Goal: Task Accomplishment & Management: Manage account settings

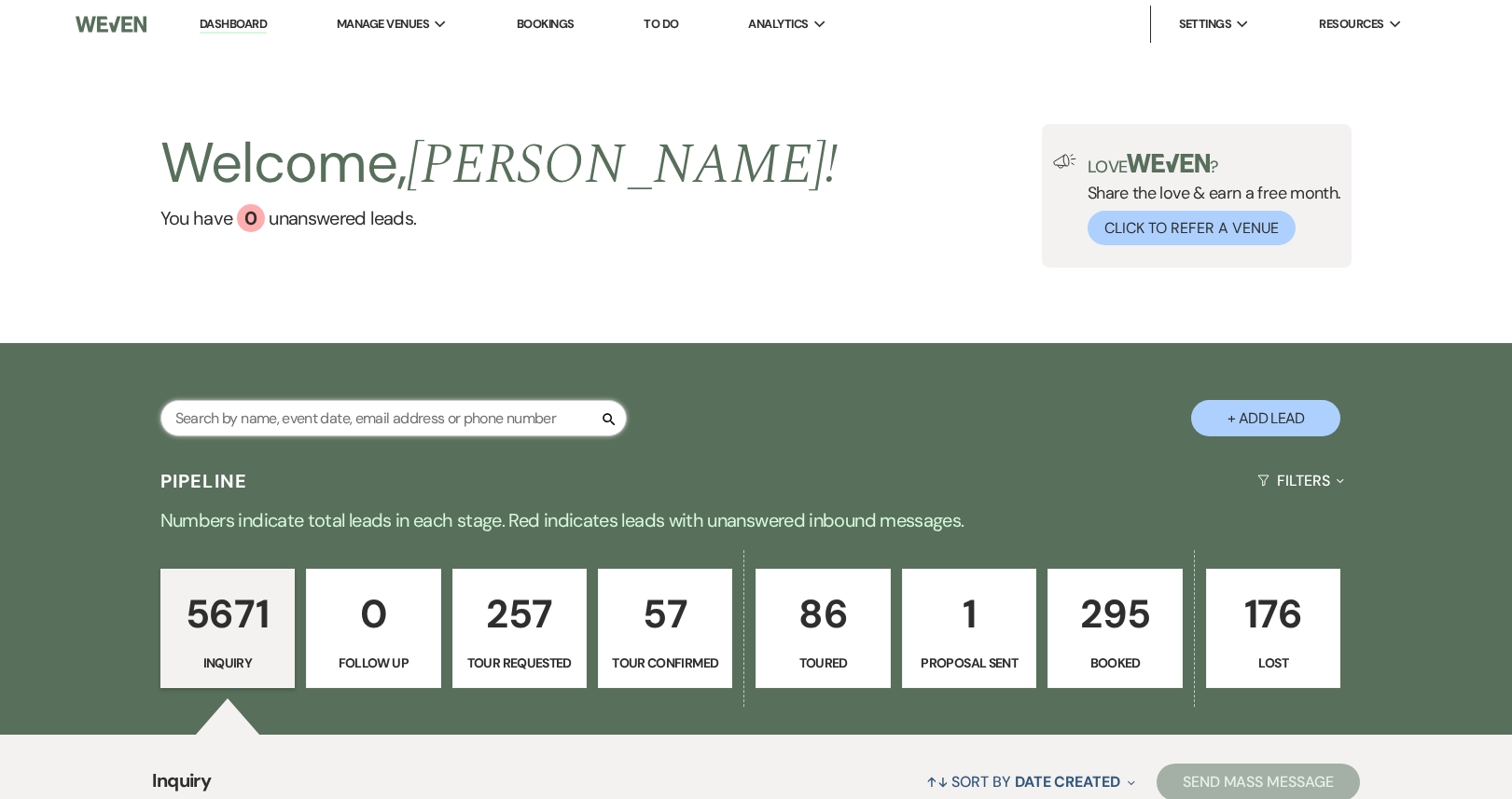
click at [393, 421] on input "text" at bounding box center [394, 418] width 467 height 36
paste input "jacmalwedding@gmail.com"
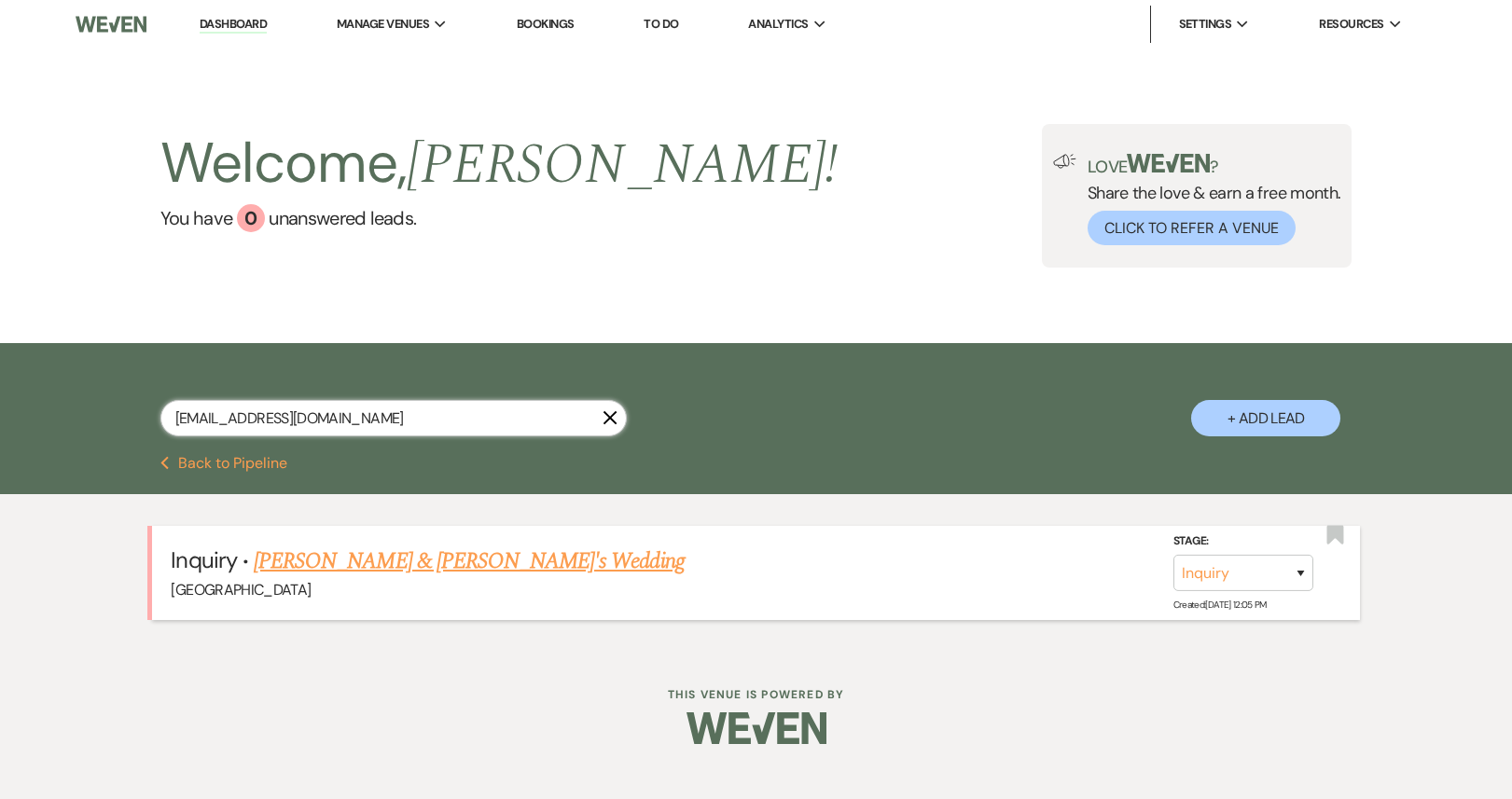
type input "jacmalwedding@gmail.com"
click at [1265, 578] on select "Inquiry Follow Up Tour Requested Tour Confirmed Toured Proposal Sent Booked Lost" at bounding box center [1243, 573] width 140 height 36
select select "4"
click at [1173, 555] on select "Inquiry Follow Up Tour Requested Tour Confirmed Toured Proposal Sent Booked Lost" at bounding box center [1243, 573] width 140 height 36
click at [1281, 576] on button "Save" at bounding box center [1276, 573] width 93 height 37
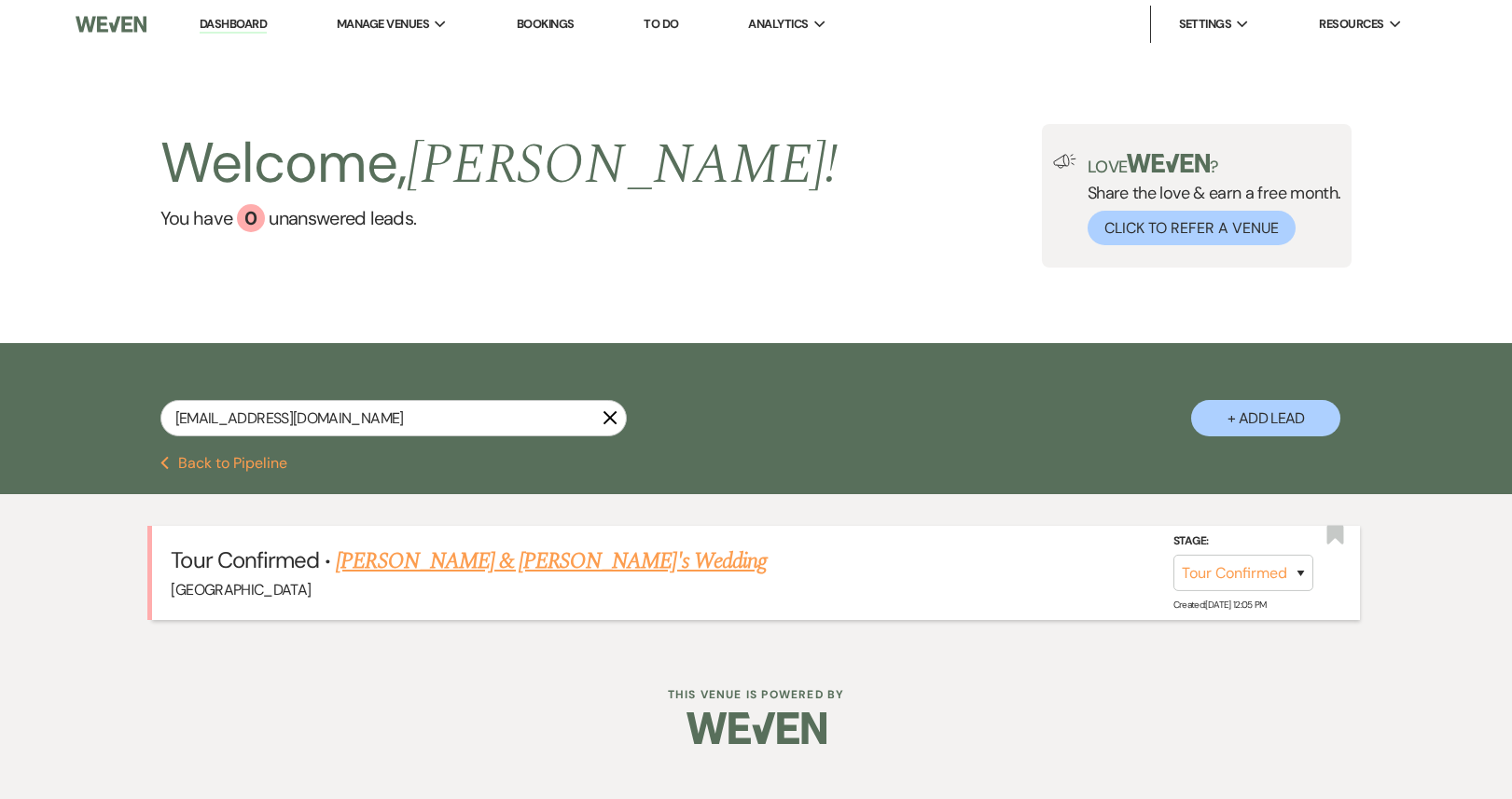
click at [229, 19] on link "Dashboard" at bounding box center [233, 24] width 67 height 18
select select "4"
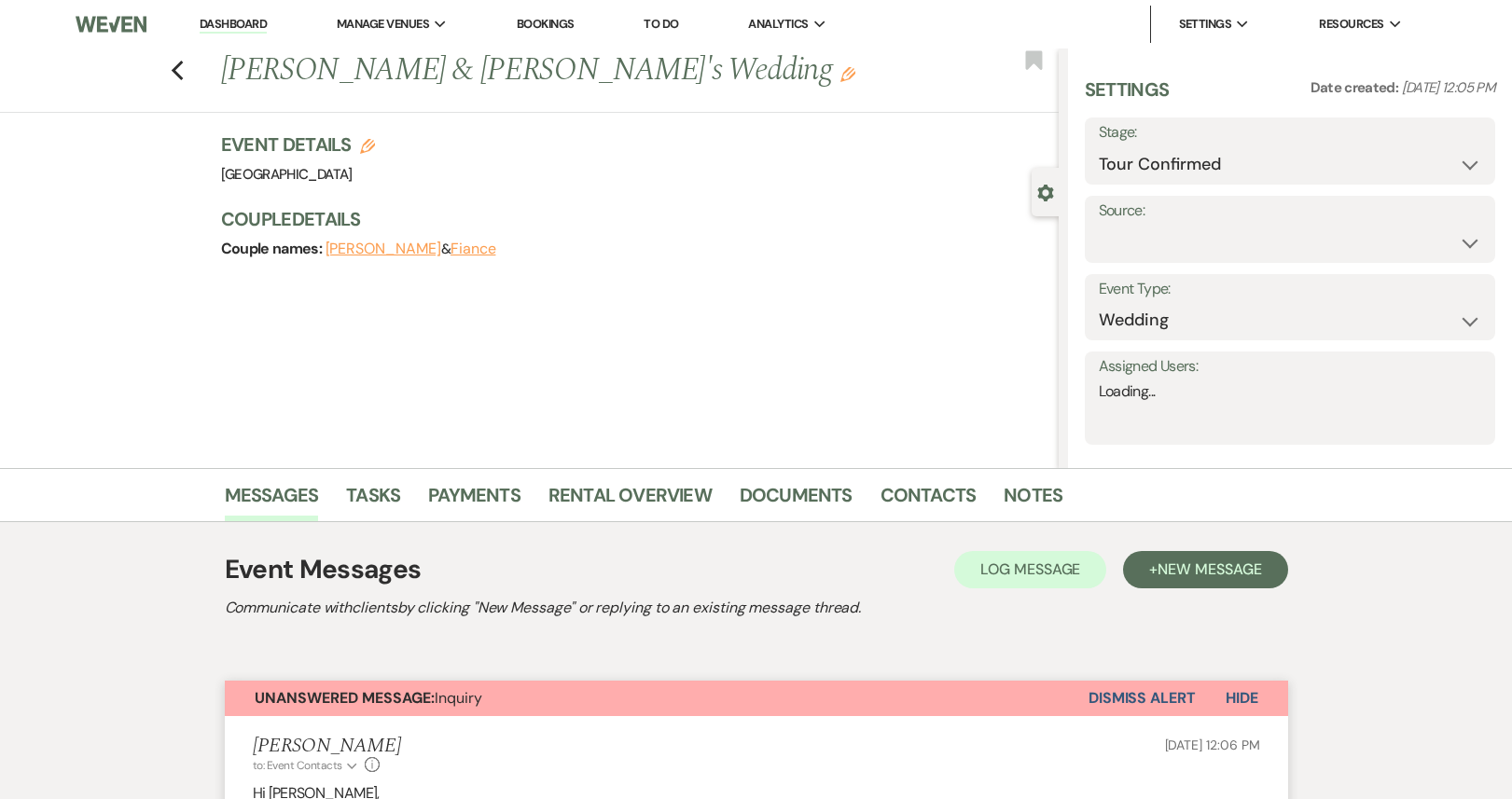
select select "4"
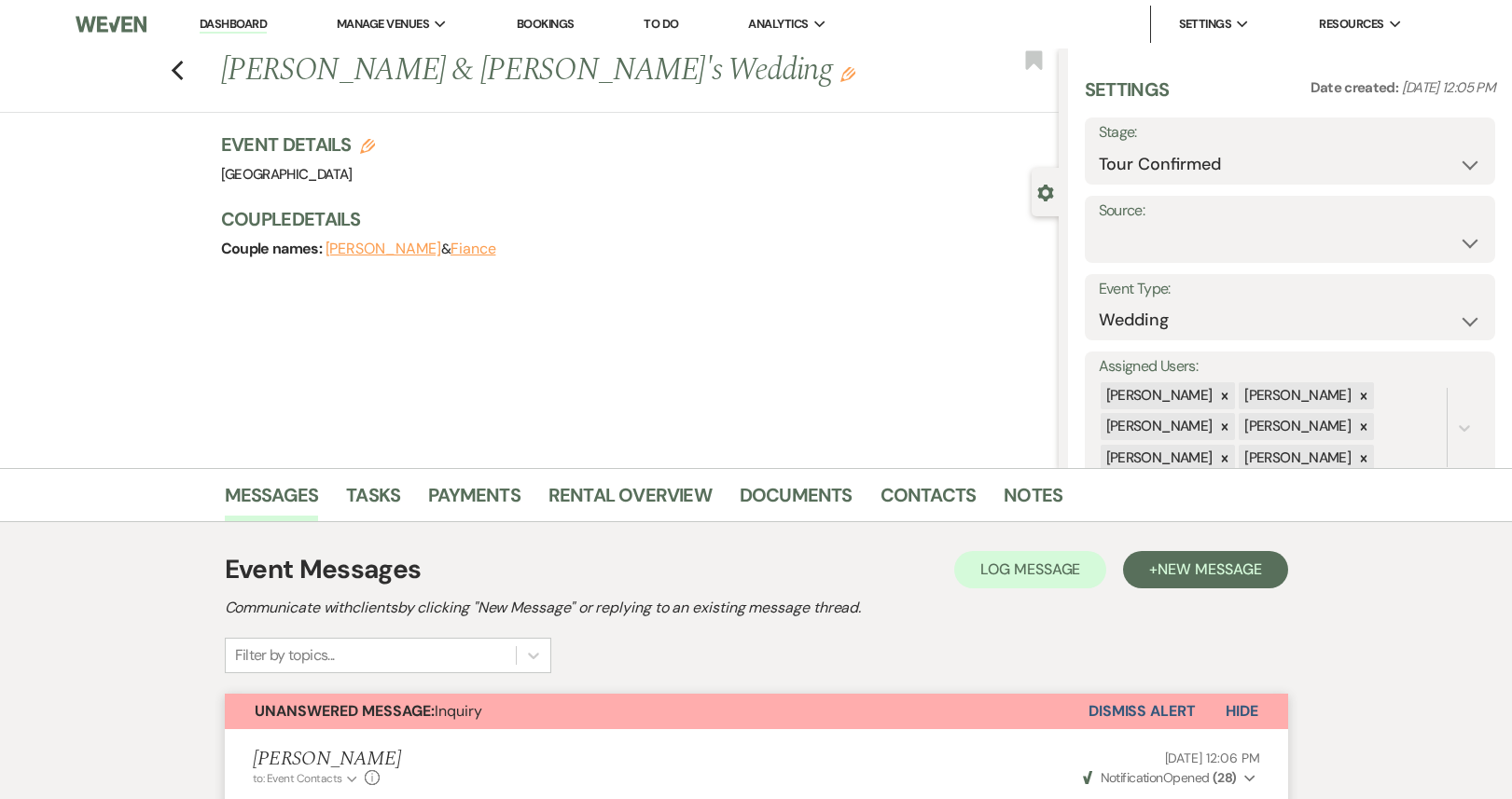
click at [166, 58] on div "Previous [PERSON_NAME] & [PERSON_NAME]'s Wedding Edit Bookmark" at bounding box center [525, 80] width 1068 height 64
click at [175, 72] on use "button" at bounding box center [176, 71] width 12 height 21
select select "4"
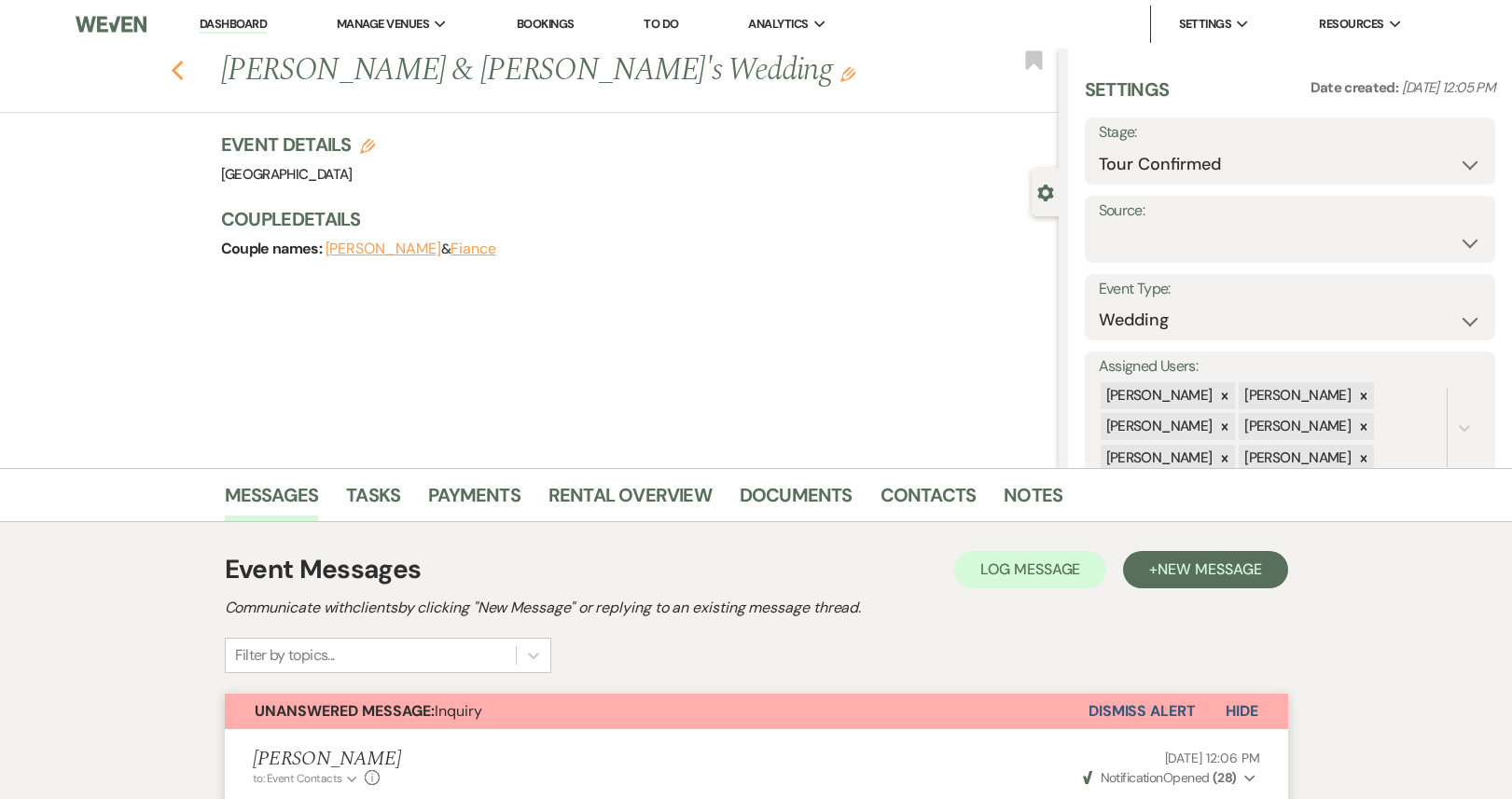
select select "4"
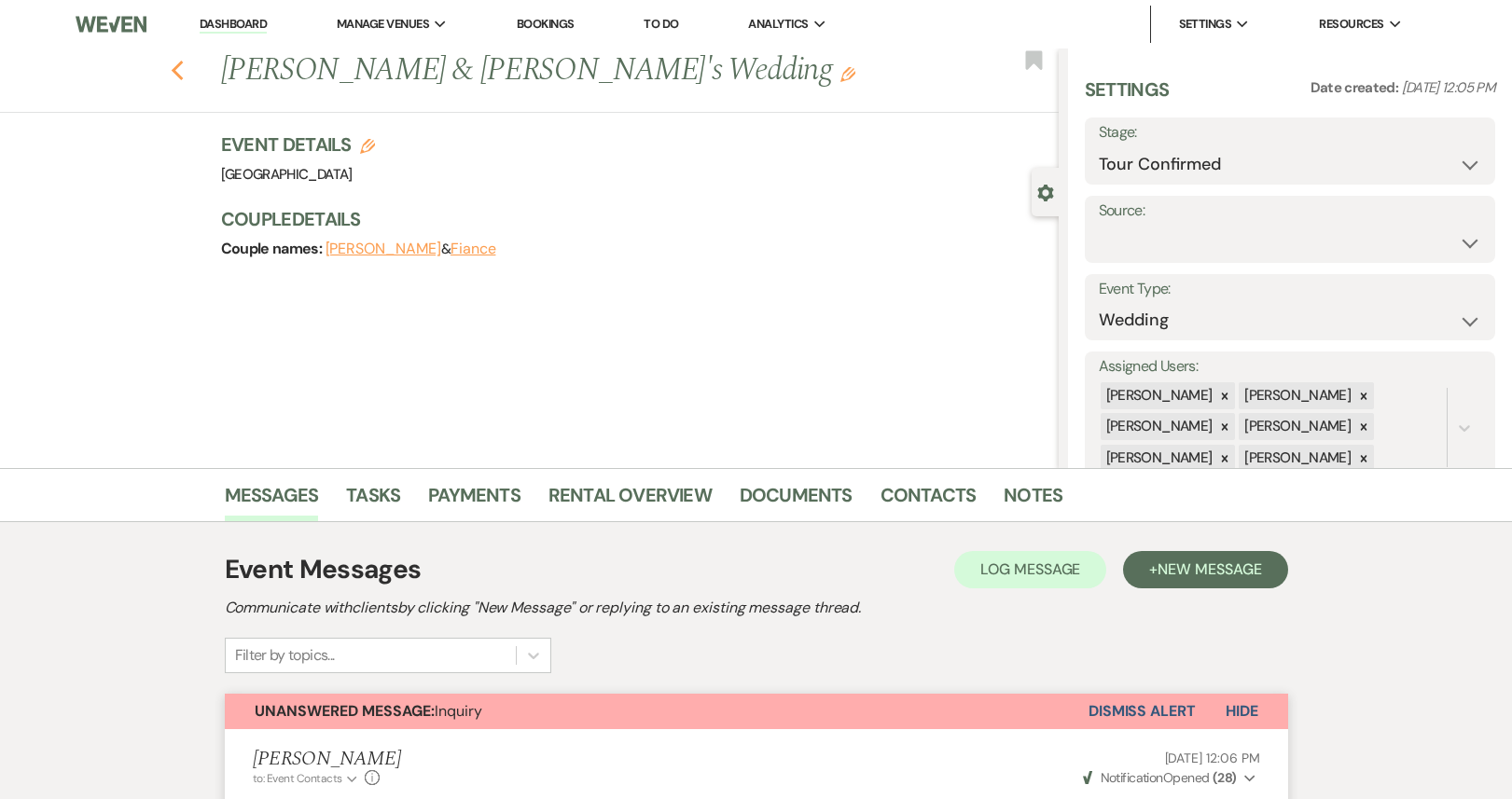
select select "4"
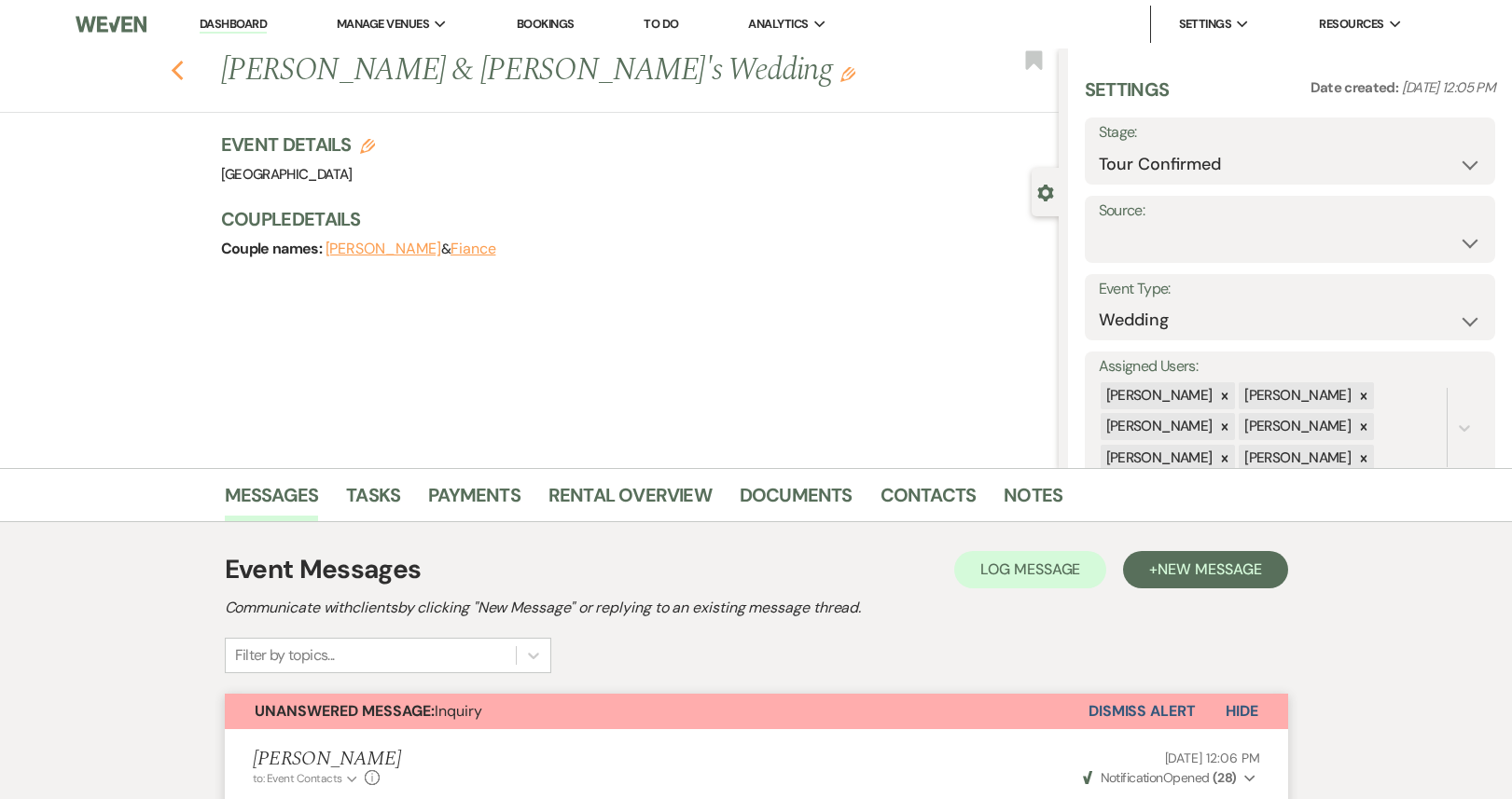
select select "4"
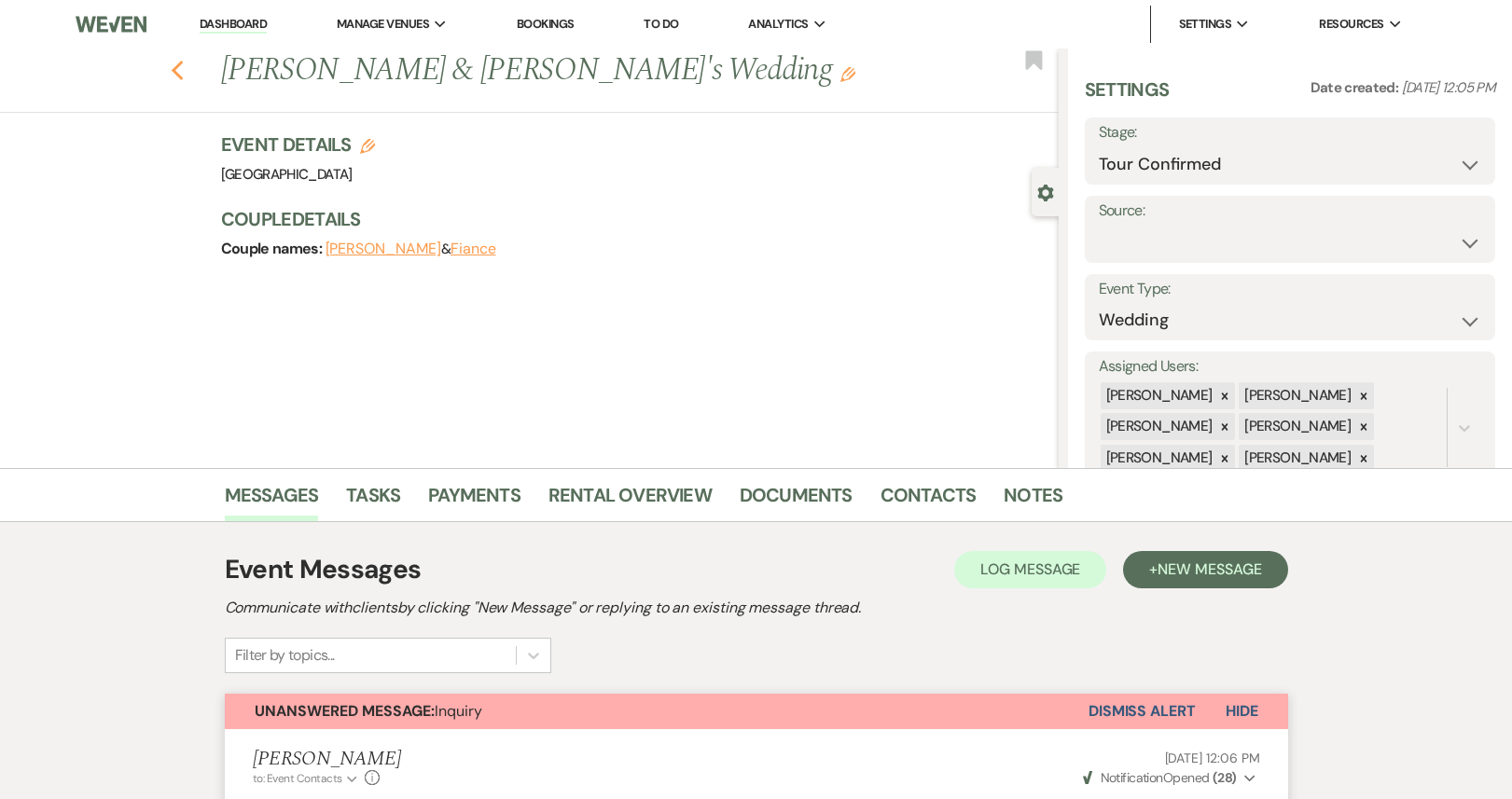
select select "4"
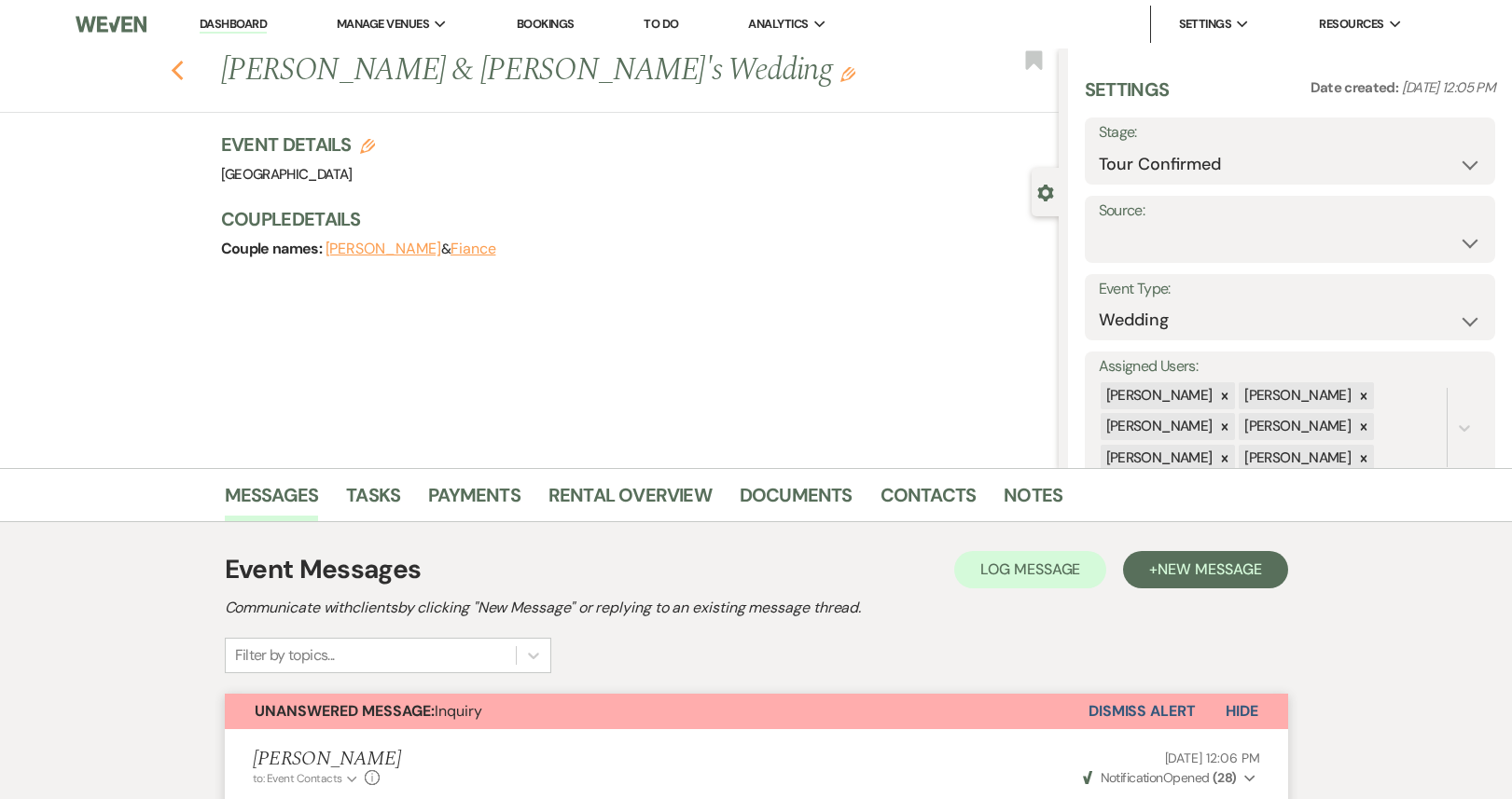
select select "4"
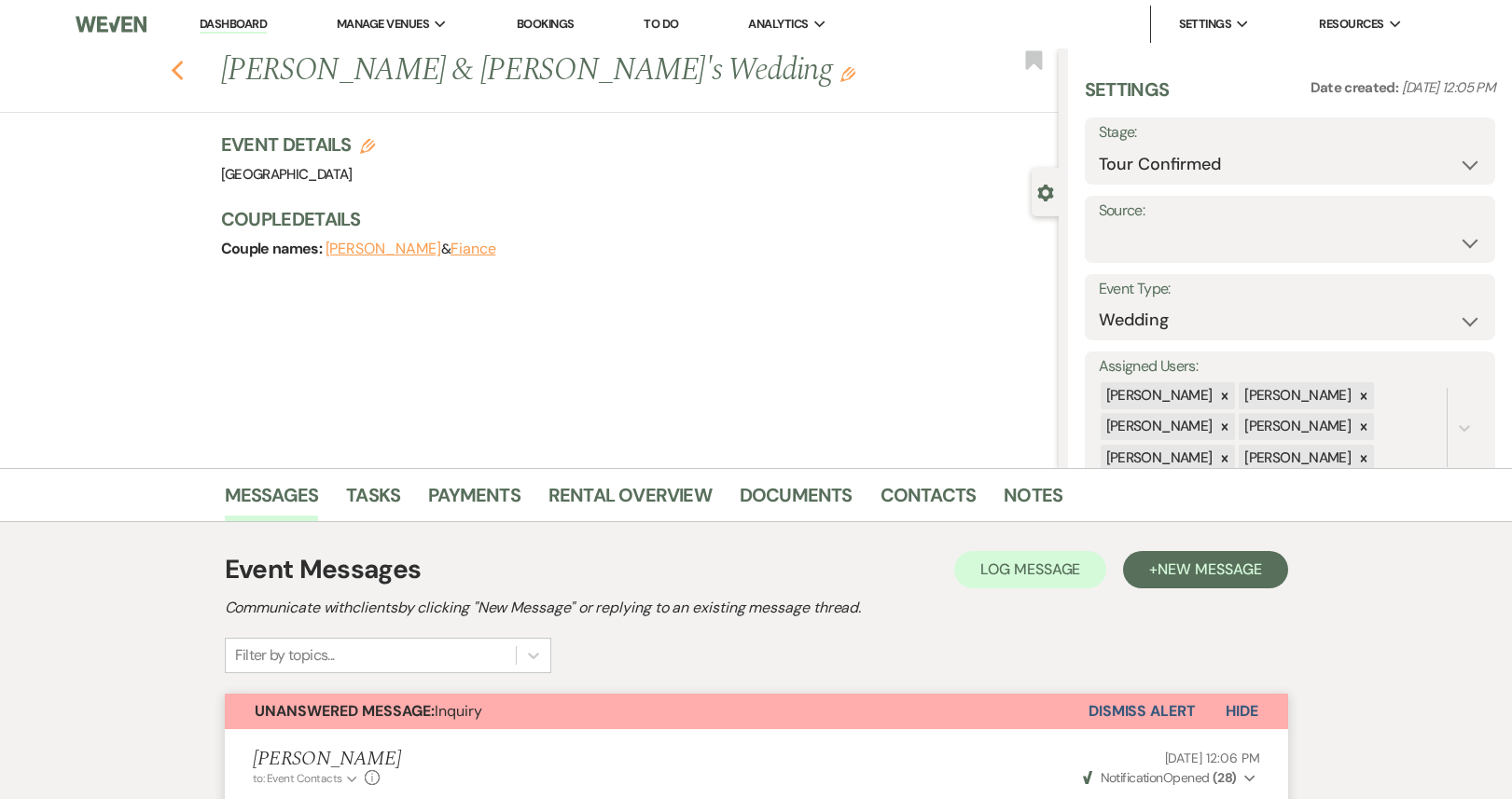
select select "4"
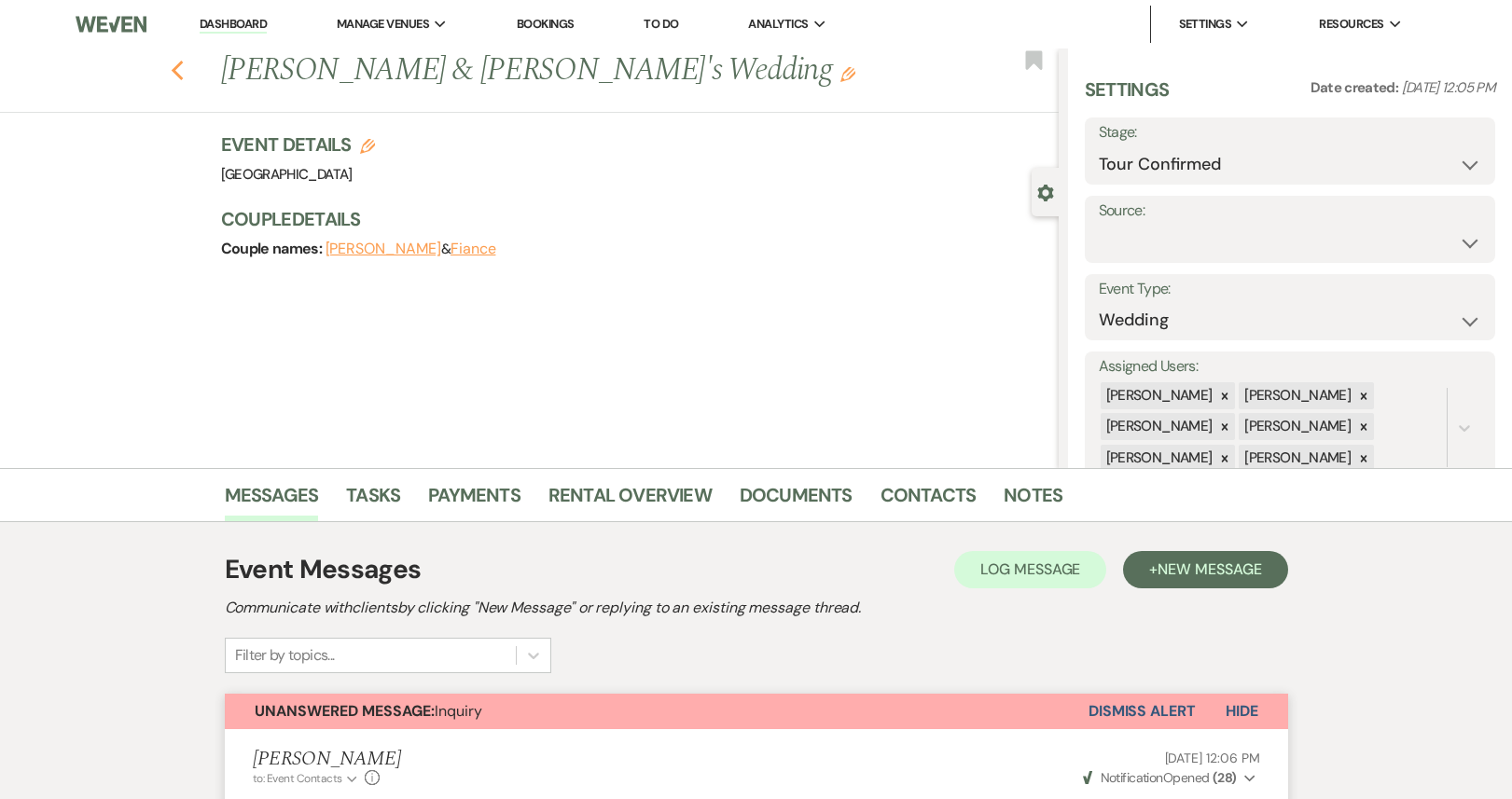
select select "4"
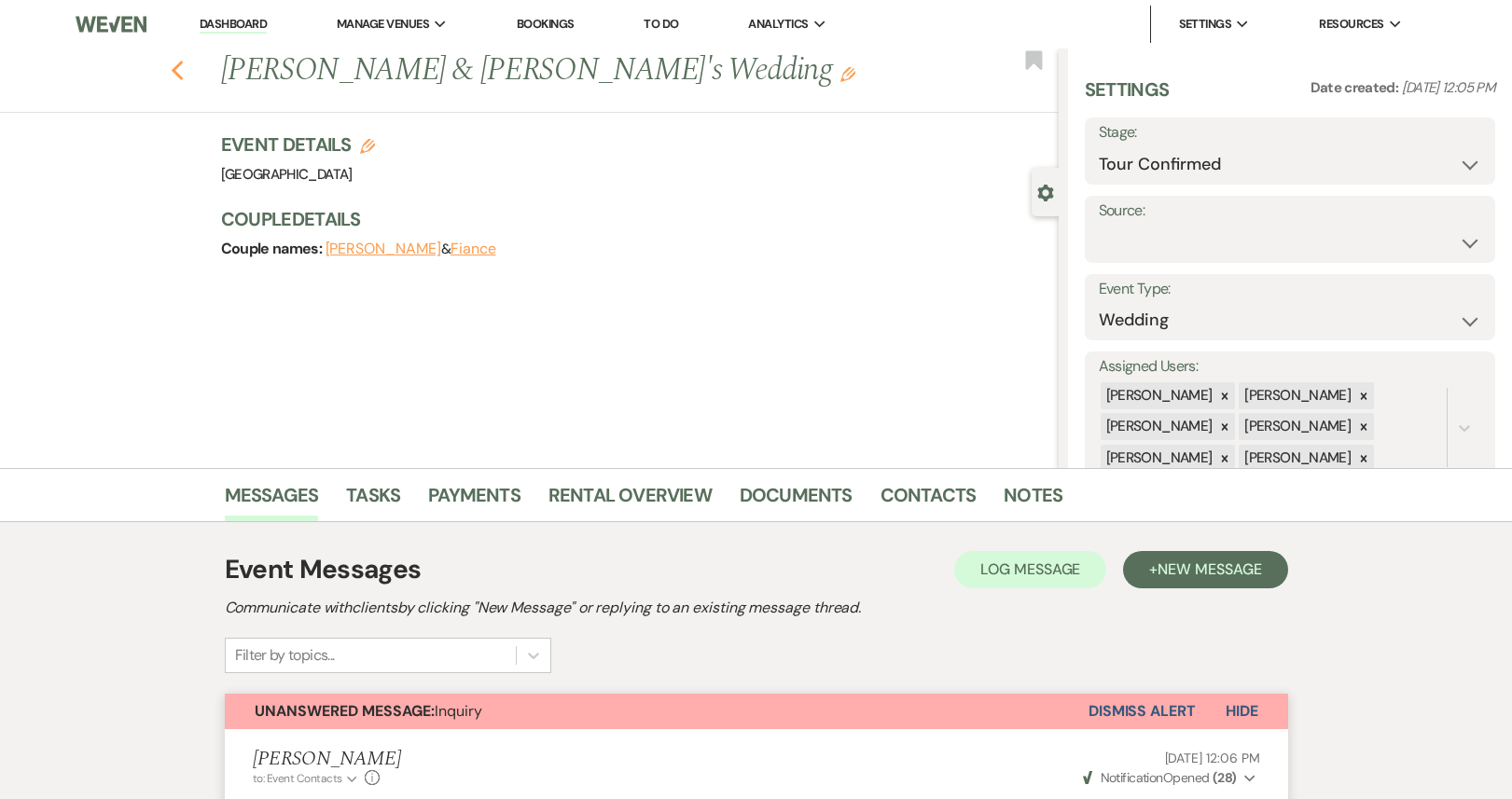
select select "4"
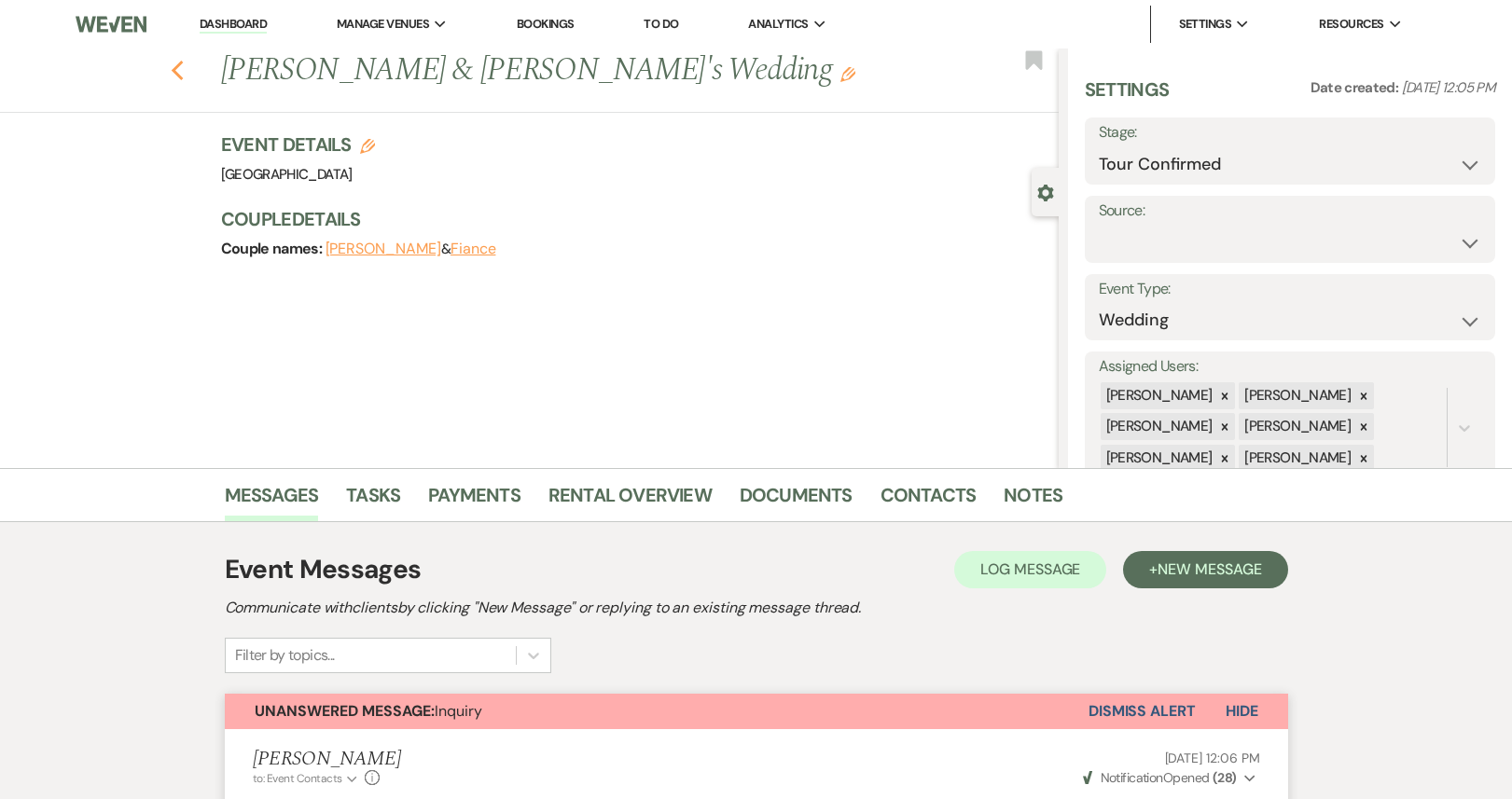
select select "4"
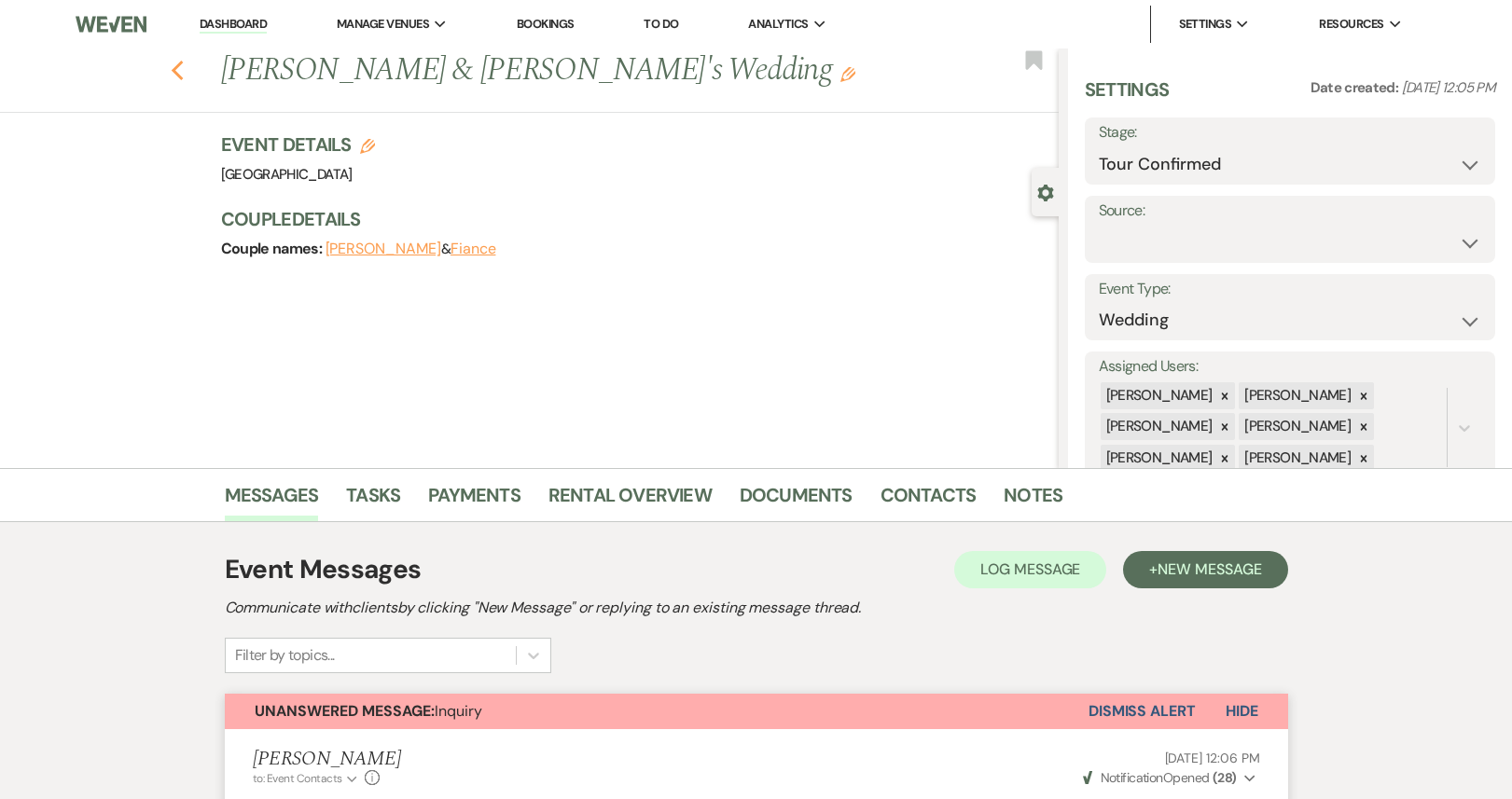
select select "4"
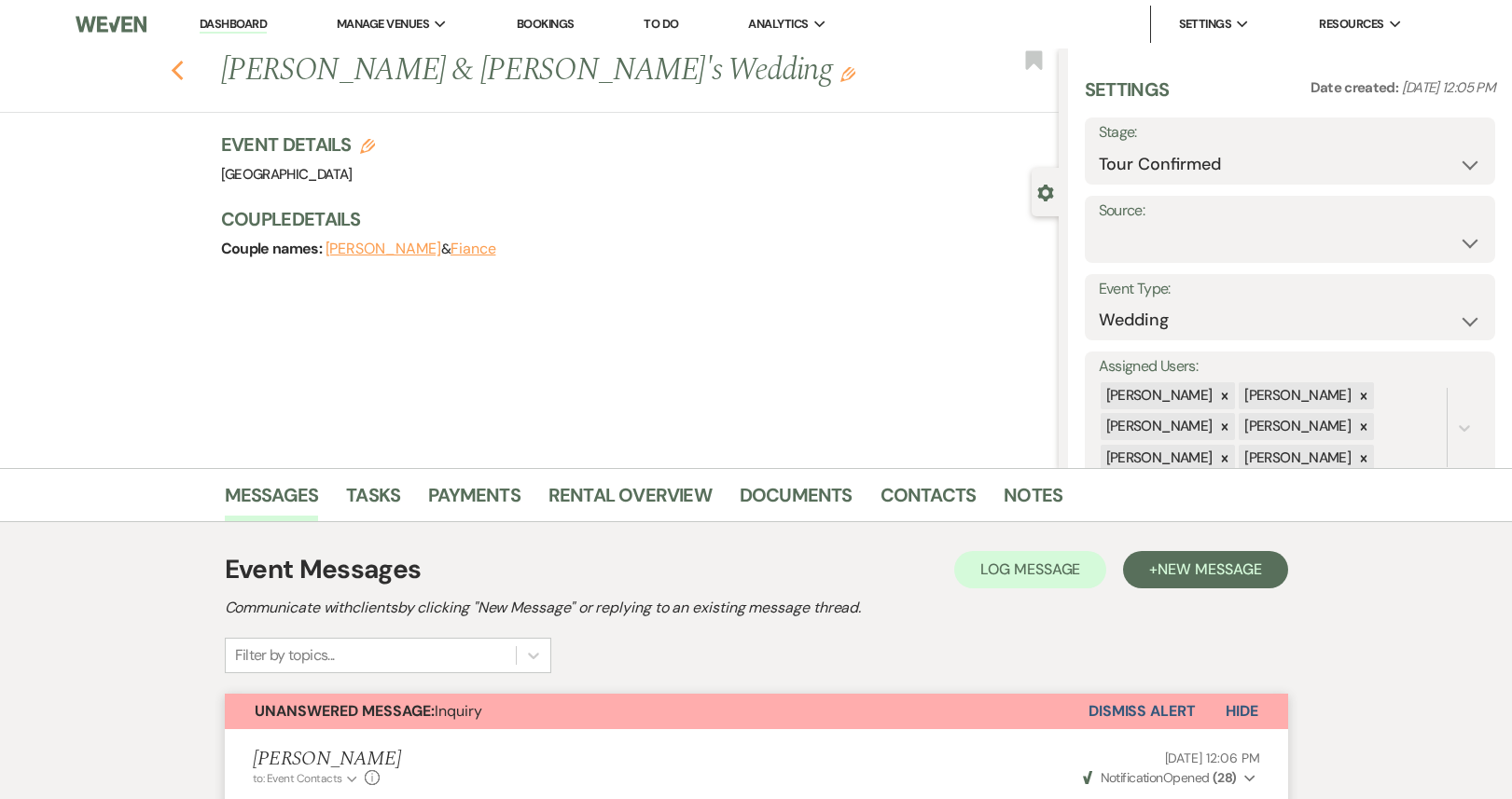
select select "4"
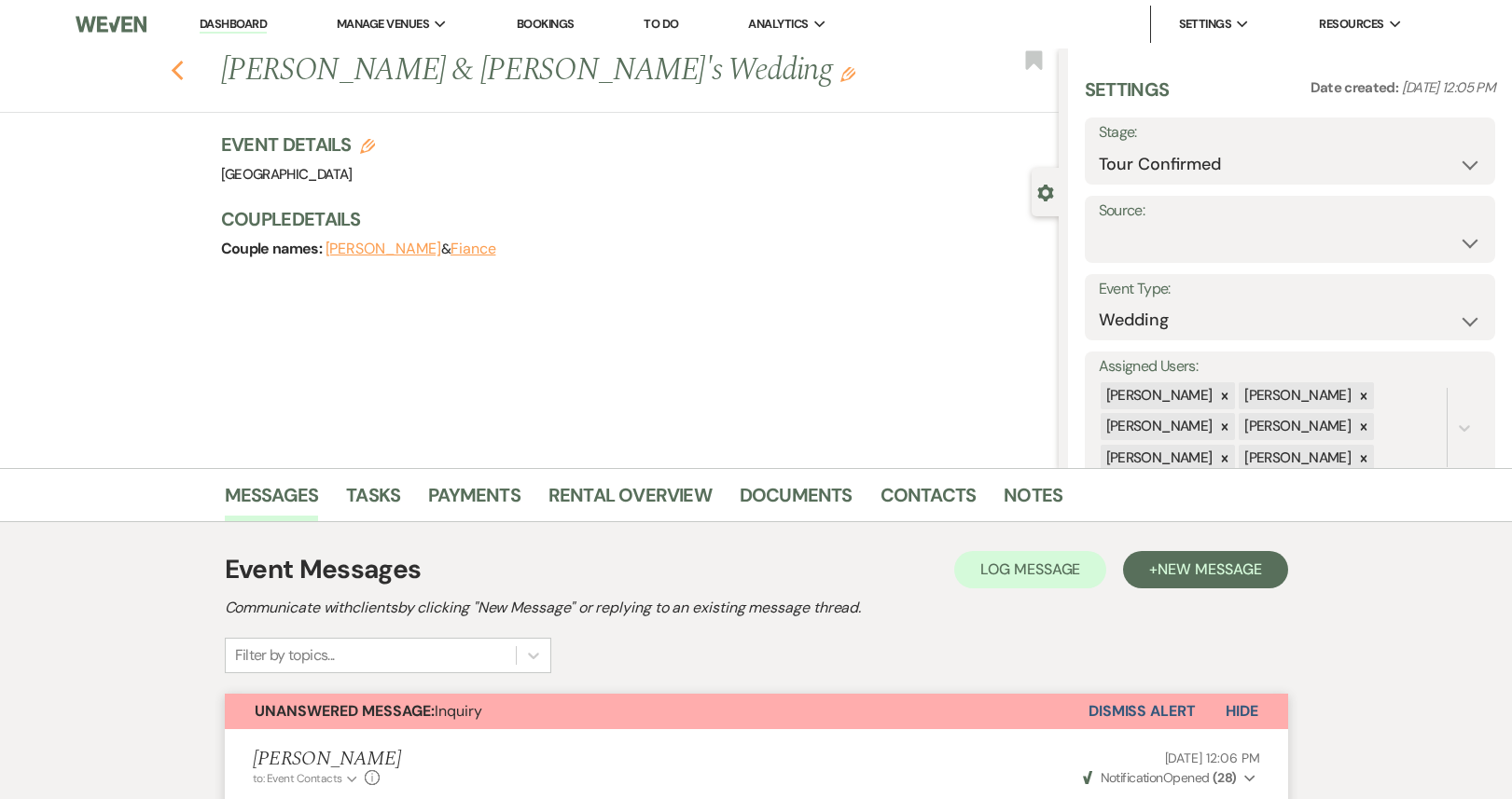
select select "4"
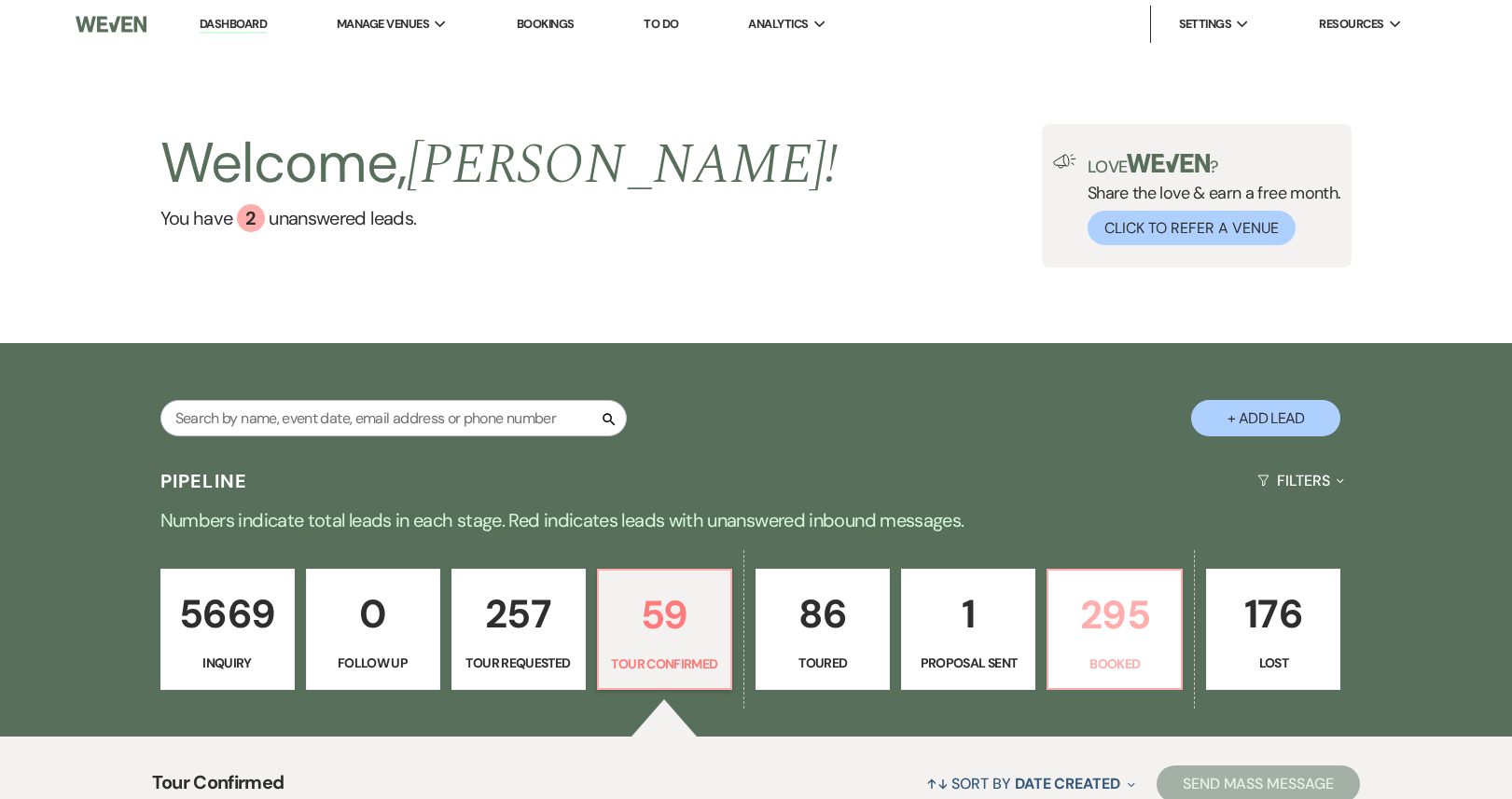
click at [1091, 675] on link "295 Booked" at bounding box center [1114, 630] width 136 height 121
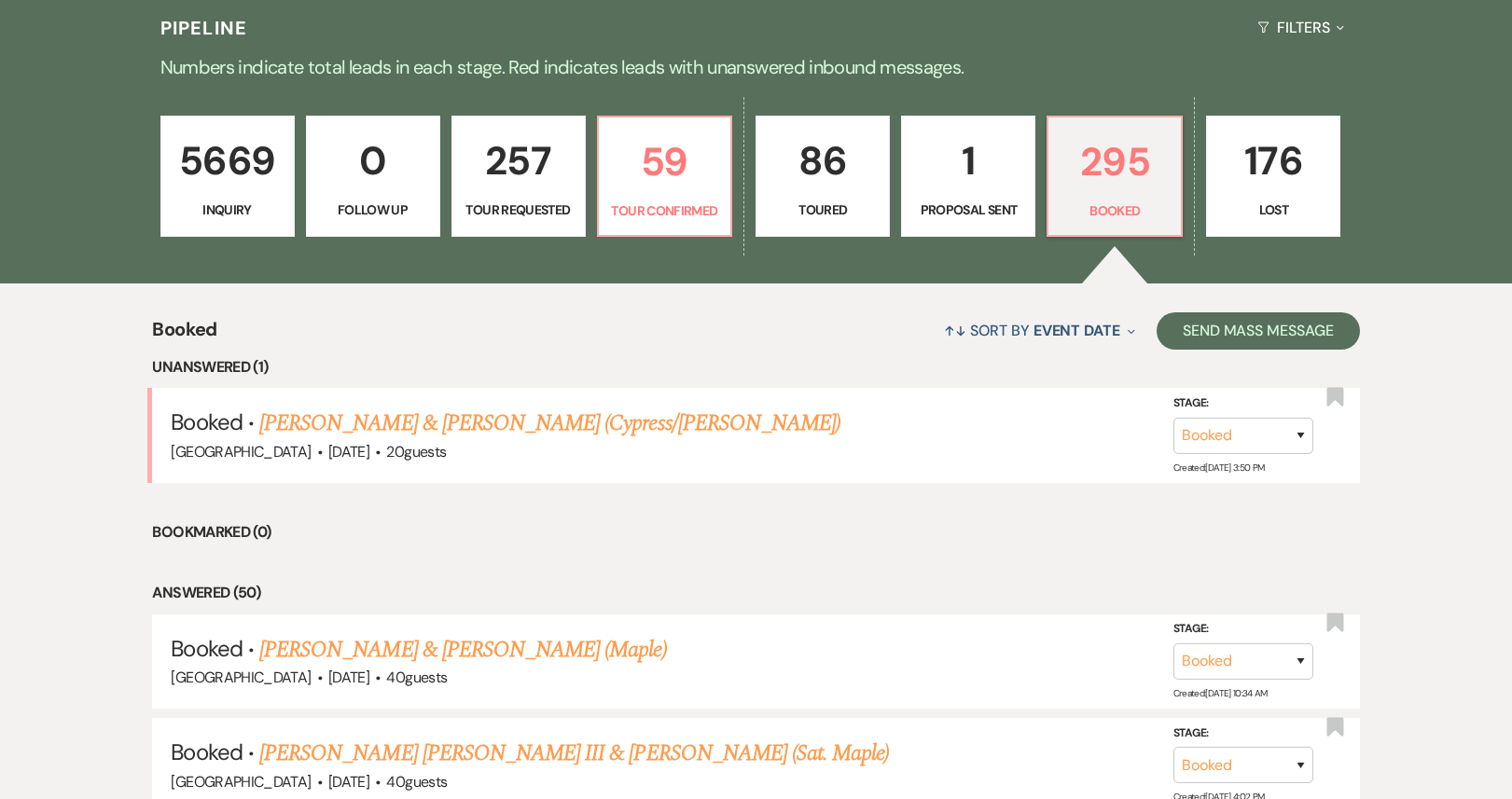
scroll to position [457, 0]
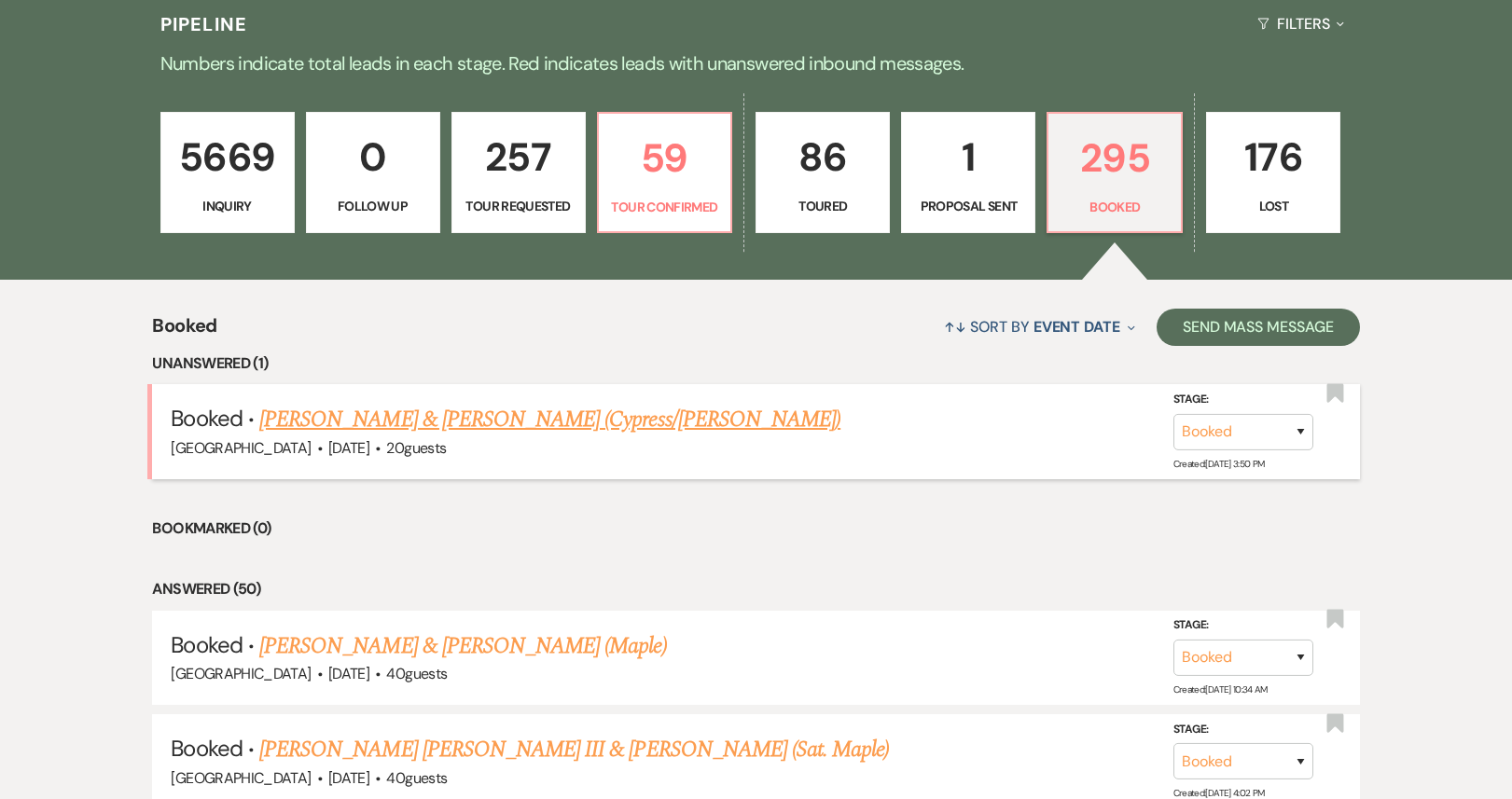
click at [550, 433] on link "[PERSON_NAME] & [PERSON_NAME] (Cypress/[PERSON_NAME])" at bounding box center [550, 420] width 581 height 34
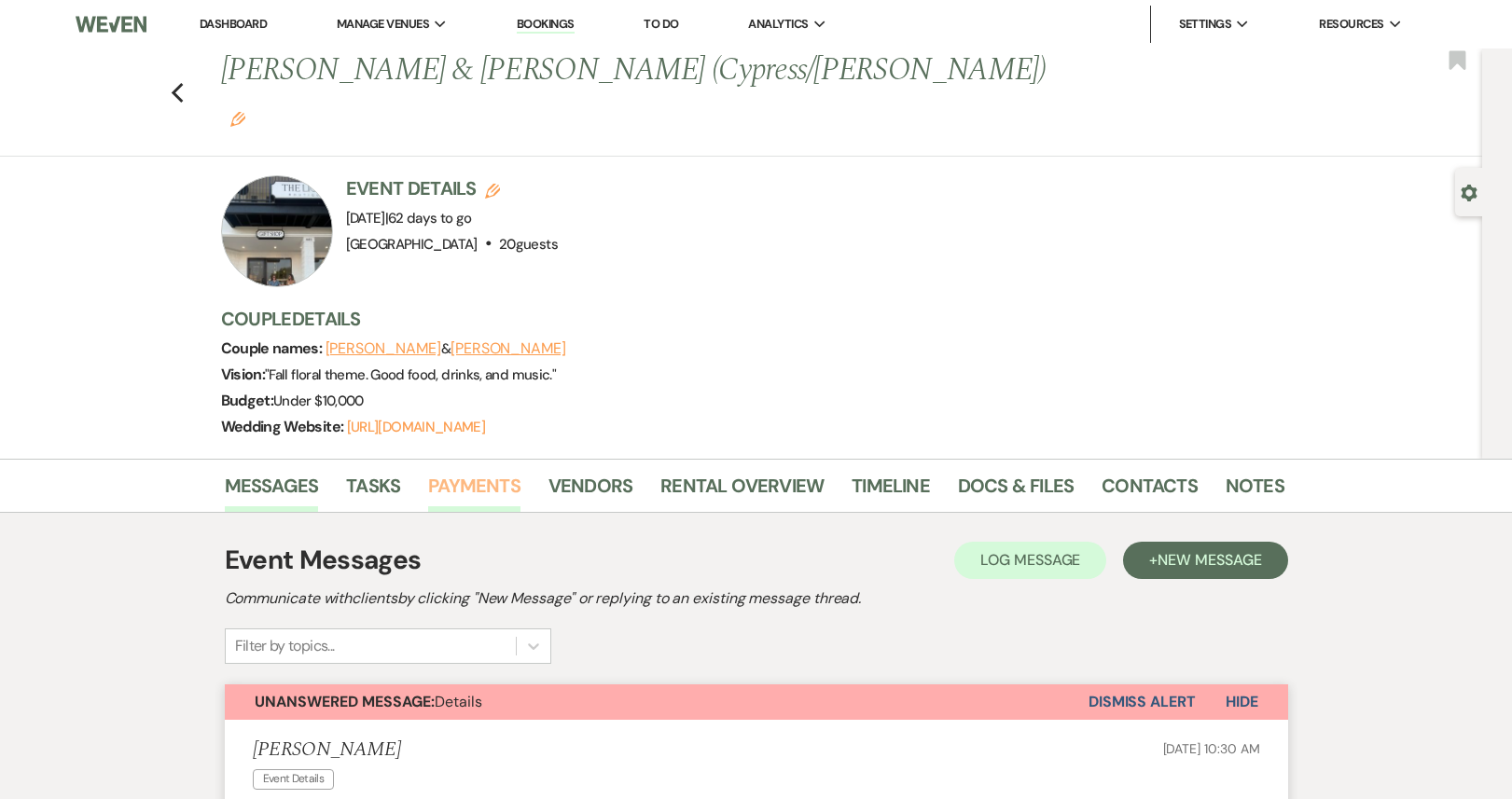
click at [461, 471] on link "Payments" at bounding box center [474, 492] width 92 height 41
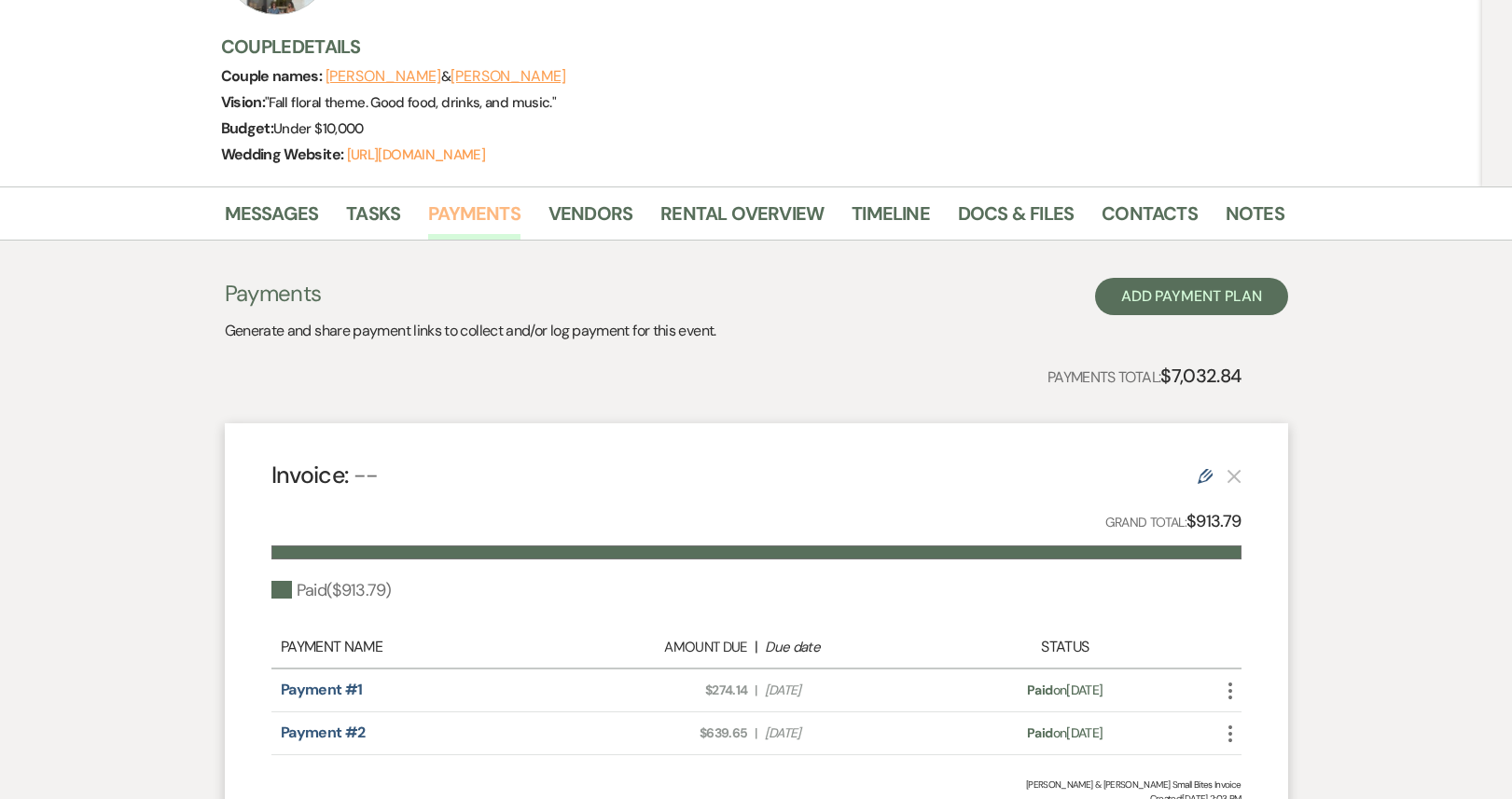
scroll to position [273, 0]
click at [1183, 277] on button "Add Payment Plan" at bounding box center [1191, 296] width 193 height 37
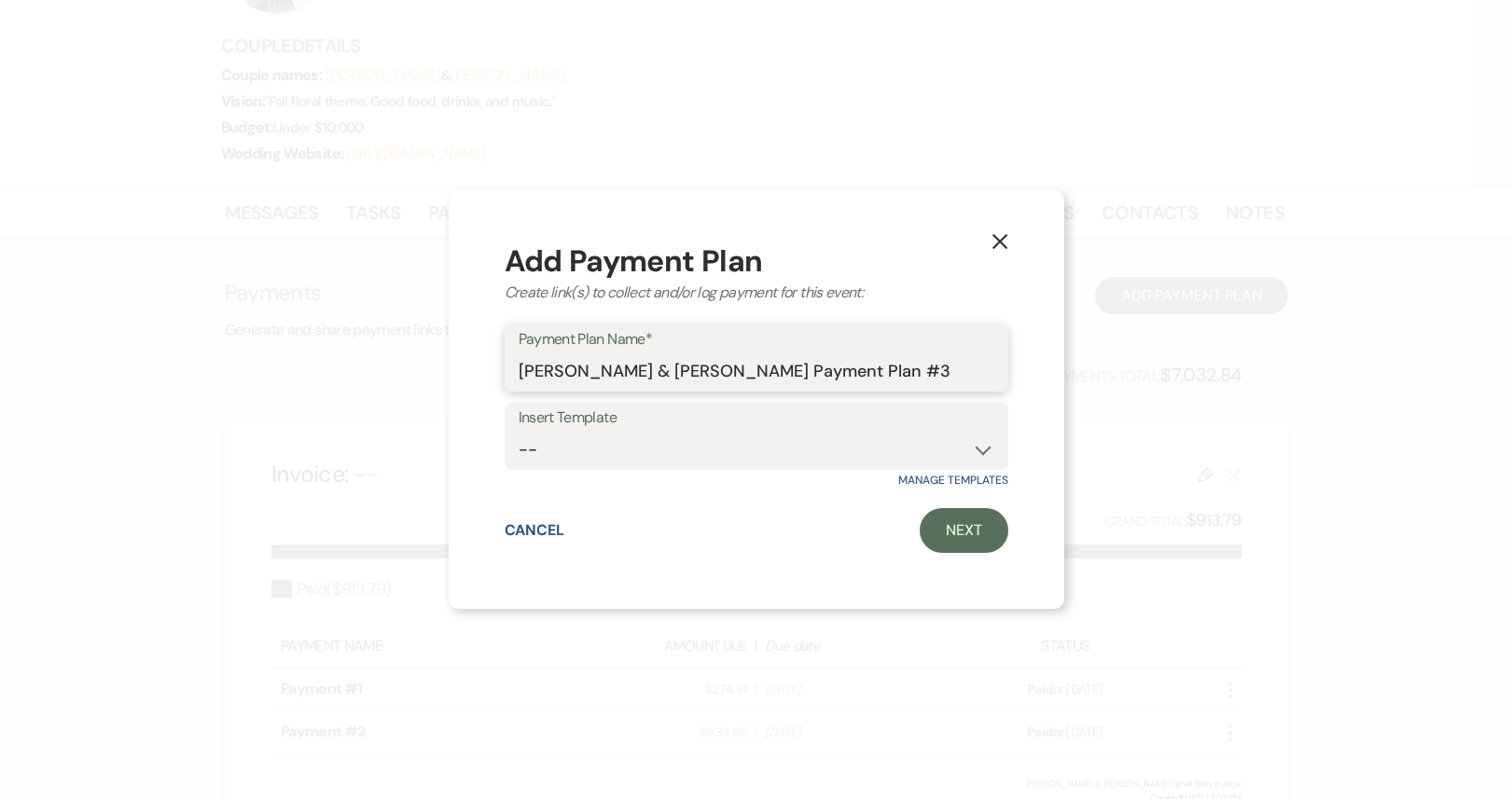
drag, startPoint x: 885, startPoint y: 374, endPoint x: 726, endPoint y: 377, distance: 159.0
click at [726, 377] on input "[PERSON_NAME] & [PERSON_NAME] Payment Plan #3" at bounding box center [757, 371] width 476 height 36
click at [728, 373] on input "[PERSON_NAME] & [PERSON_NAME] Additional Guests" at bounding box center [757, 371] width 476 height 36
type input "[PERSON_NAME] & [PERSON_NAME] 5 Additional Guests"
click at [956, 529] on link "Next" at bounding box center [963, 531] width 89 height 45
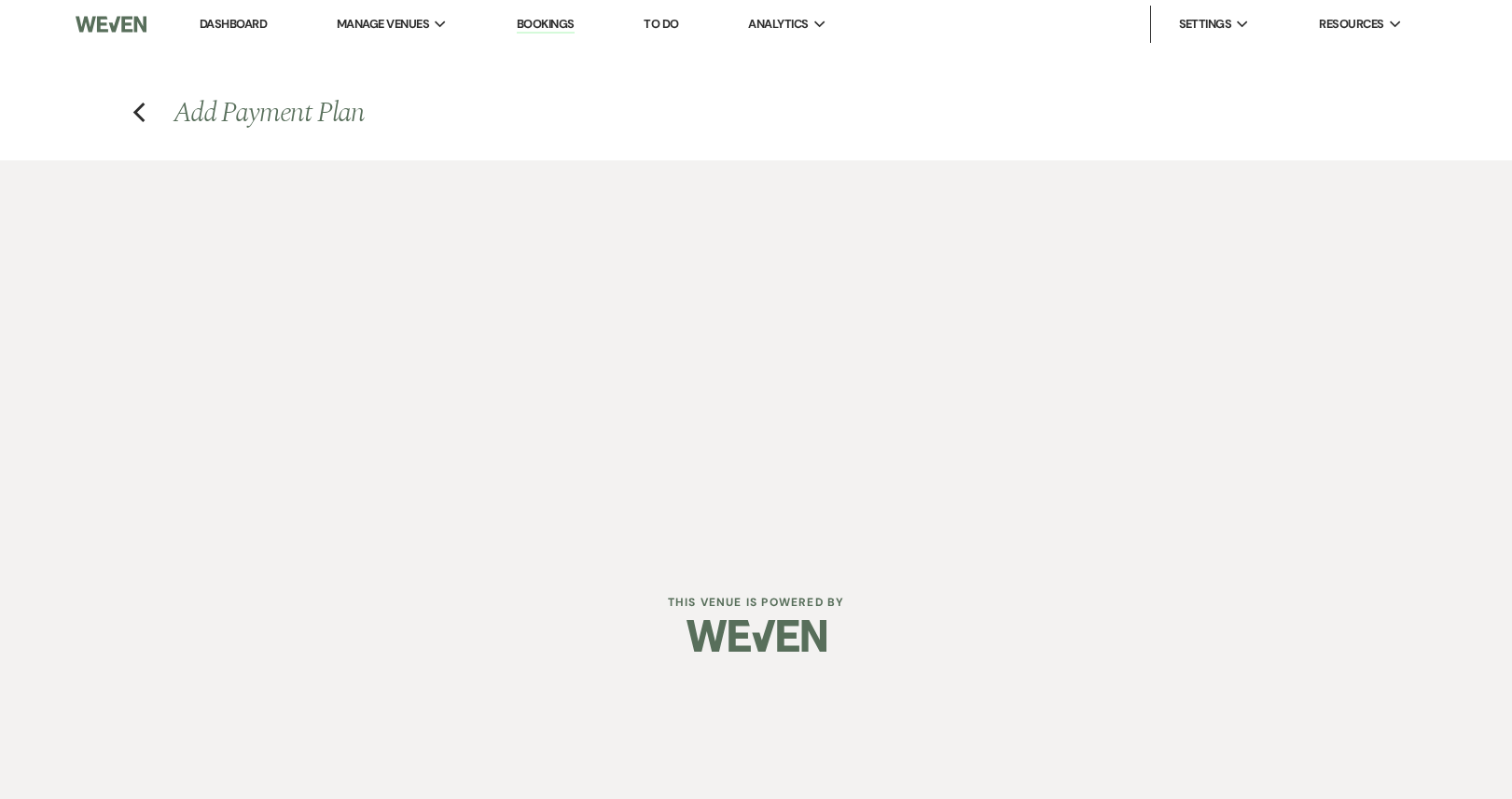
select select "2"
select select "percentage"
select select "true"
select select "client"
select select "weeks"
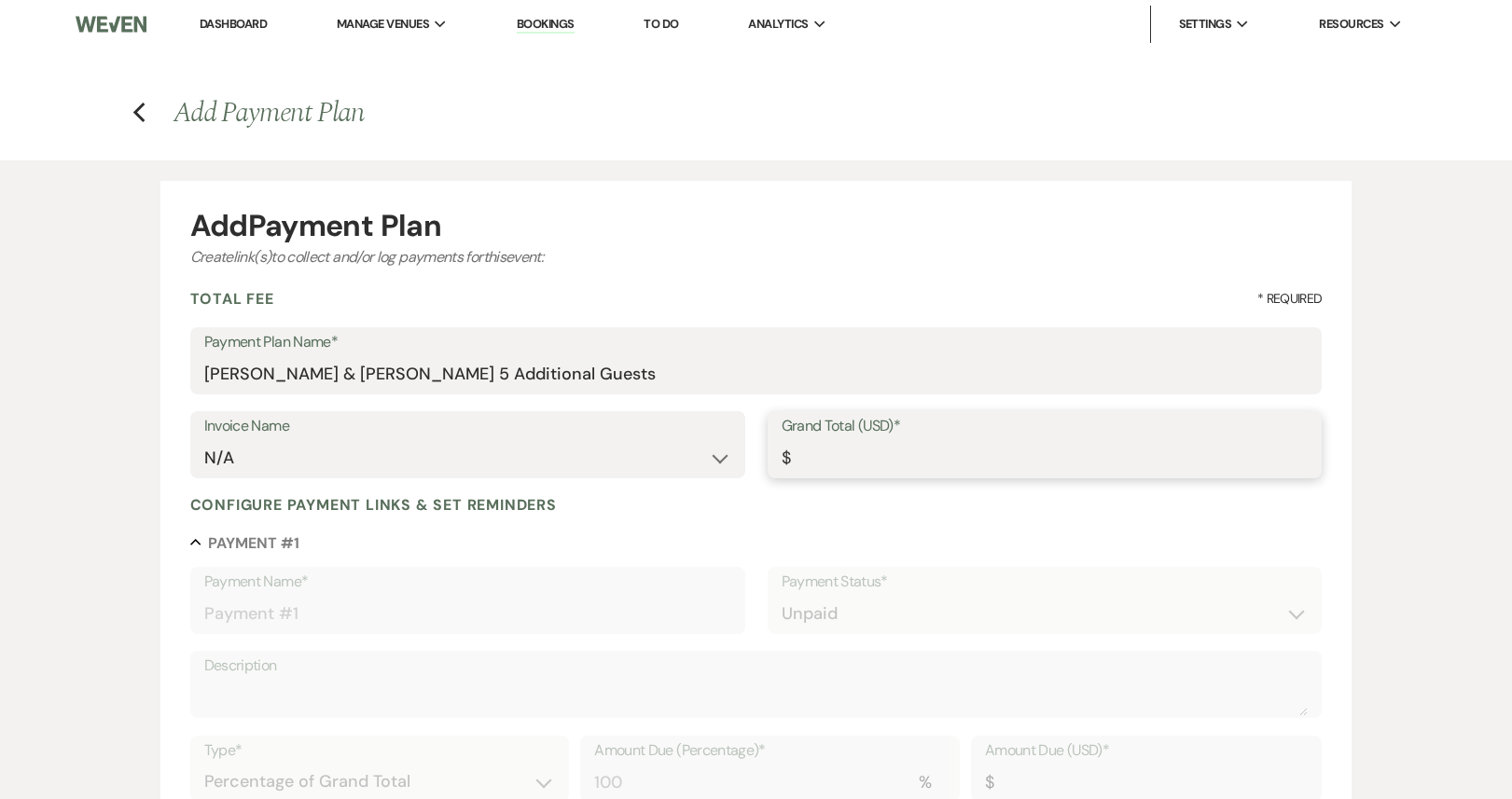
click at [821, 456] on input "Grand Total (USD)*" at bounding box center [1044, 458] width 527 height 36
type input "1"
type input "1.00"
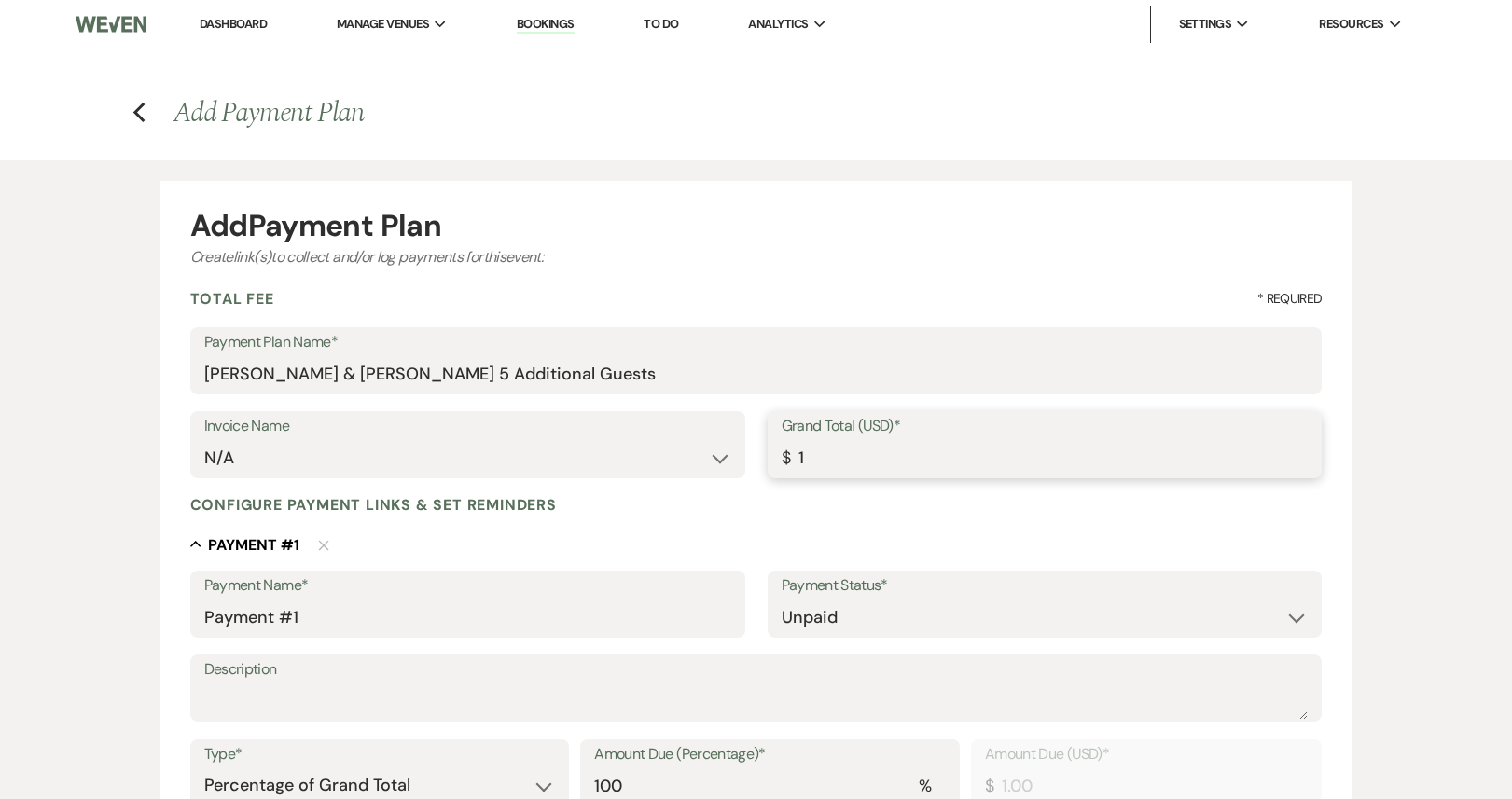
type input "13"
type input "13.00"
type input "136"
type input "136.00"
type input "1360"
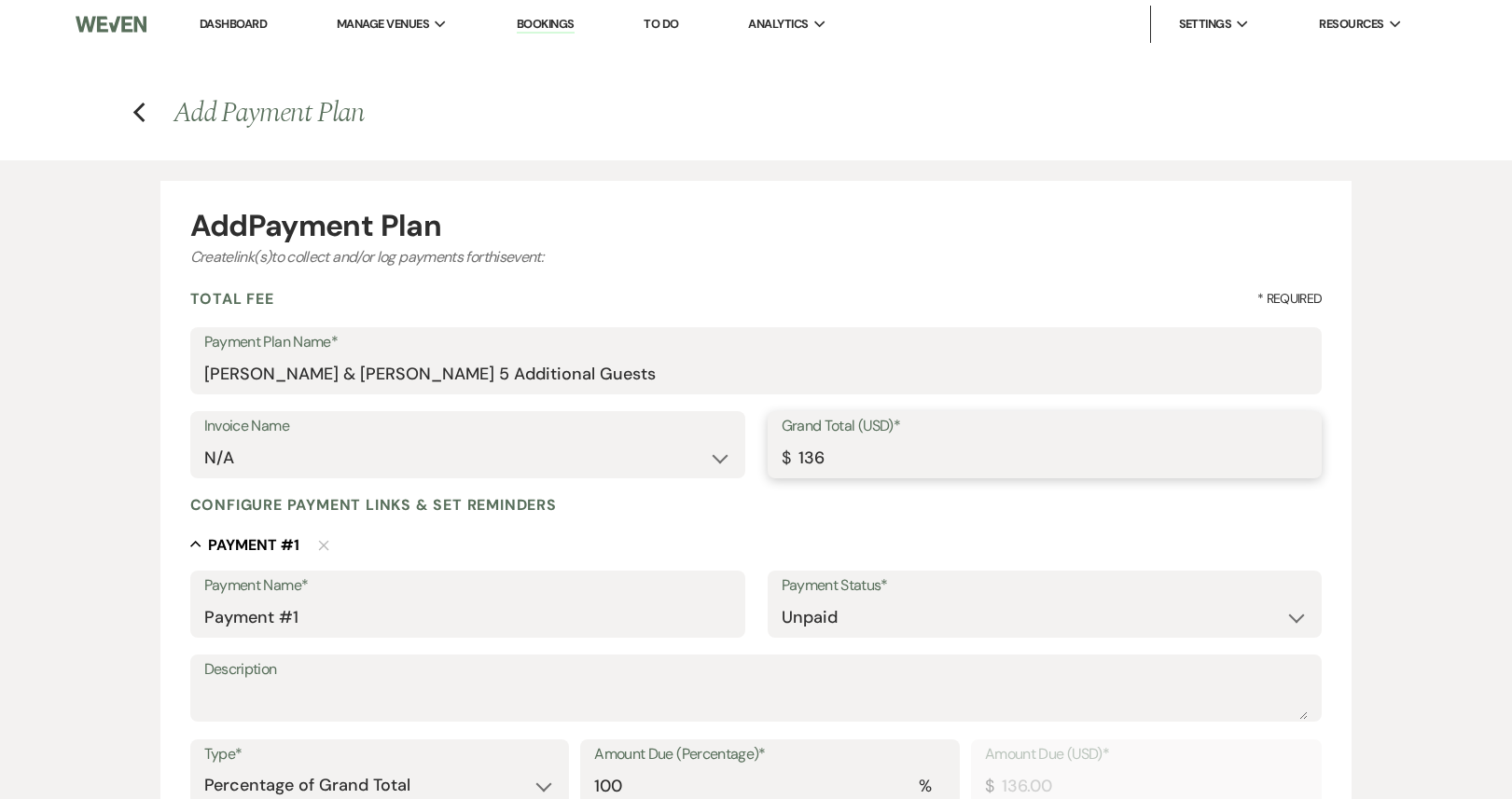
type input "1360.00"
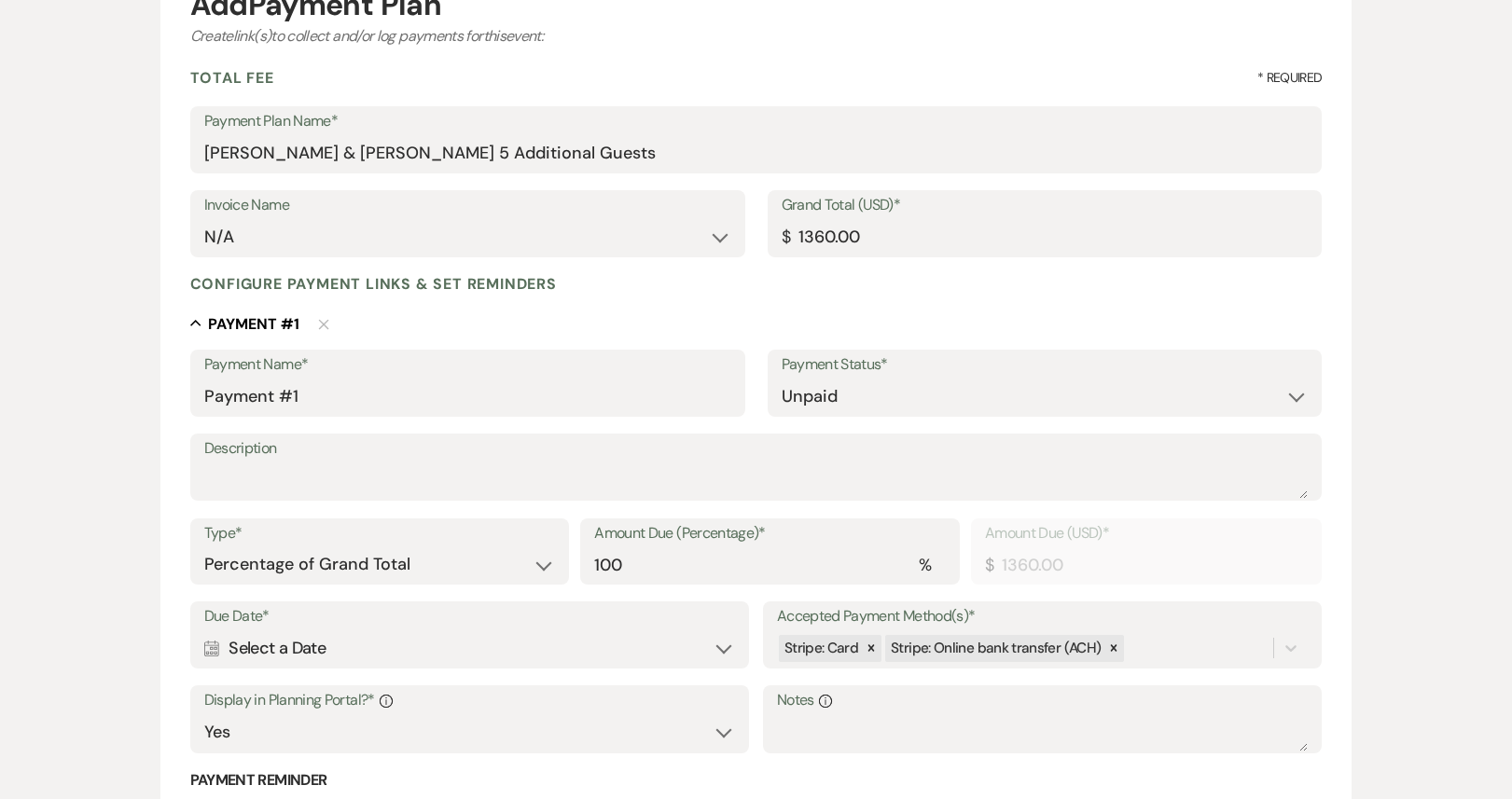
scroll to position [301, 0]
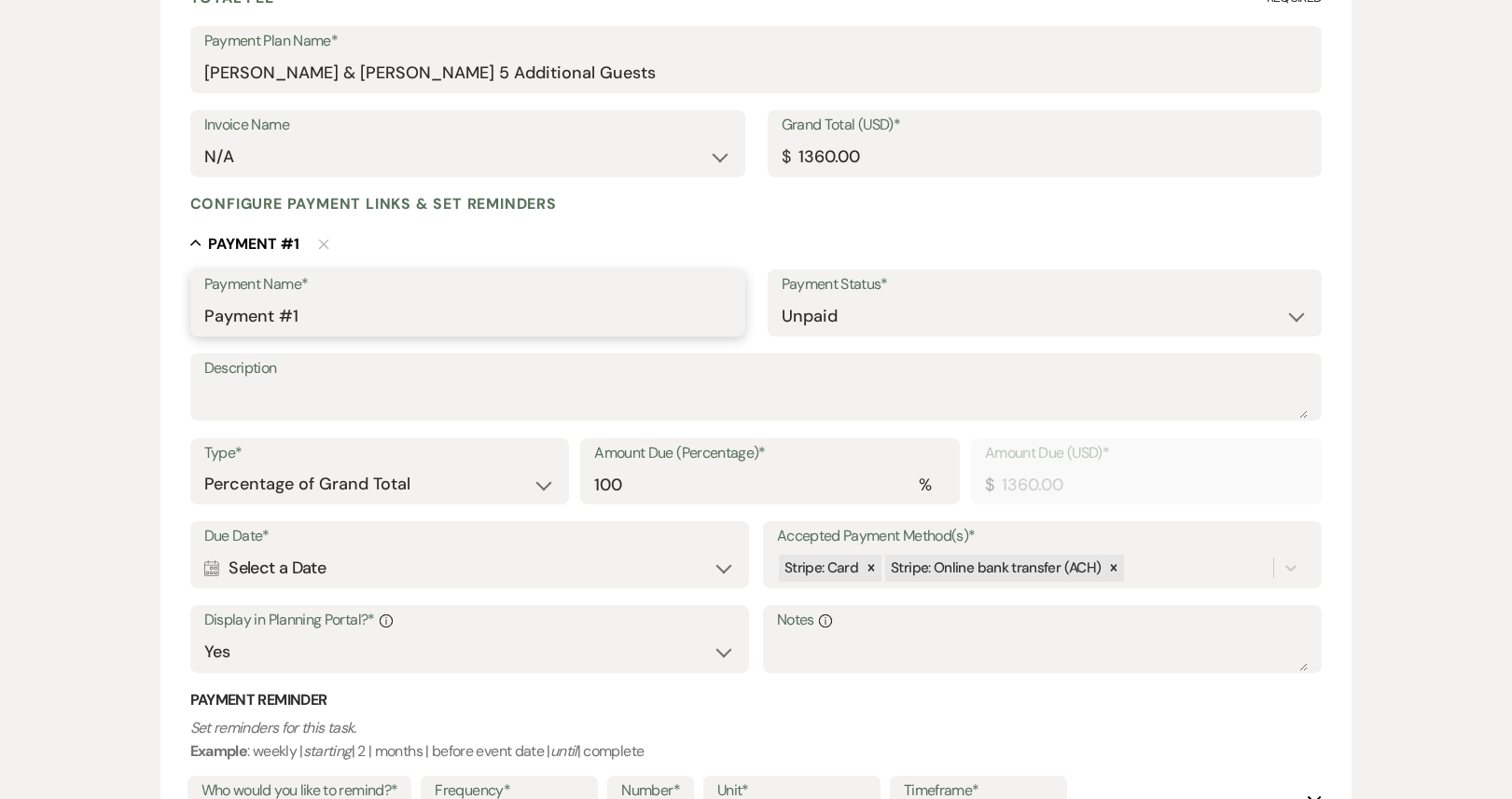
drag, startPoint x: 312, startPoint y: 321, endPoint x: 175, endPoint y: 315, distance: 137.1
click at [175, 315] on form "Add Payment Plan Create link(s) to collect and/or log payments for this event: …" at bounding box center [756, 438] width 1192 height 1117
drag, startPoint x: 371, startPoint y: 321, endPoint x: 173, endPoint y: 320, distance: 198.0
click at [173, 320] on form "Add Payment Plan Create link(s) to collect and/or log payments for this event: …" at bounding box center [756, 438] width 1192 height 1117
type input "5 additional guests"
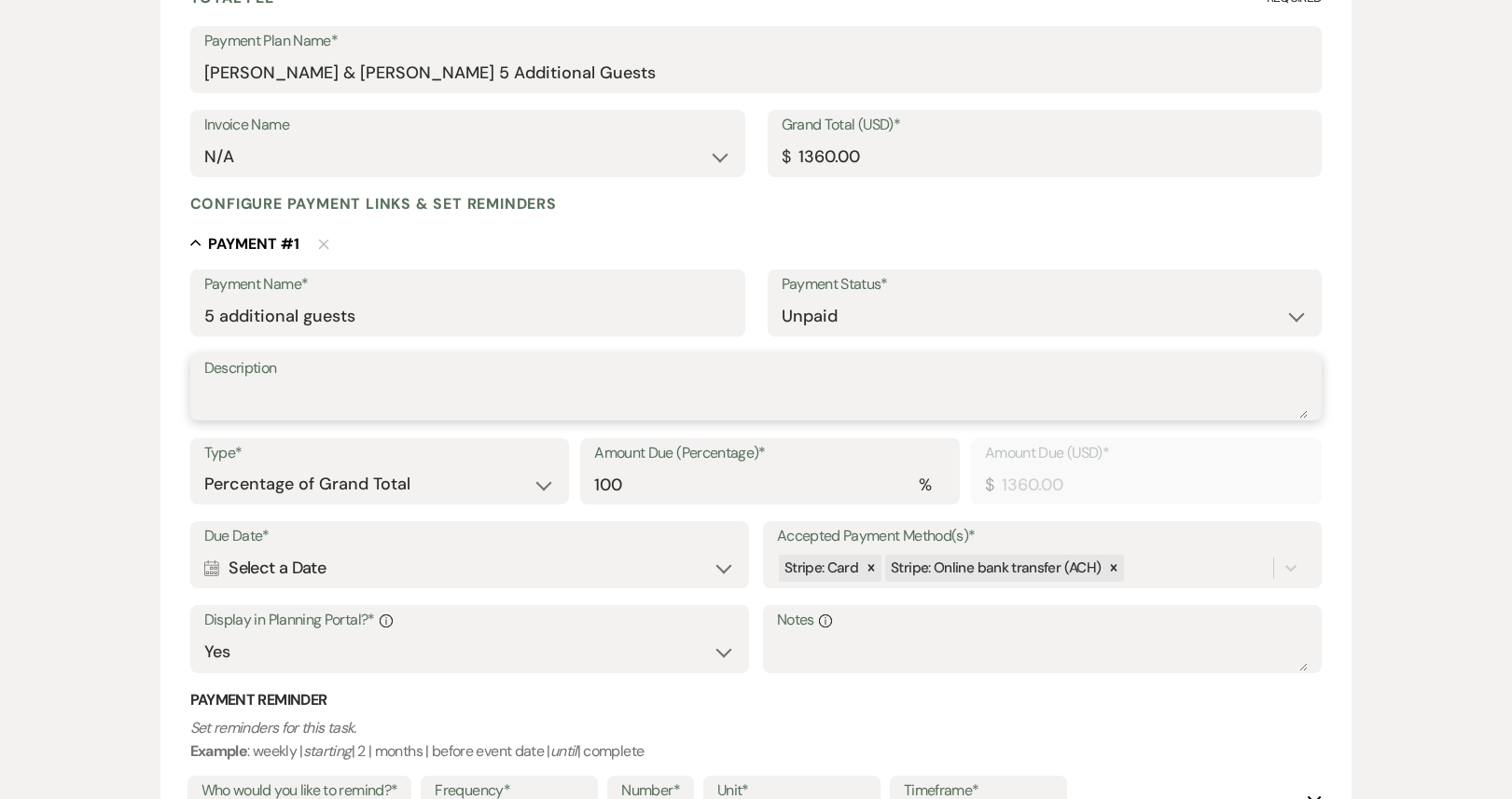
click at [241, 405] on textarea "Description" at bounding box center [756, 400] width 1104 height 37
paste textarea "5 additional guests"
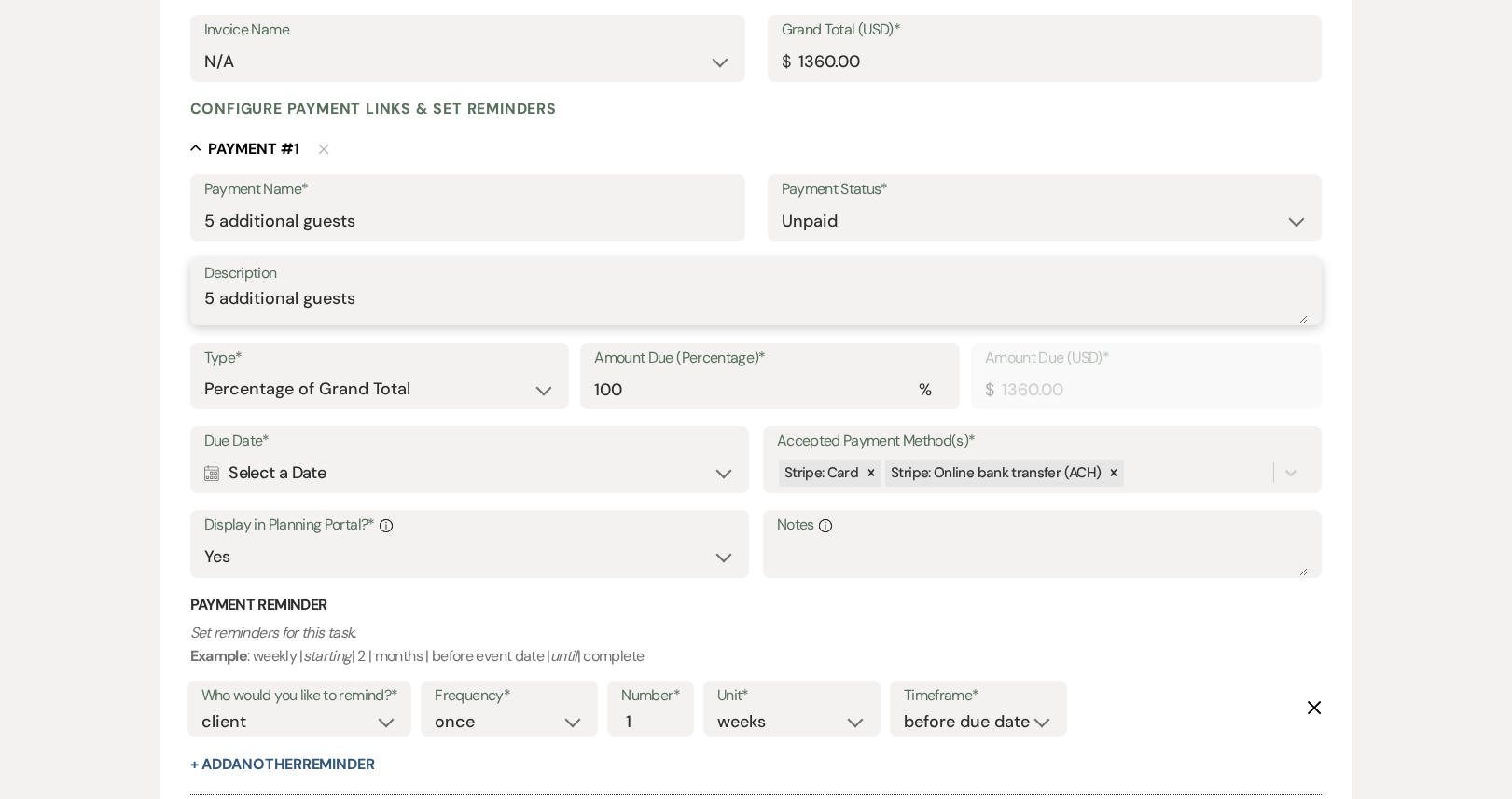
scroll to position [488, 0]
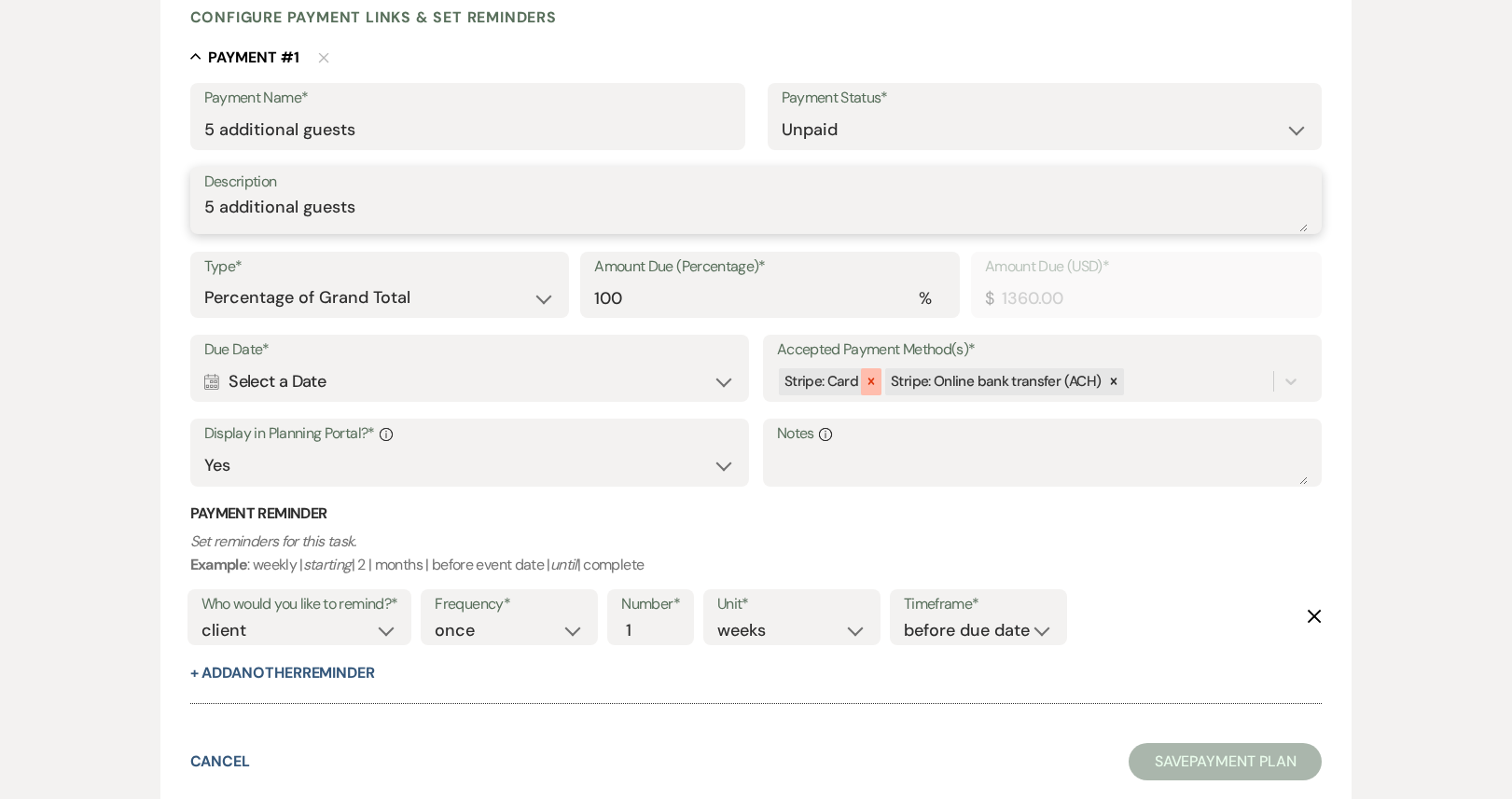
click at [871, 386] on icon at bounding box center [871, 382] width 13 height 13
type textarea "5 additional guests"
click at [213, 379] on use at bounding box center [212, 383] width 15 height 17
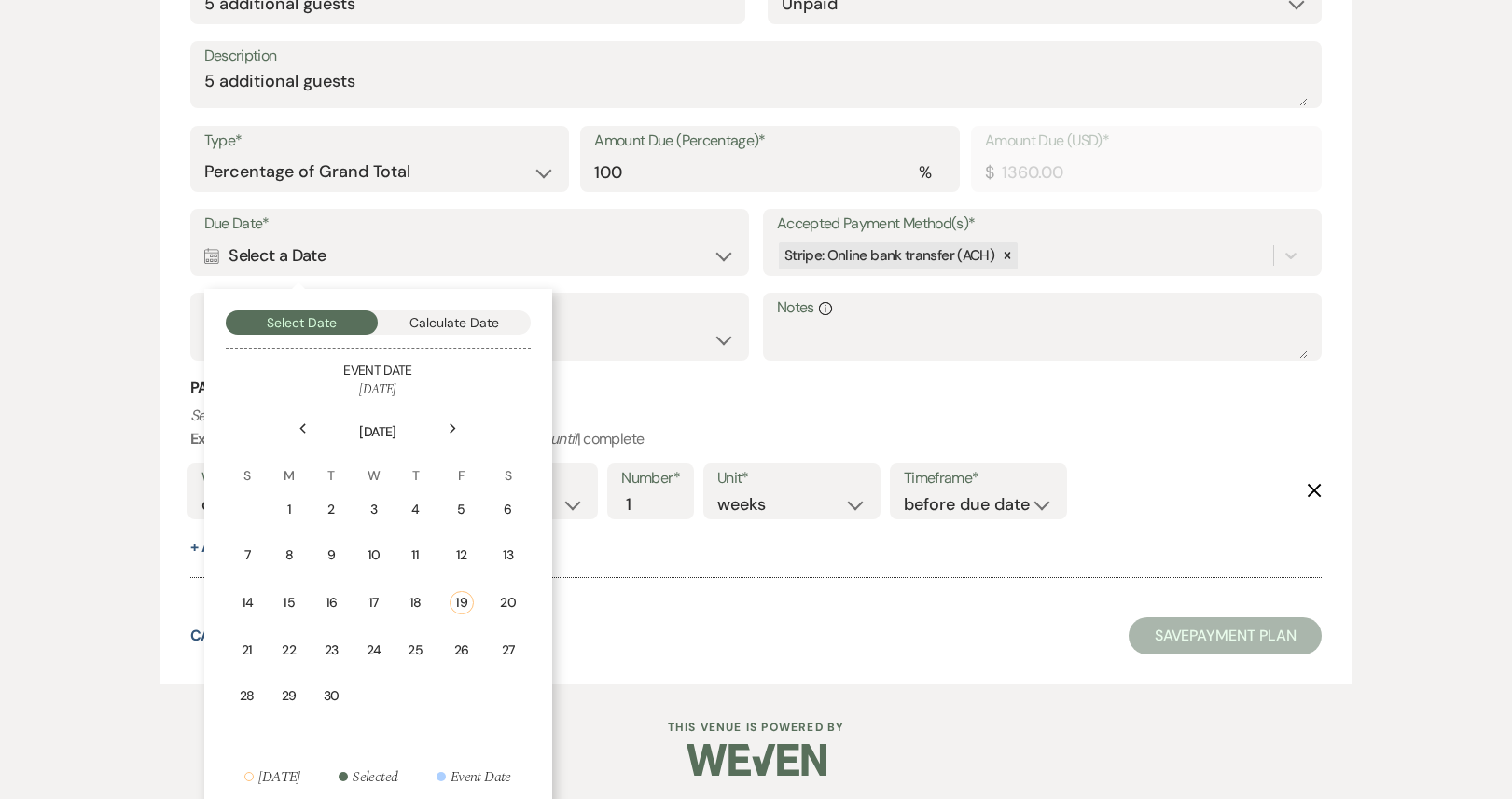
scroll to position [624, 0]
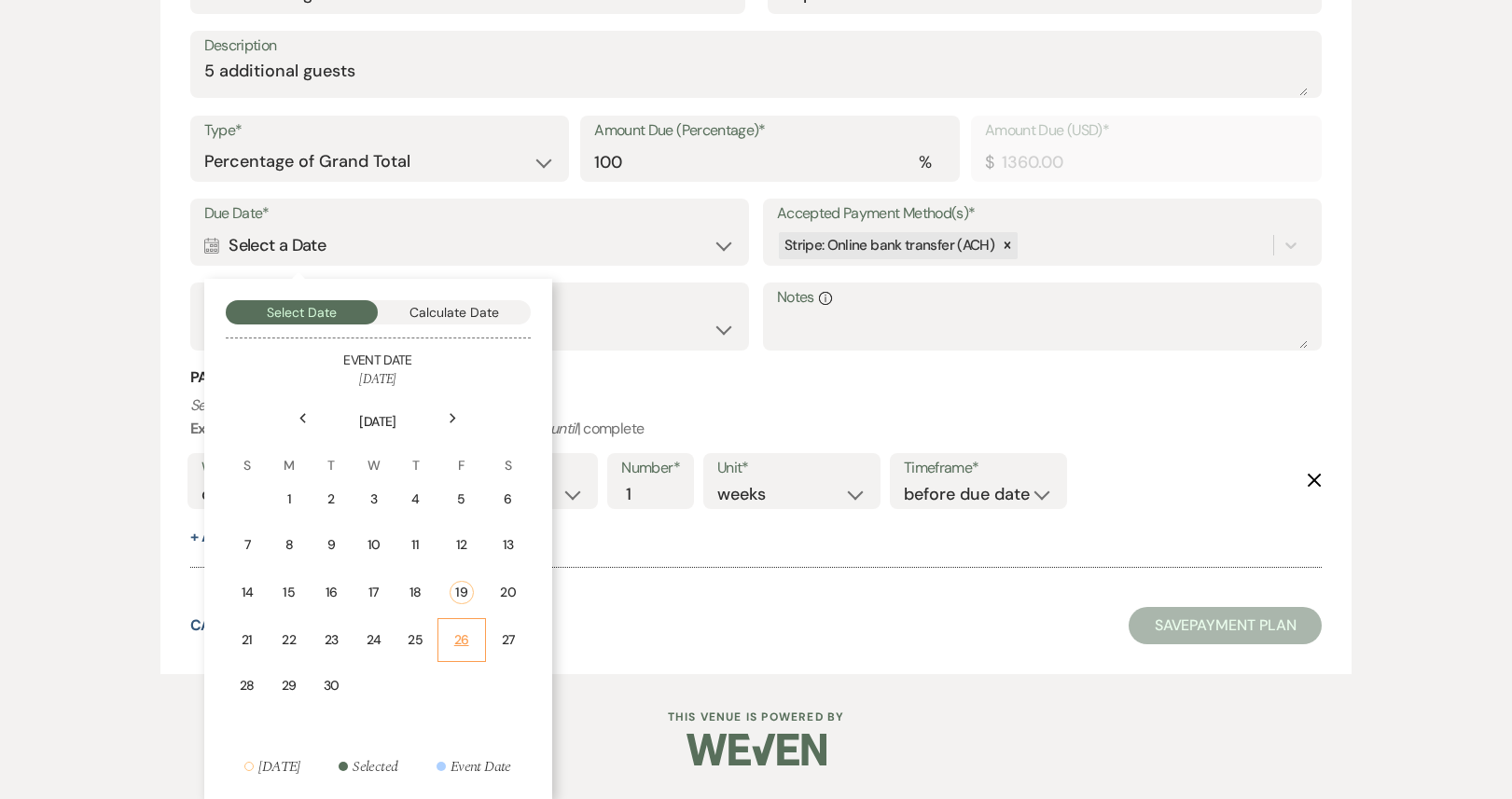
click at [458, 645] on div "26" at bounding box center [462, 639] width 24 height 20
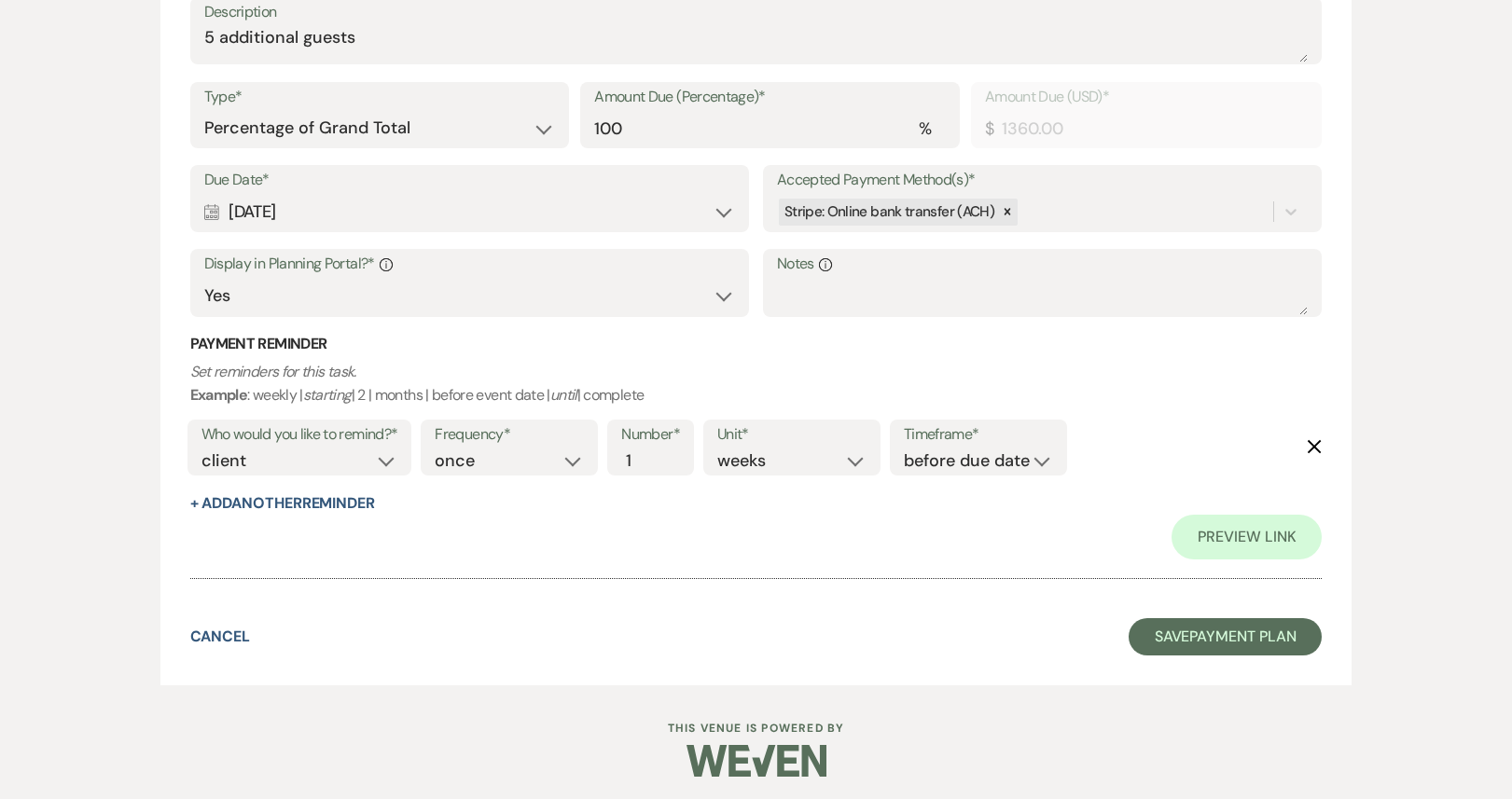
scroll to position [663, 0]
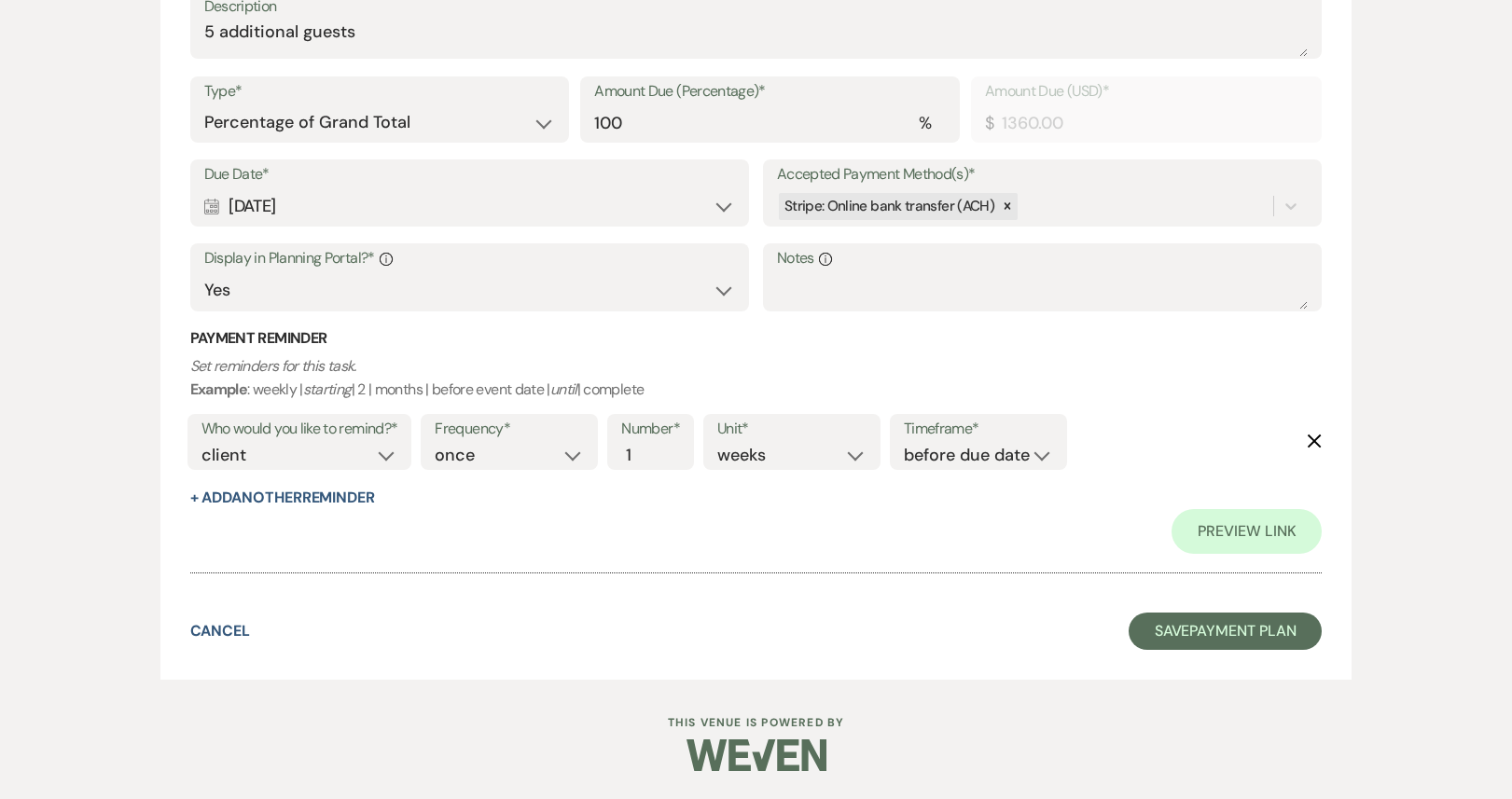
click at [399, 221] on div "Calendar [DATE] Expand" at bounding box center [470, 206] width 532 height 36
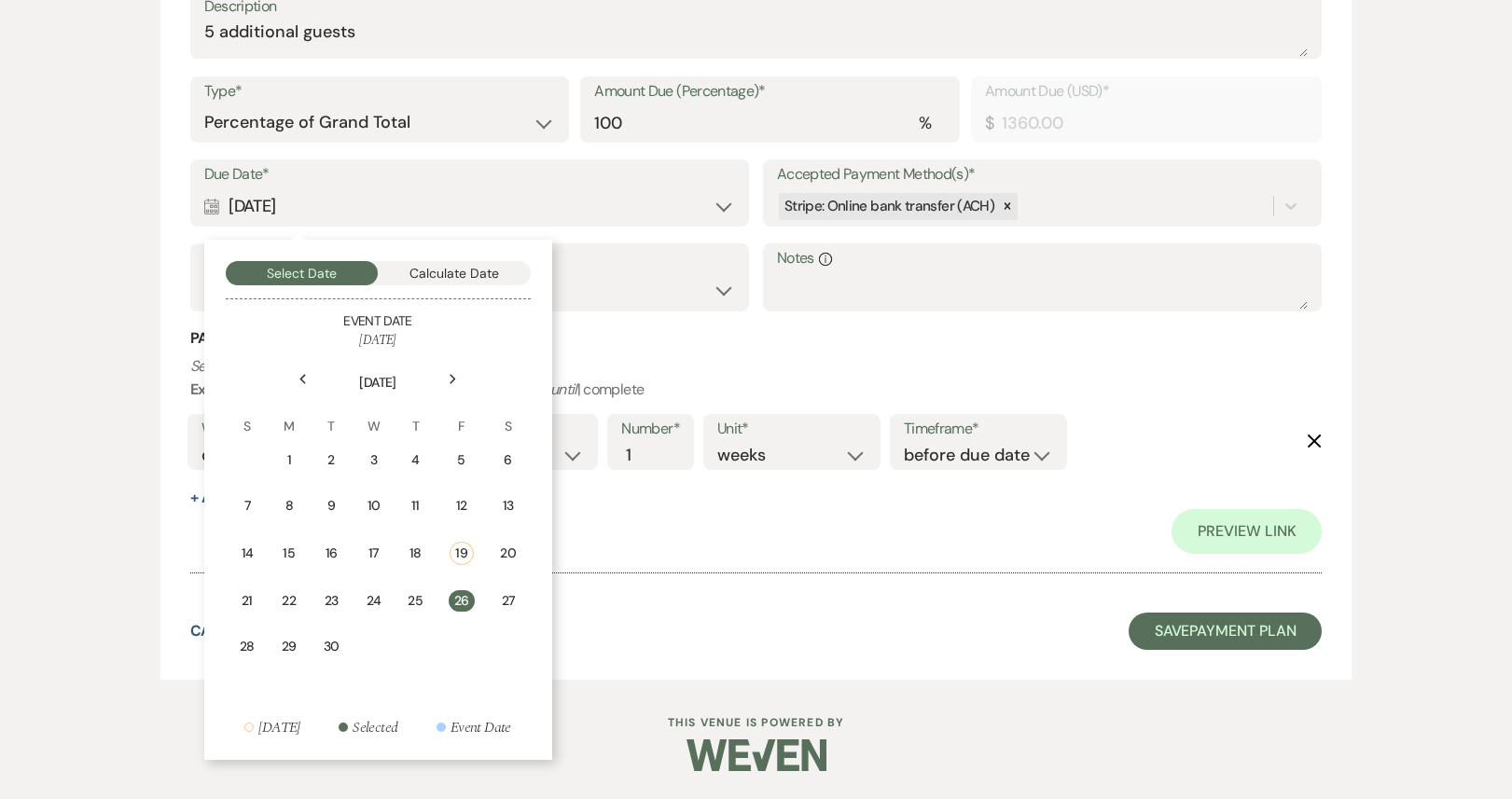
click at [452, 387] on div "Next" at bounding box center [454, 380] width 30 height 30
click at [464, 467] on div "3" at bounding box center [465, 460] width 17 height 20
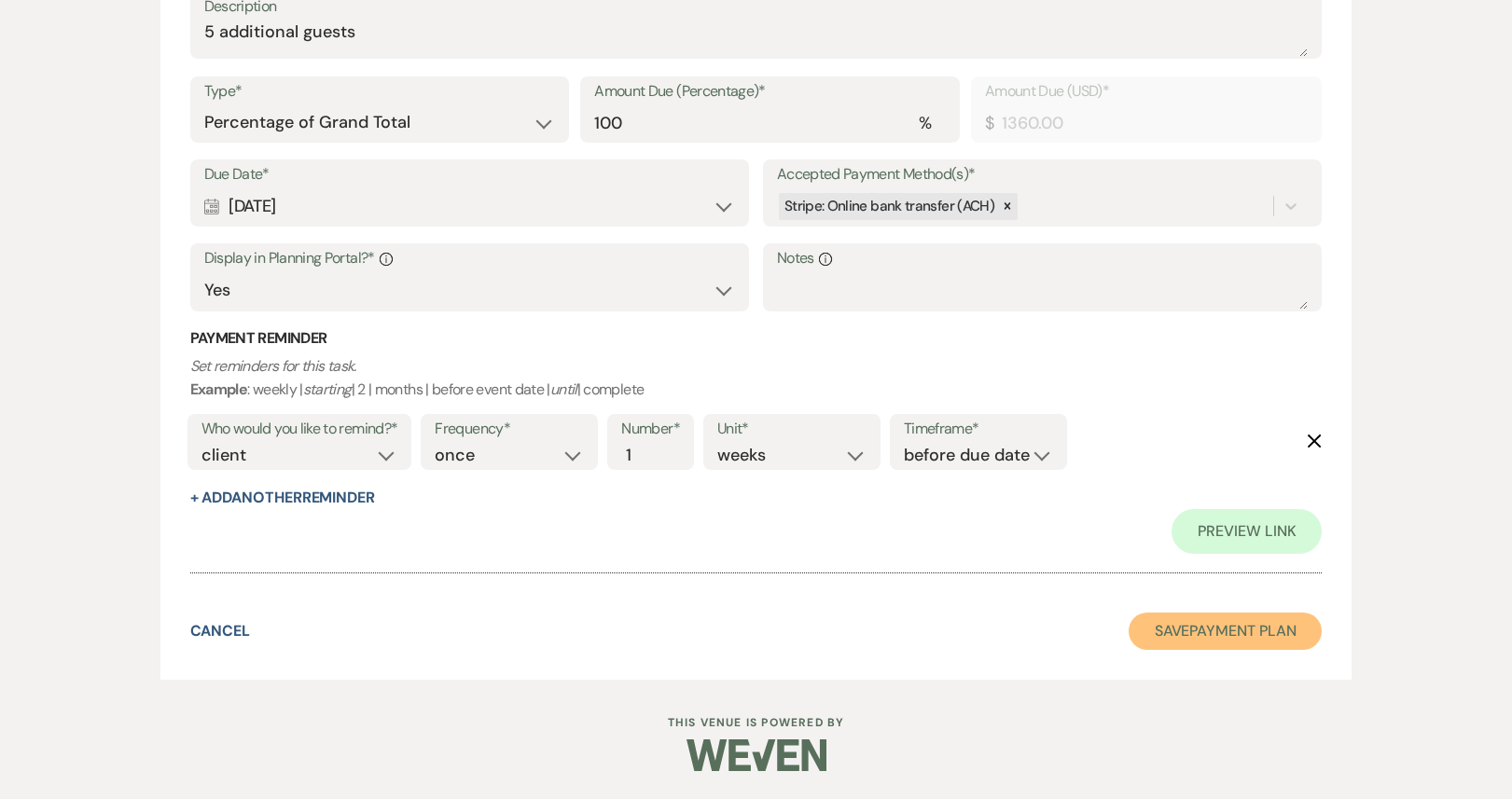
click at [1218, 636] on button "Save Payment Plan" at bounding box center [1225, 632] width 194 height 37
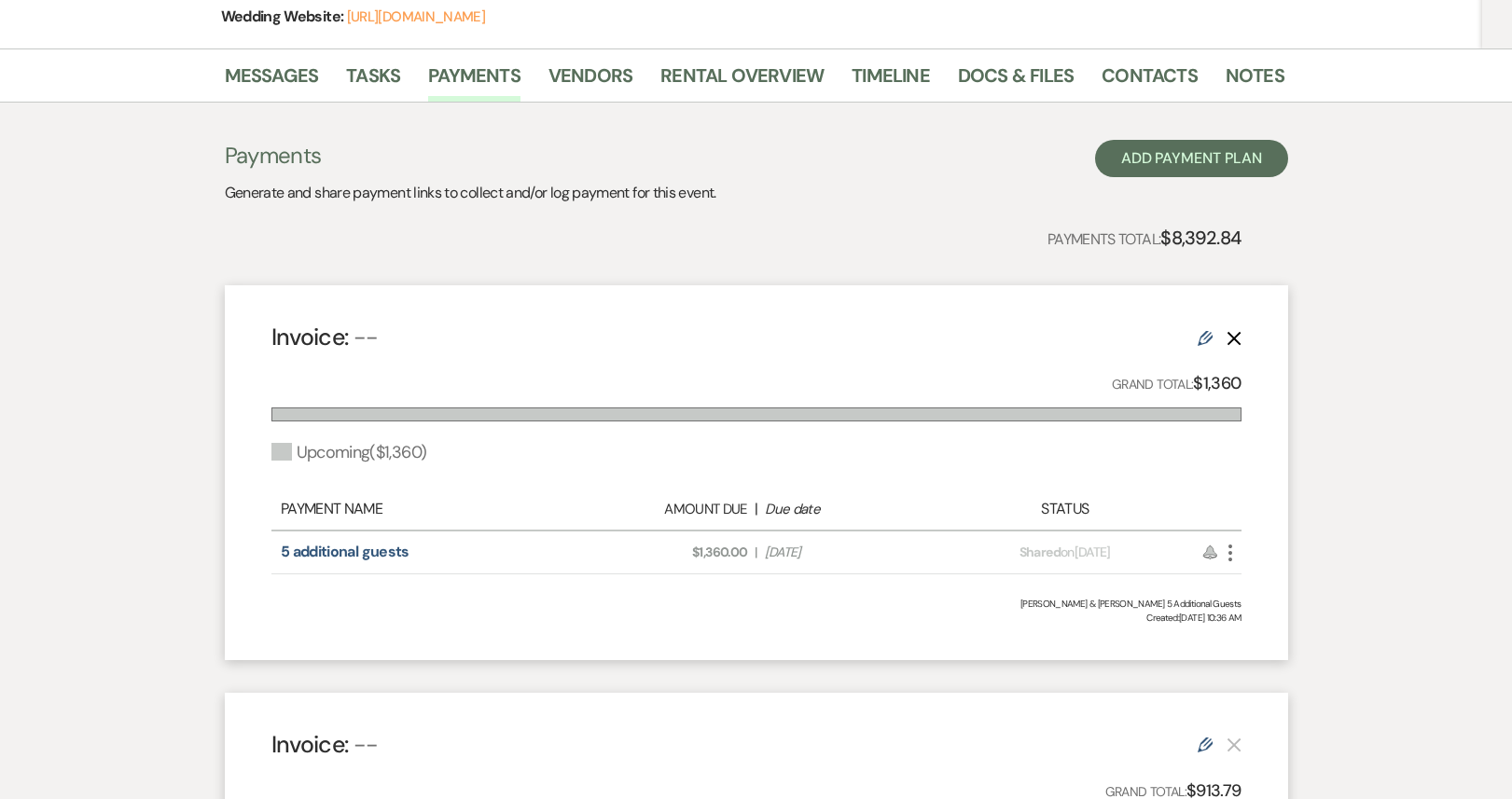
scroll to position [585, 0]
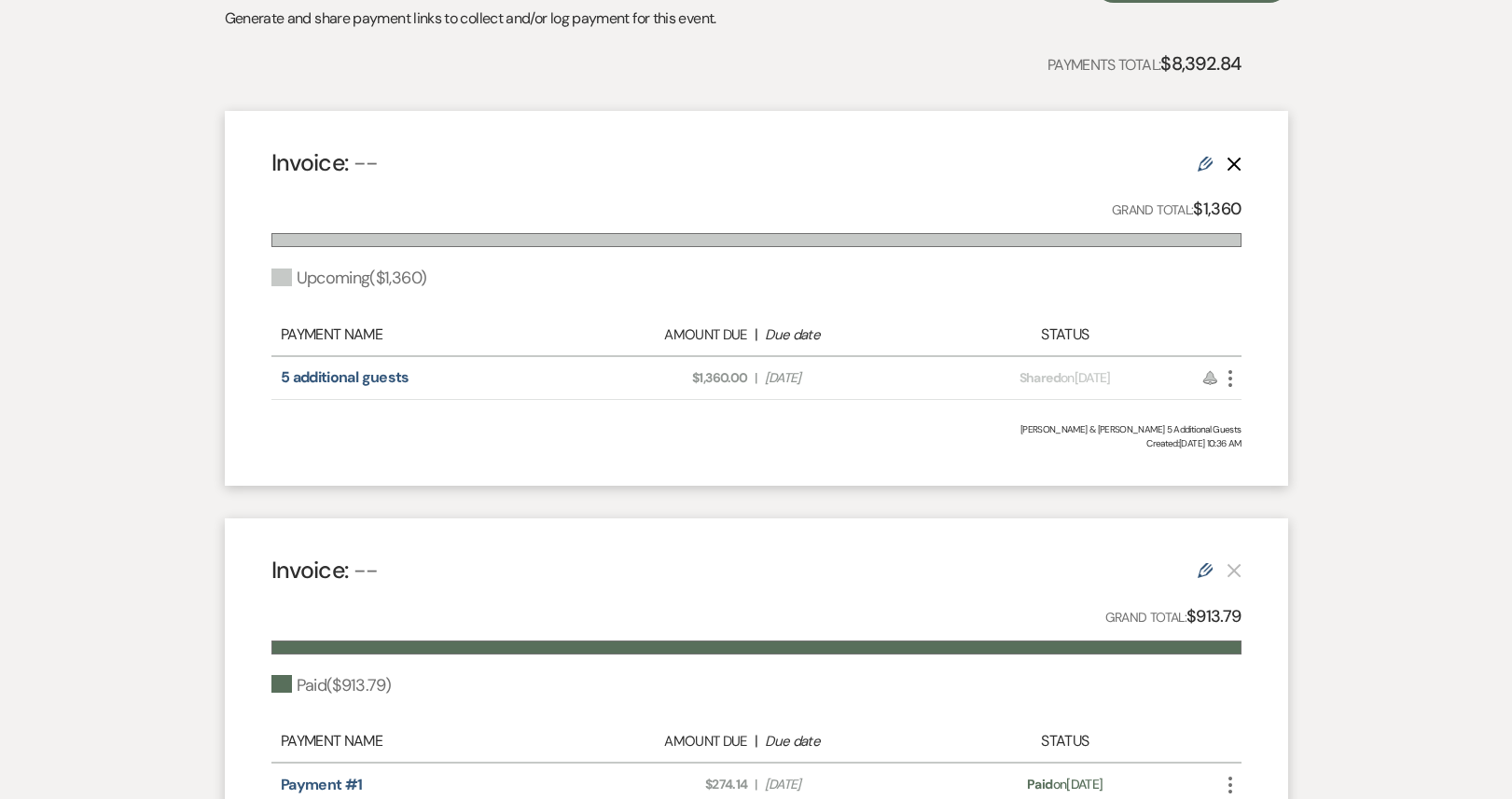
click at [1202, 157] on icon "Edit" at bounding box center [1205, 164] width 15 height 15
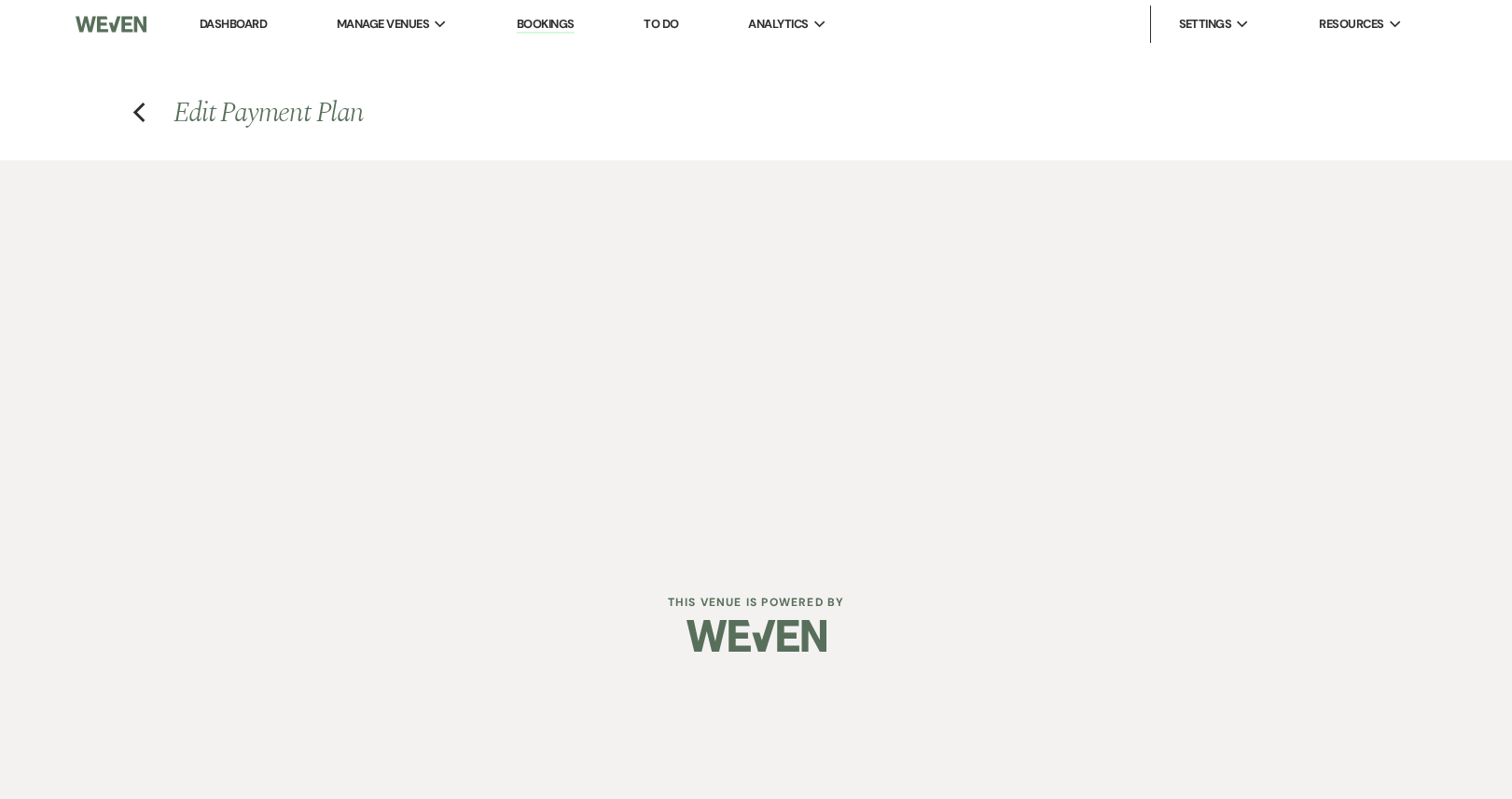
select select "2"
select select "percentage"
select select "true"
select select "client"
select select "weeks"
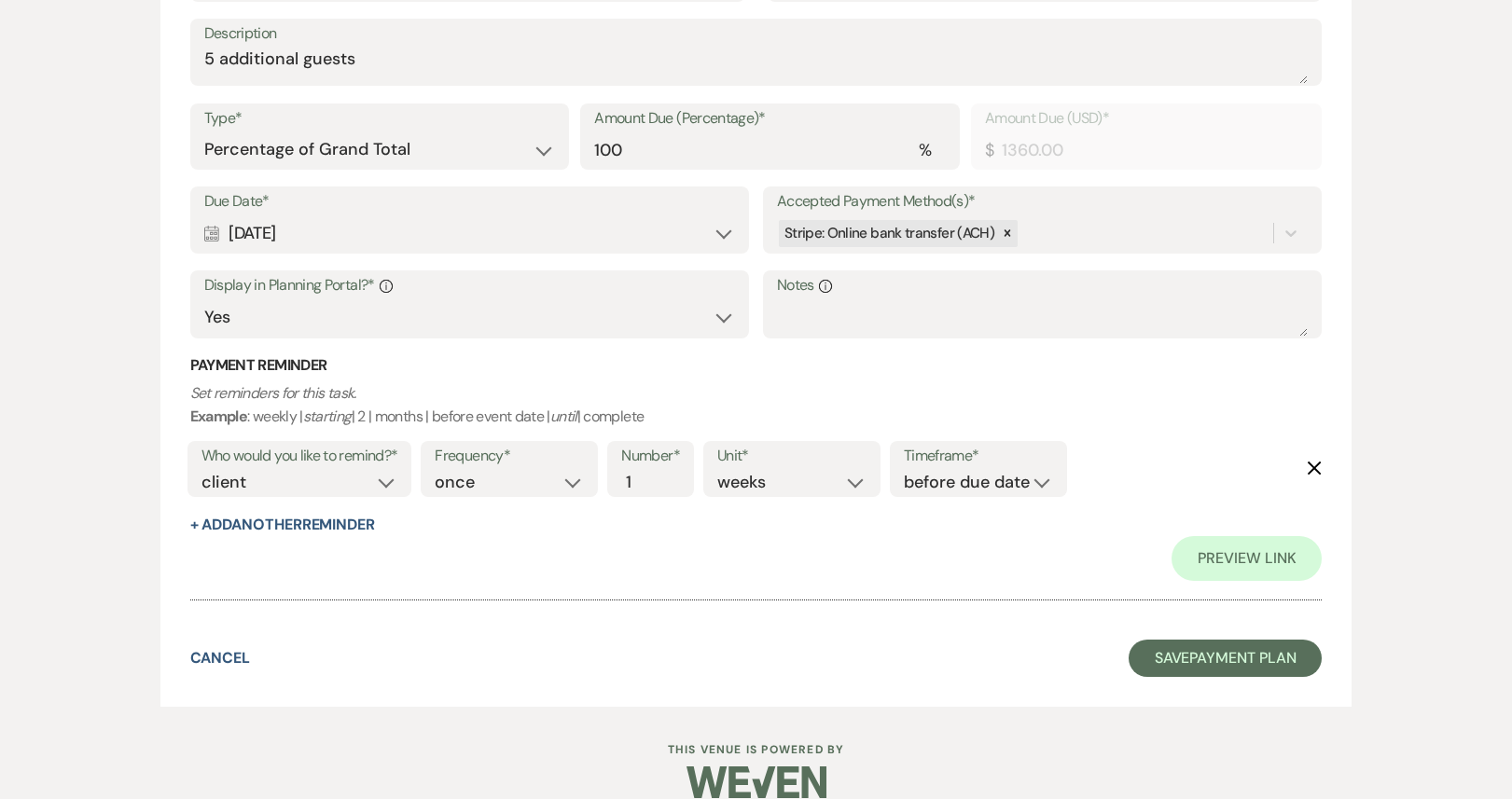
scroll to position [598, 0]
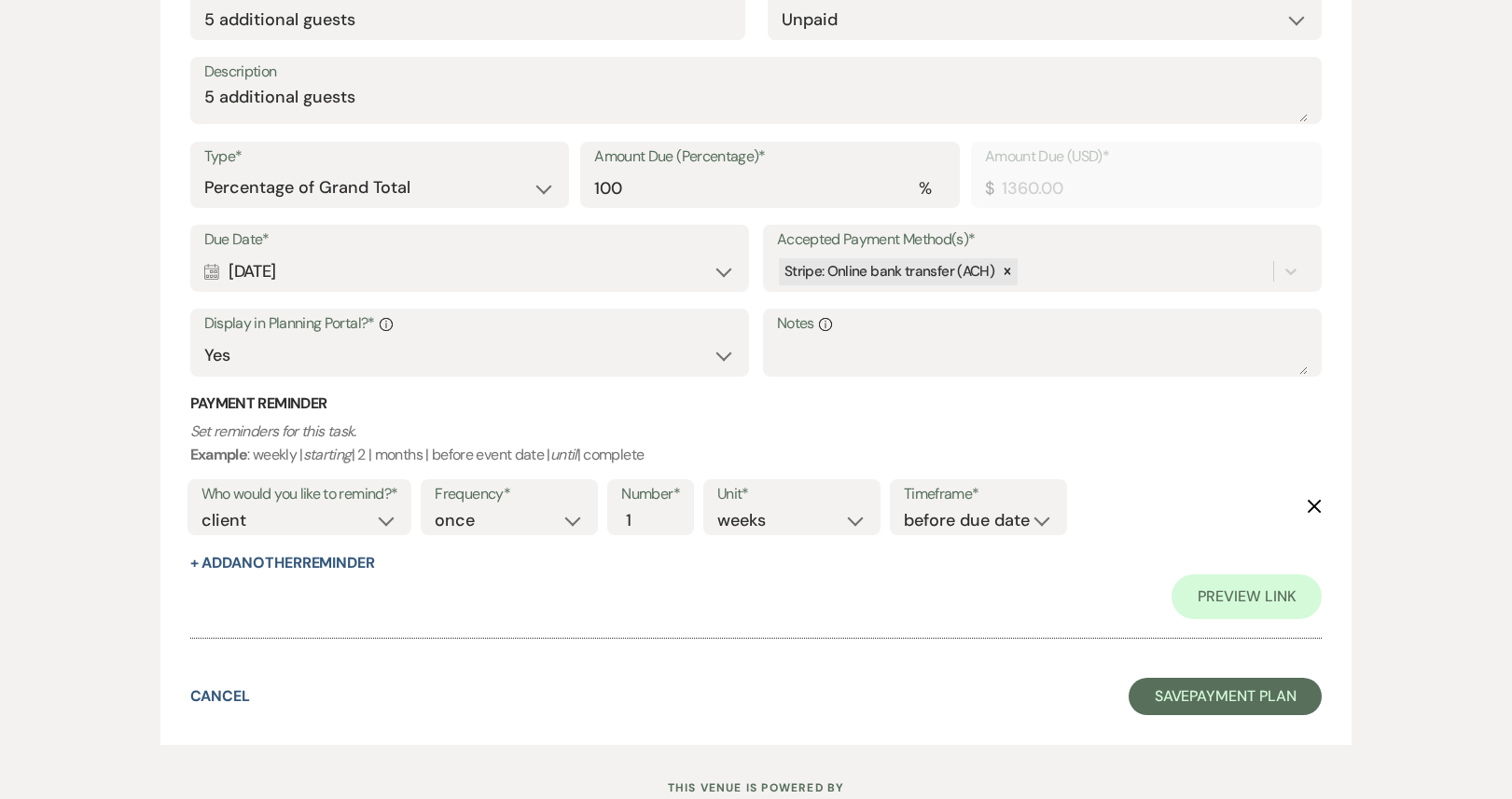
click at [725, 270] on div "Calendar [DATE] Expand" at bounding box center [470, 272] width 532 height 36
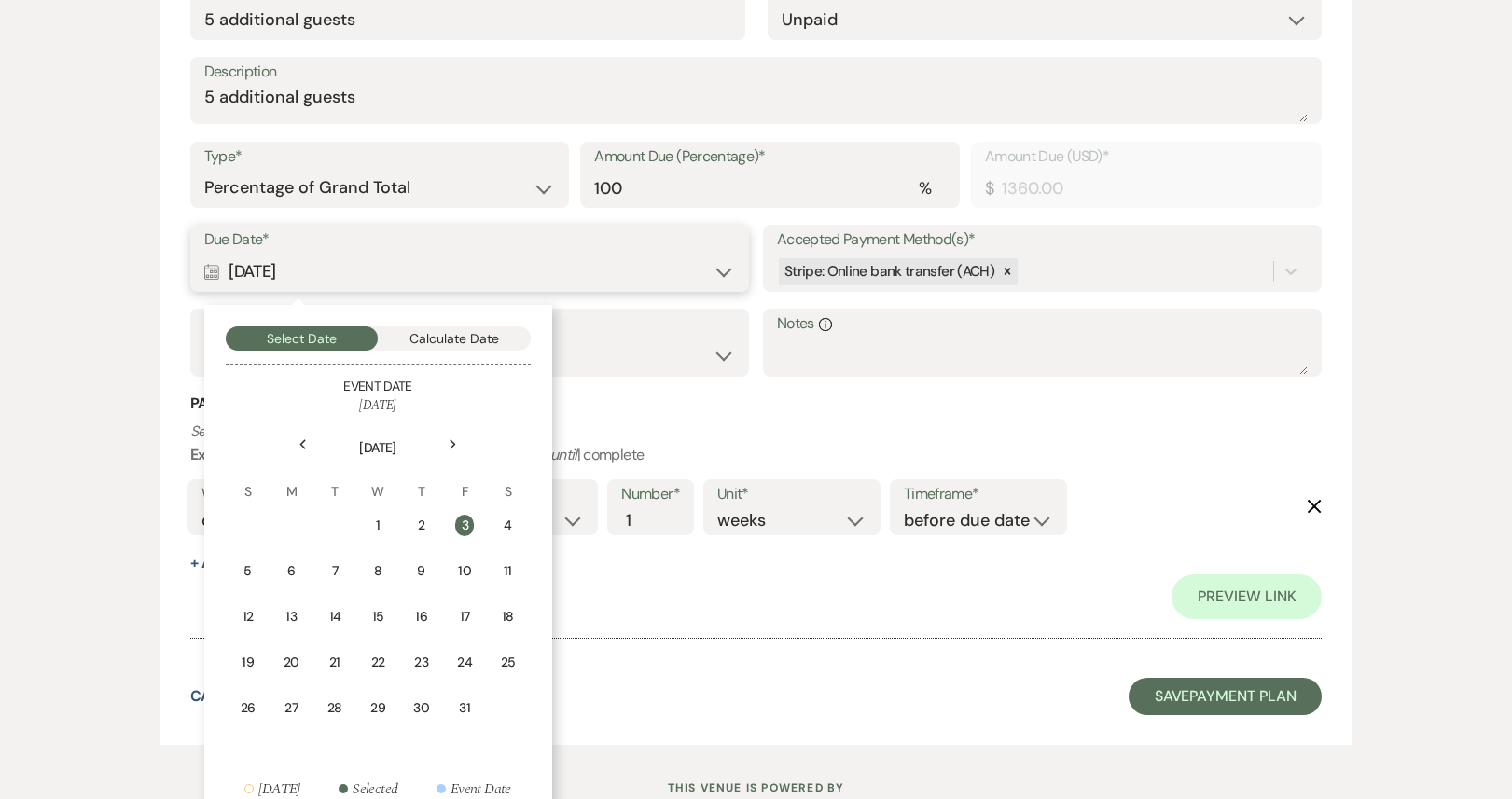
click at [451, 345] on button "Calculate Date" at bounding box center [455, 339] width 153 height 24
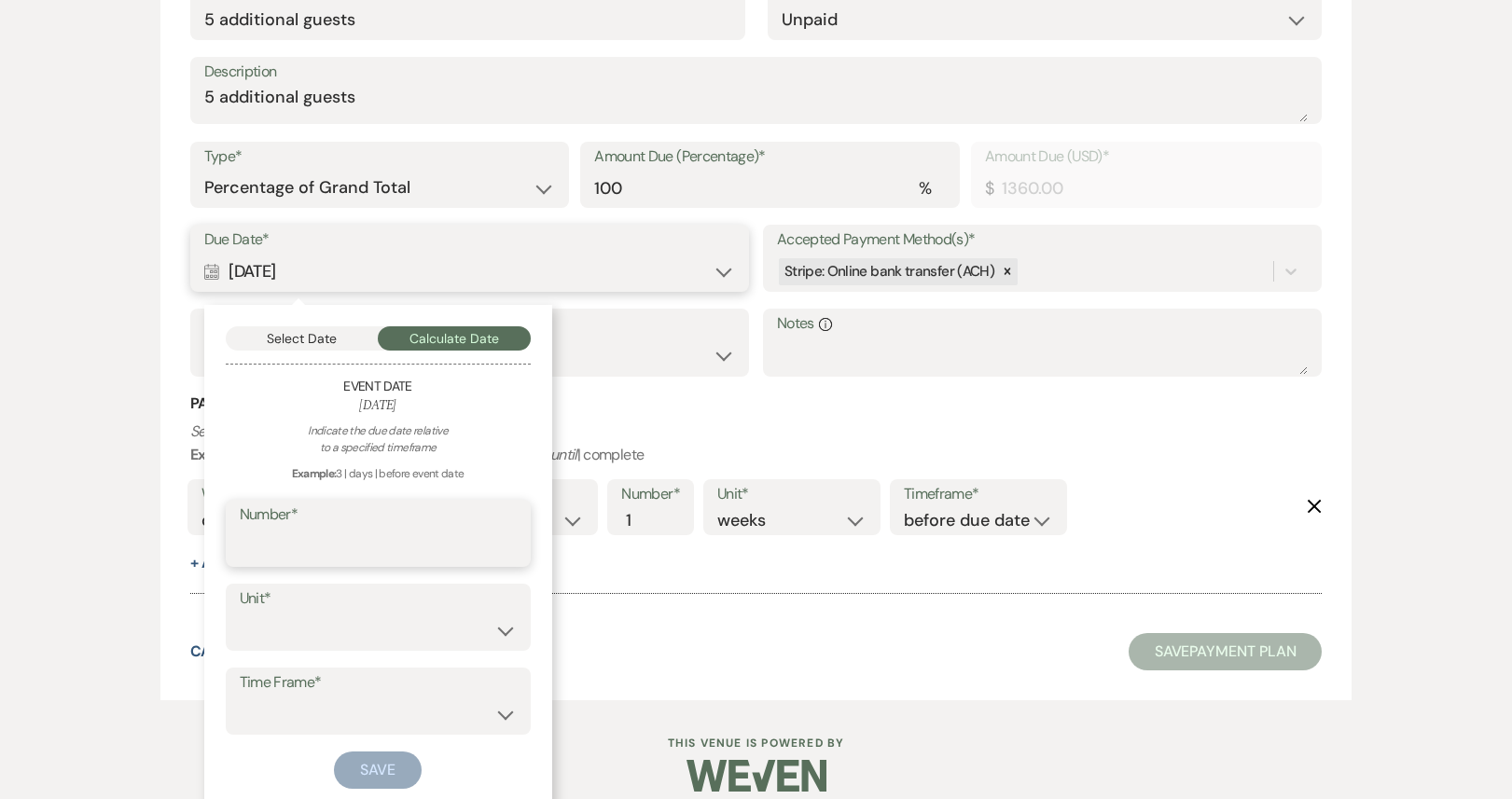
click at [324, 545] on input "Number*" at bounding box center [378, 547] width 277 height 36
type input "6"
click at [295, 638] on select "days weeks months" at bounding box center [378, 631] width 277 height 36
select select "week"
click at [240, 613] on select "days weeks months" at bounding box center [378, 631] width 277 height 36
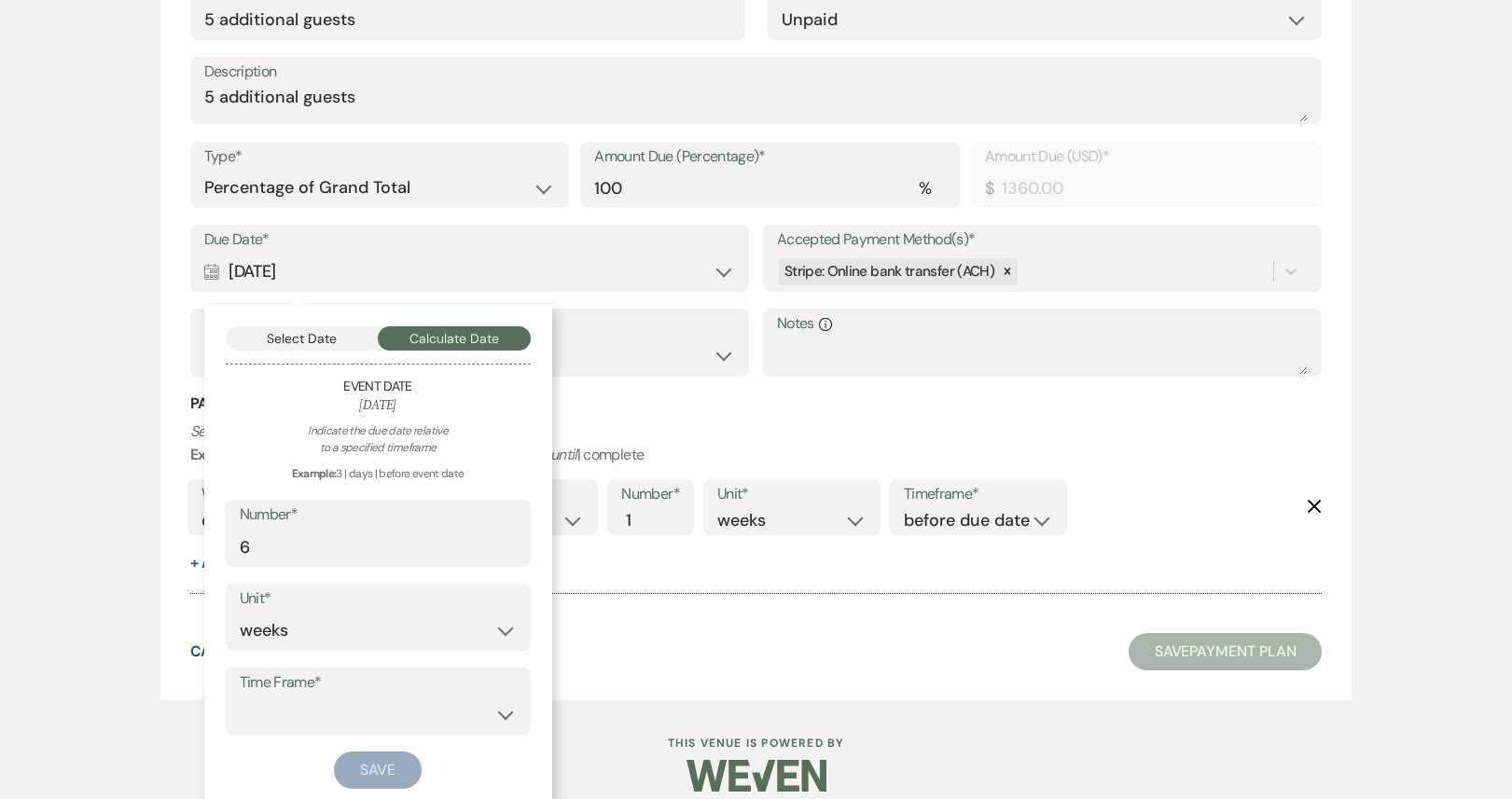
click at [310, 684] on label "Time Frame*" at bounding box center [378, 682] width 277 height 27
click at [301, 717] on select "before event date after event date after event is booked after [DATE] date" at bounding box center [378, 714] width 277 height 36
select select "beforeEventDate"
click at [240, 696] on select "before event date after event date after event is booked after [DATE] date" at bounding box center [378, 714] width 277 height 36
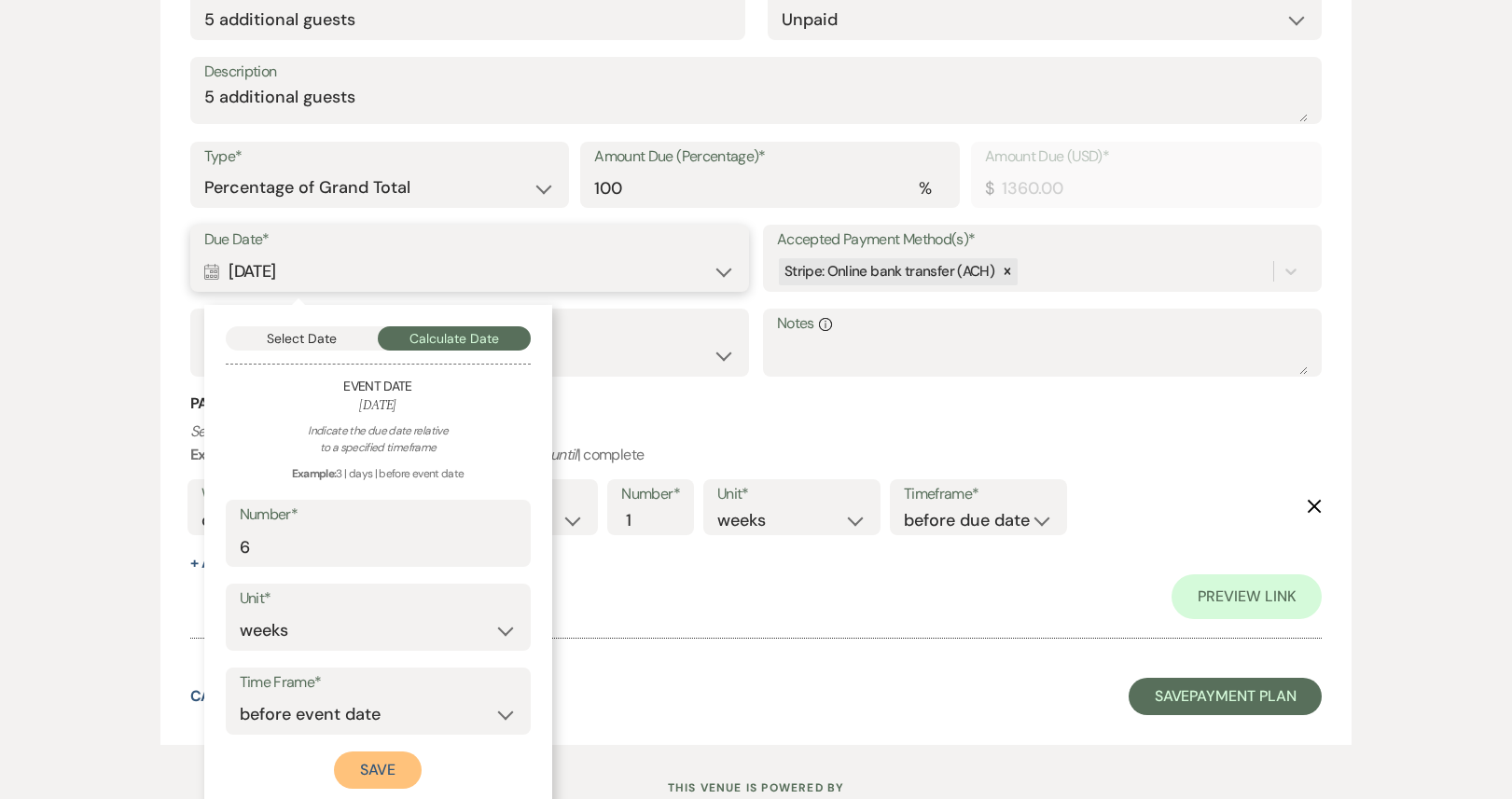
click at [388, 776] on button "Save" at bounding box center [378, 770] width 88 height 37
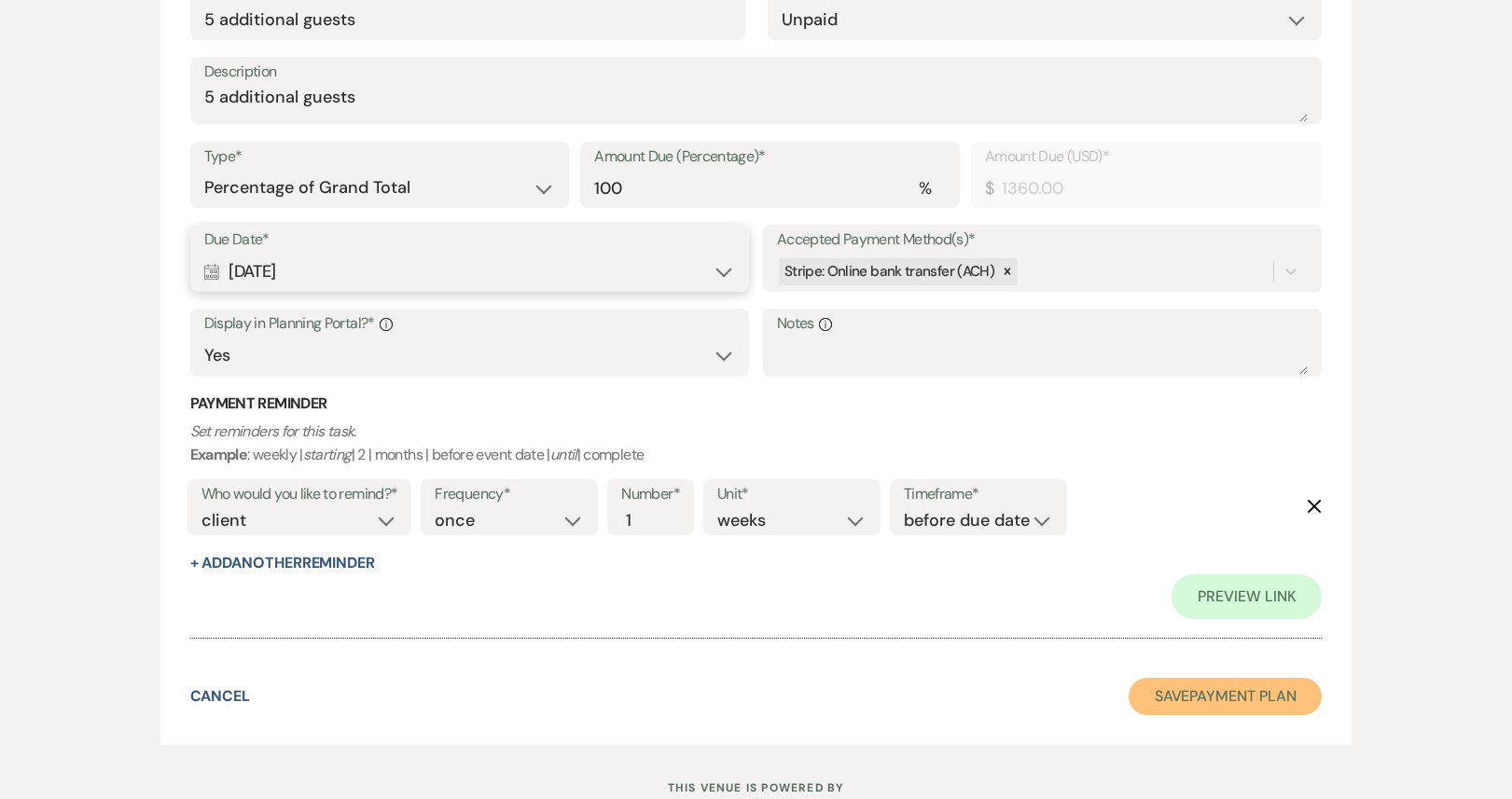
click at [1154, 694] on button "Save Payment Plan" at bounding box center [1225, 696] width 194 height 37
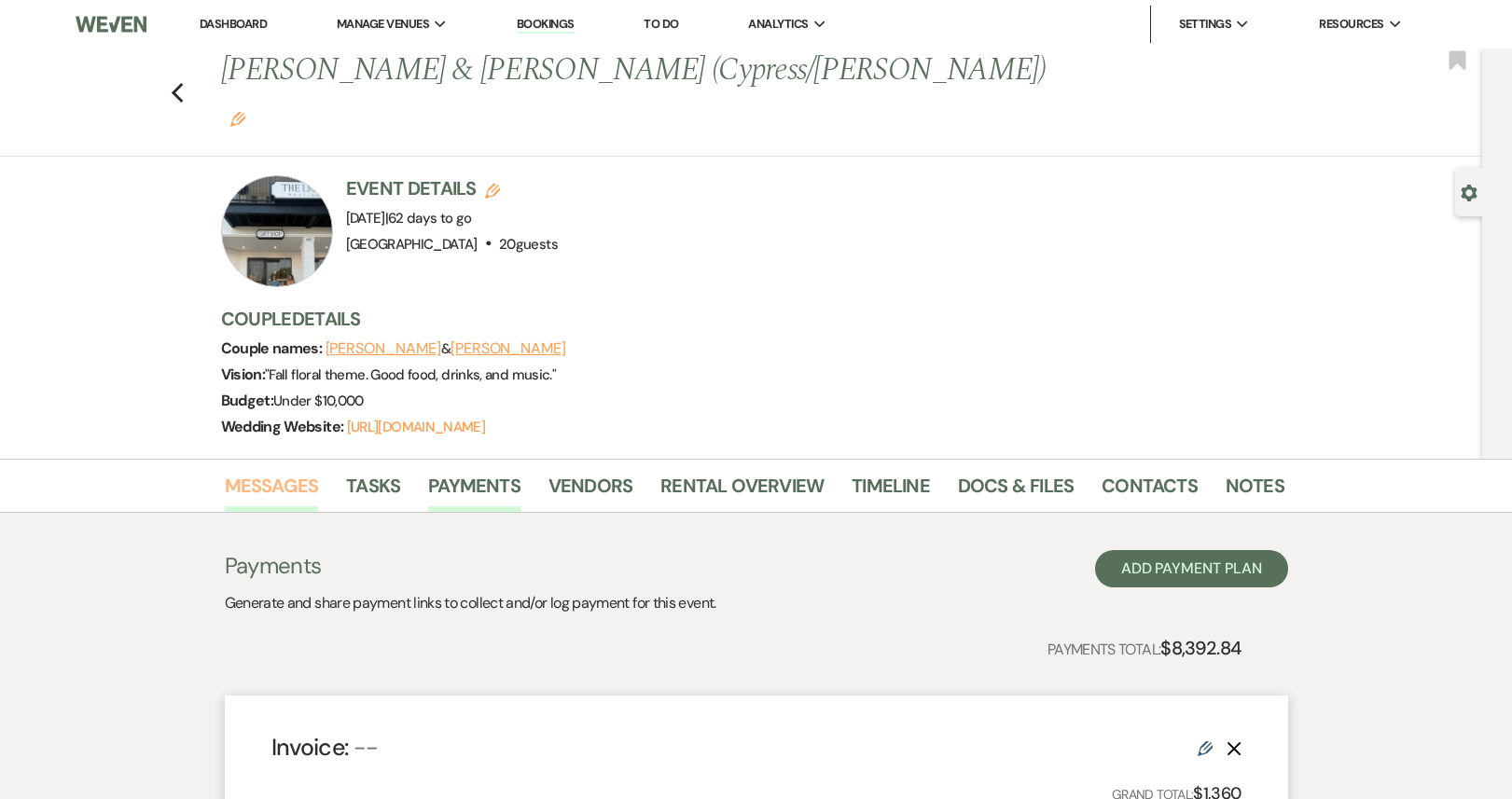
click at [260, 471] on link "Messages" at bounding box center [272, 492] width 94 height 41
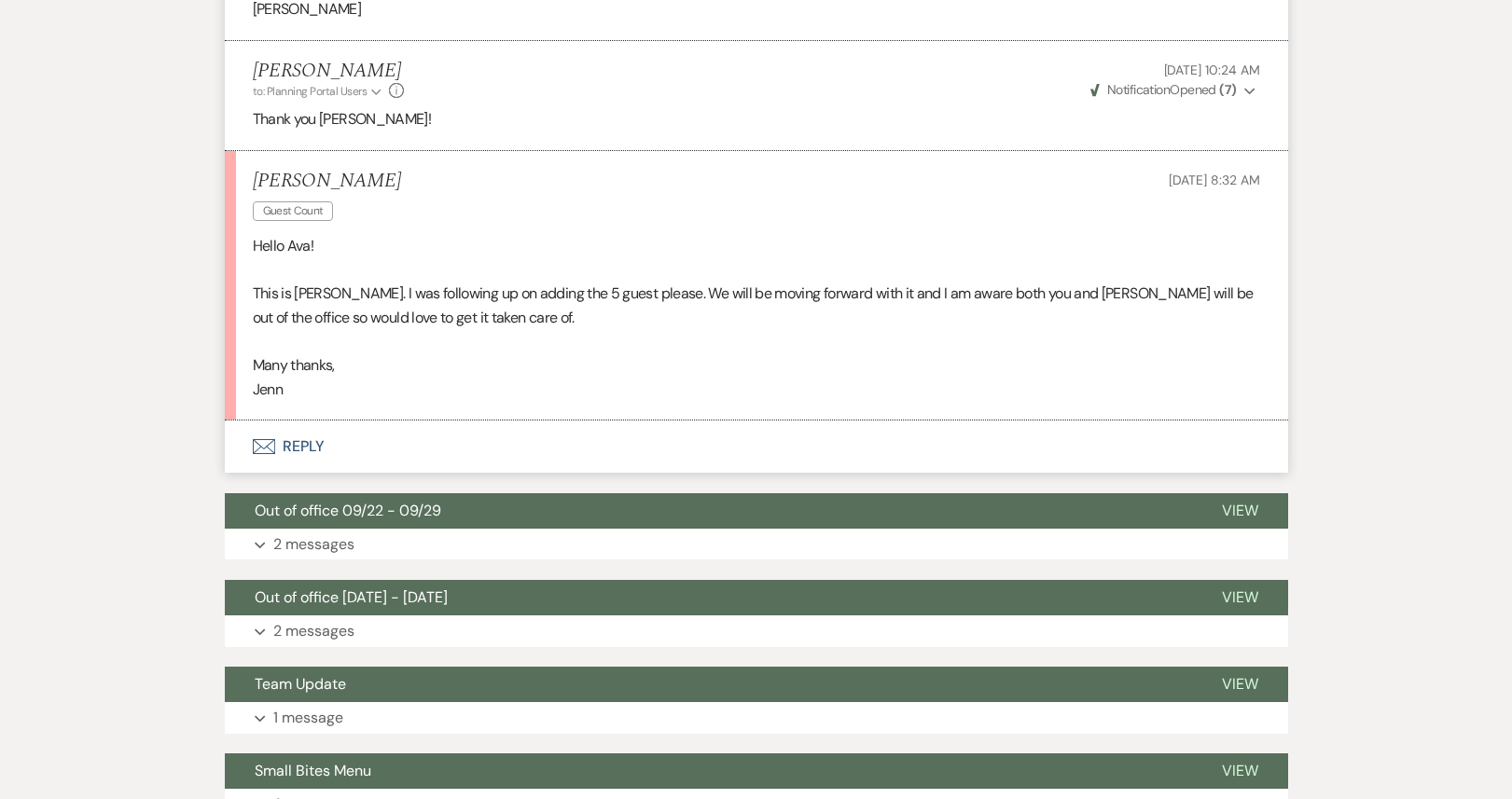
scroll to position [2636, 0]
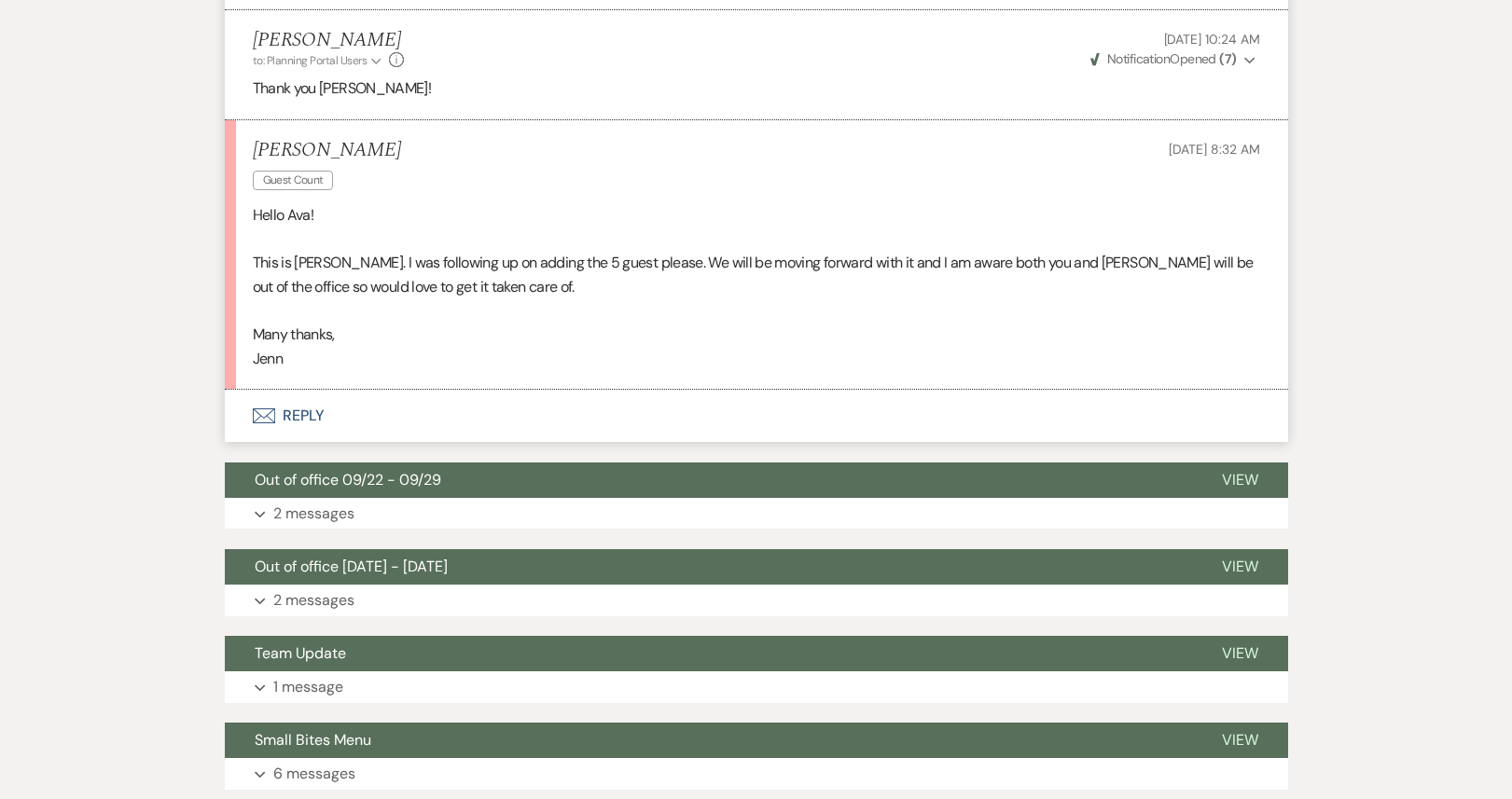
click at [373, 399] on button "Envelope Reply" at bounding box center [756, 416] width 1063 height 52
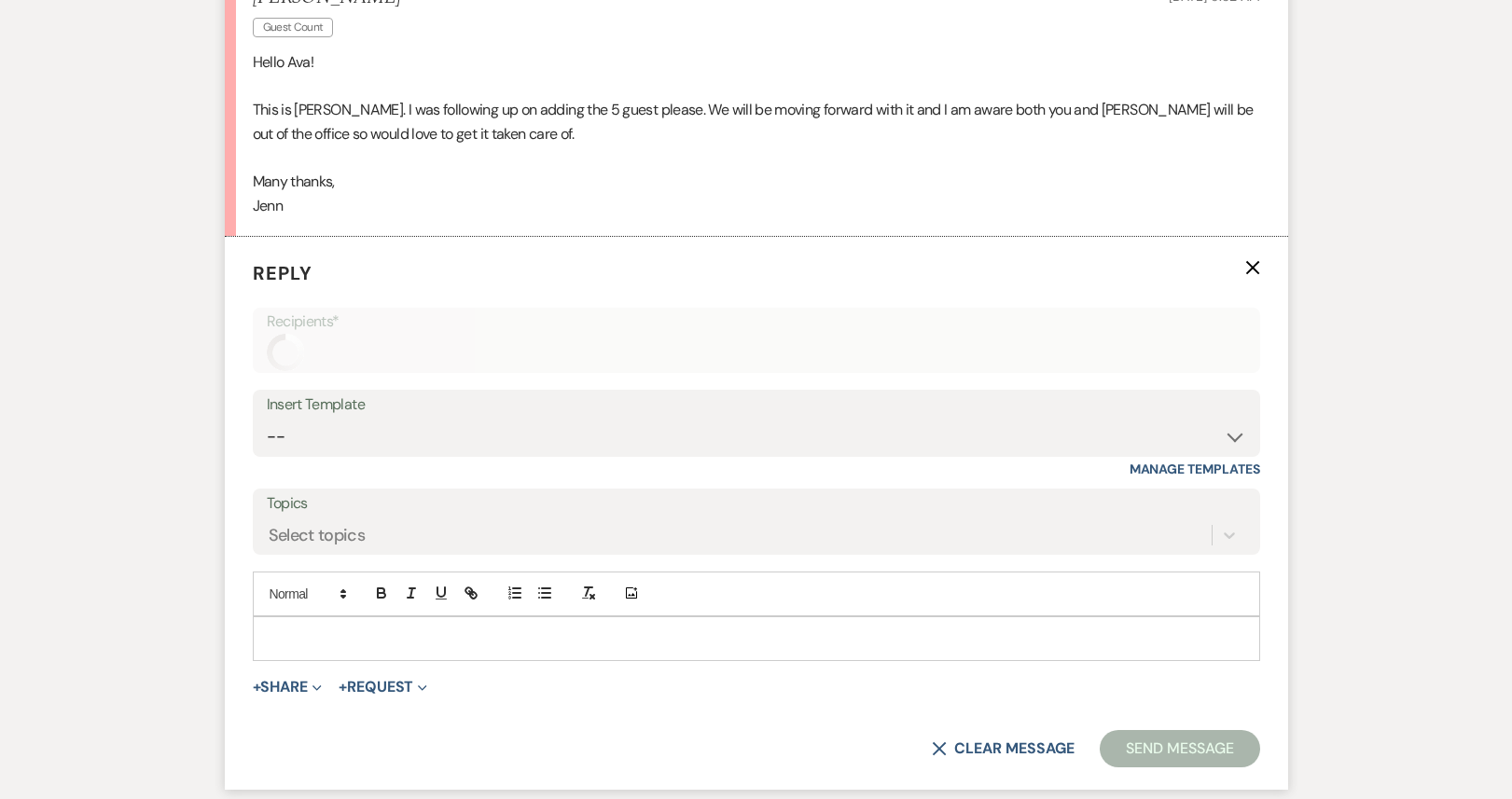
scroll to position [2798, 0]
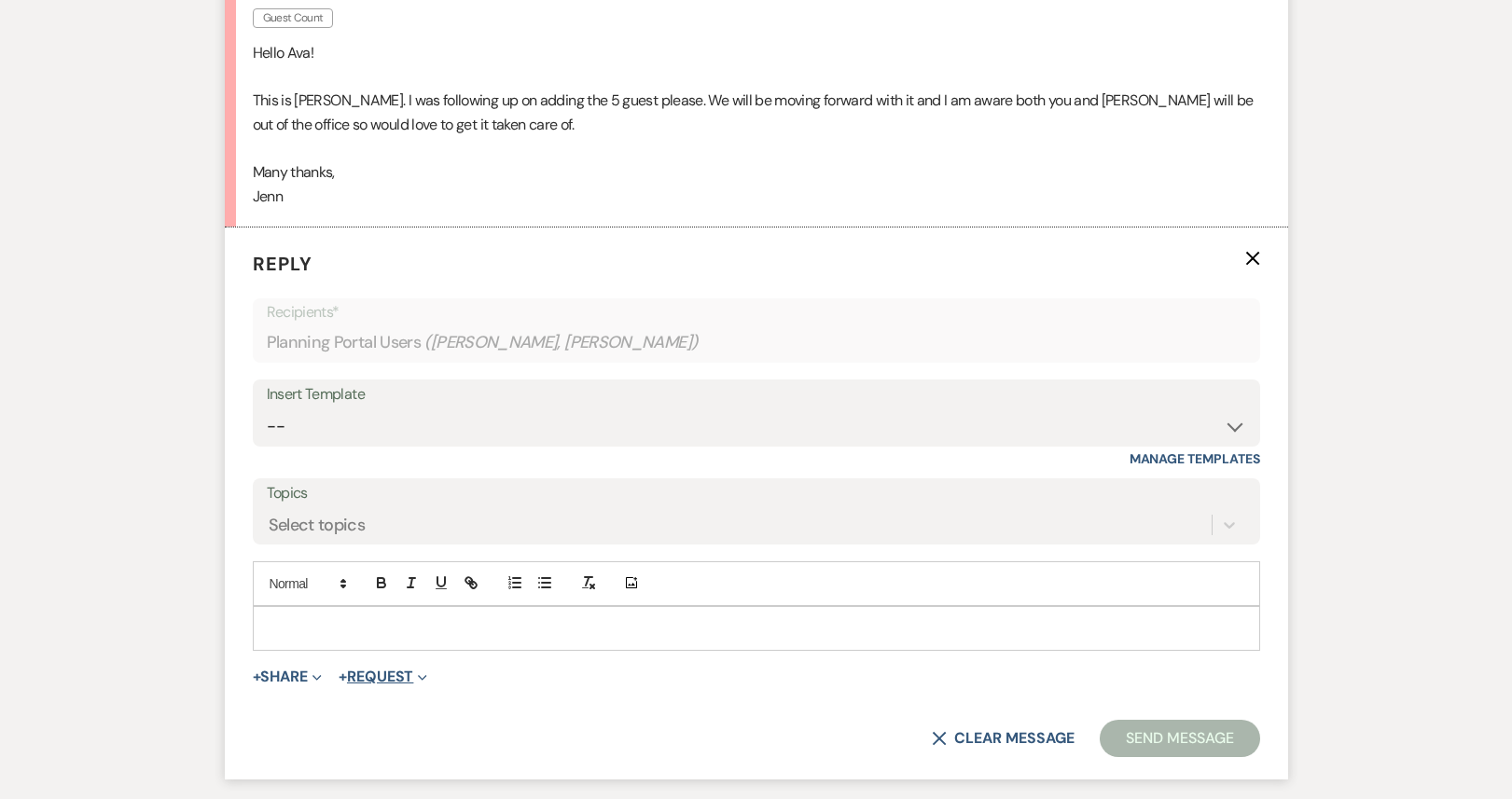
click at [387, 669] on button "+ Request Expand" at bounding box center [383, 677] width 89 height 15
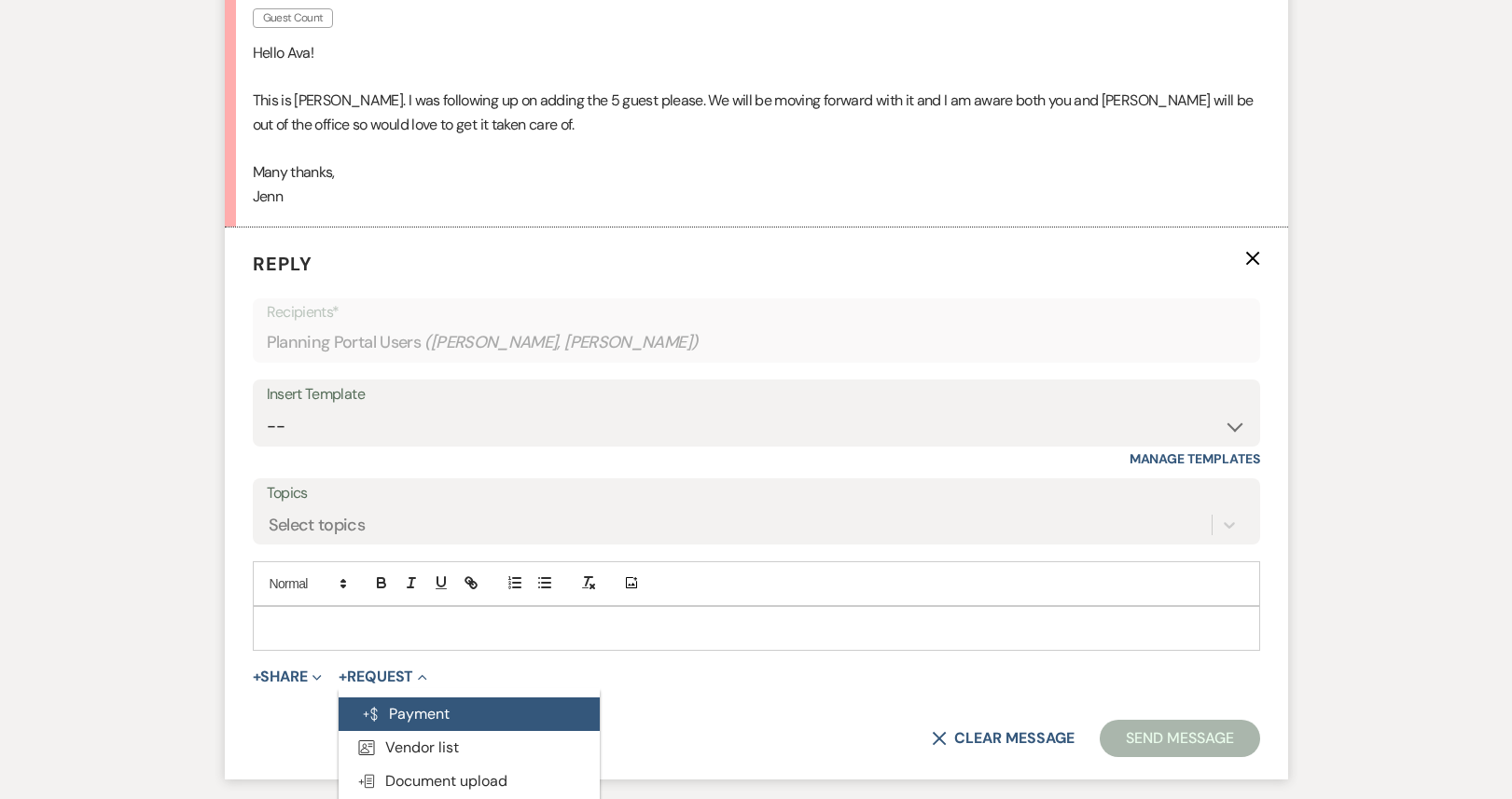
click at [397, 697] on button "Generate Payment Payment" at bounding box center [469, 714] width 261 height 34
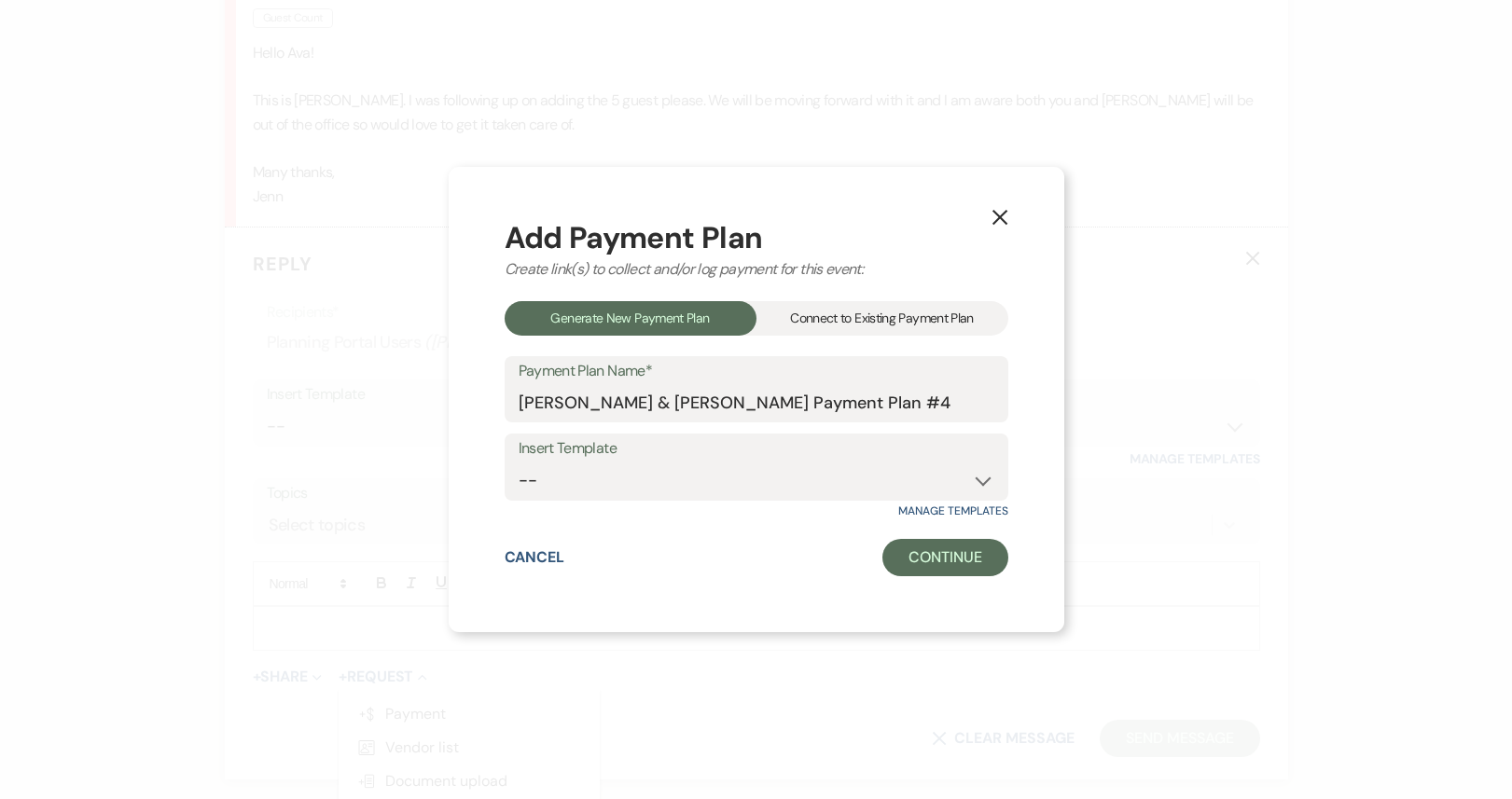
click at [881, 315] on div "Connect to Existing Payment Plan" at bounding box center [882, 318] width 252 height 35
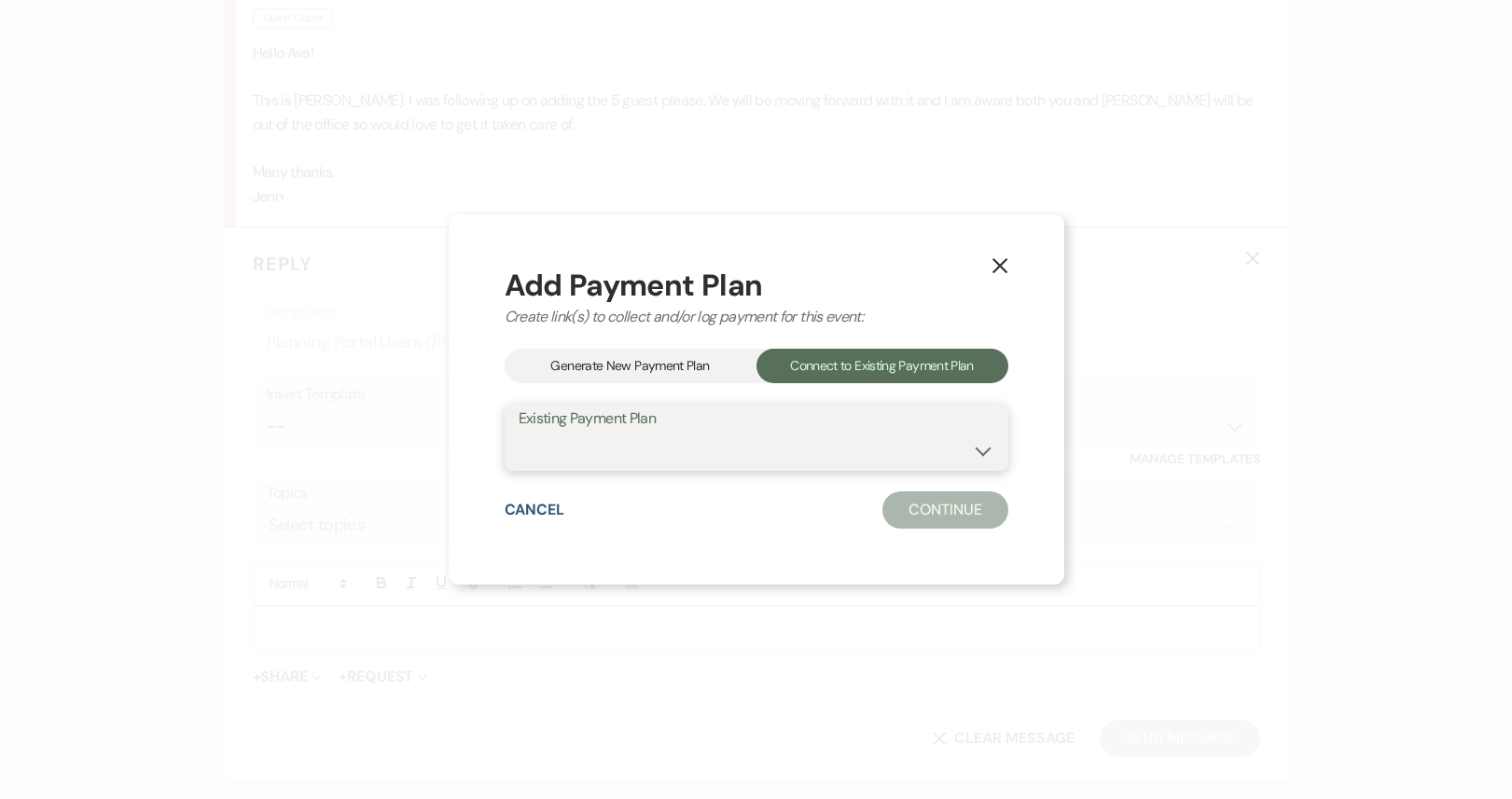
click at [724, 456] on select "[PERSON_NAME] & [PERSON_NAME] 5 Additional Guests [PERSON_NAME] & [PERSON_NAME]…" at bounding box center [757, 451] width 476 height 36
select select "25518"
click at [519, 433] on select "[PERSON_NAME] & [PERSON_NAME] 5 Additional Guests [PERSON_NAME] & [PERSON_NAME]…" at bounding box center [757, 451] width 476 height 36
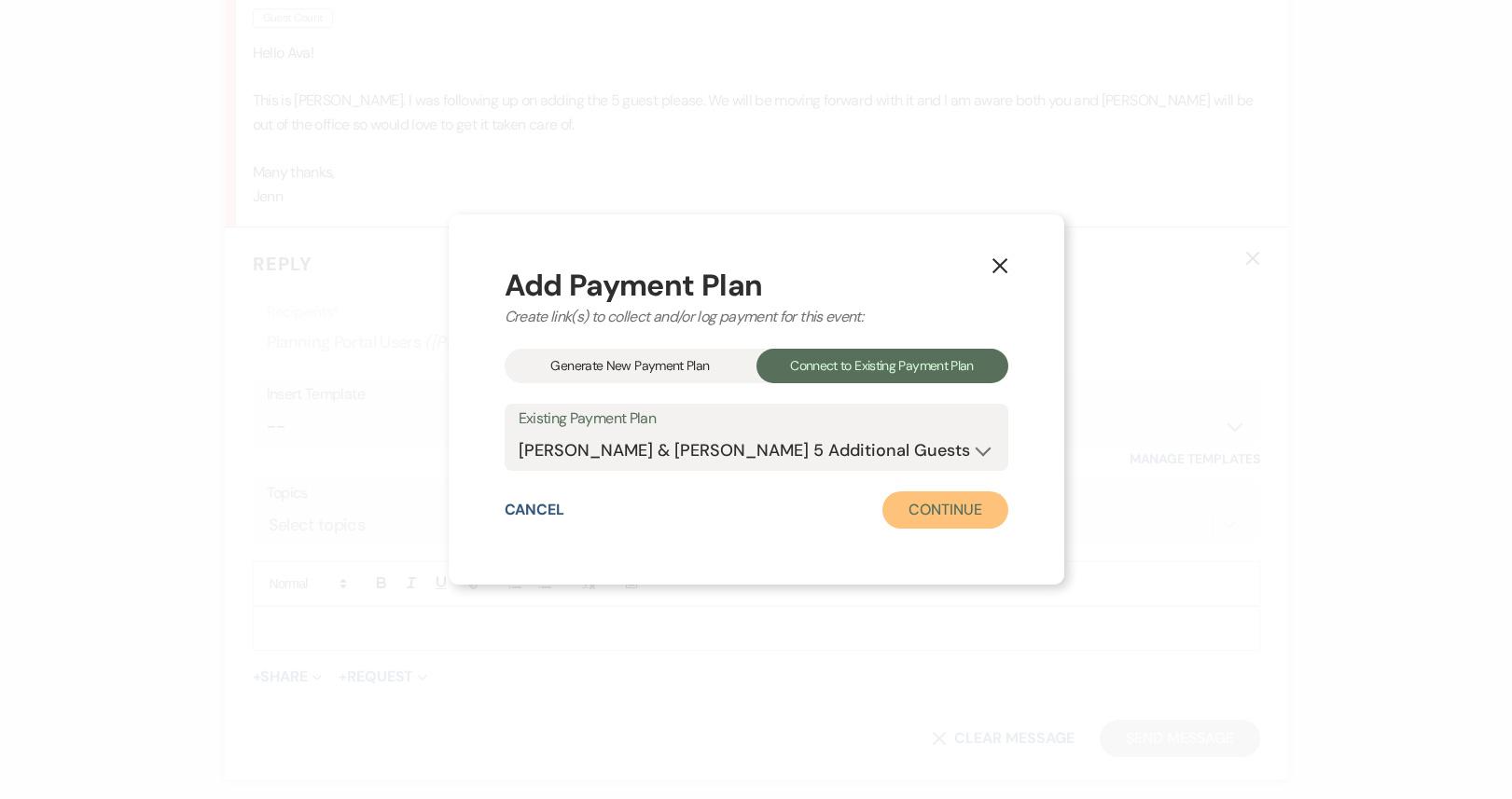
click at [955, 510] on button "Continue" at bounding box center [945, 511] width 125 height 37
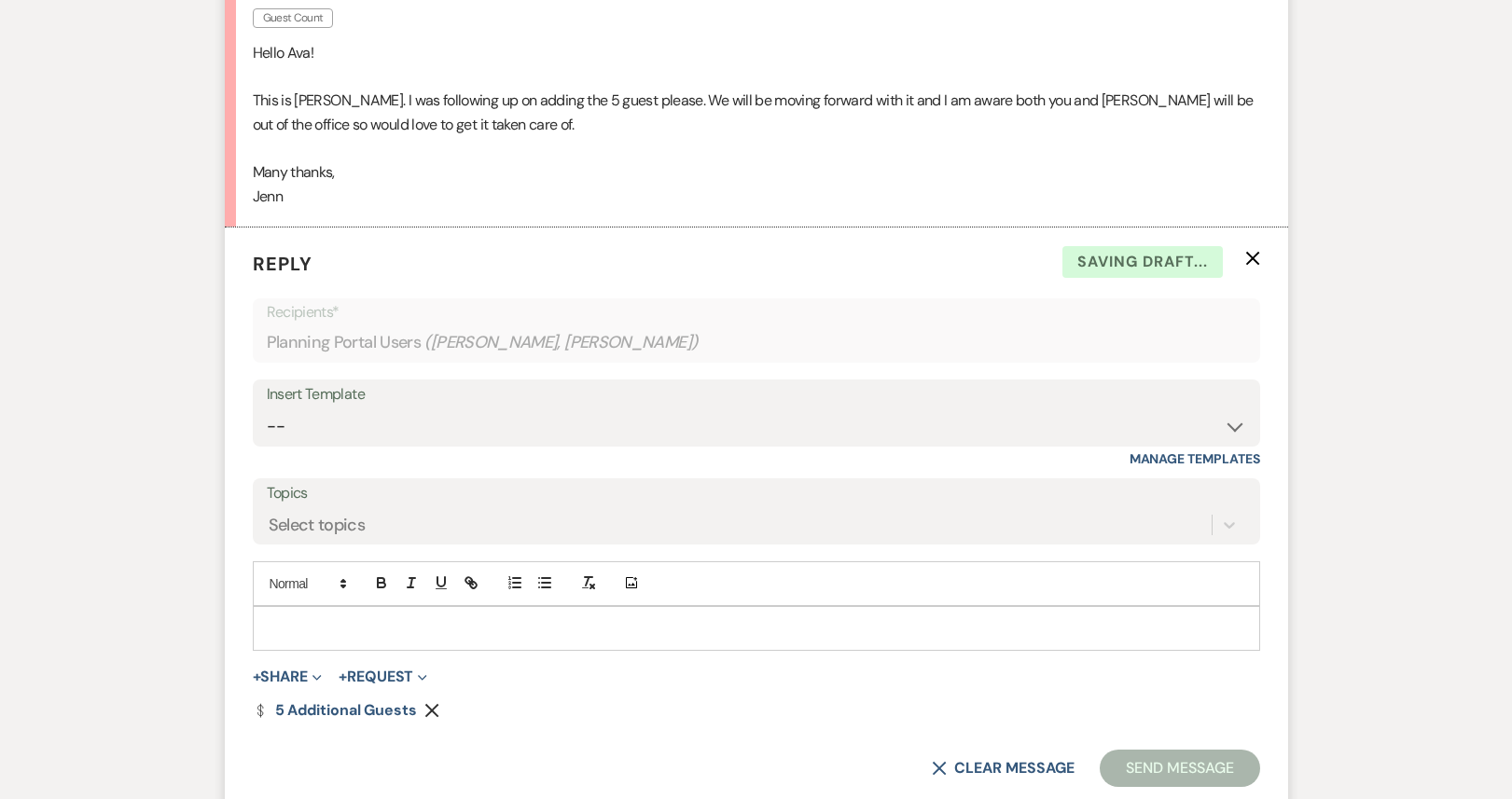
click at [266, 612] on div at bounding box center [756, 629] width 1005 height 43
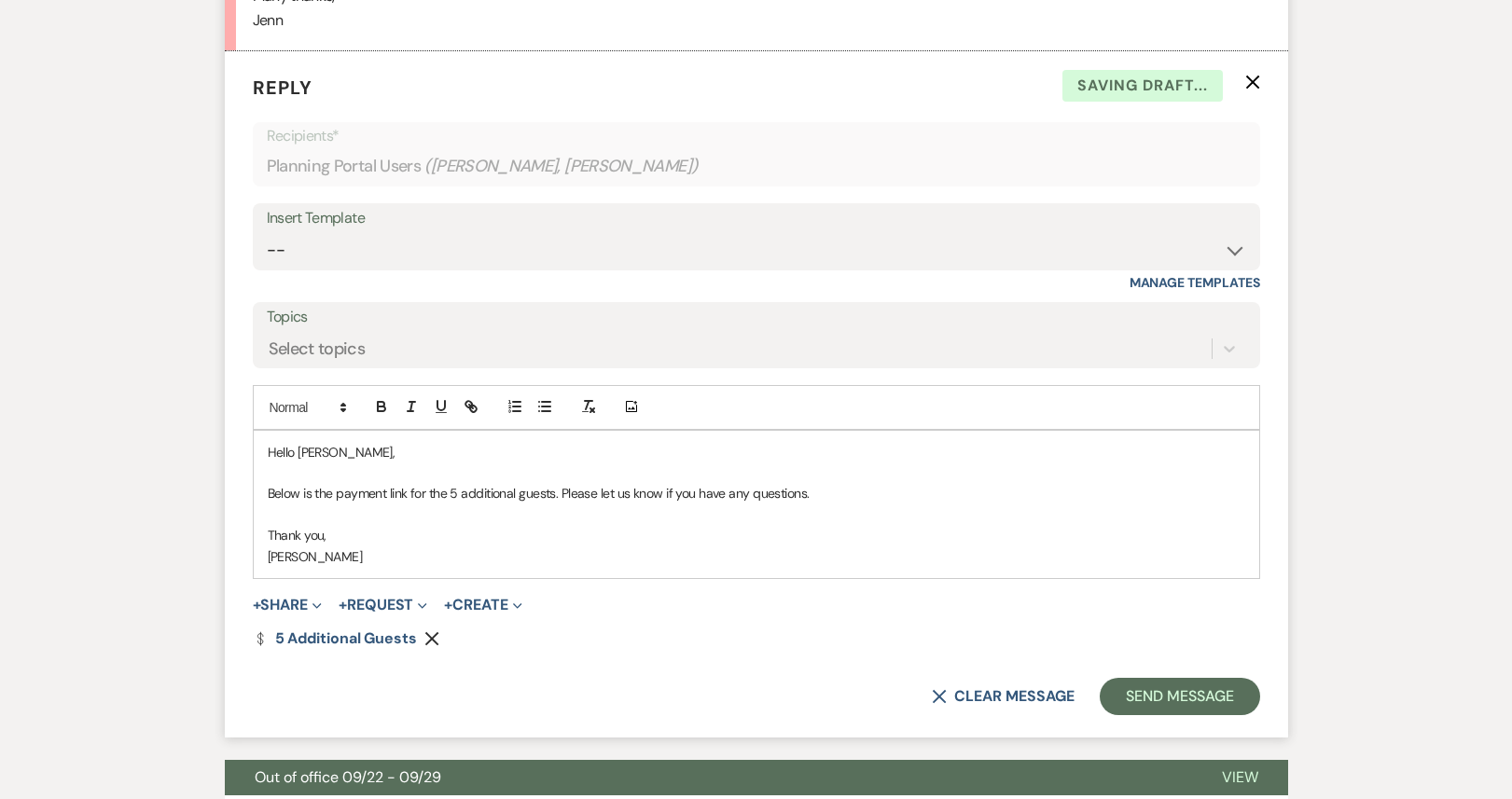
scroll to position [3119, 0]
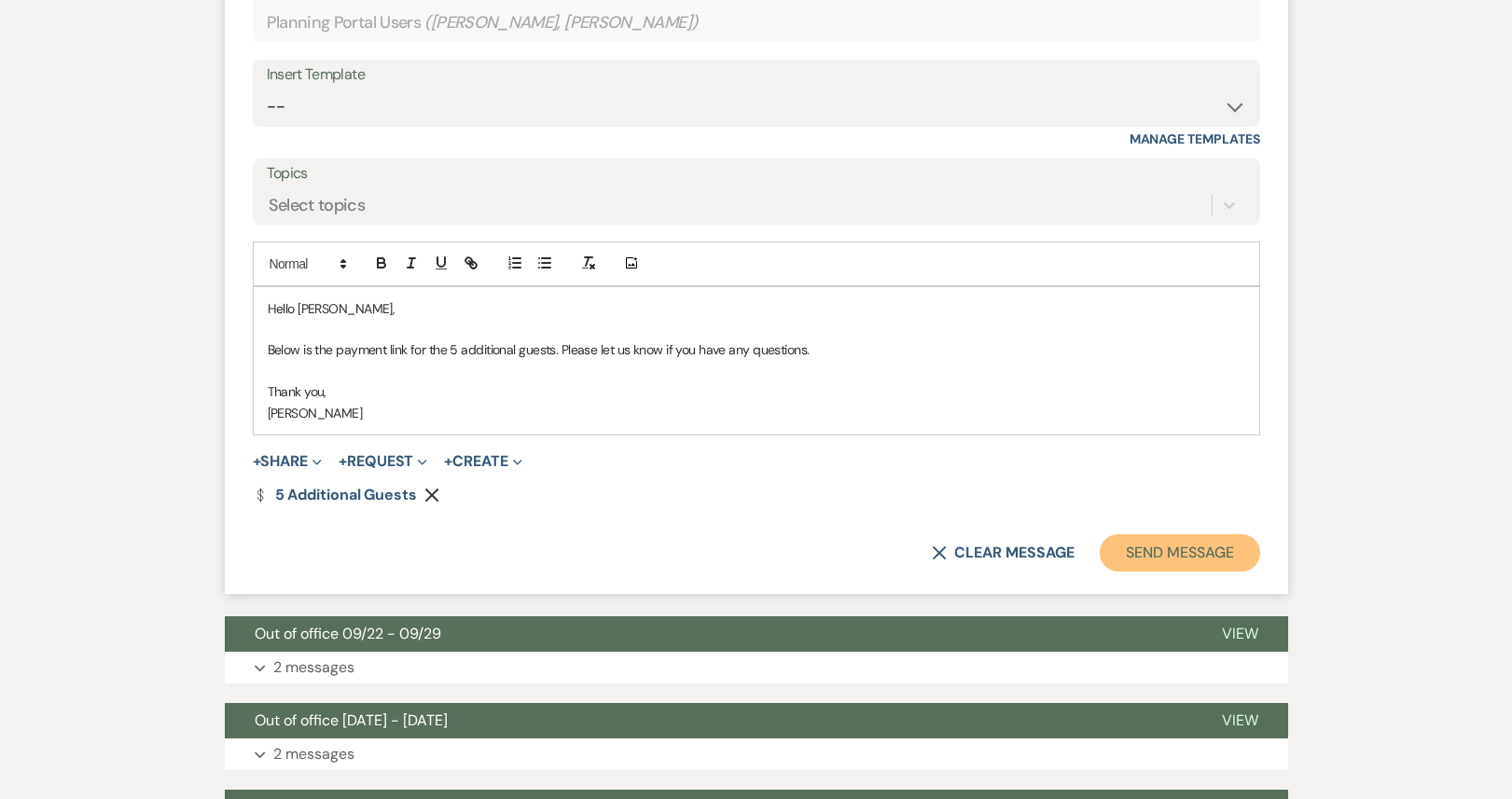
click at [1189, 535] on button "Send Message" at bounding box center [1179, 554] width 160 height 37
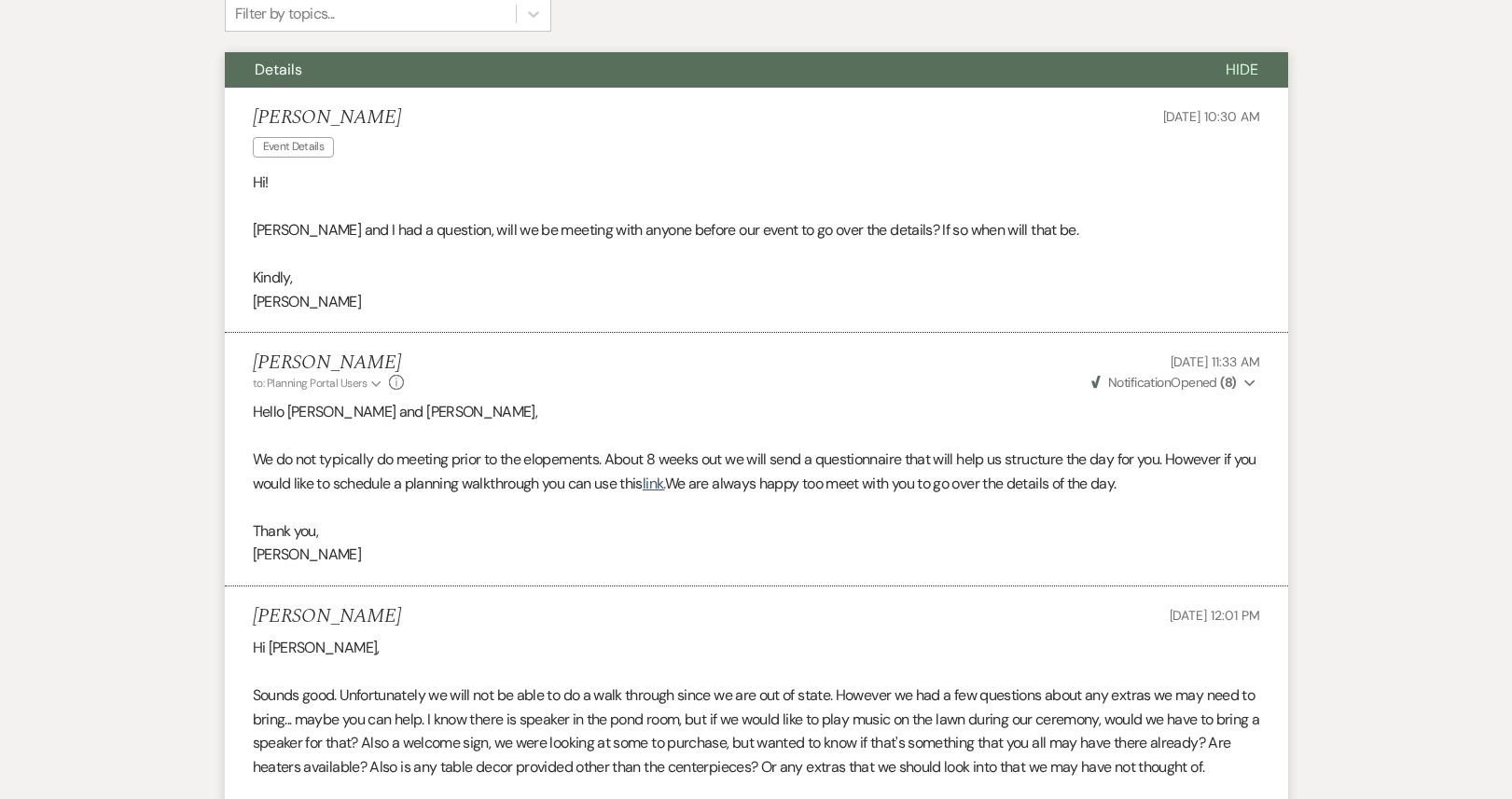
scroll to position [0, 0]
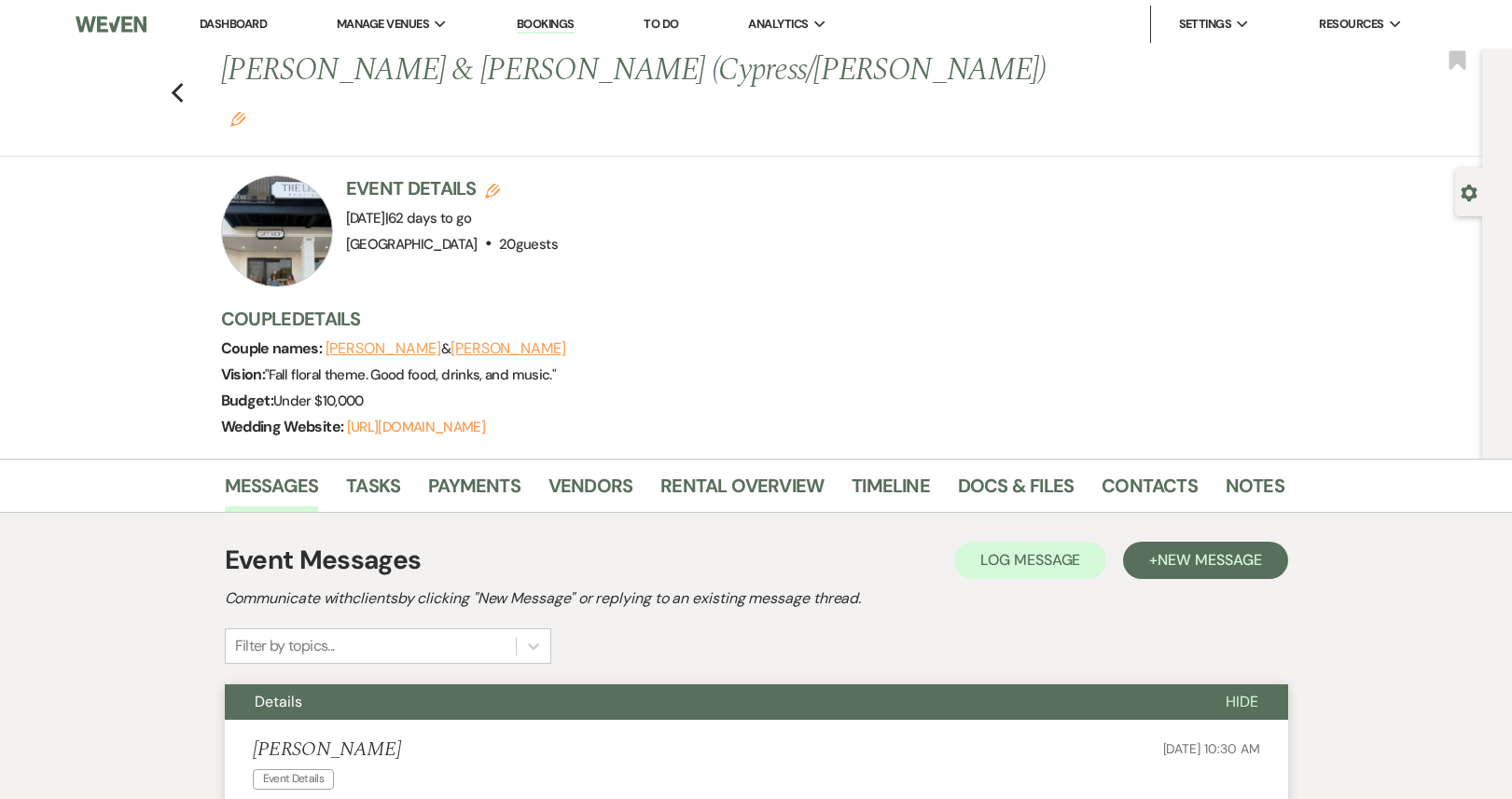
click at [237, 21] on link "Dashboard" at bounding box center [233, 23] width 67 height 16
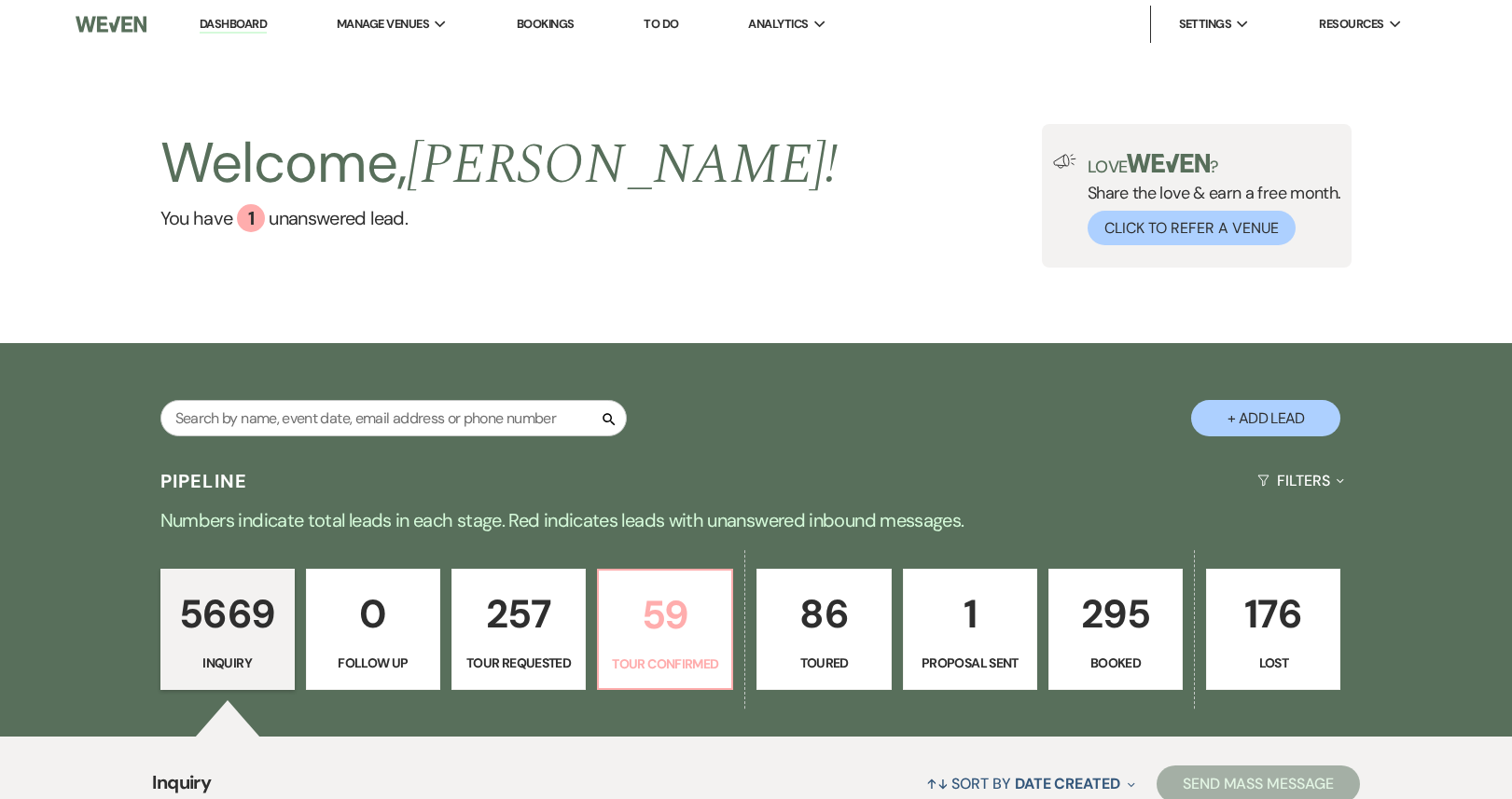
click at [654, 625] on p "59" at bounding box center [665, 615] width 110 height 63
select select "4"
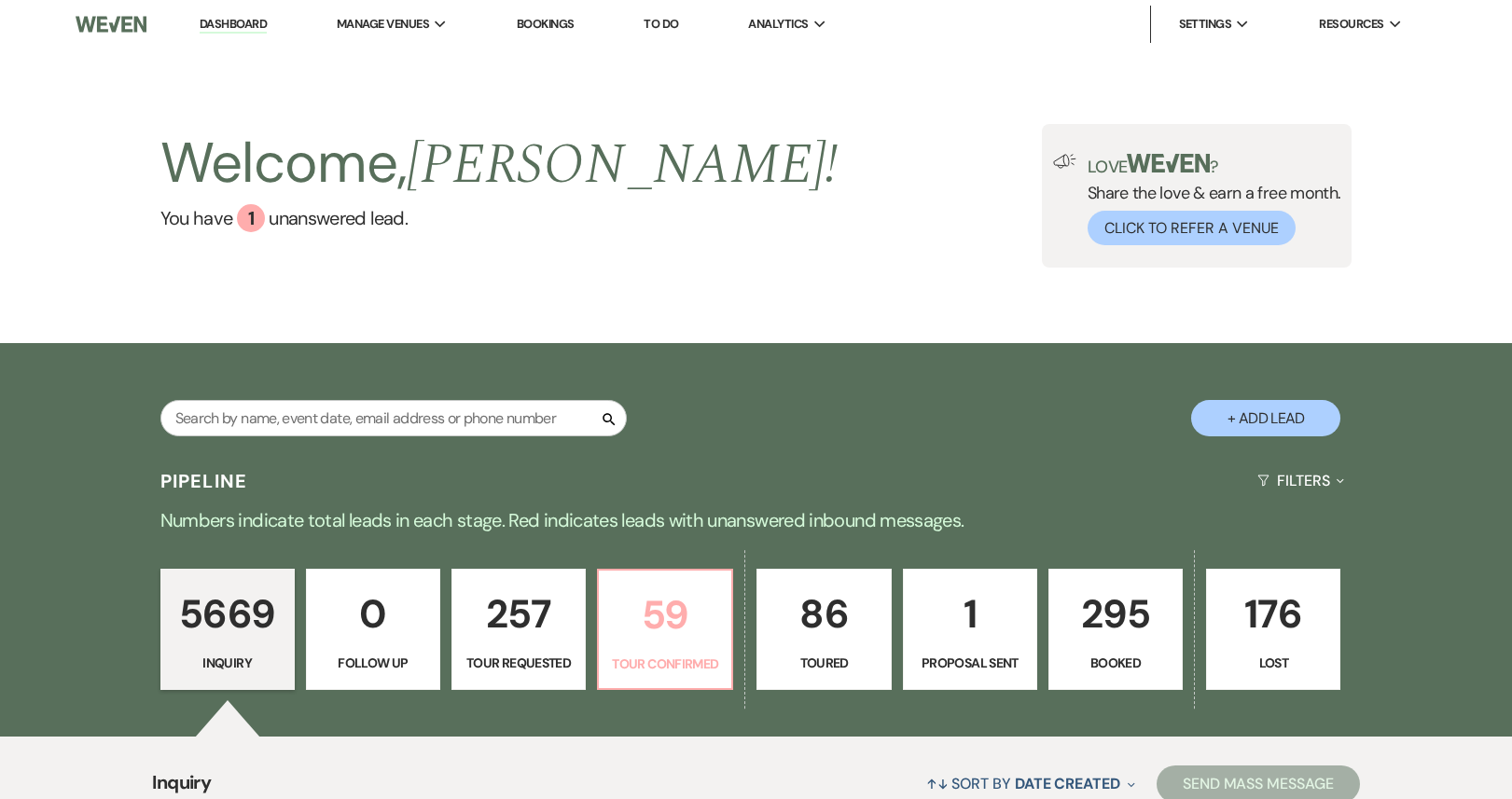
select select "4"
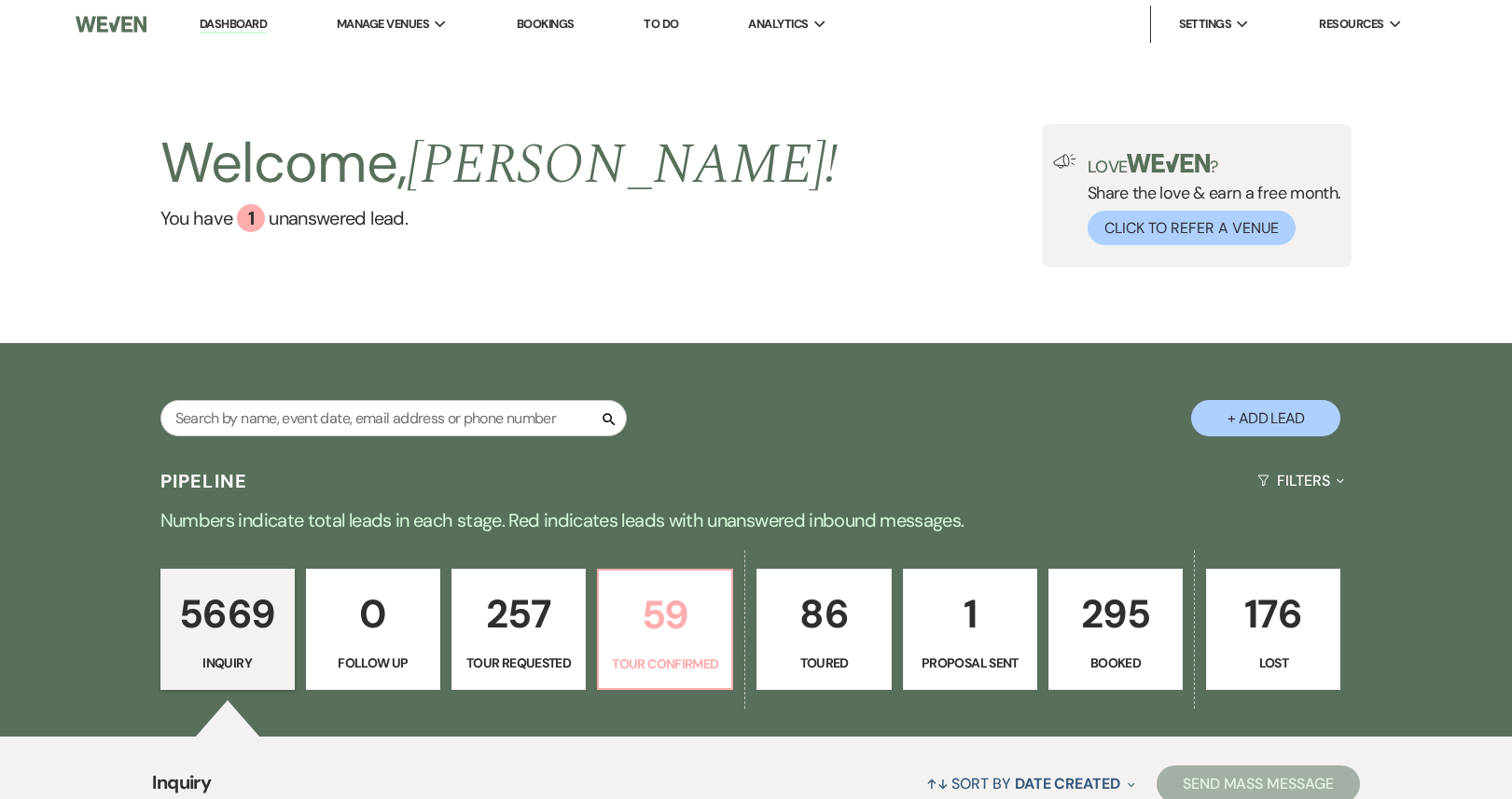
select select "4"
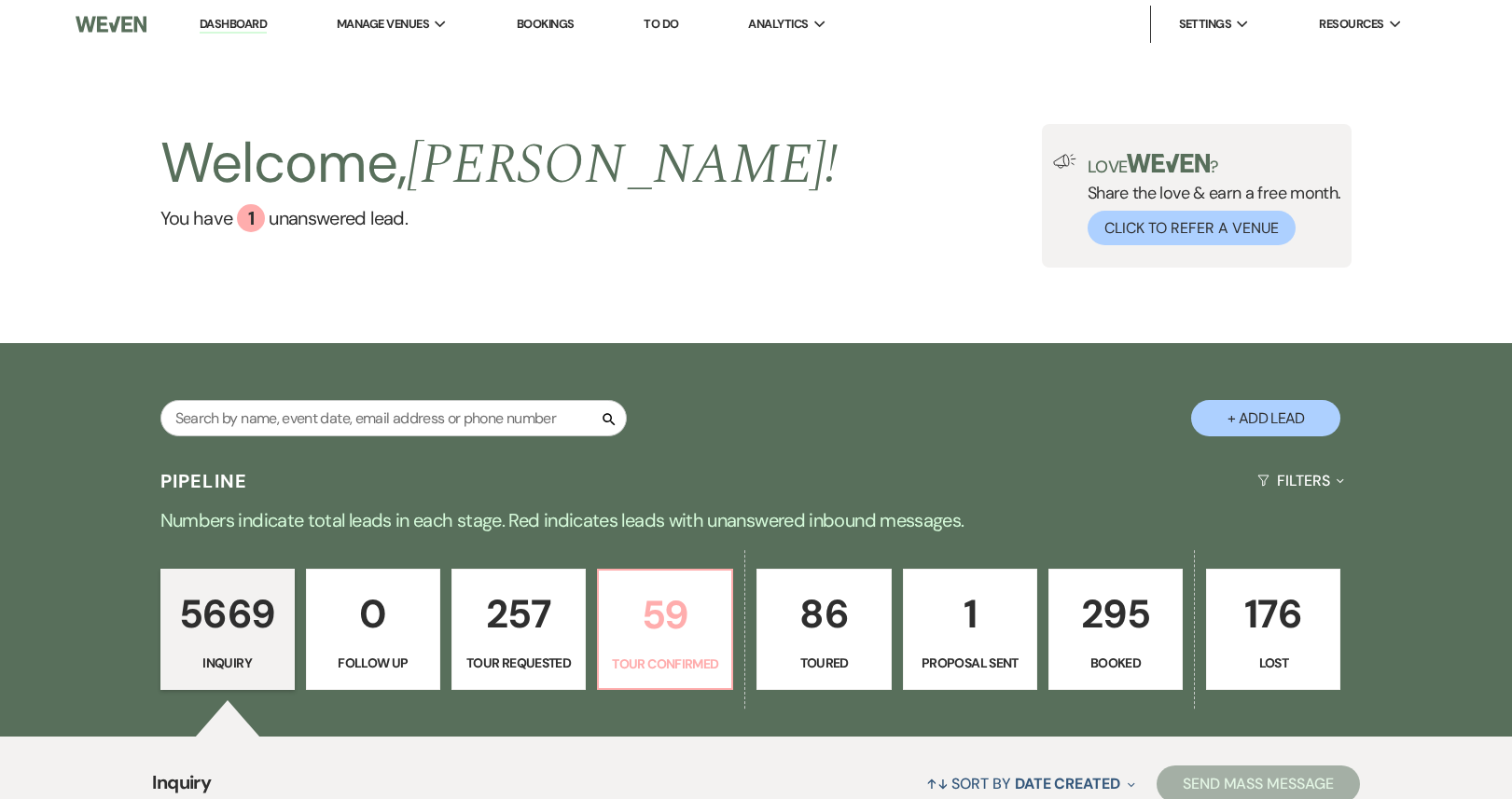
select select "4"
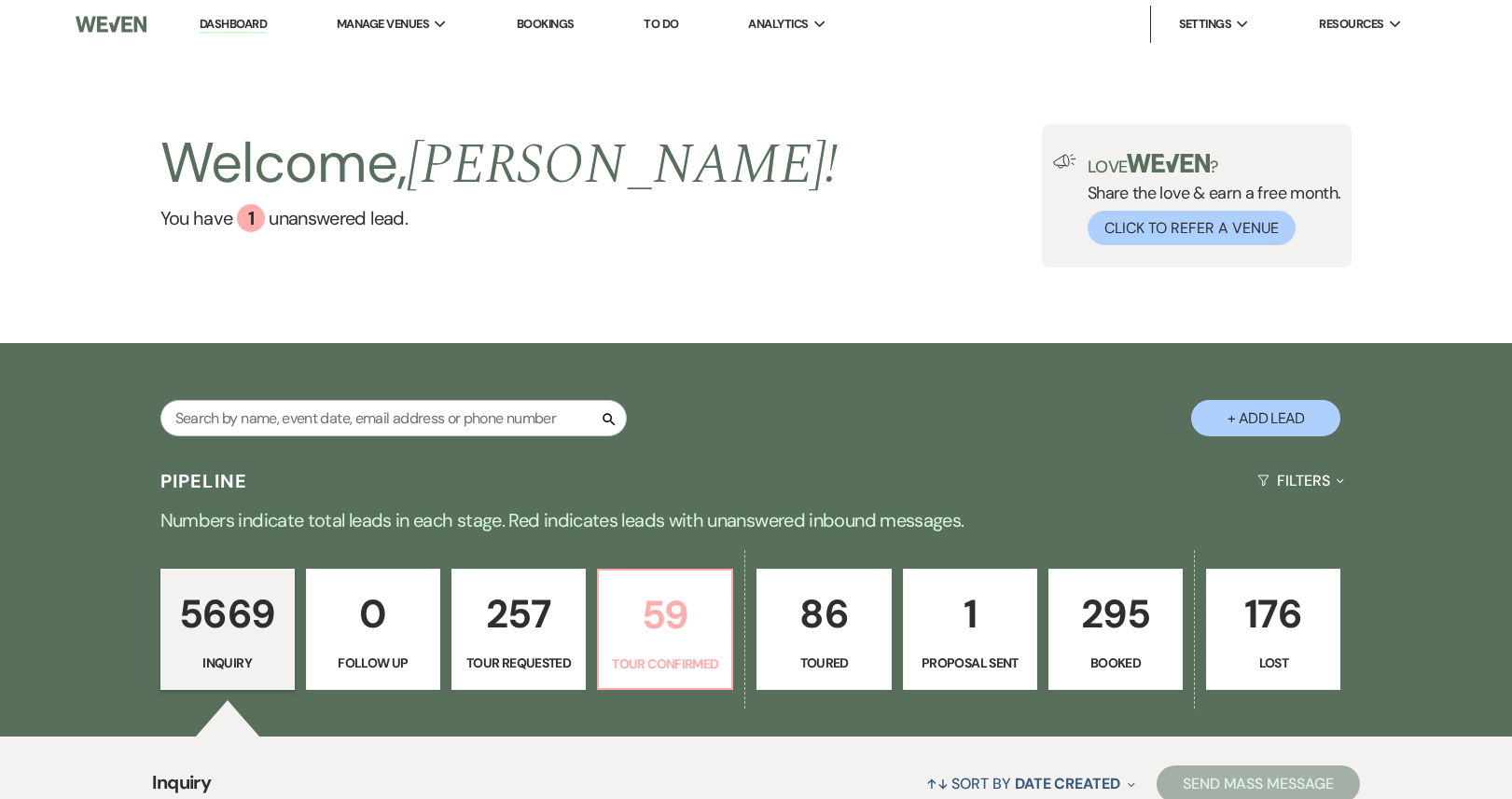
select select "4"
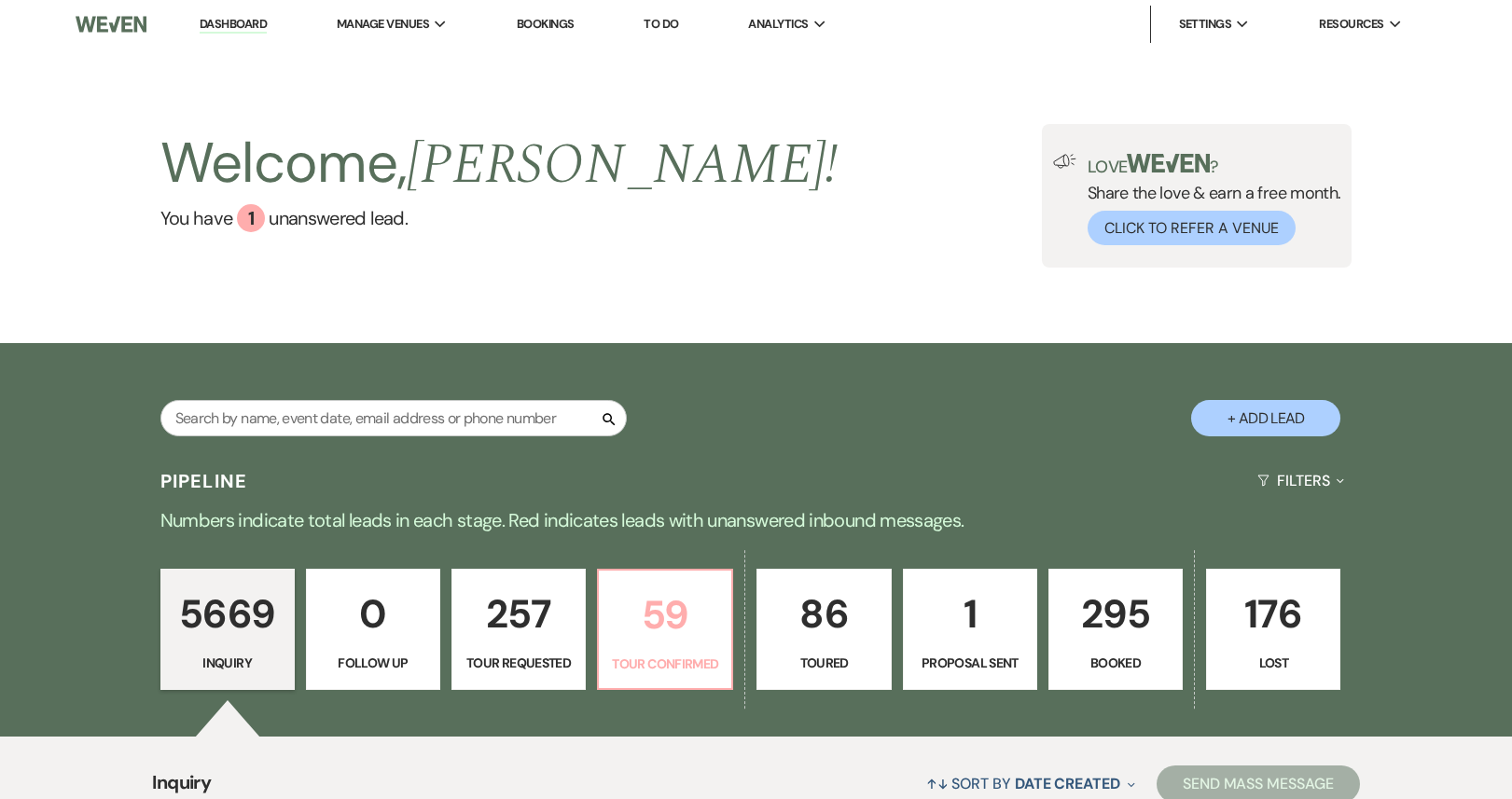
select select "4"
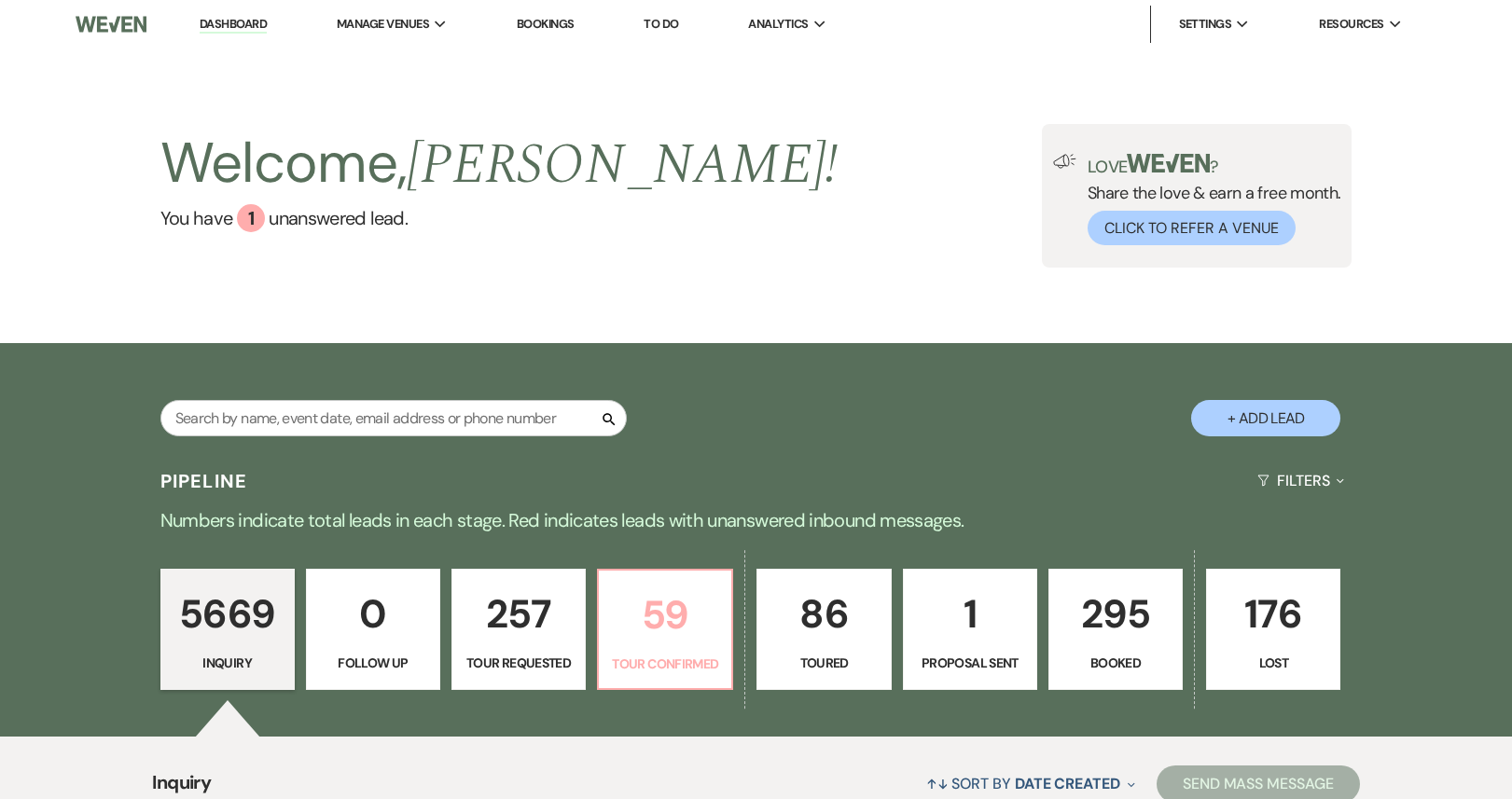
select select "4"
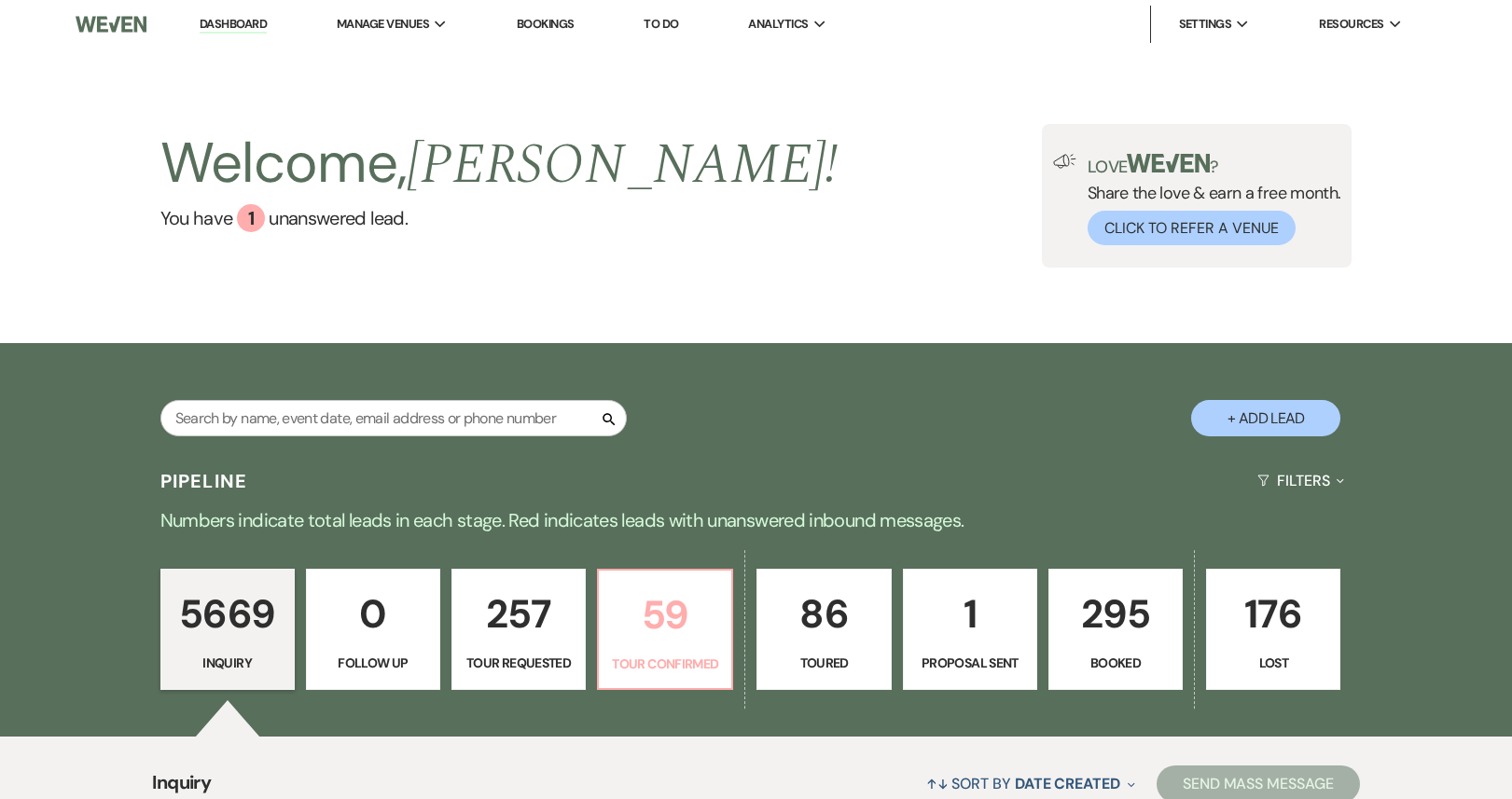
select select "4"
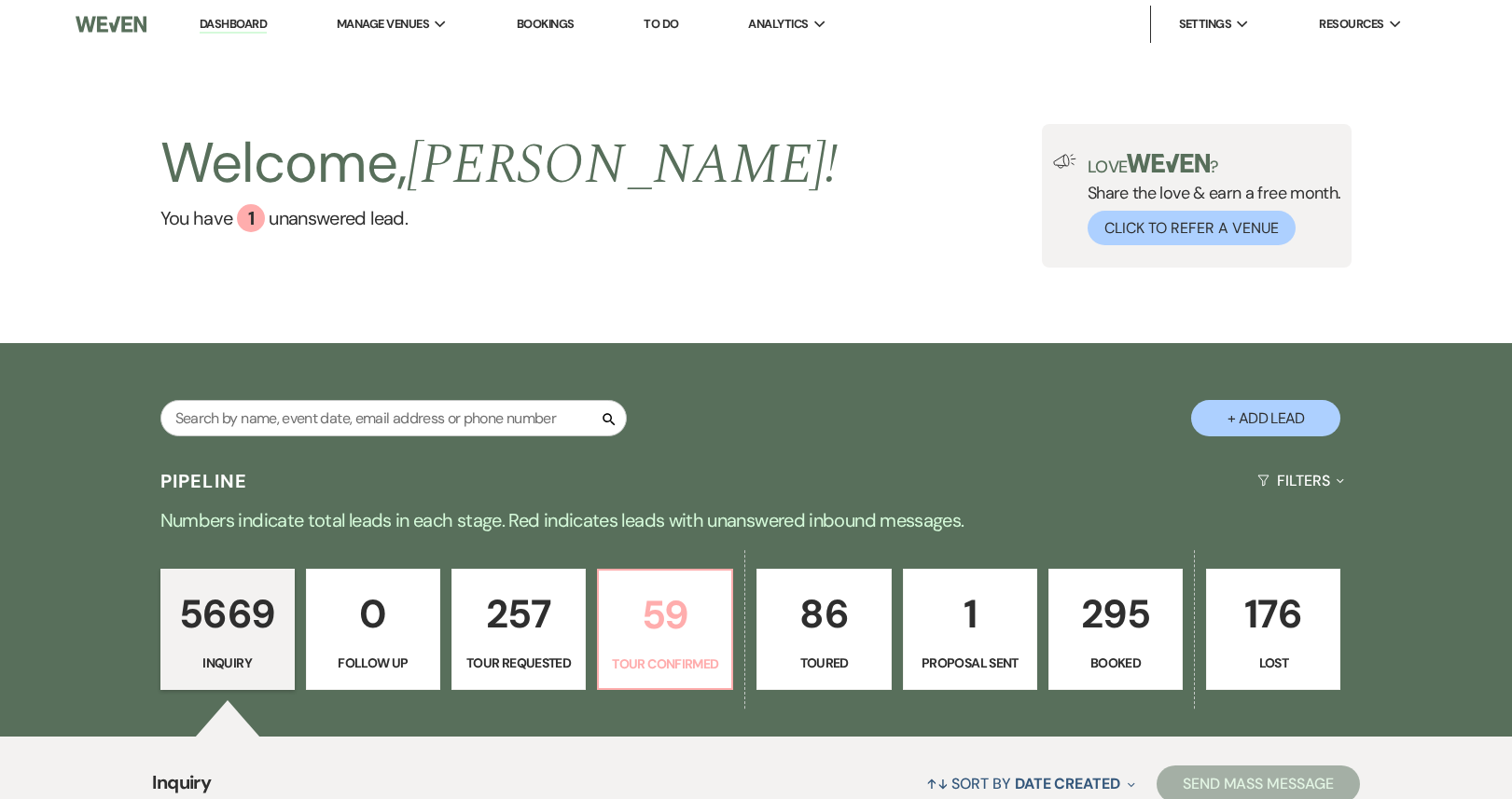
select select "4"
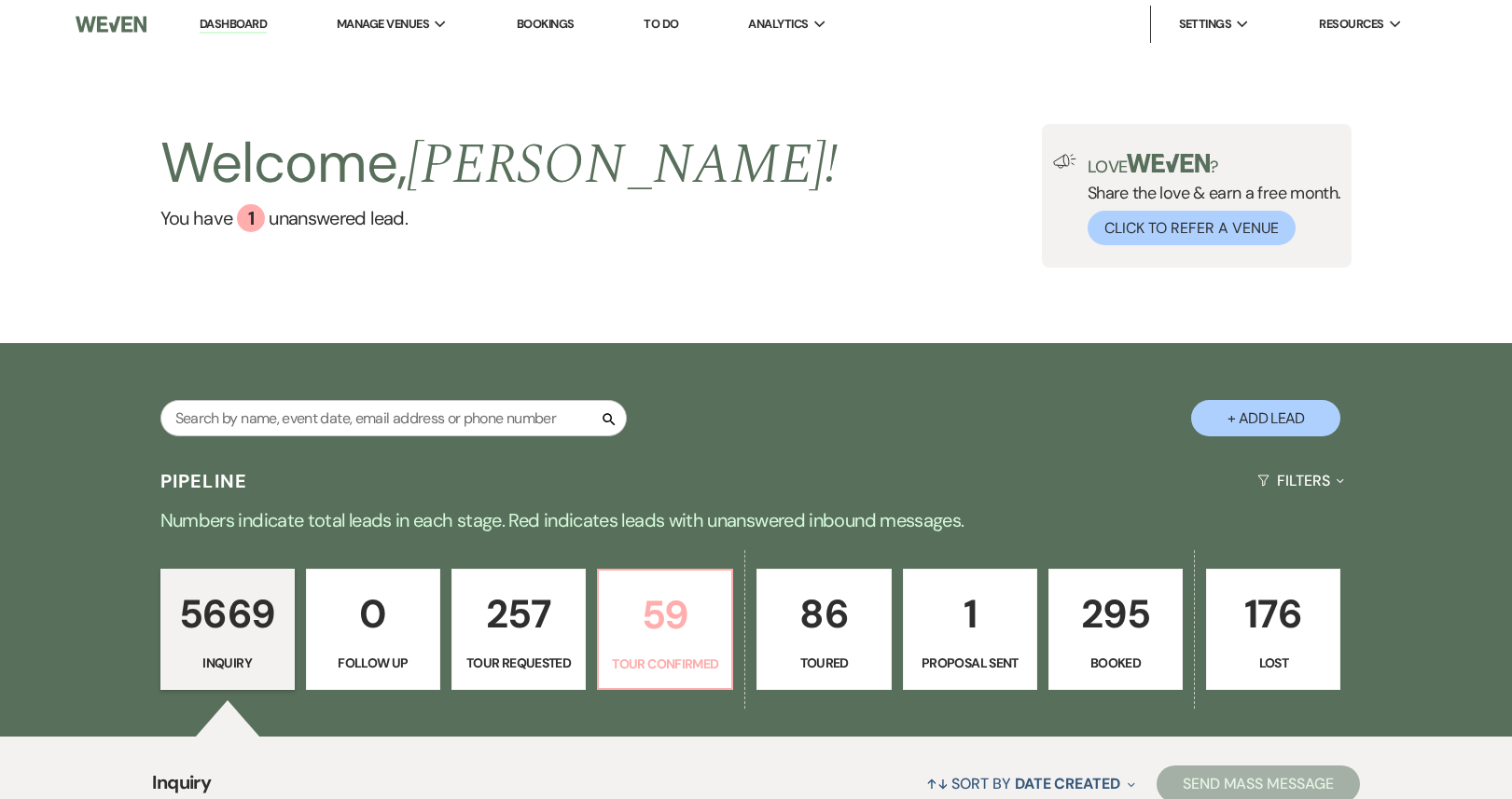
select select "4"
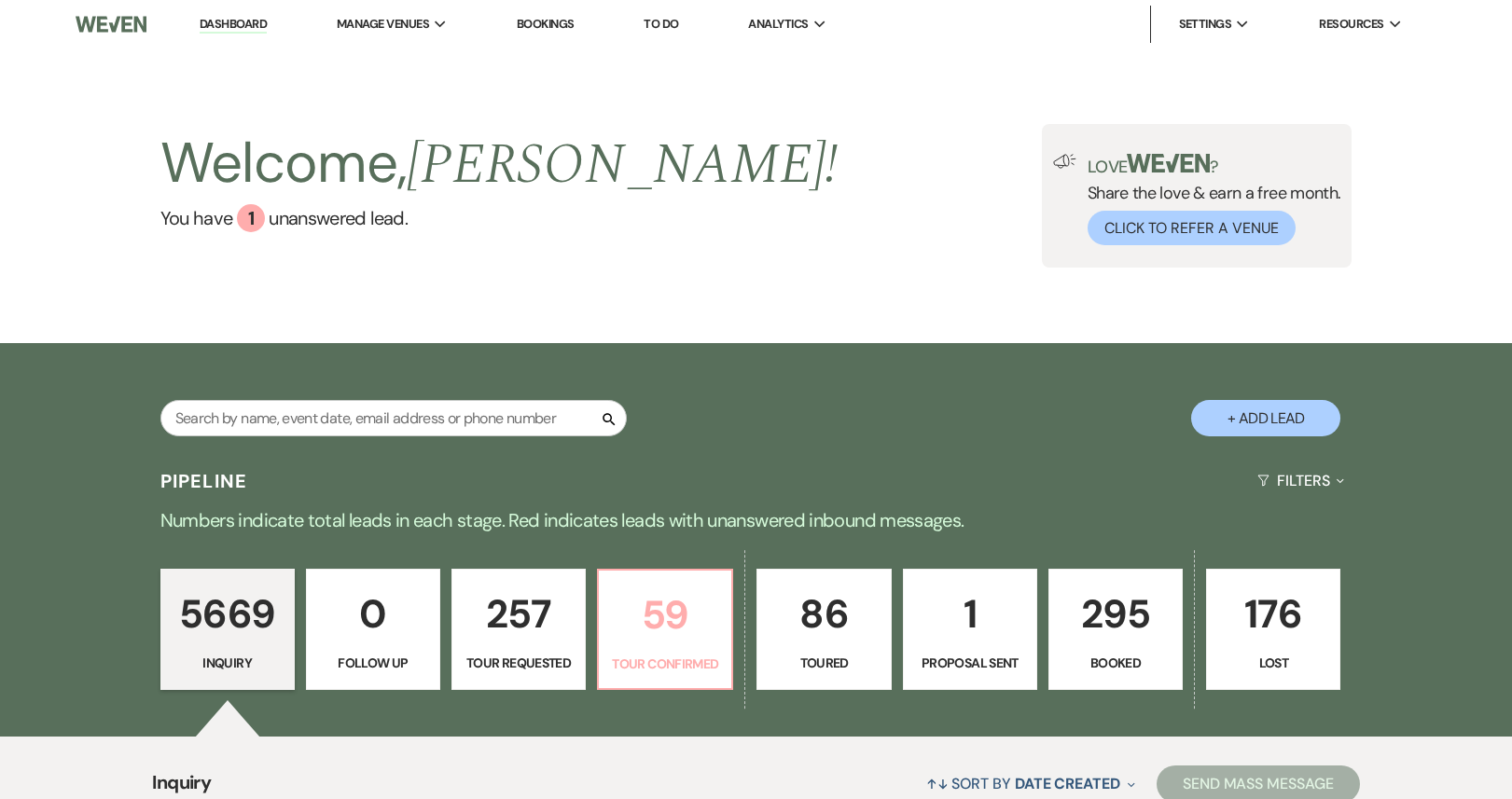
select select "4"
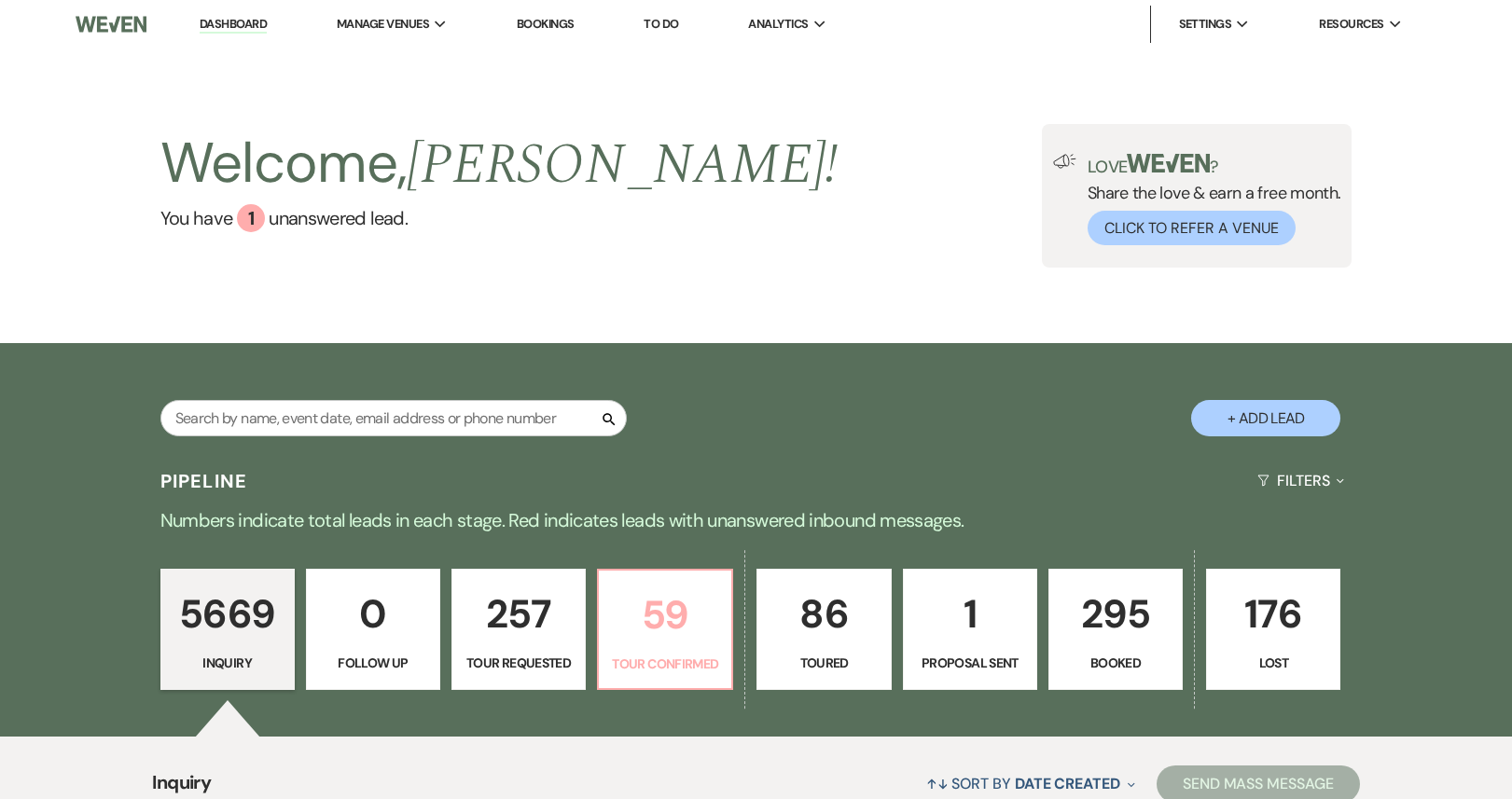
select select "4"
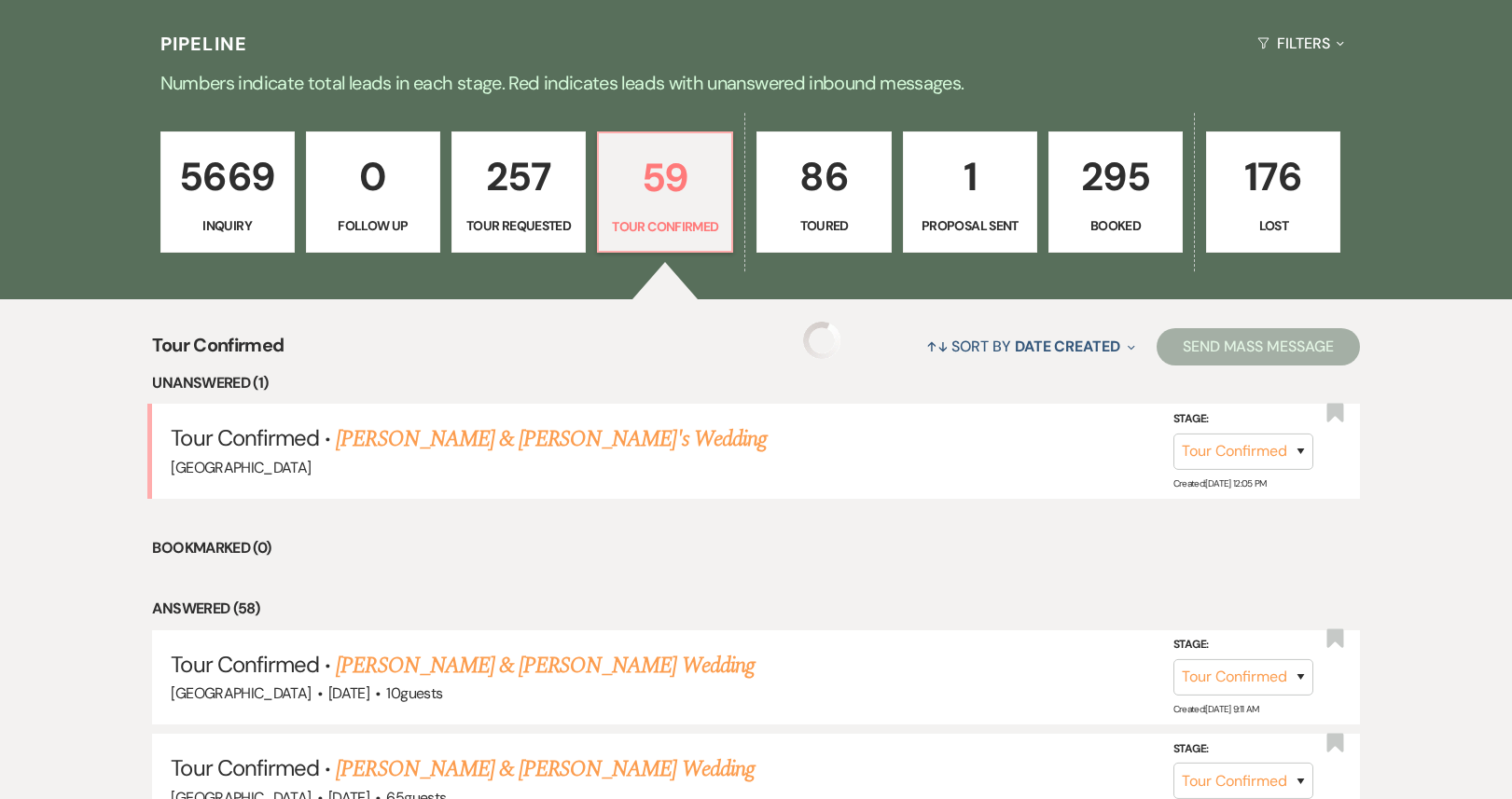
scroll to position [613, 0]
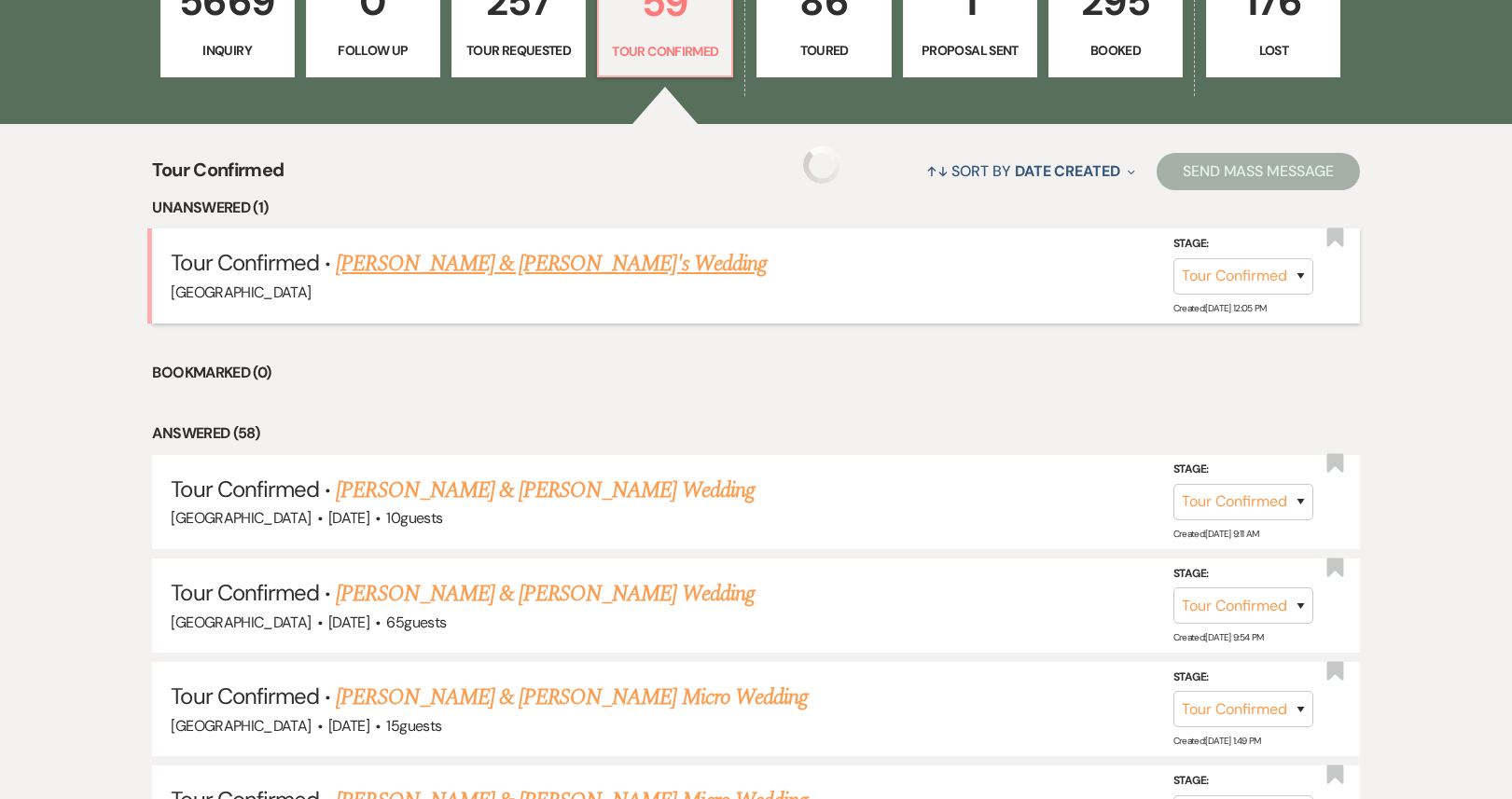
click at [420, 272] on link "[PERSON_NAME] & [PERSON_NAME]'s Wedding" at bounding box center [552, 264] width 431 height 34
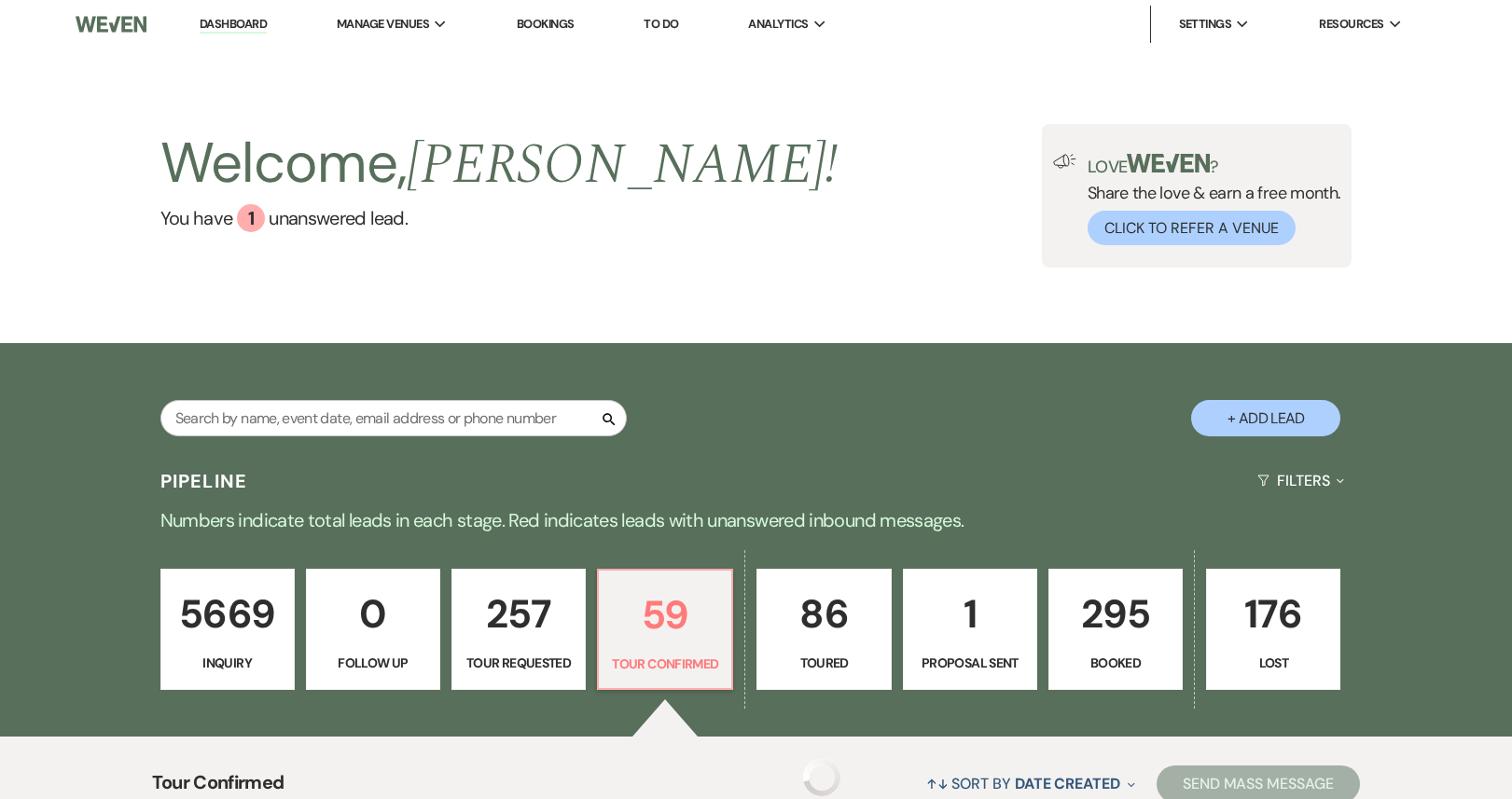
select select "4"
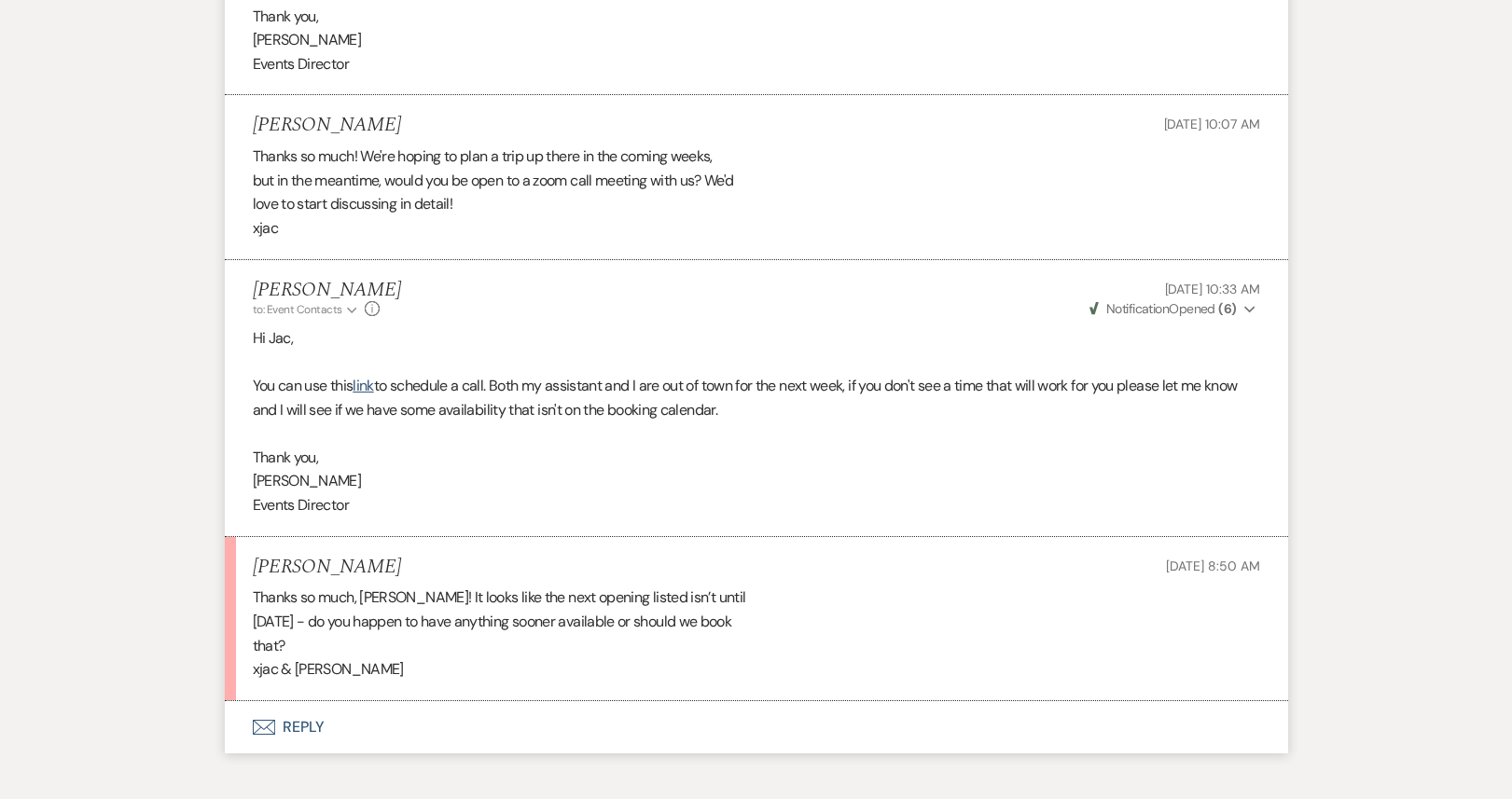
scroll to position [2499, 0]
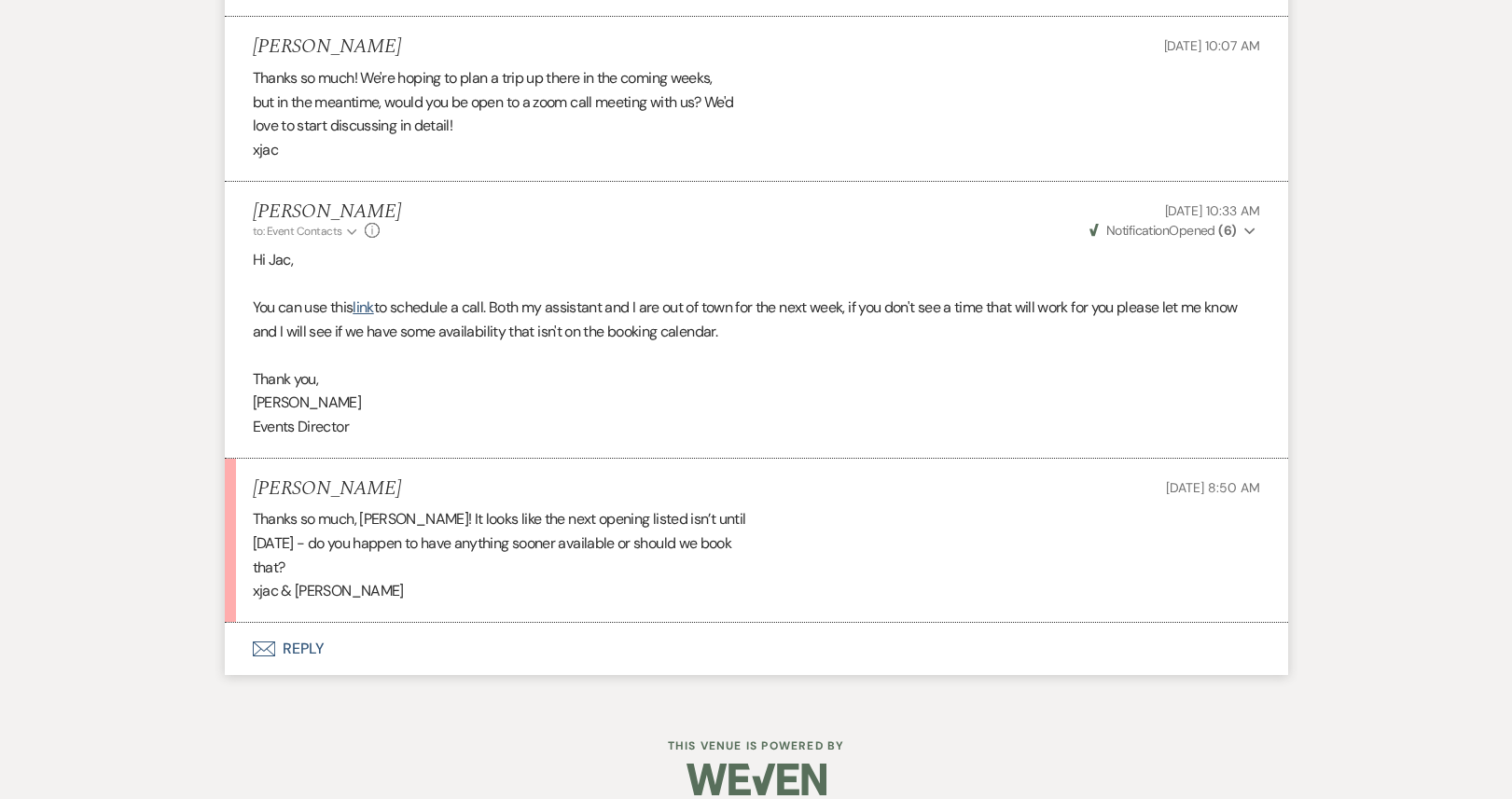
click at [470, 628] on button "Envelope Reply" at bounding box center [756, 650] width 1063 height 52
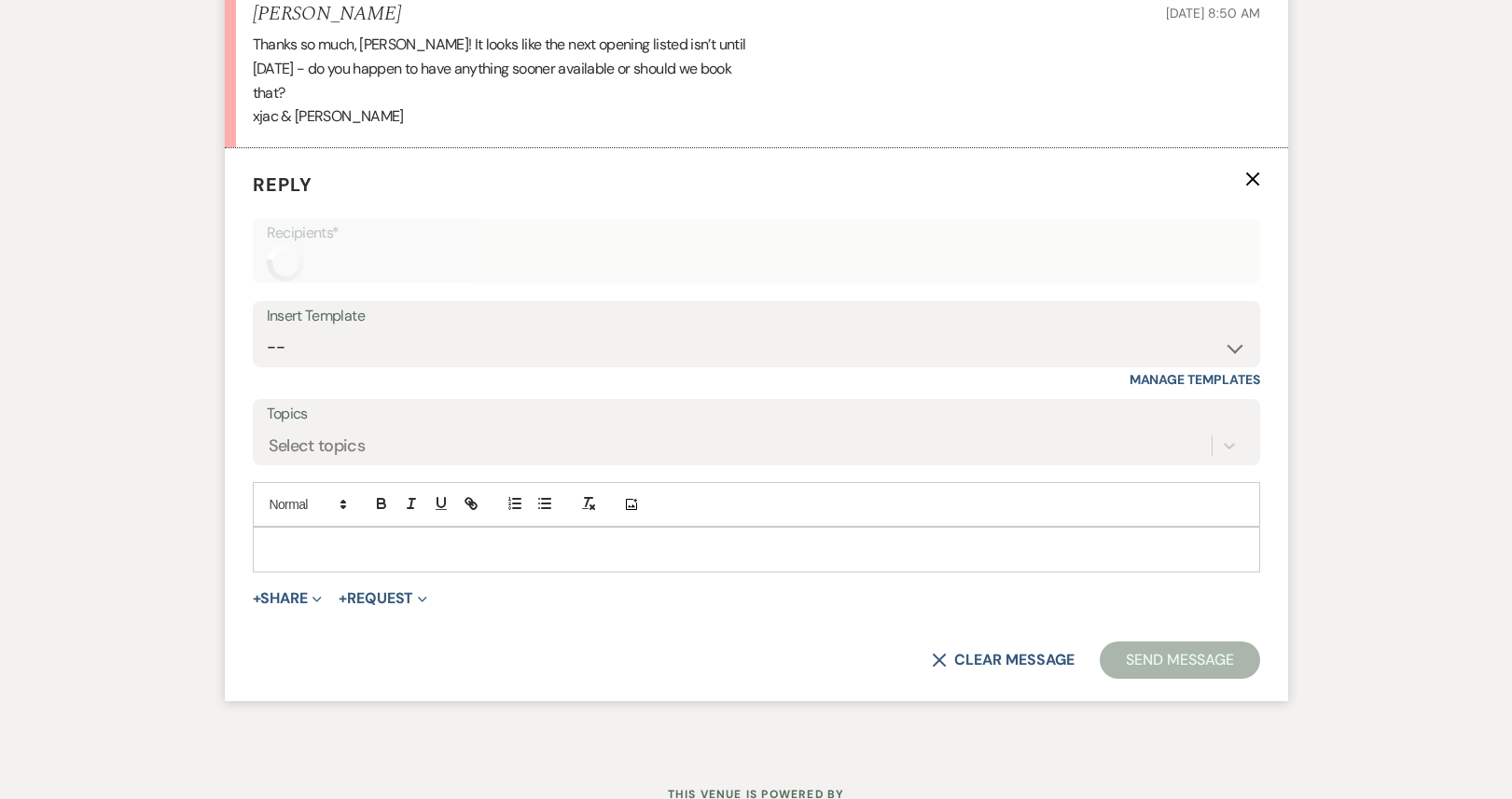
scroll to position [2975, 0]
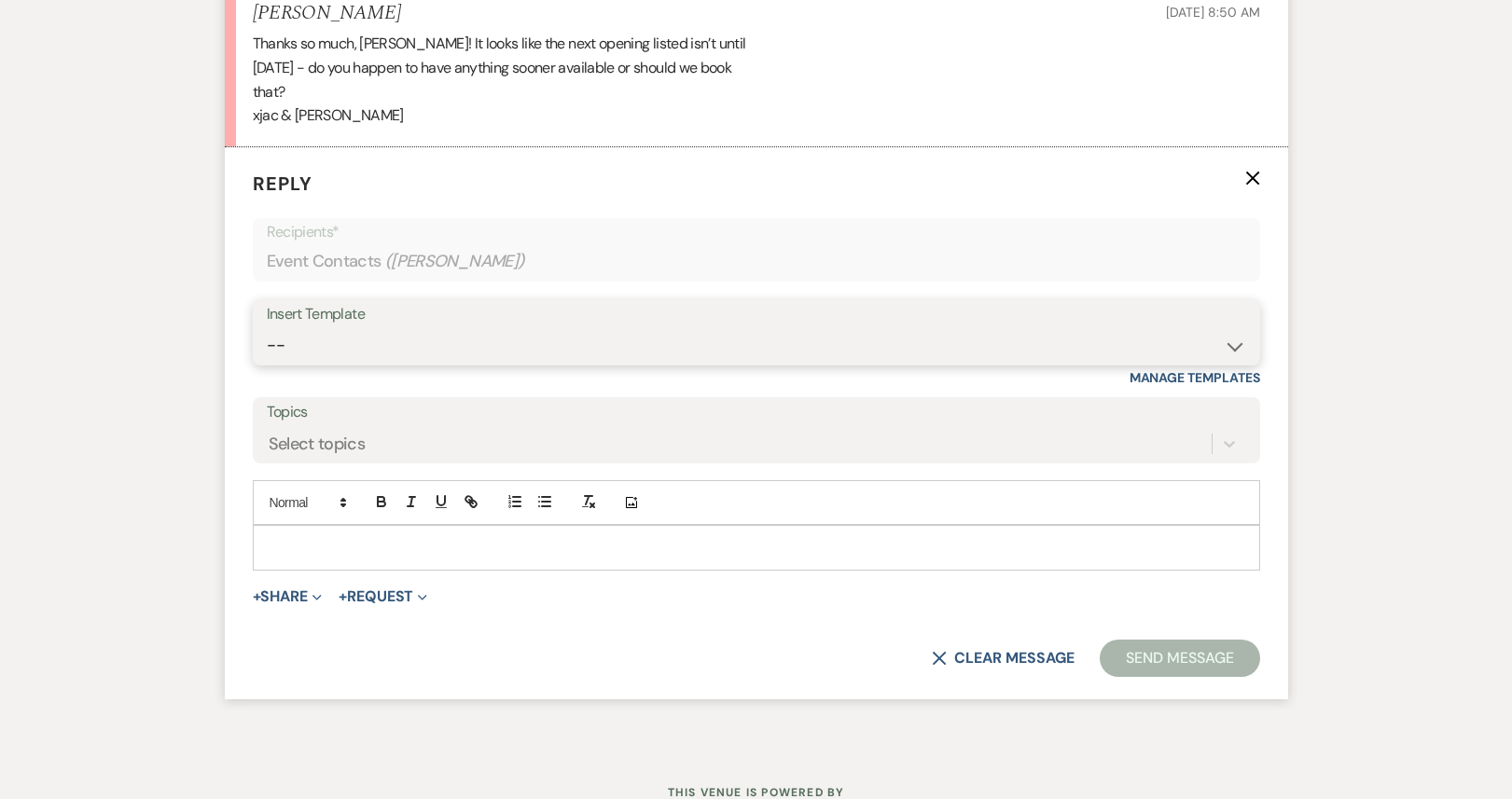
click at [479, 328] on select "-- Weven Planning Portal Introduction (Booked Events) 1st planning email ([PERS…" at bounding box center [756, 345] width 979 height 36
select select "886"
click at [267, 328] on select "-- Weven Planning Portal Introduction (Booked Events) 1st planning email ([PERS…" at bounding box center [756, 345] width 979 height 36
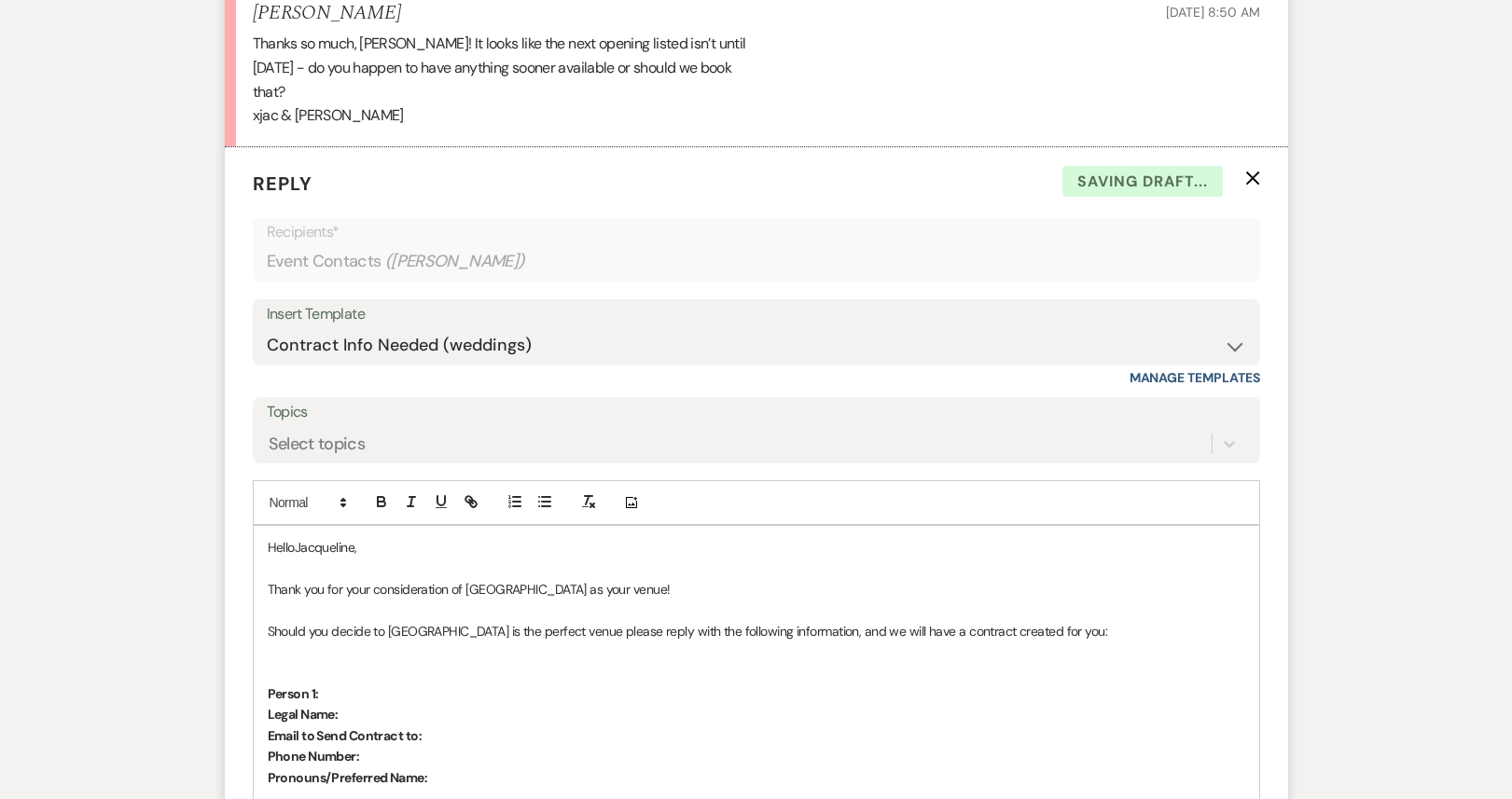
click at [294, 538] on p "HelloJacqueline," at bounding box center [756, 548] width 977 height 21
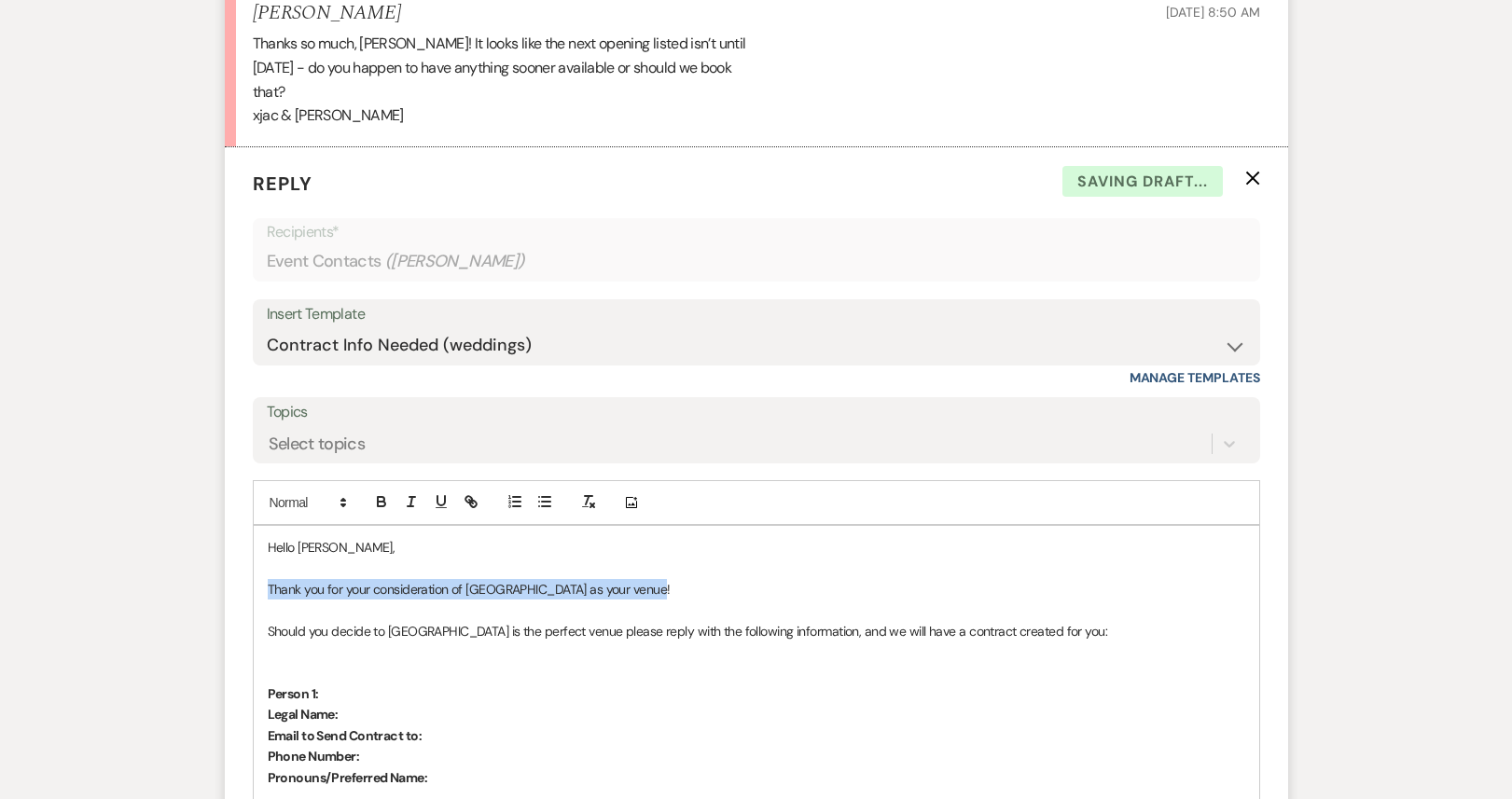
drag, startPoint x: 658, startPoint y: 571, endPoint x: 264, endPoint y: 566, distance: 394.0
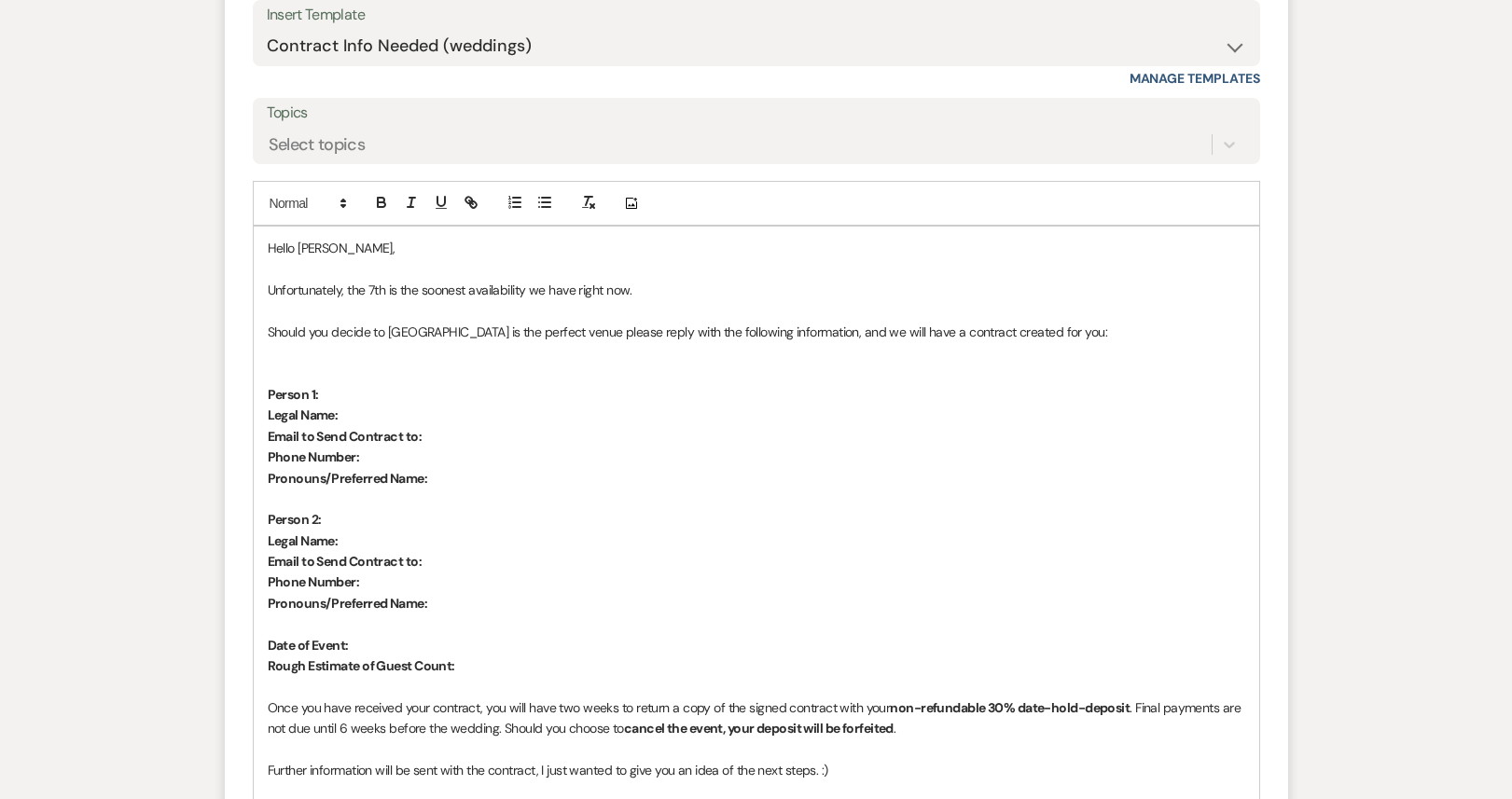
scroll to position [3270, 0]
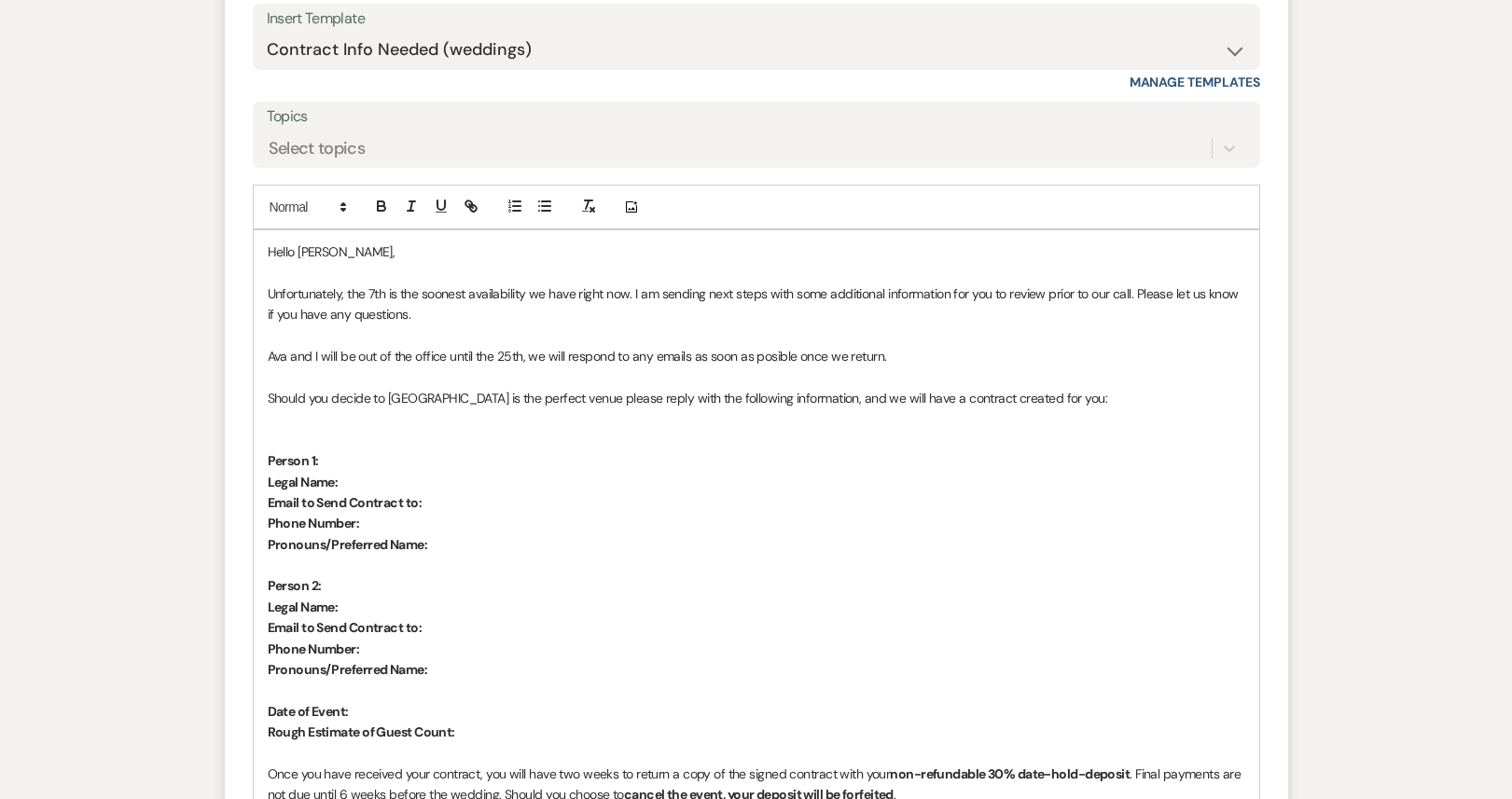
click at [775, 346] on p "Ava and I will be out of the office until the 25th, we will respond to any emai…" at bounding box center [756, 357] width 977 height 21
click at [937, 346] on p "Ava and I will be out of the office until the 25th, we will respond to any emai…" at bounding box center [756, 357] width 977 height 21
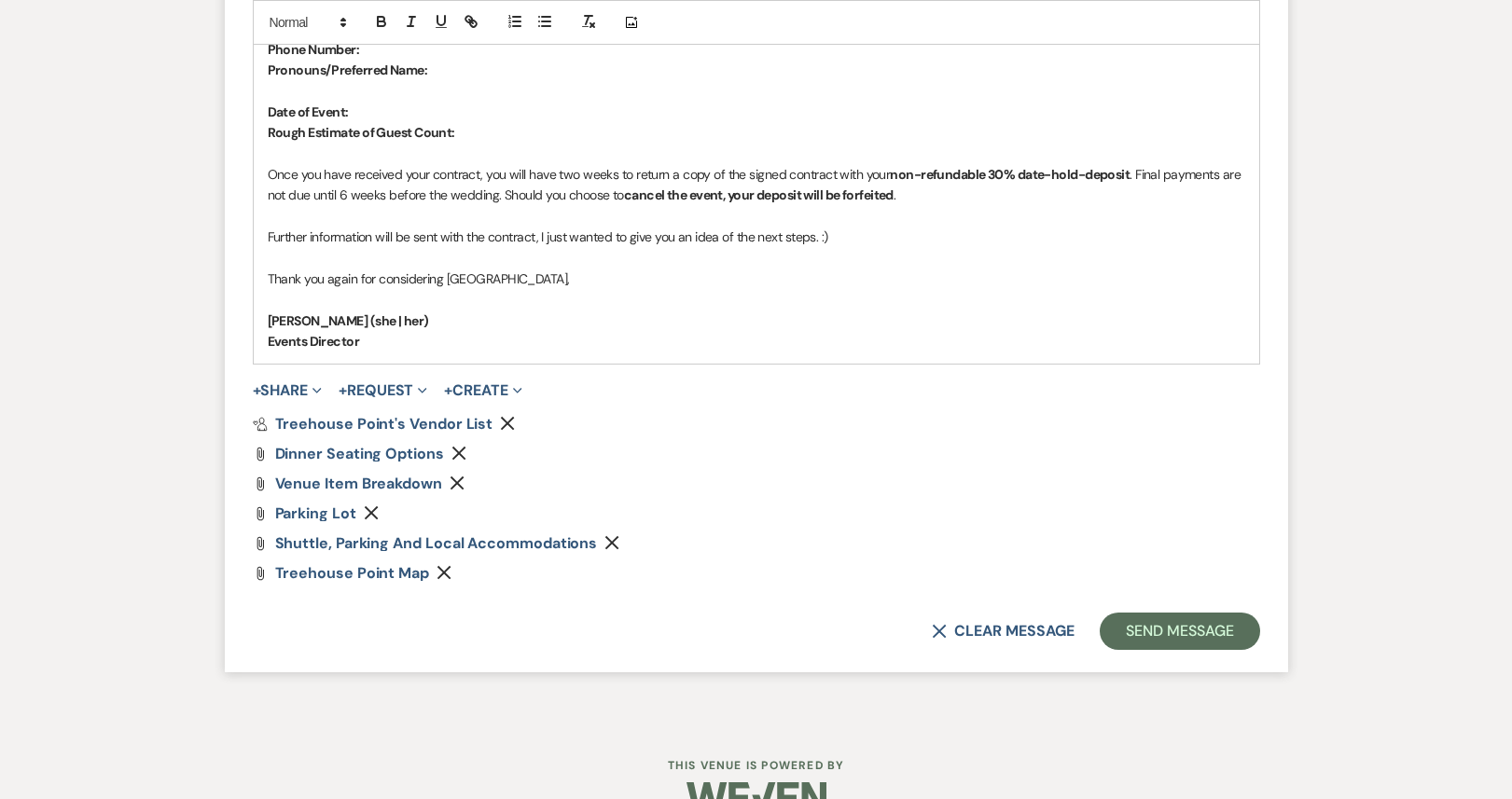
scroll to position [3889, 0]
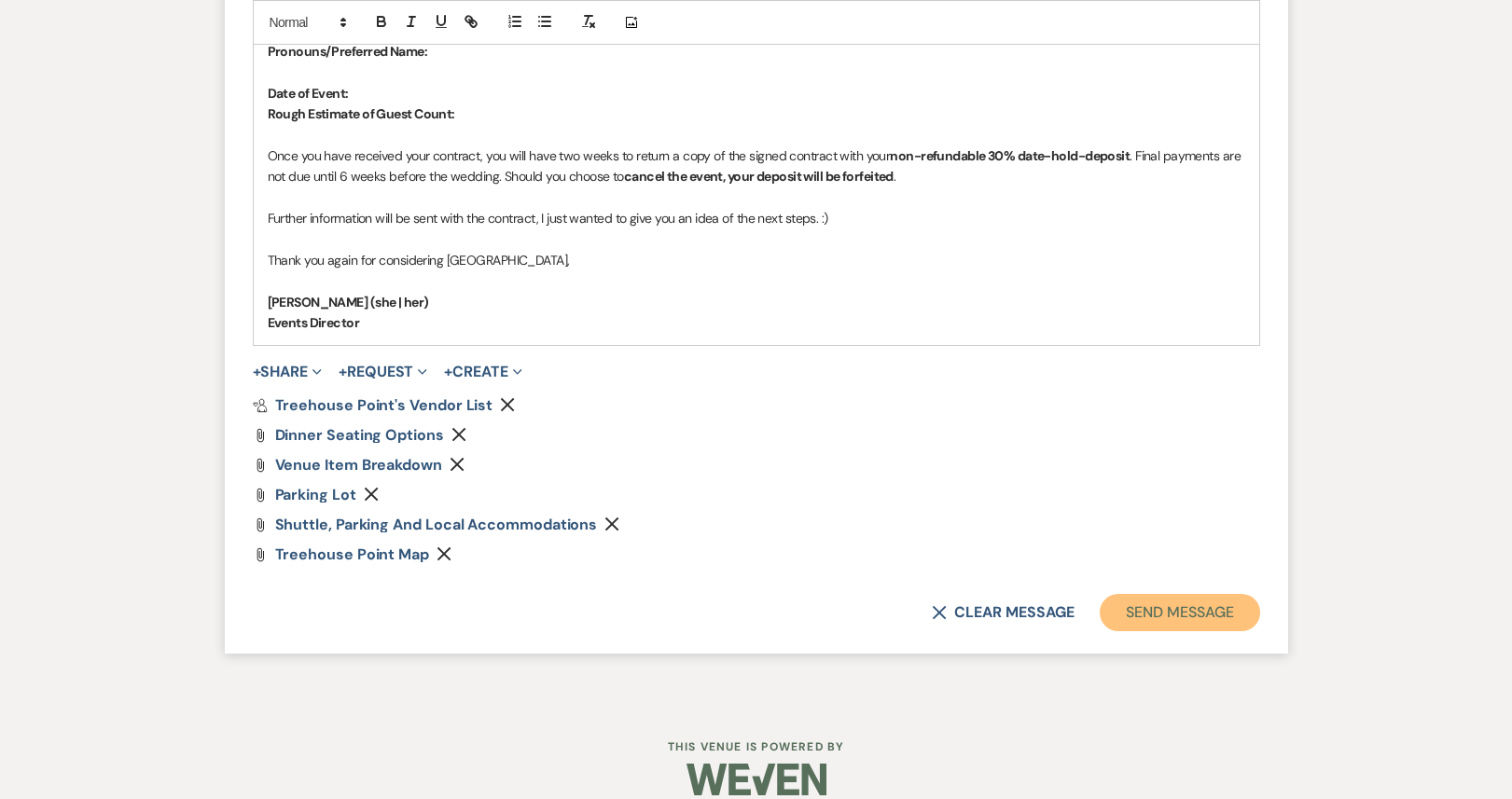
click at [1189, 595] on button "Send Message" at bounding box center [1179, 613] width 160 height 37
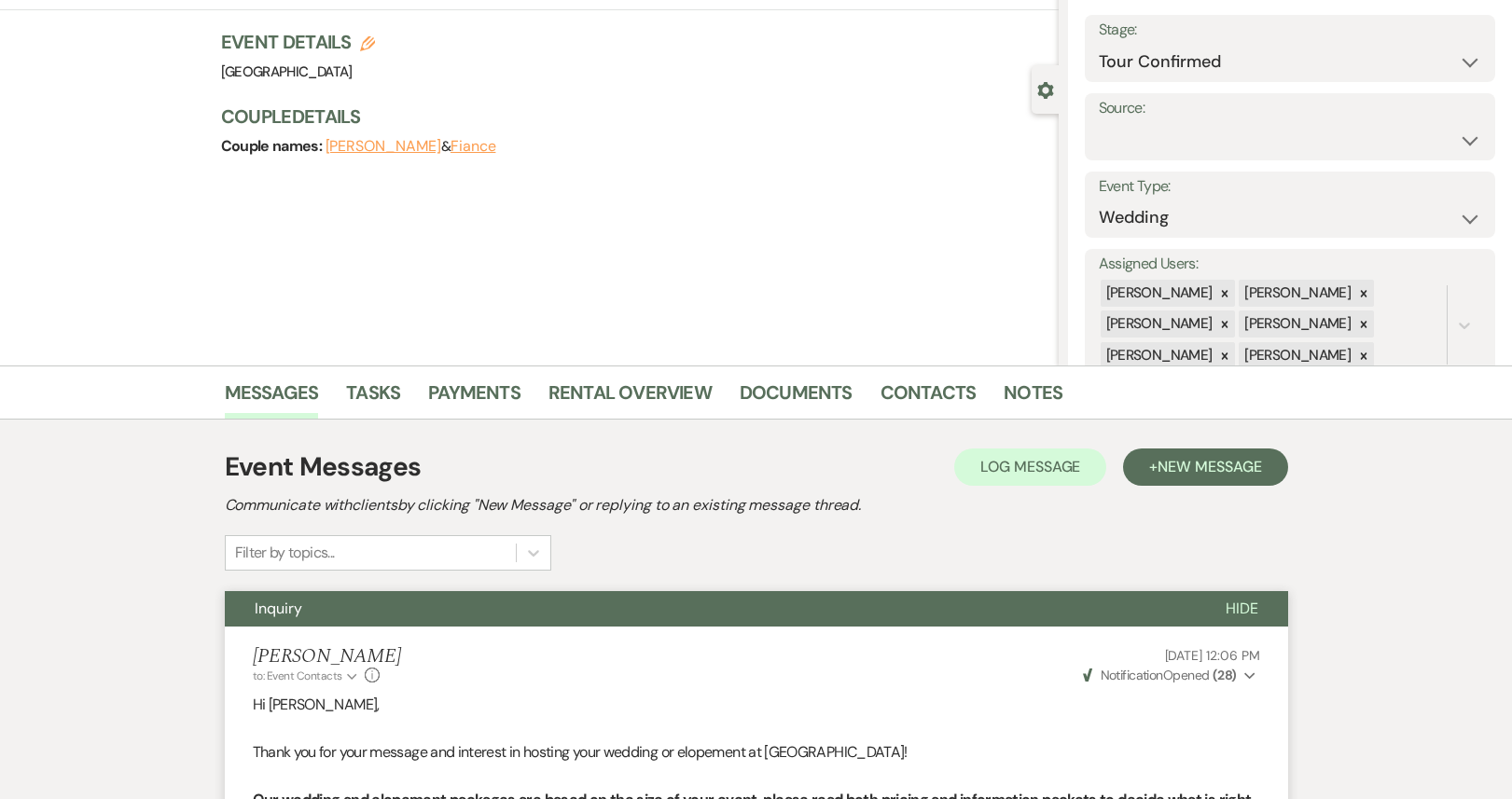
scroll to position [0, 0]
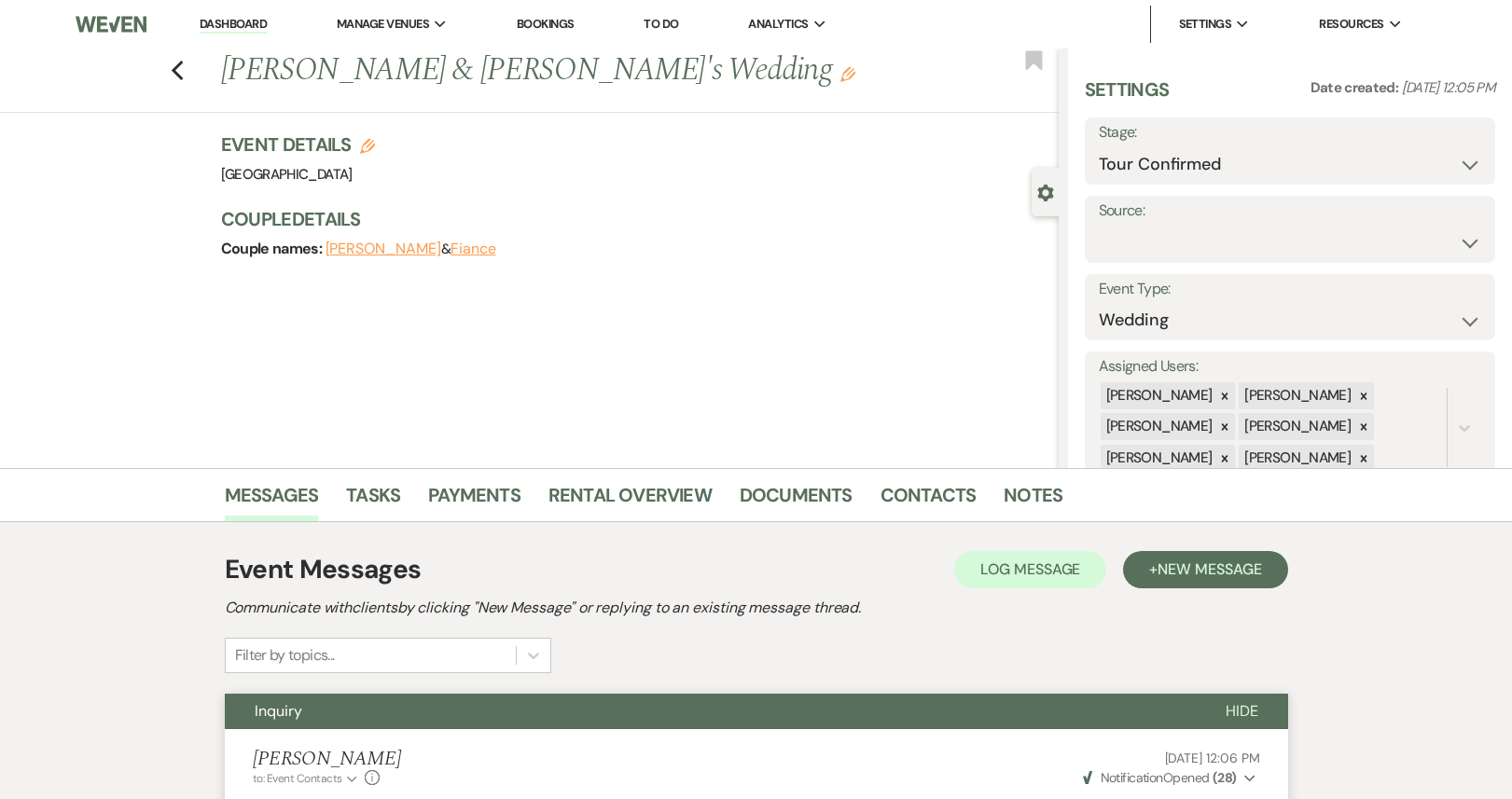
click at [243, 13] on li "Dashboard" at bounding box center [233, 24] width 86 height 37
click at [237, 27] on link "Dashboard" at bounding box center [233, 24] width 67 height 18
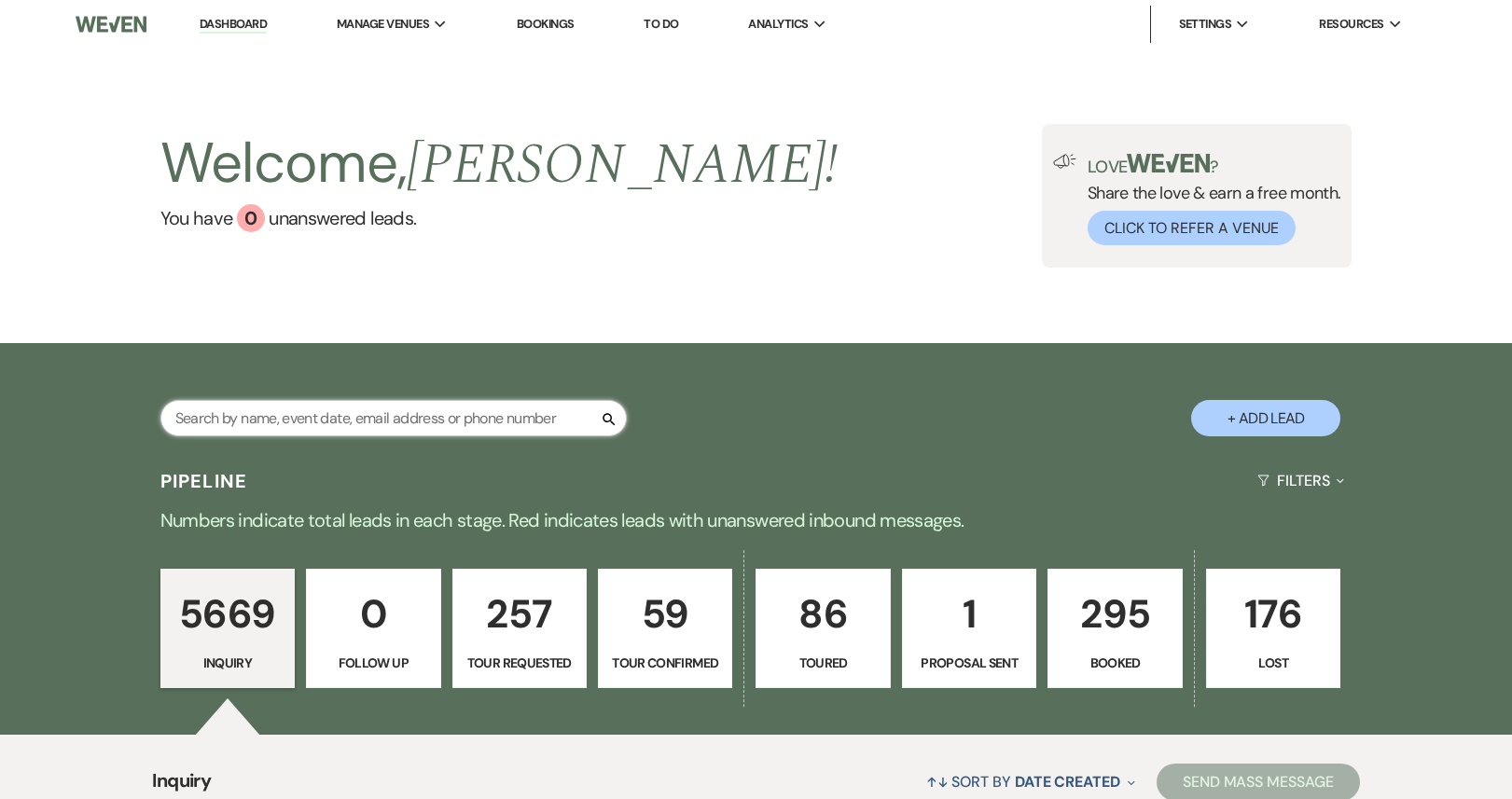
click at [321, 428] on input "text" at bounding box center [394, 418] width 467 height 36
paste input "[EMAIL_ADDRESS][DOMAIN_NAME]"
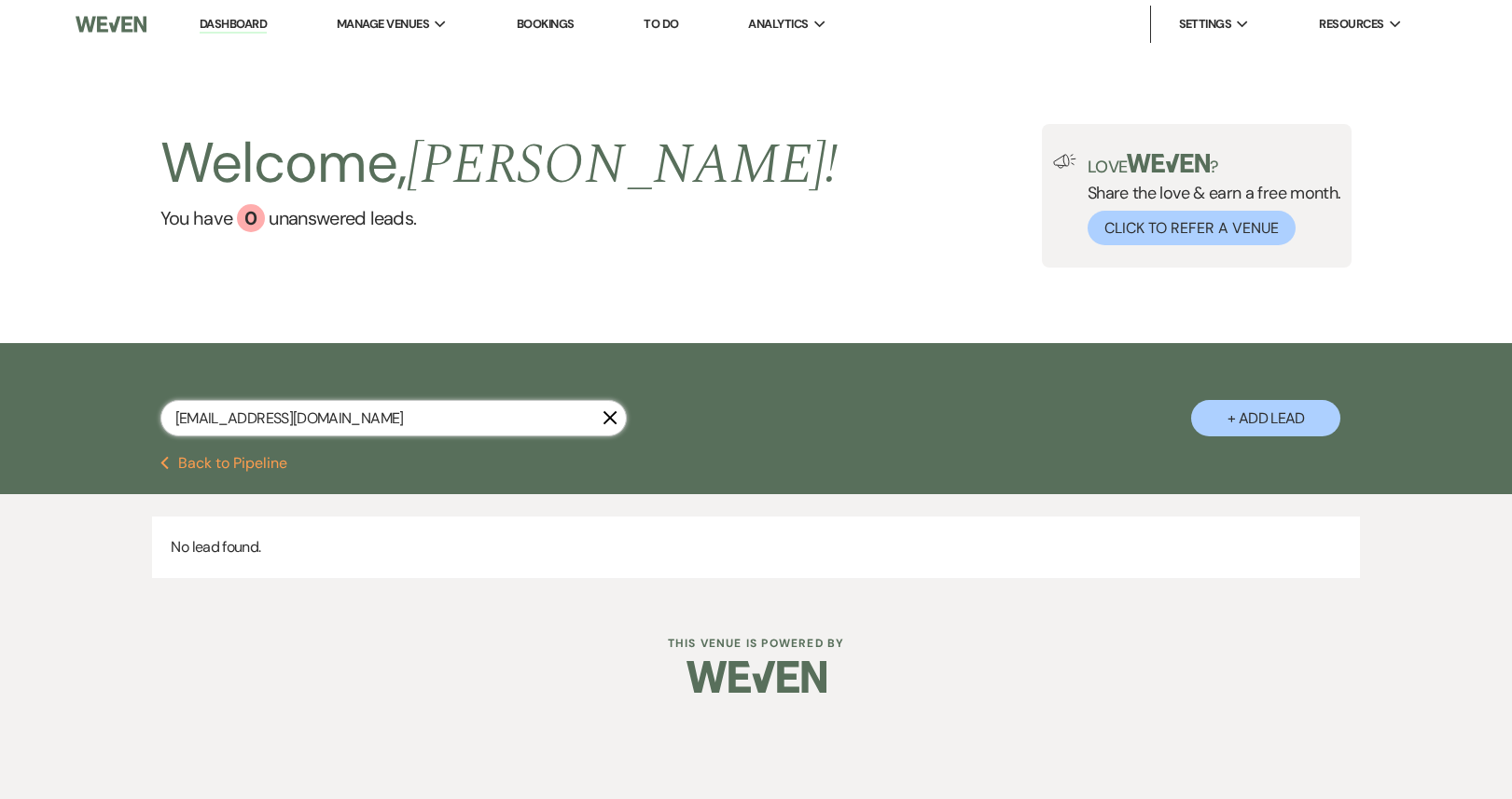
type input "[EMAIL_ADDRESS][DOMAIN_NAME]"
click at [1298, 414] on button "+ Add Lead" at bounding box center [1266, 418] width 149 height 36
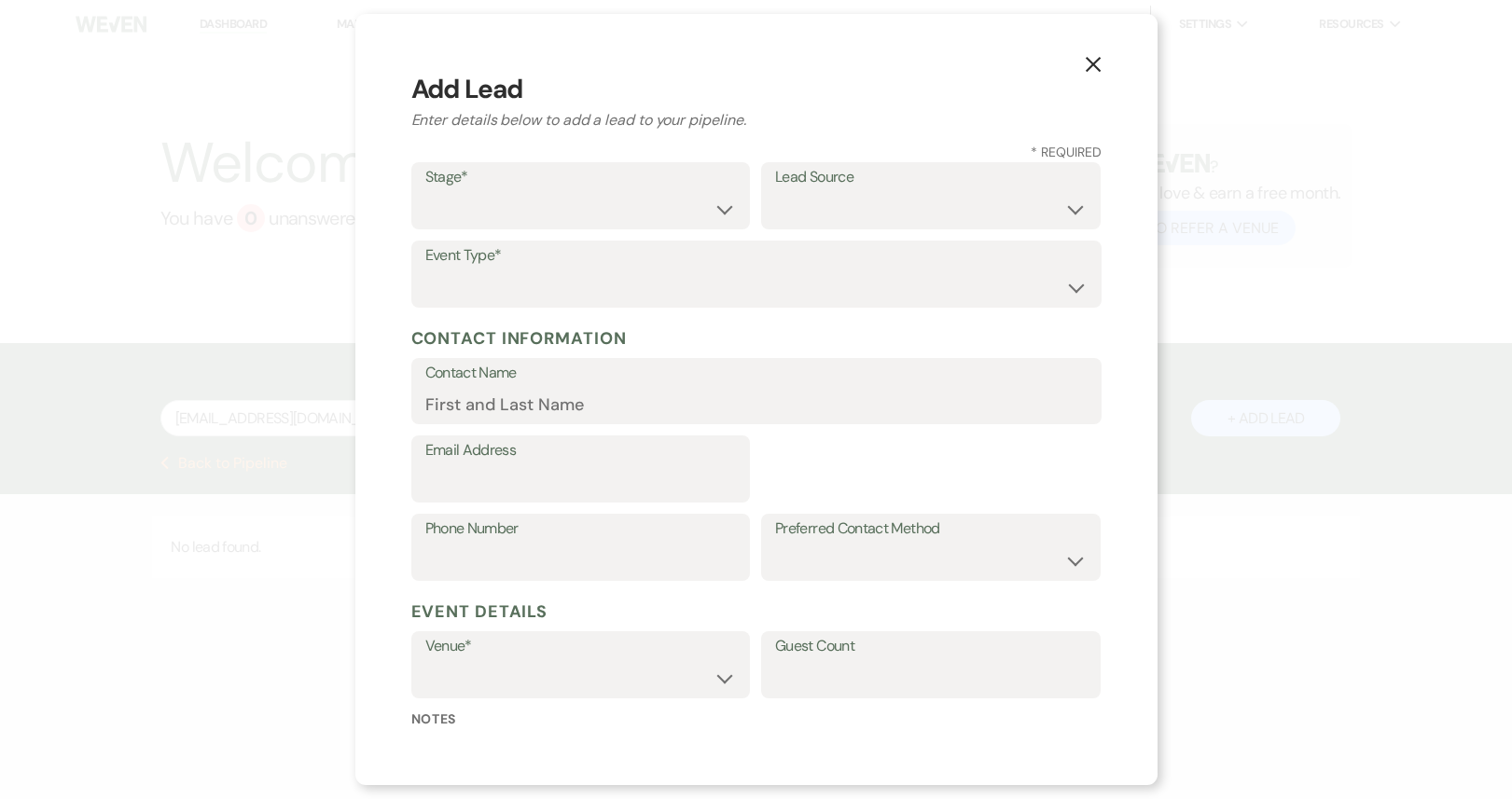
click at [620, 456] on label "Email Address" at bounding box center [581, 451] width 312 height 27
click at [620, 465] on input "Email Address" at bounding box center [581, 483] width 312 height 36
paste input "[EMAIL_ADDRESS][DOMAIN_NAME]"
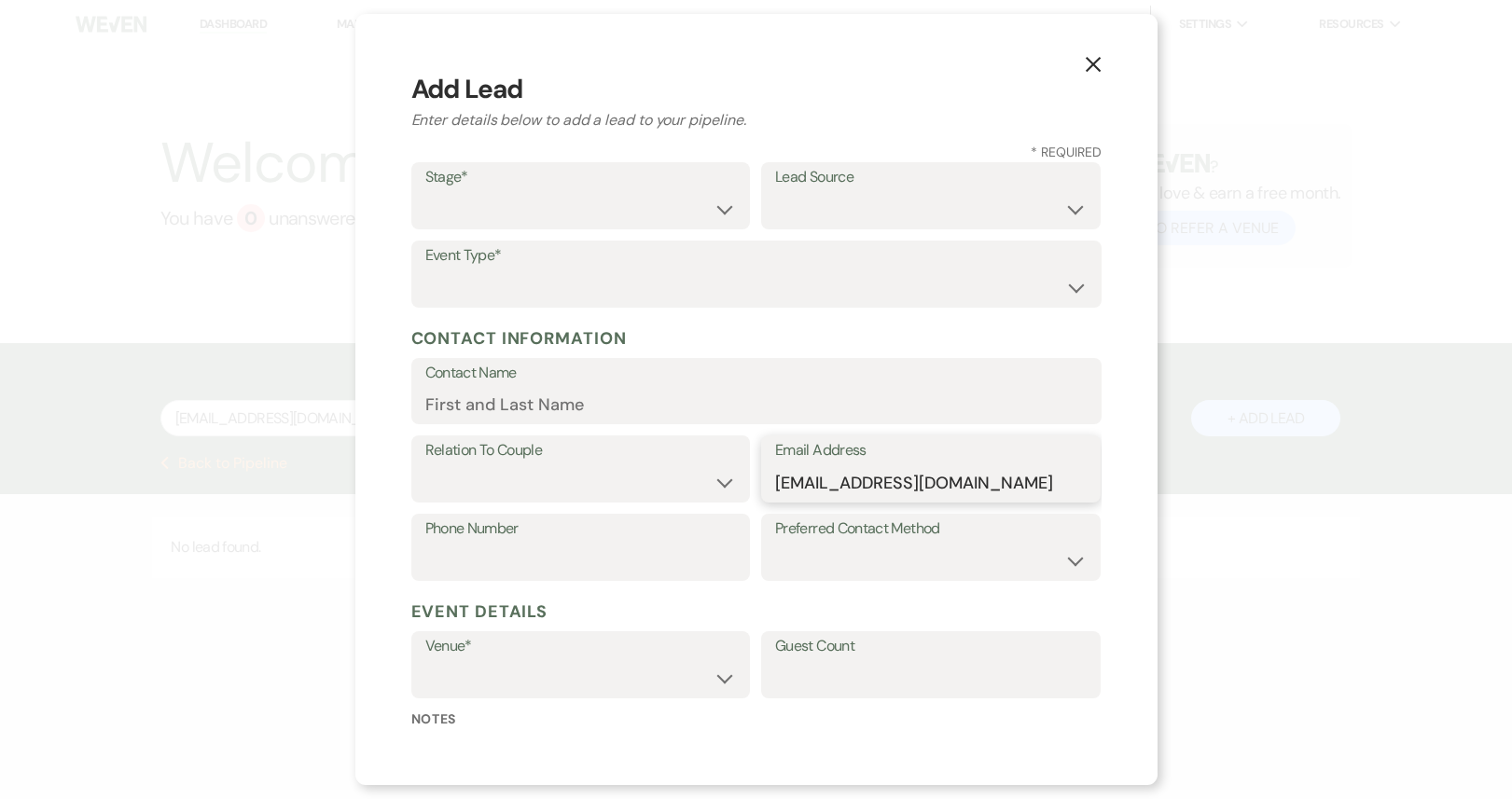
type input "[EMAIL_ADDRESS][DOMAIN_NAME]"
click at [612, 477] on select "Couple Planner Parent of Couple Family Member Friend Other" at bounding box center [581, 483] width 312 height 36
select select "1"
click at [426, 465] on select "Couple Planner Parent of Couple Family Member Friend Other" at bounding box center [581, 483] width 312 height 36
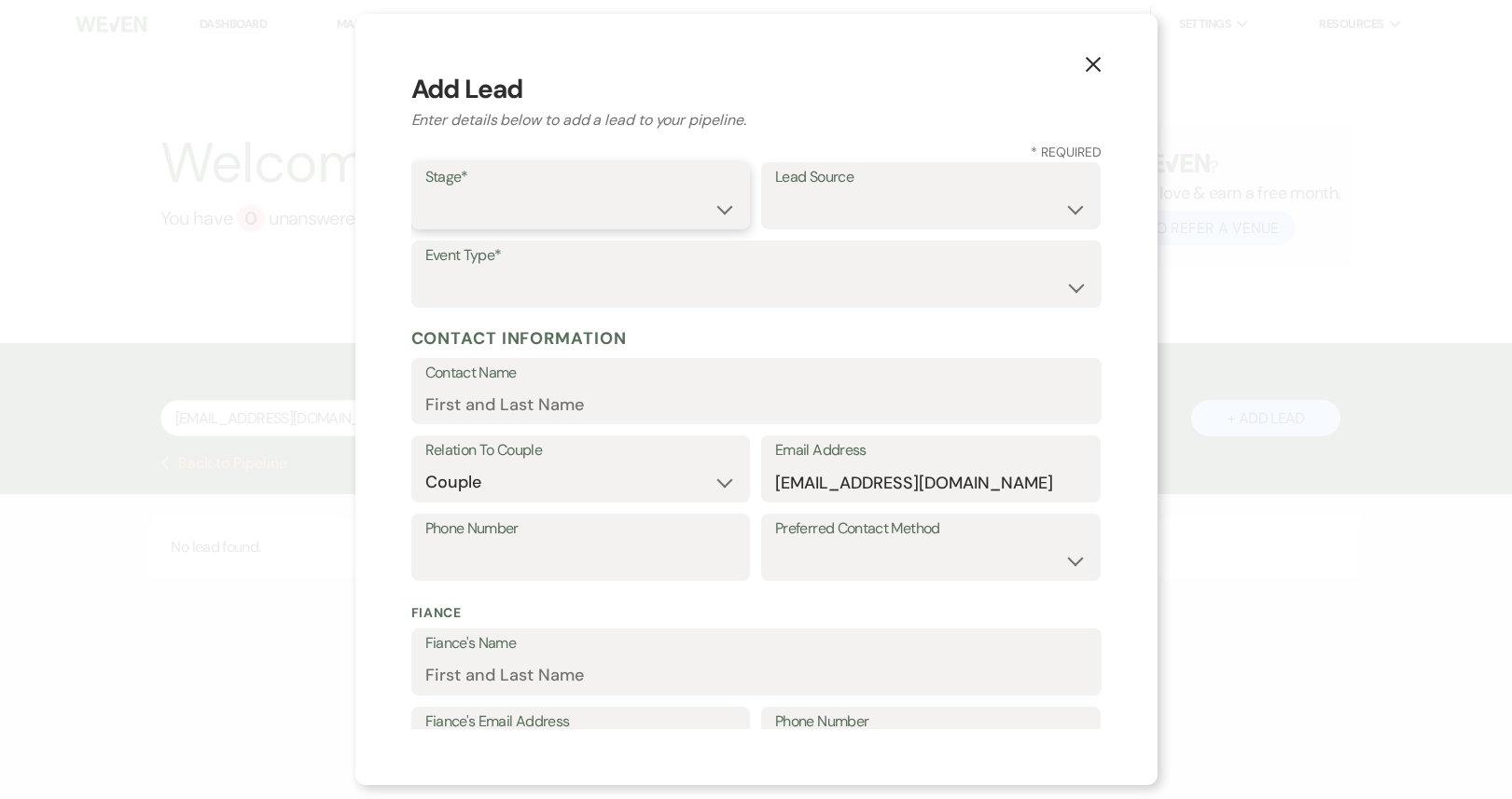
click at [627, 201] on select "Inquiry Follow Up Tour Requested Tour Confirmed Toured Proposal Sent Booked Lost" at bounding box center [581, 209] width 312 height 36
select select "1"
click at [426, 191] on select "Inquiry Follow Up Tour Requested Tour Confirmed Toured Proposal Sent Booked Lost" at bounding box center [581, 209] width 312 height 36
click at [597, 299] on select "Wedding Anniversary Party Baby Shower Bachelorette / Bachelor Party Birthday Pa…" at bounding box center [756, 287] width 662 height 36
select select "1"
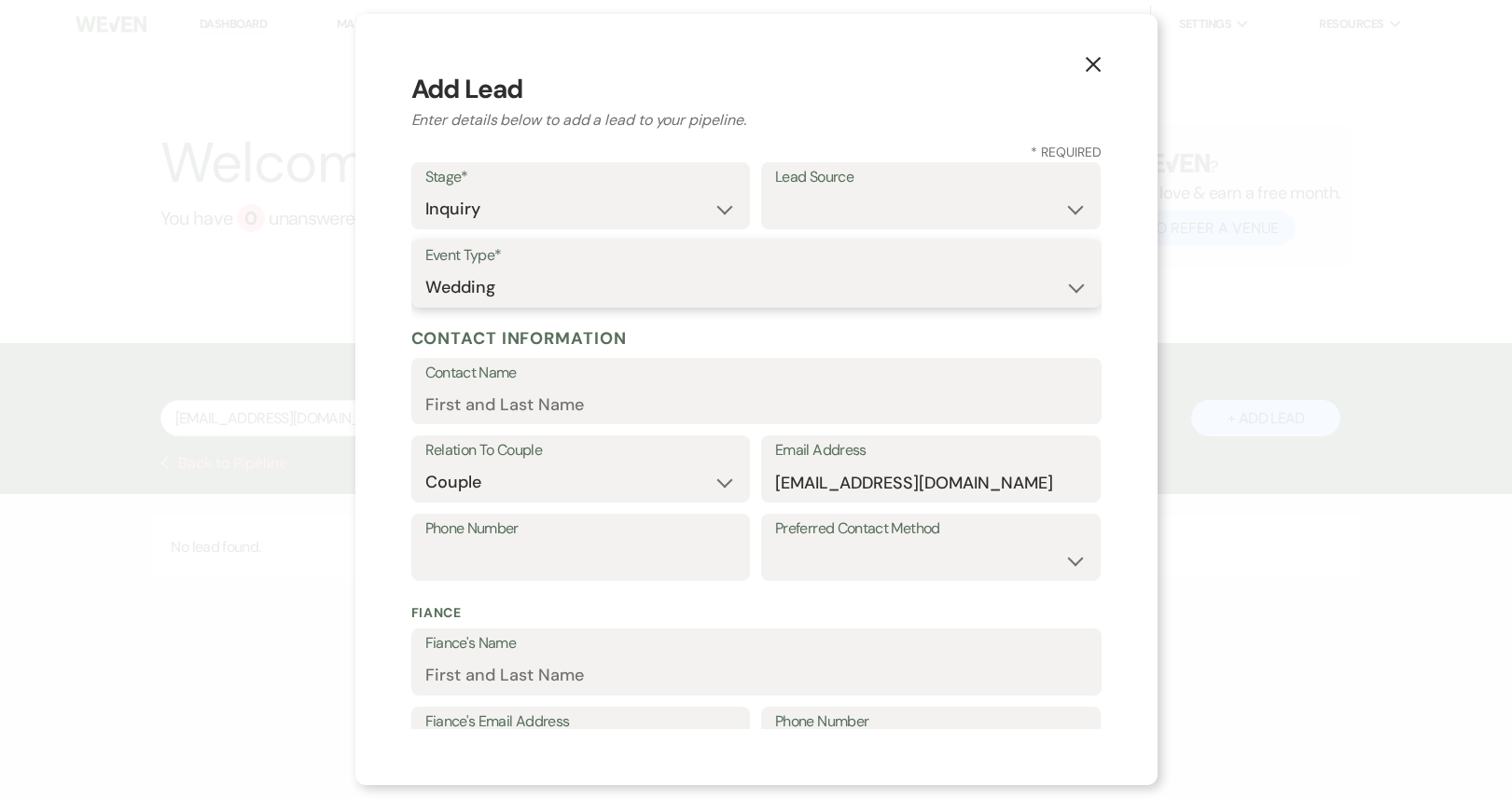
click at [426, 270] on select "Wedding Anniversary Party Baby Shower Bachelorette / Bachelor Party Birthday Pa…" at bounding box center [756, 287] width 662 height 36
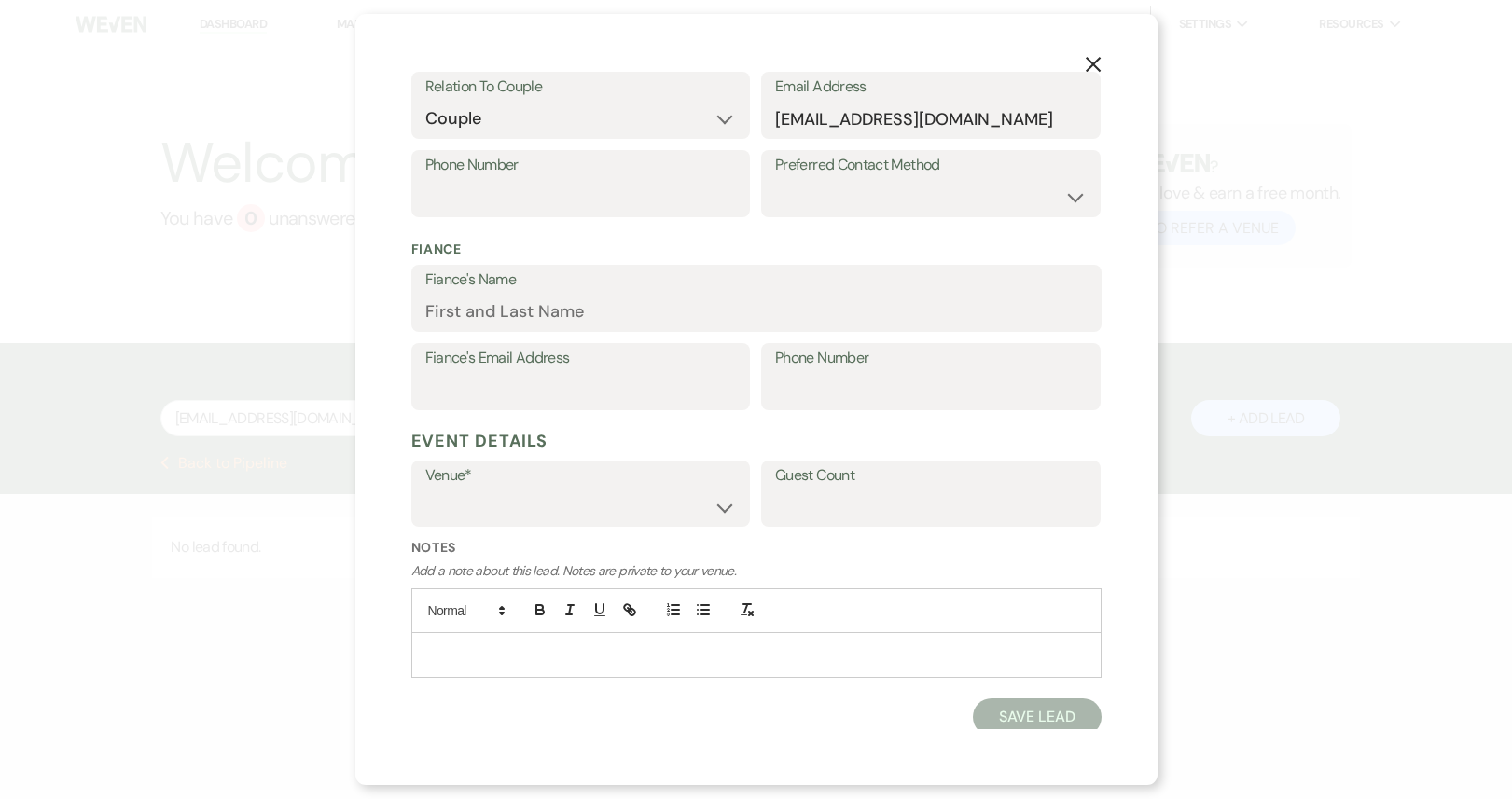
scroll to position [370, 0]
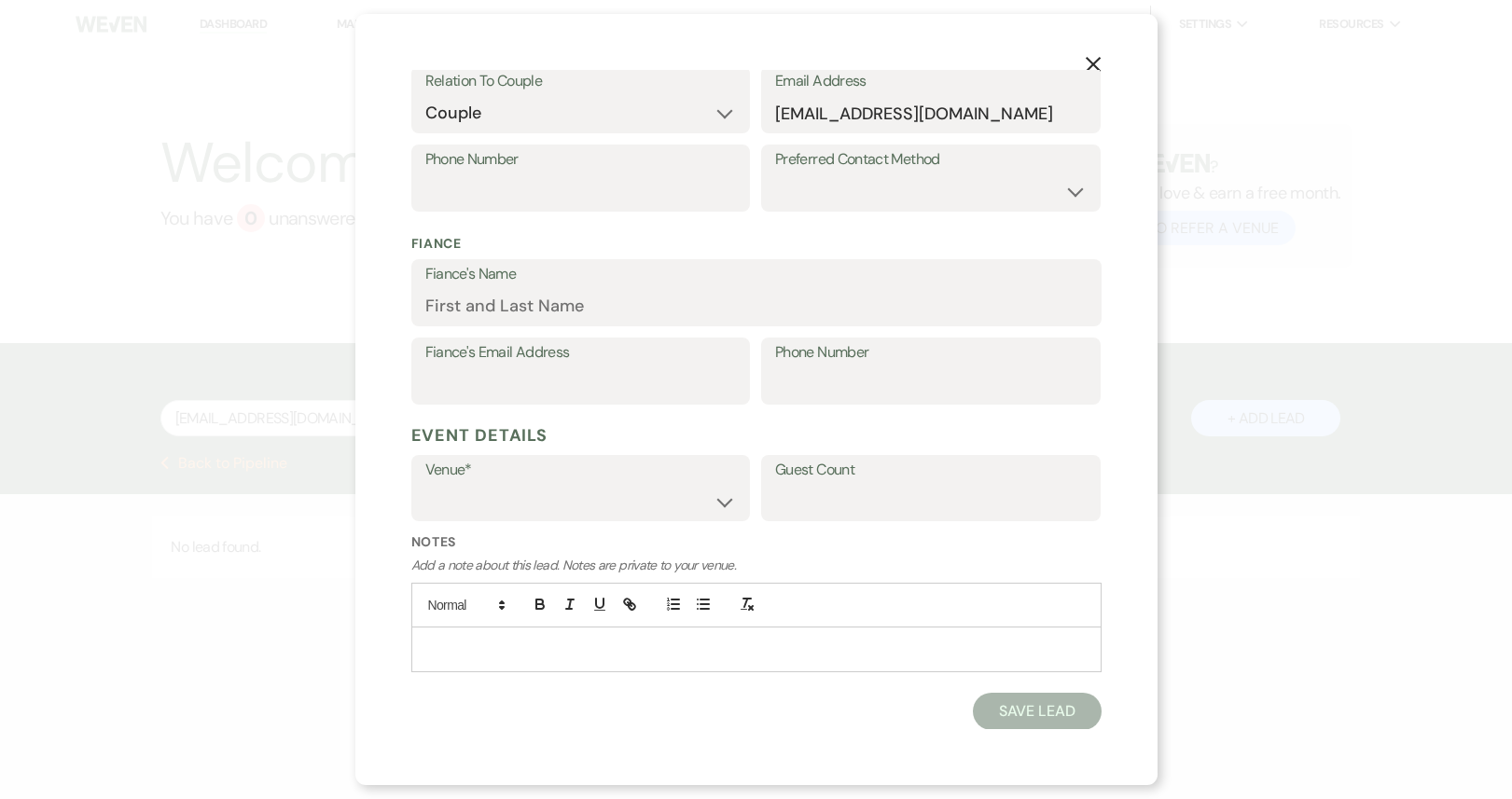
click at [668, 521] on div "Venue* [GEOGRAPHIC_DATA] Elopements at [GEOGRAPHIC_DATA]" at bounding box center [581, 489] width 340 height 67
click at [667, 507] on select "Treehouse Point Elopements at [GEOGRAPHIC_DATA]" at bounding box center [581, 501] width 312 height 36
select select "590"
click at [426, 484] on select "Treehouse Point Elopements at [GEOGRAPHIC_DATA]" at bounding box center [581, 501] width 312 height 36
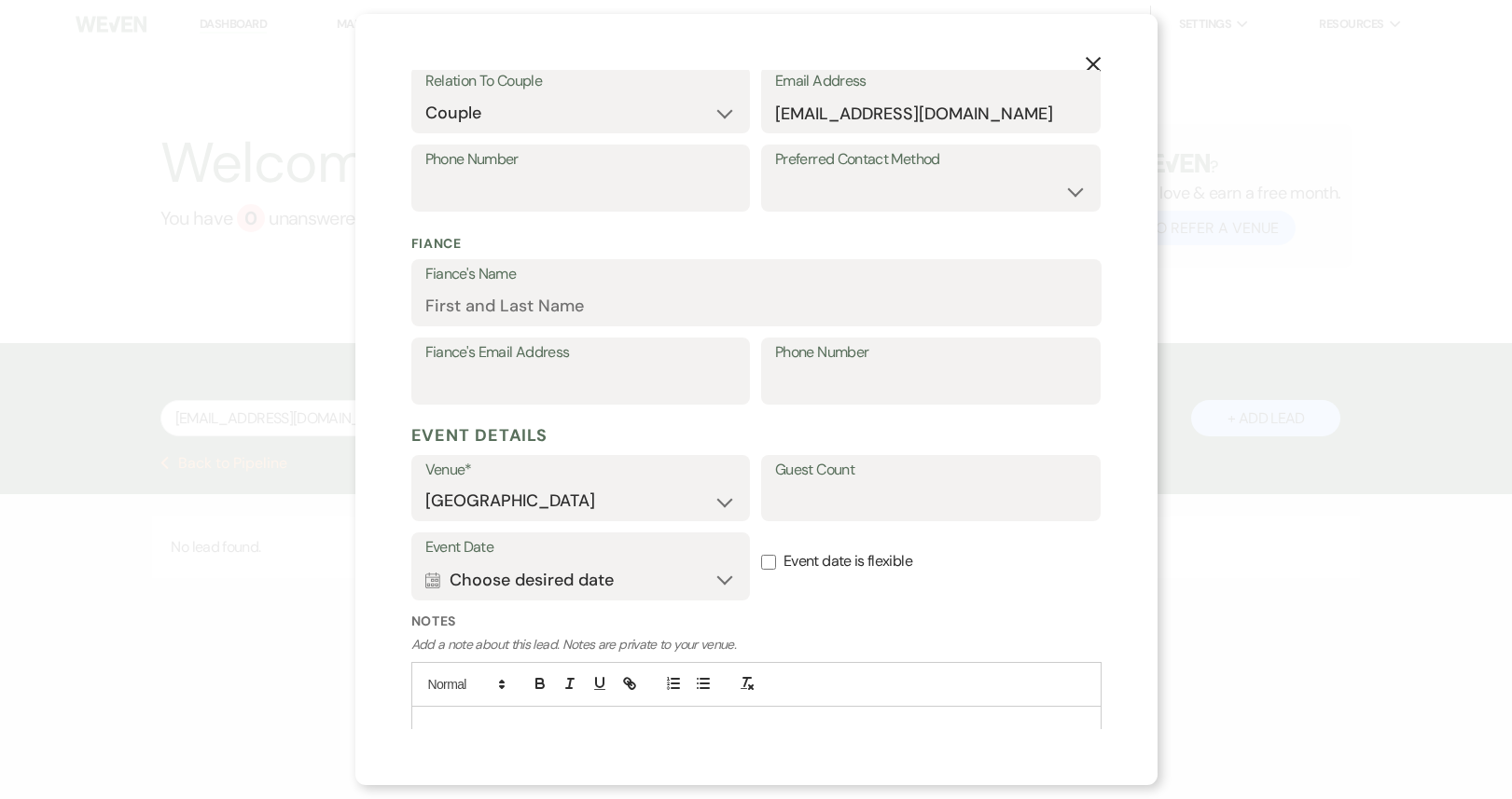
click at [768, 554] on label "Event date is flexible" at bounding box center [931, 562] width 340 height 59
click at [768, 555] on input "Event date is flexible" at bounding box center [768, 563] width 15 height 15
checkbox input "true"
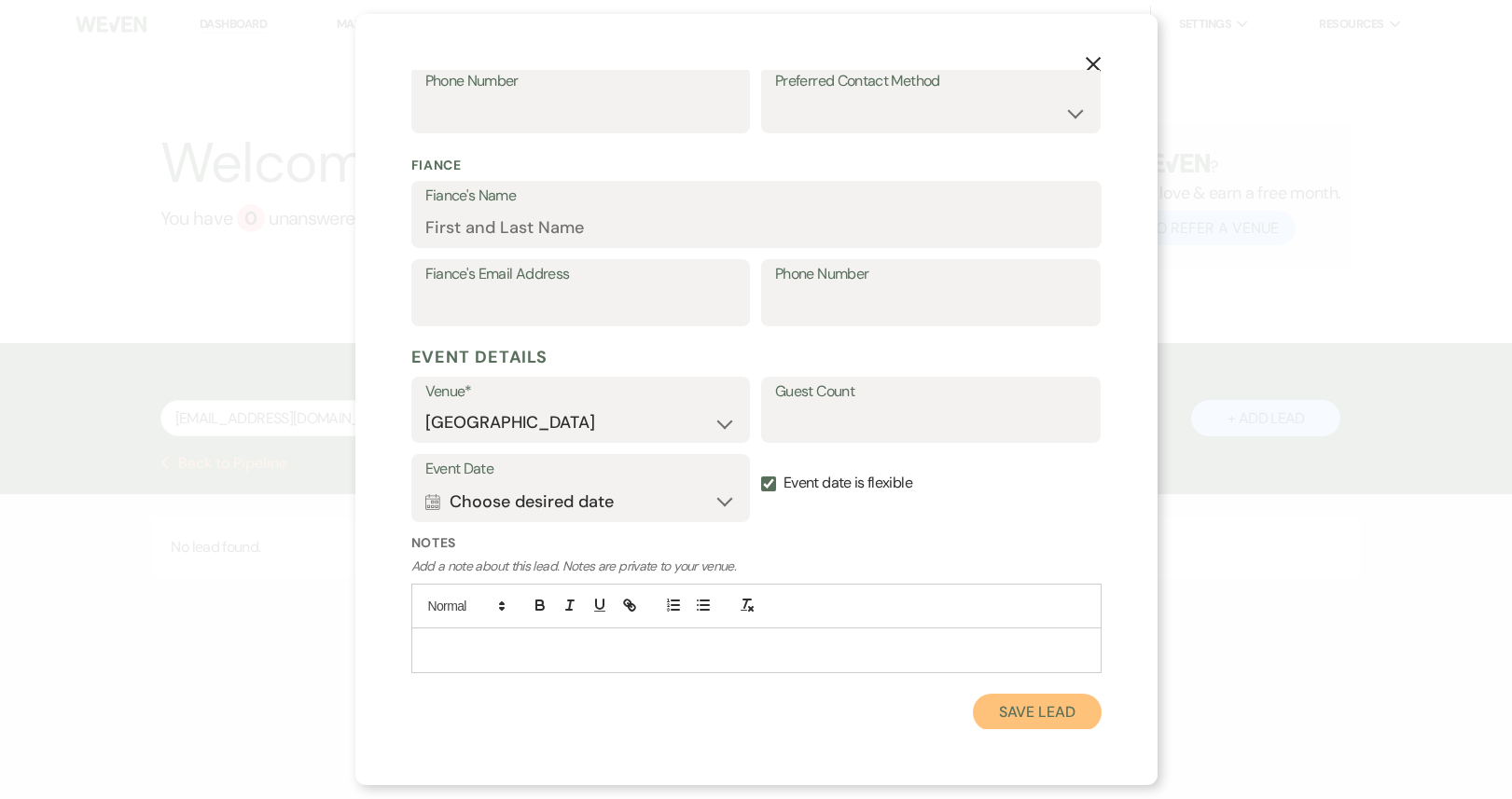
click at [1022, 705] on button "Save Lead" at bounding box center [1036, 712] width 128 height 37
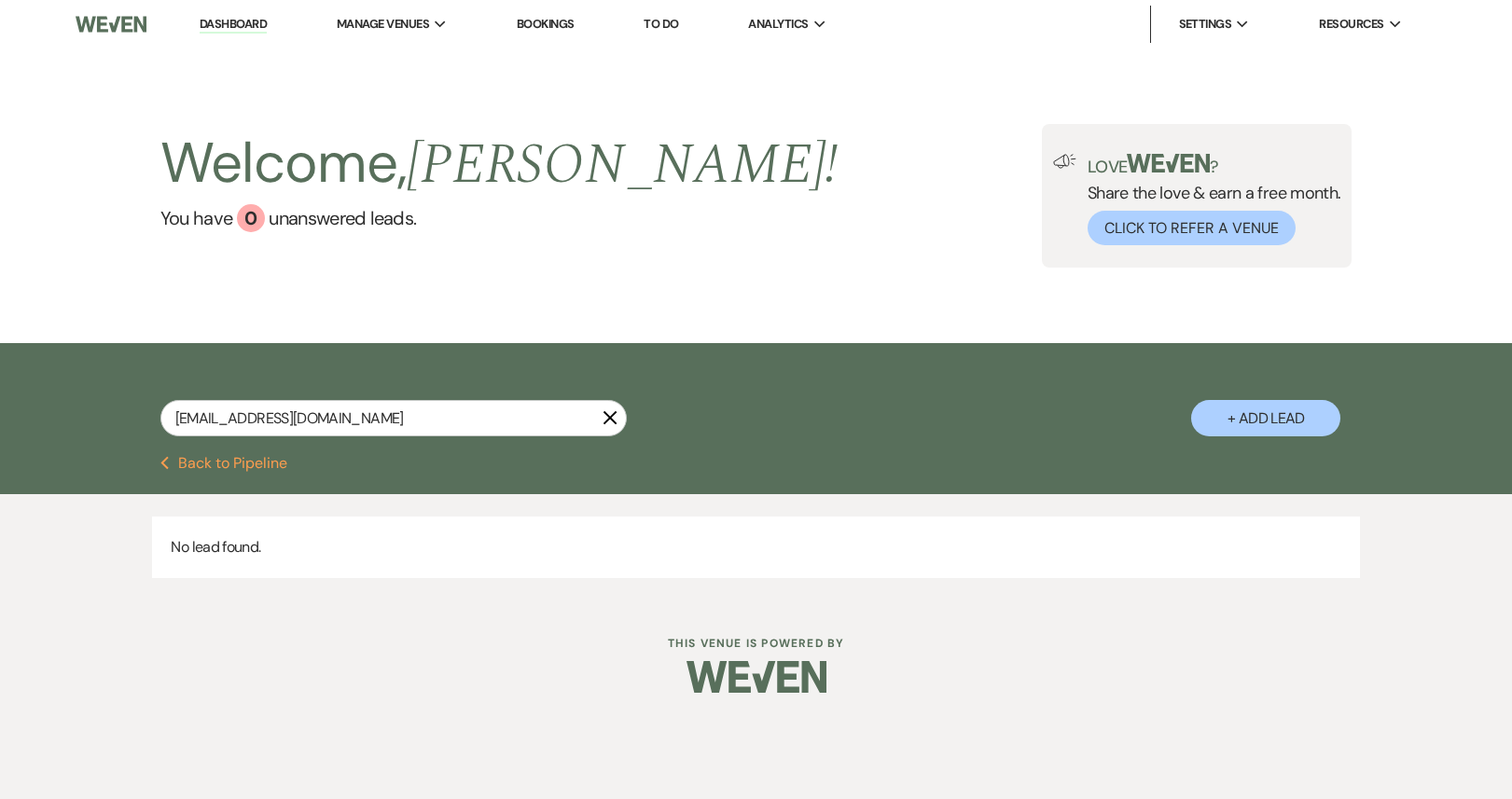
click at [245, 463] on button "Previous Back to Pipeline" at bounding box center [224, 464] width 128 height 15
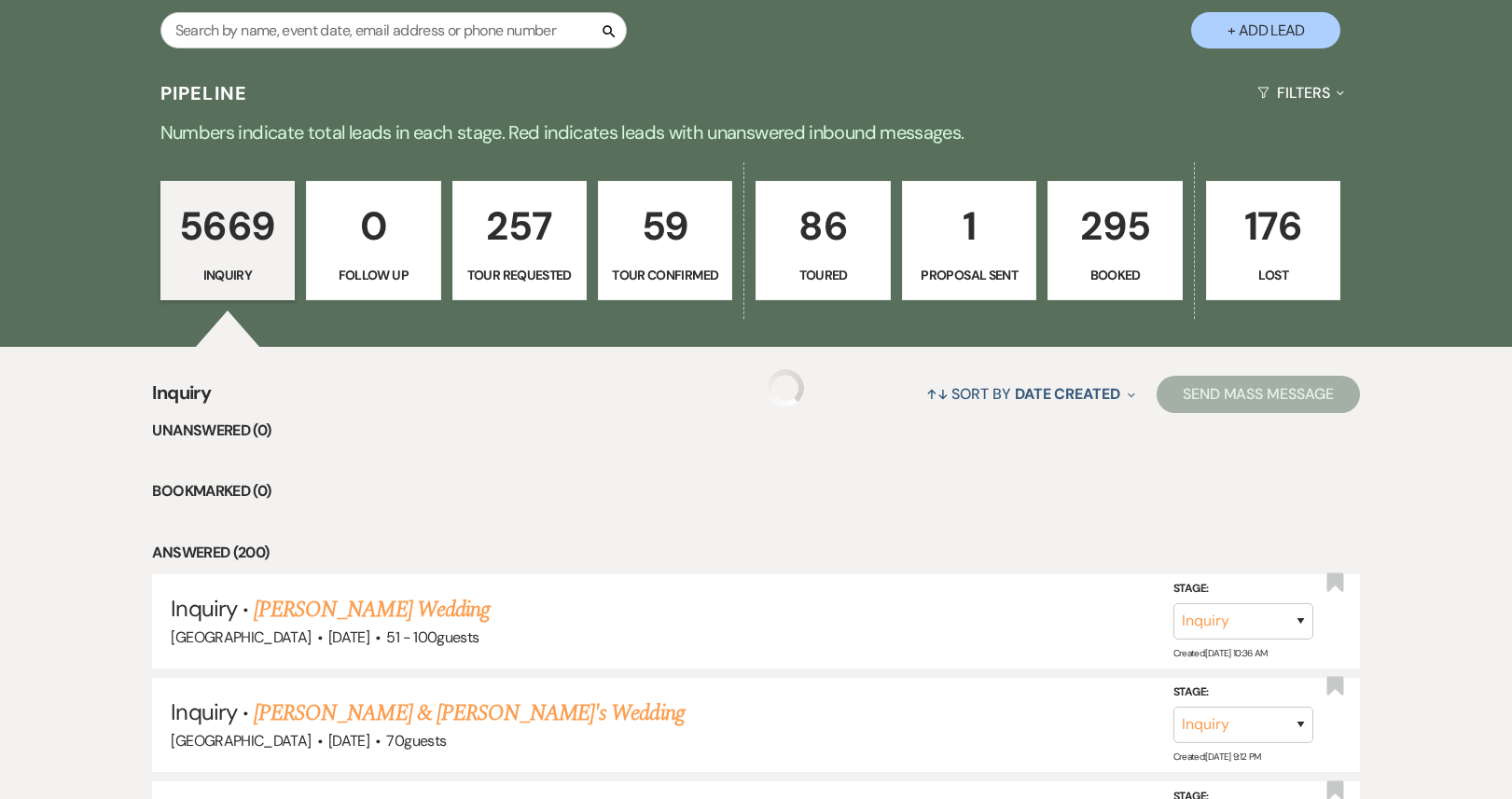
scroll to position [540, 0]
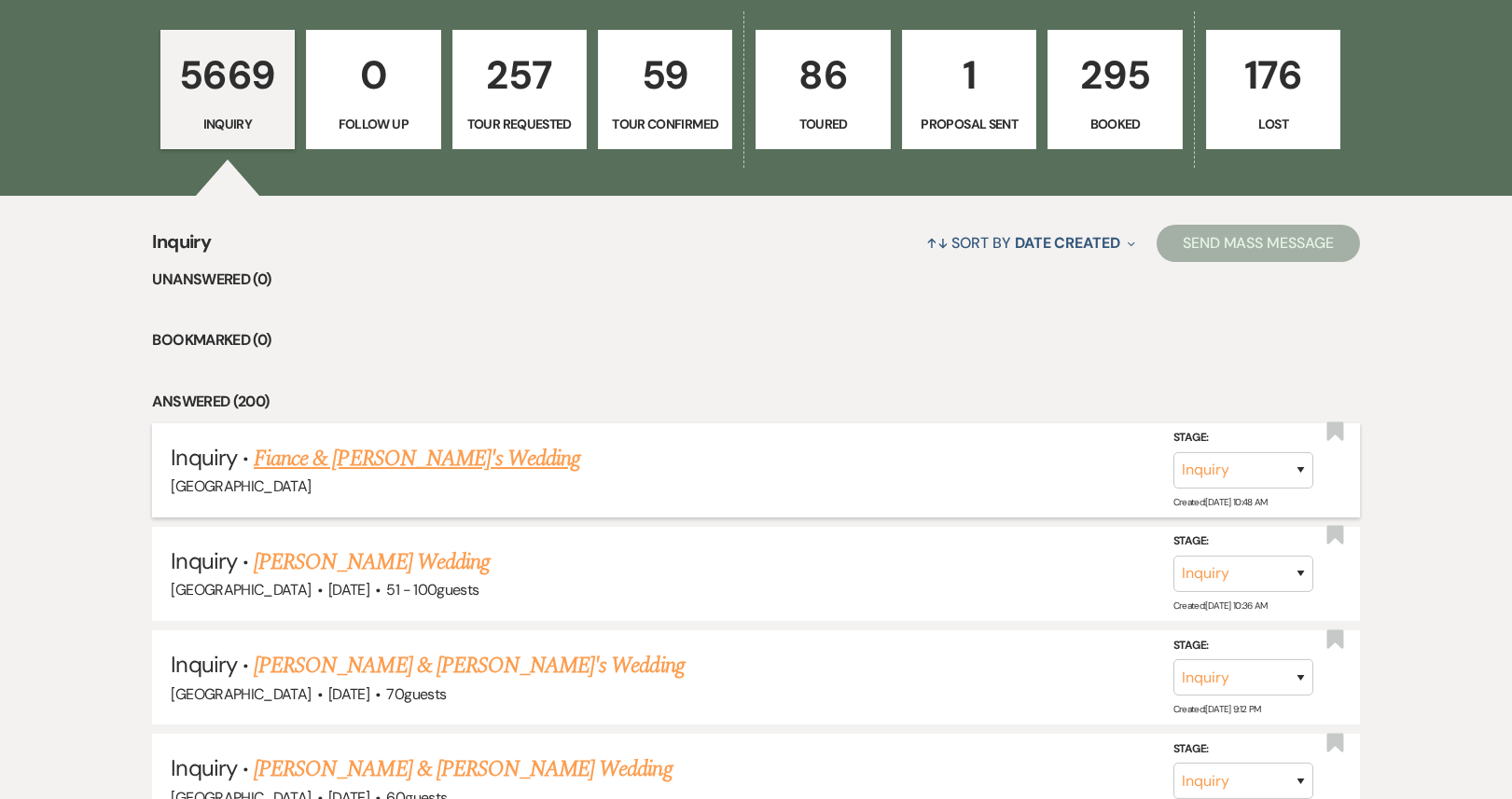
click at [413, 461] on link "Fiance & [PERSON_NAME]'s Wedding" at bounding box center [417, 459] width 327 height 34
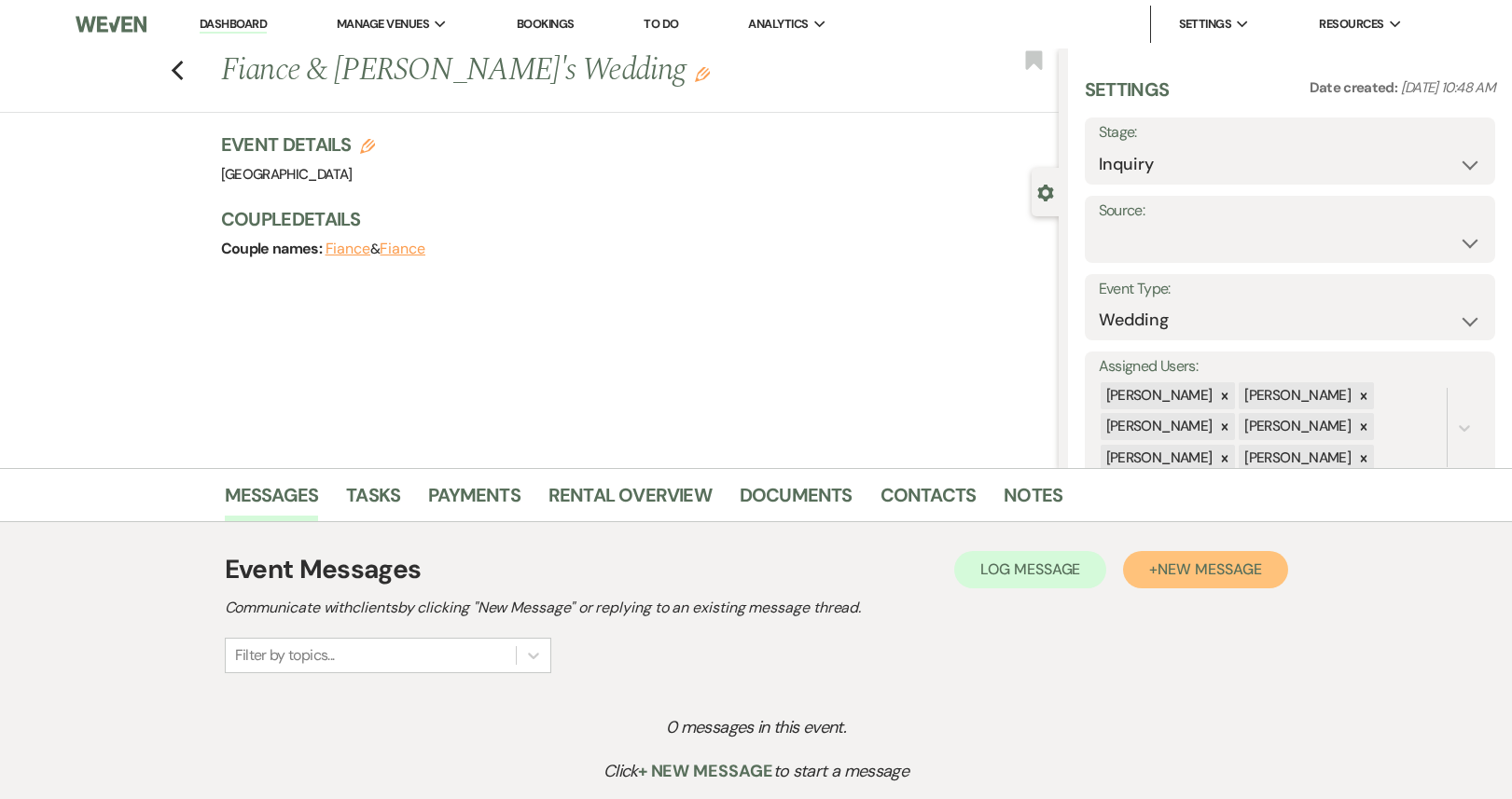
click at [1192, 581] on button "+ New Message" at bounding box center [1205, 570] width 164 height 37
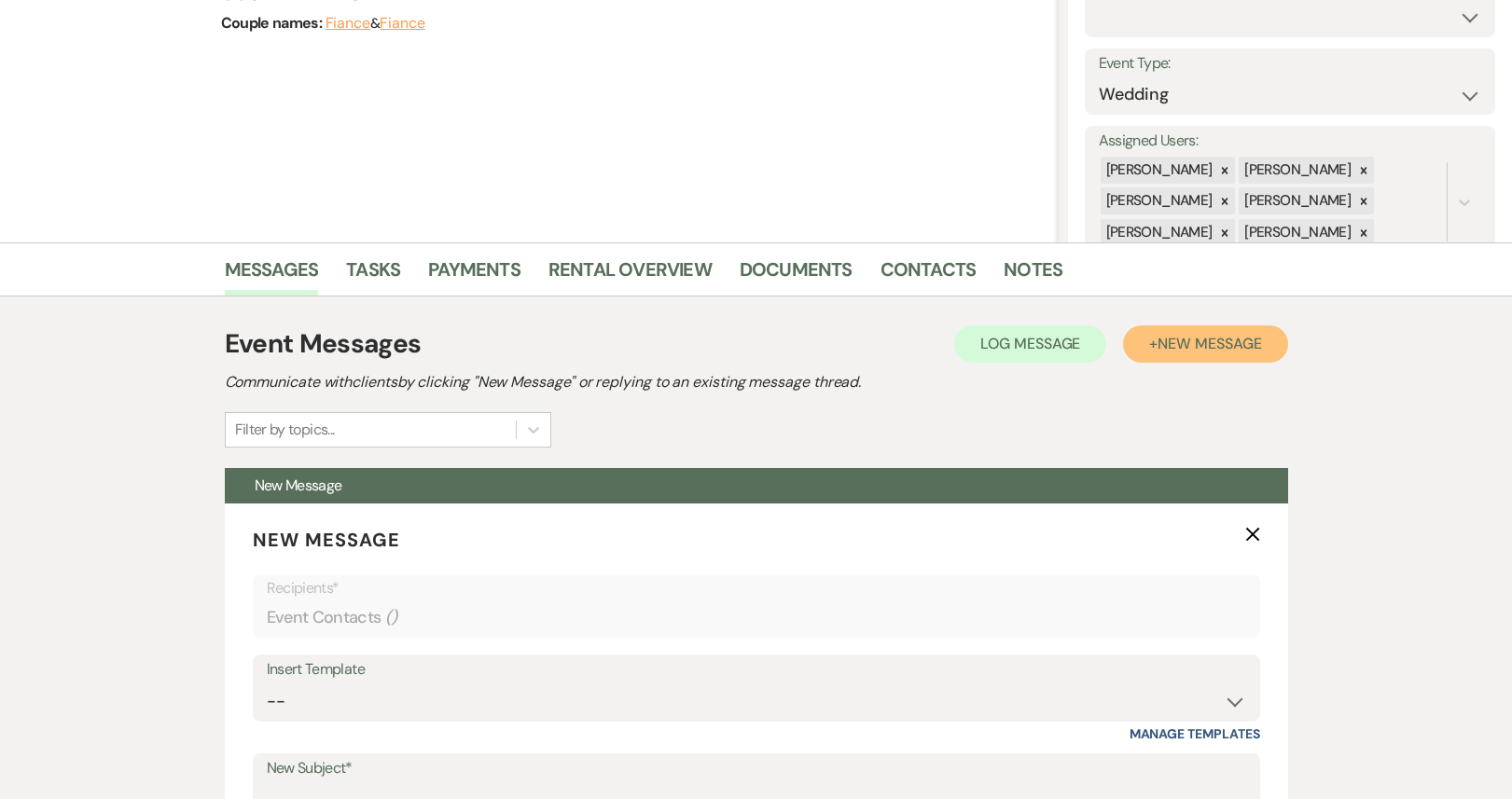
scroll to position [522, 0]
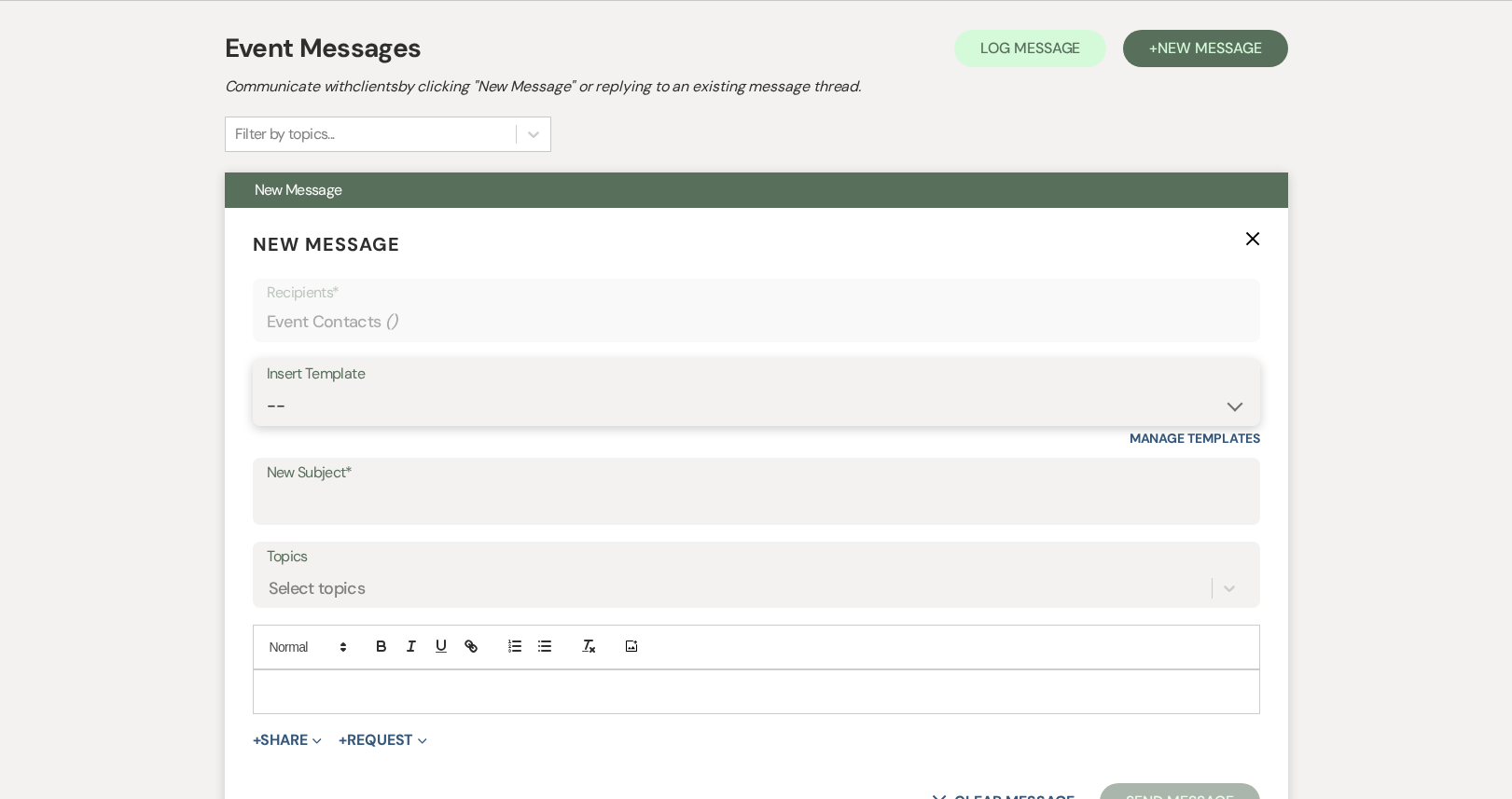
click at [635, 399] on select "-- Weven Planning Portal Introduction (Booked Events) 1st planning email ([PERS…" at bounding box center [756, 406] width 979 height 36
click at [267, 388] on select "-- Weven Planning Portal Introduction (Booked Events) 1st planning email ([PERS…" at bounding box center [756, 406] width 979 height 36
click at [579, 399] on select "-- Weven Planning Portal Introduction (Booked Events) 1st planning email ([PERS…" at bounding box center [756, 406] width 979 height 36
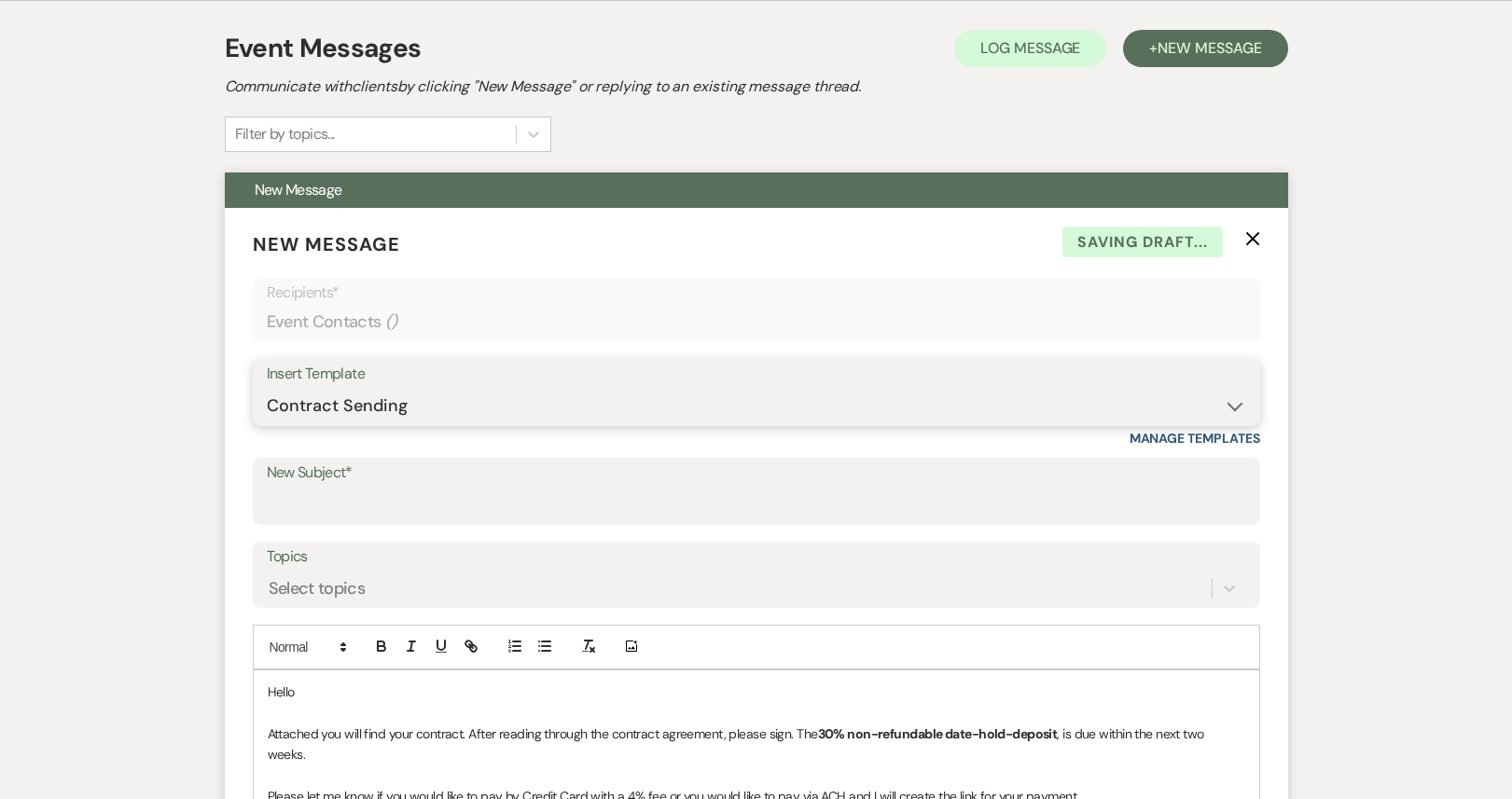
select select "772"
click at [267, 388] on select "-- Weven Planning Portal Introduction (Booked Events) 1st planning email ([PERS…" at bounding box center [756, 406] width 979 height 36
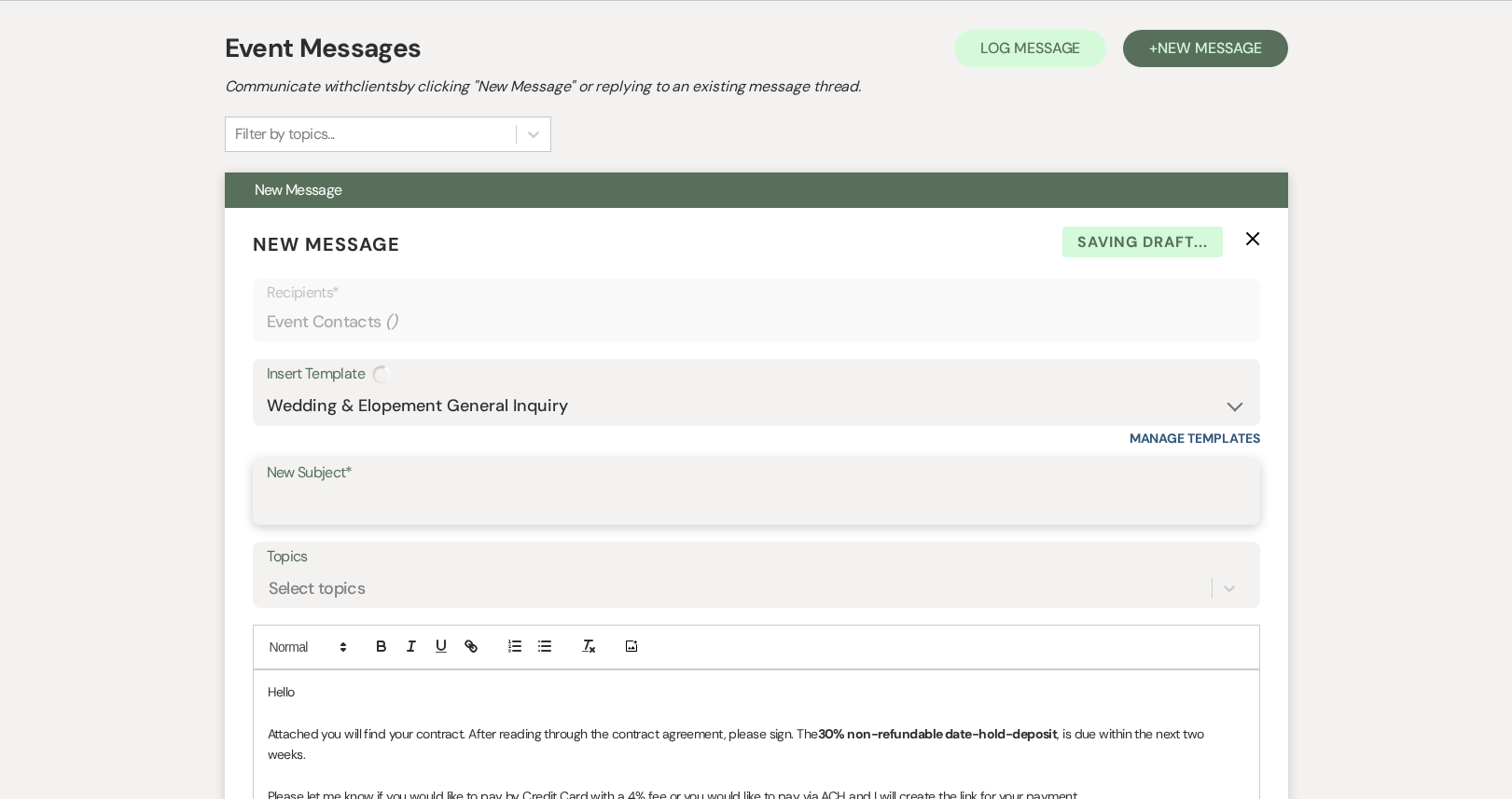
click at [426, 504] on input "New Subject*" at bounding box center [756, 505] width 979 height 36
type input "i"
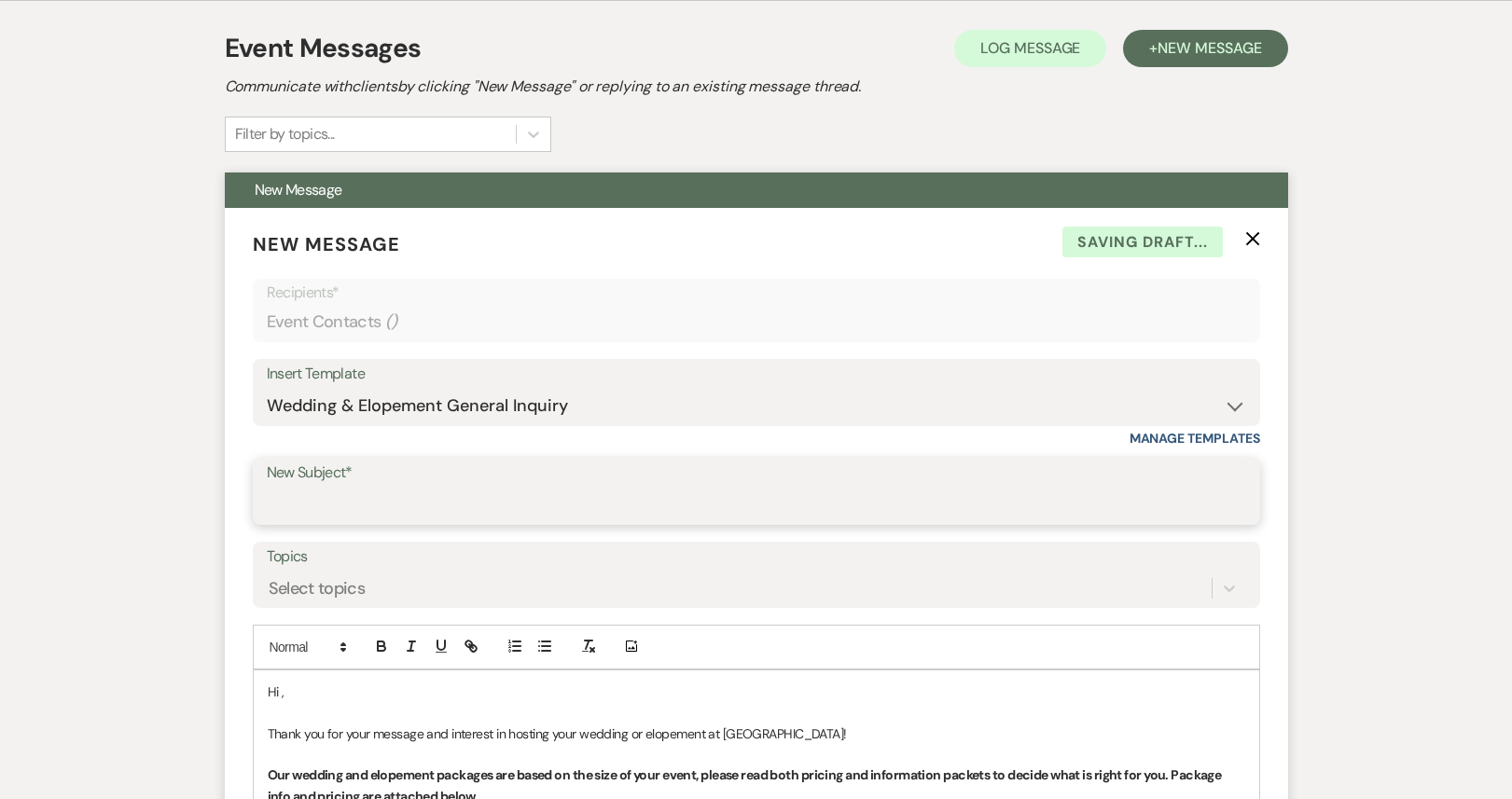
type input "Inquiry"
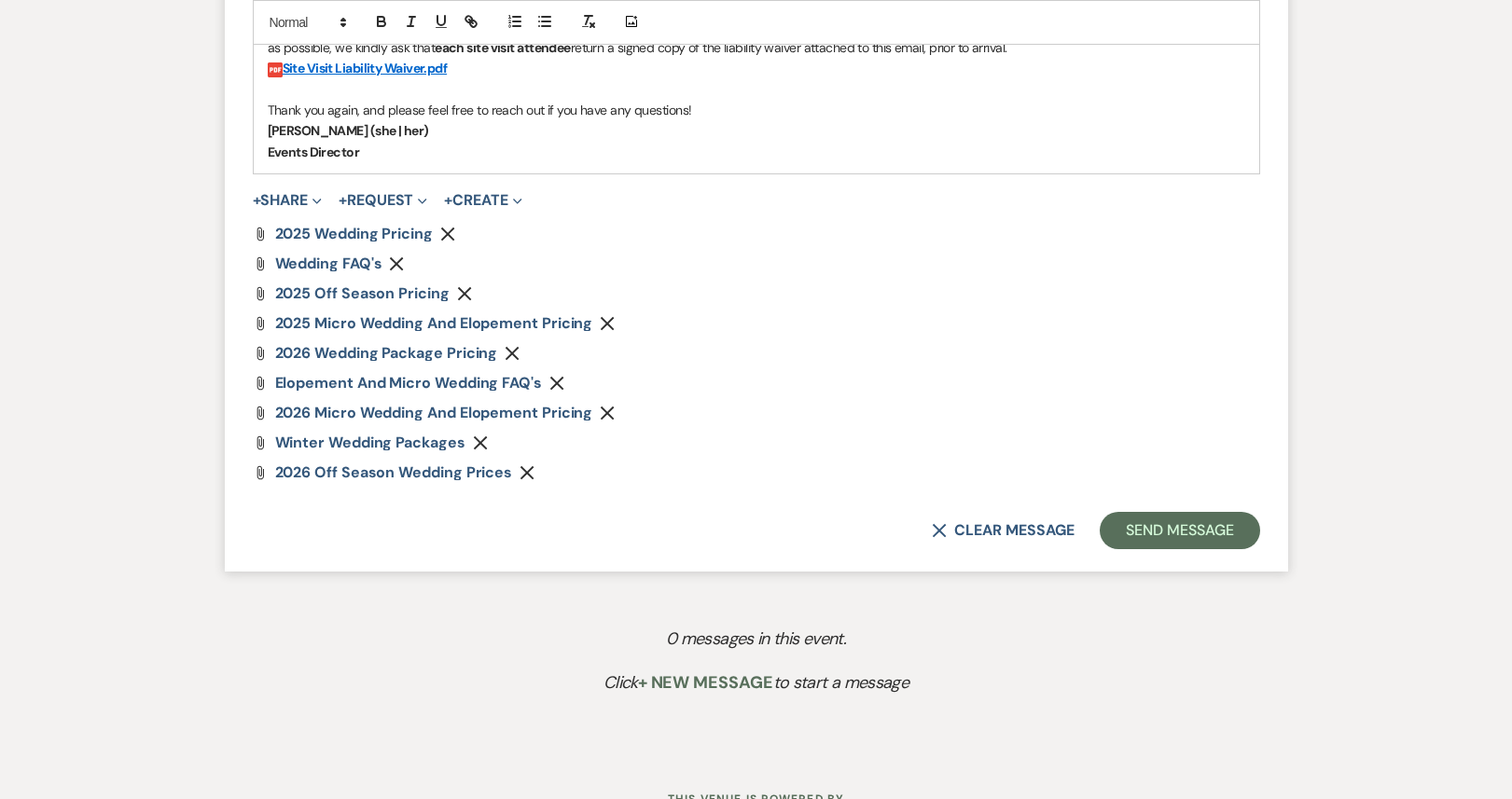
scroll to position [1737, 0]
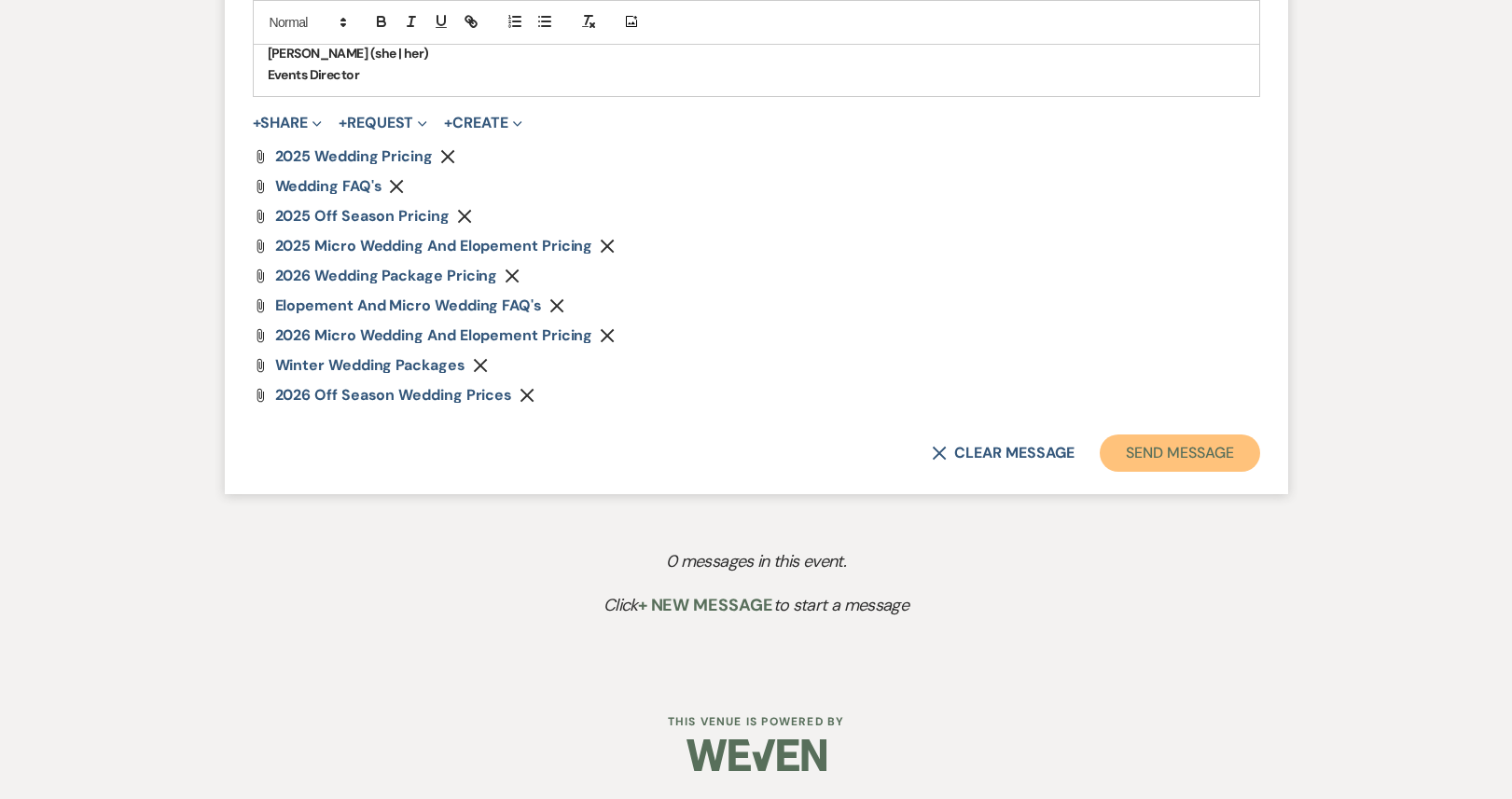
click at [1150, 463] on button "Send Message" at bounding box center [1179, 454] width 160 height 37
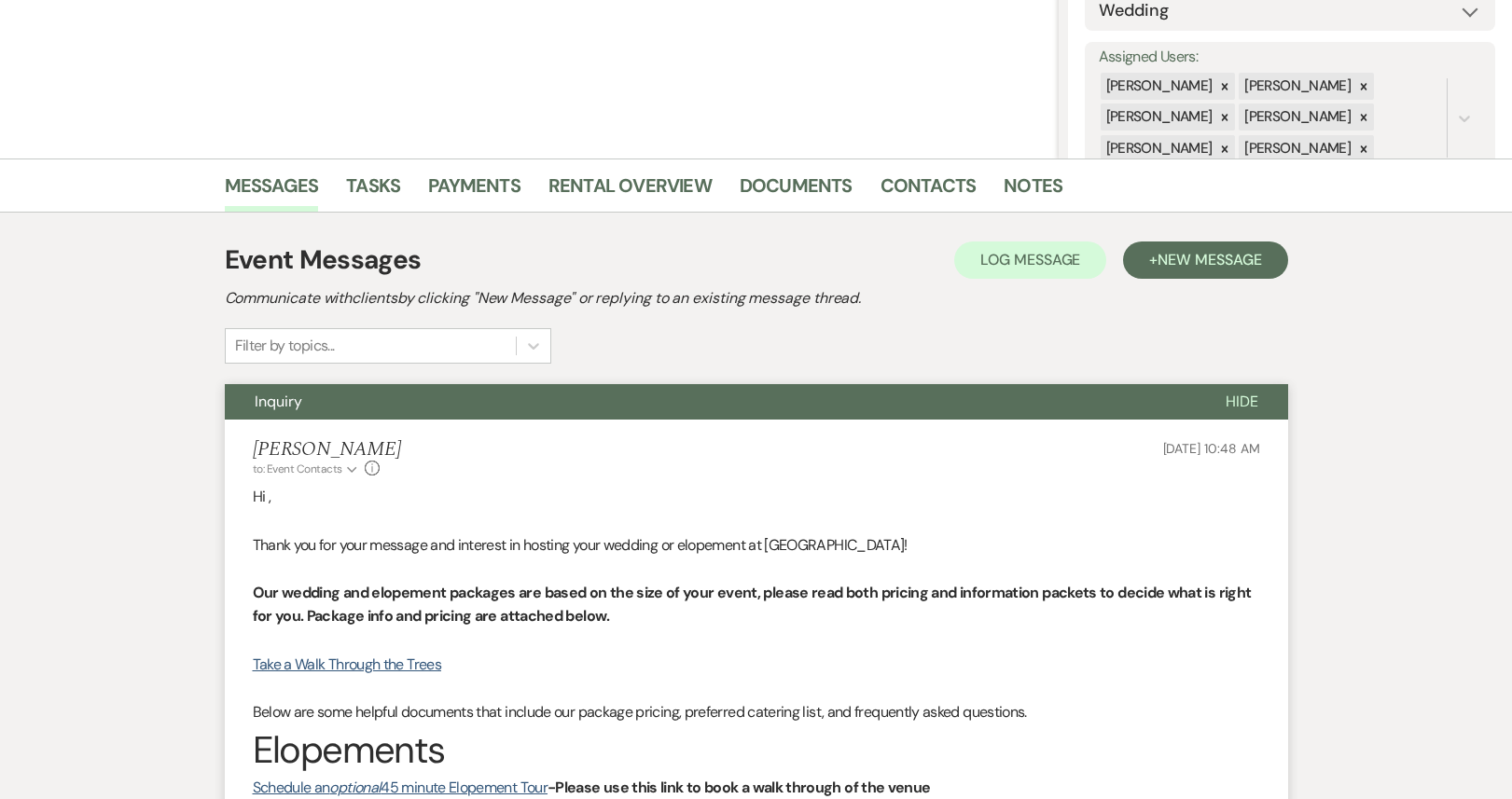
scroll to position [0, 0]
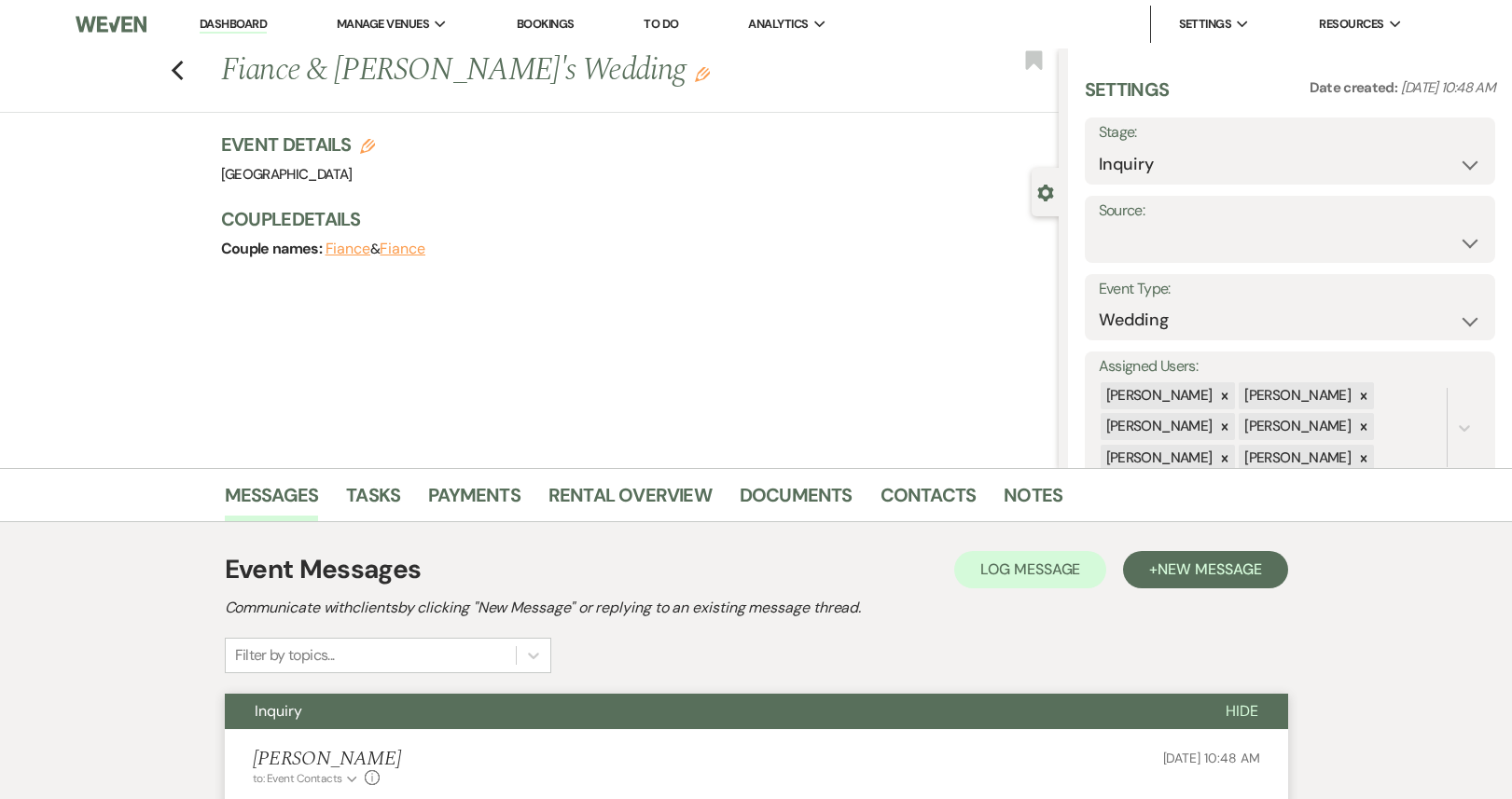
click at [238, 28] on link "Dashboard" at bounding box center [233, 24] width 67 height 18
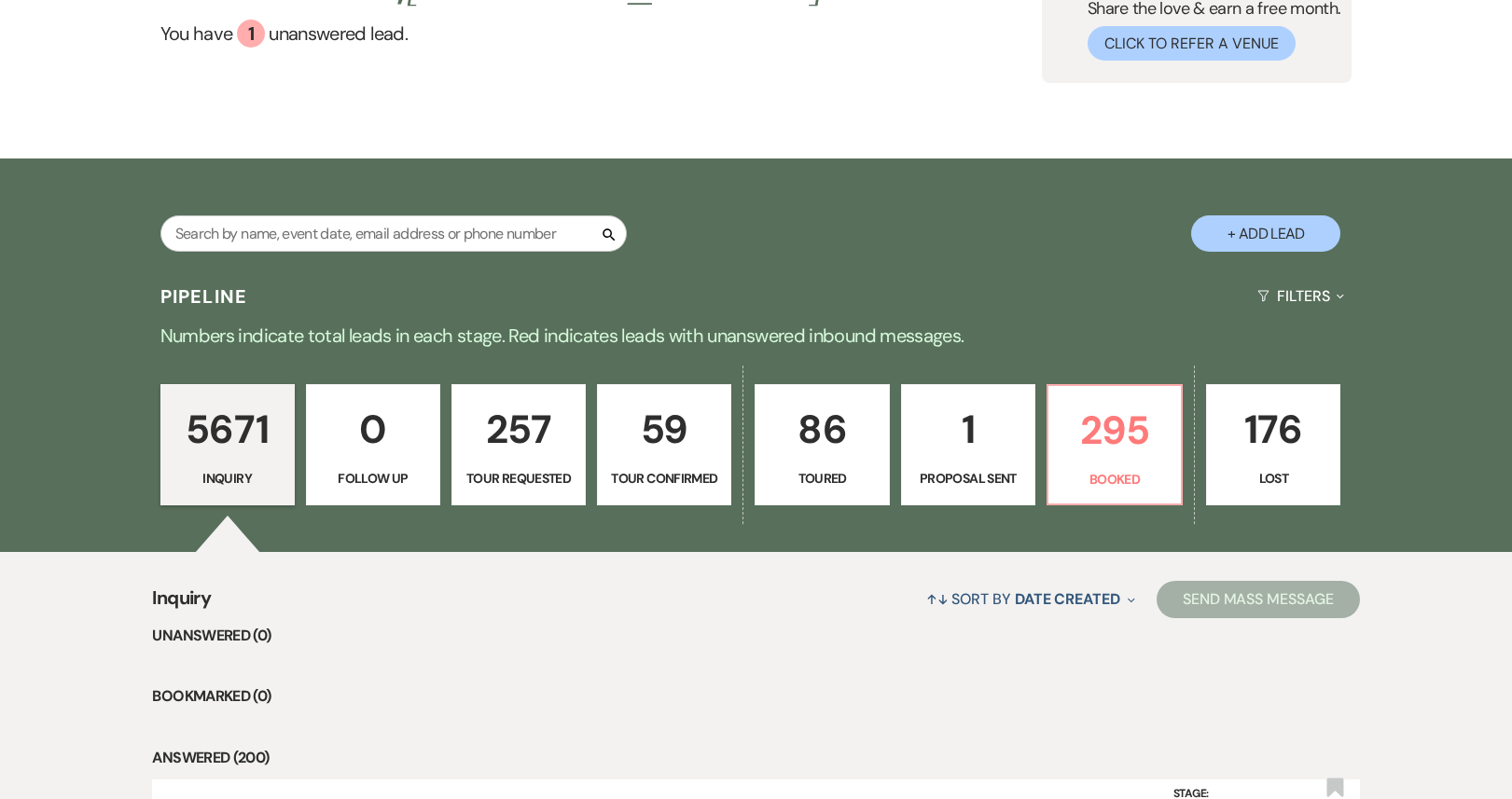
scroll to position [389, 0]
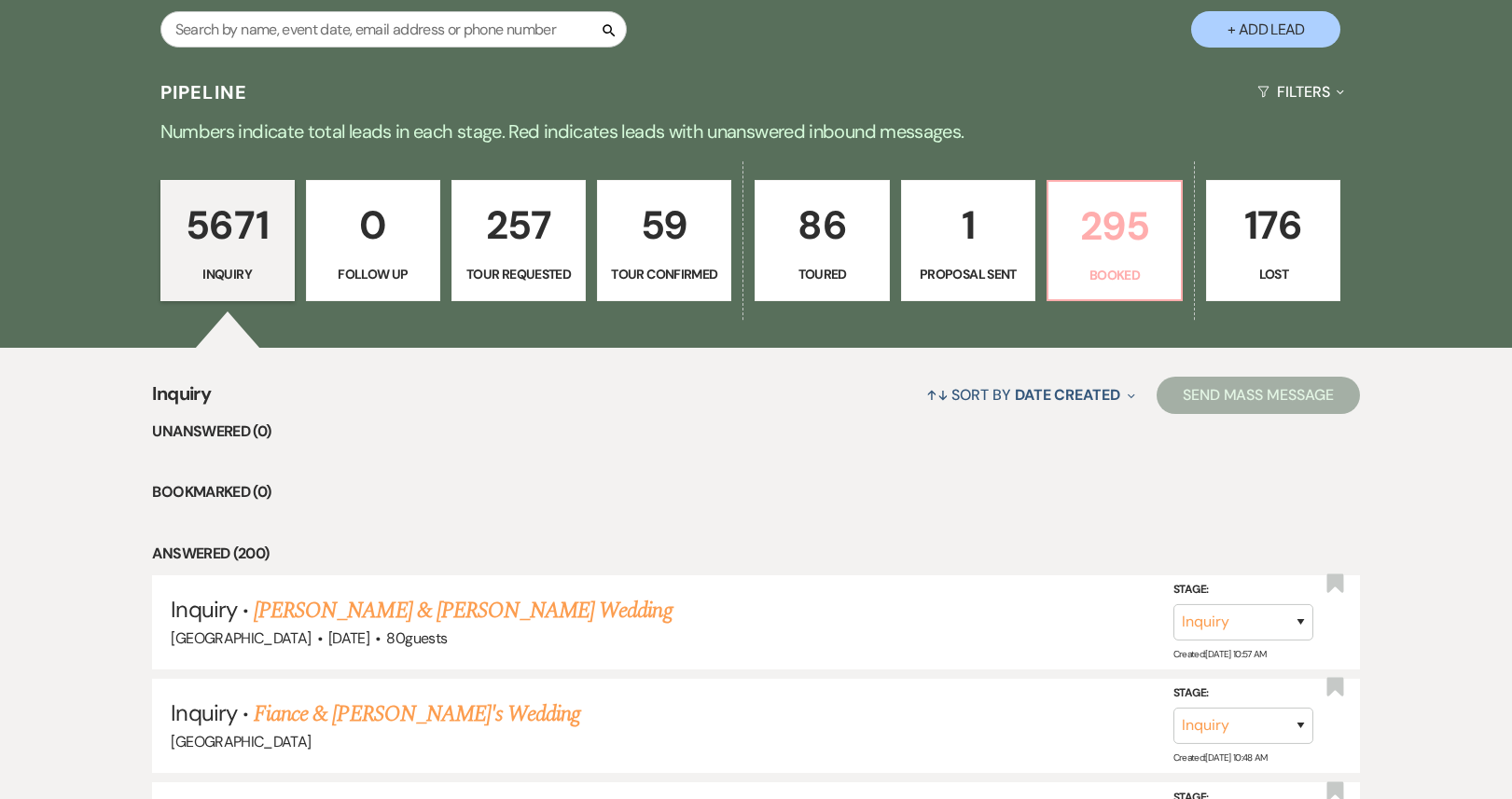
click at [1130, 208] on p "295" at bounding box center [1114, 226] width 110 height 63
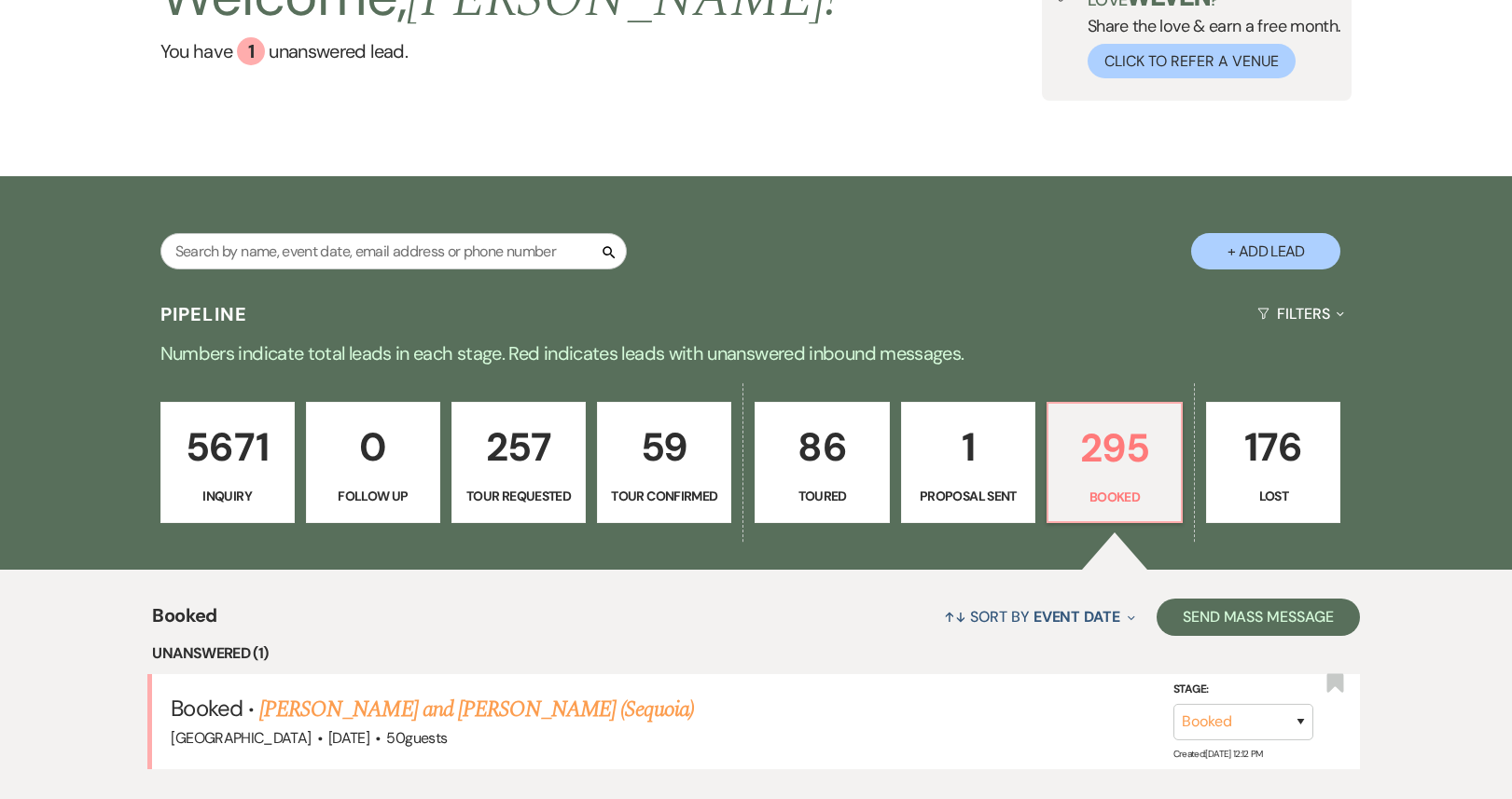
scroll to position [407, 0]
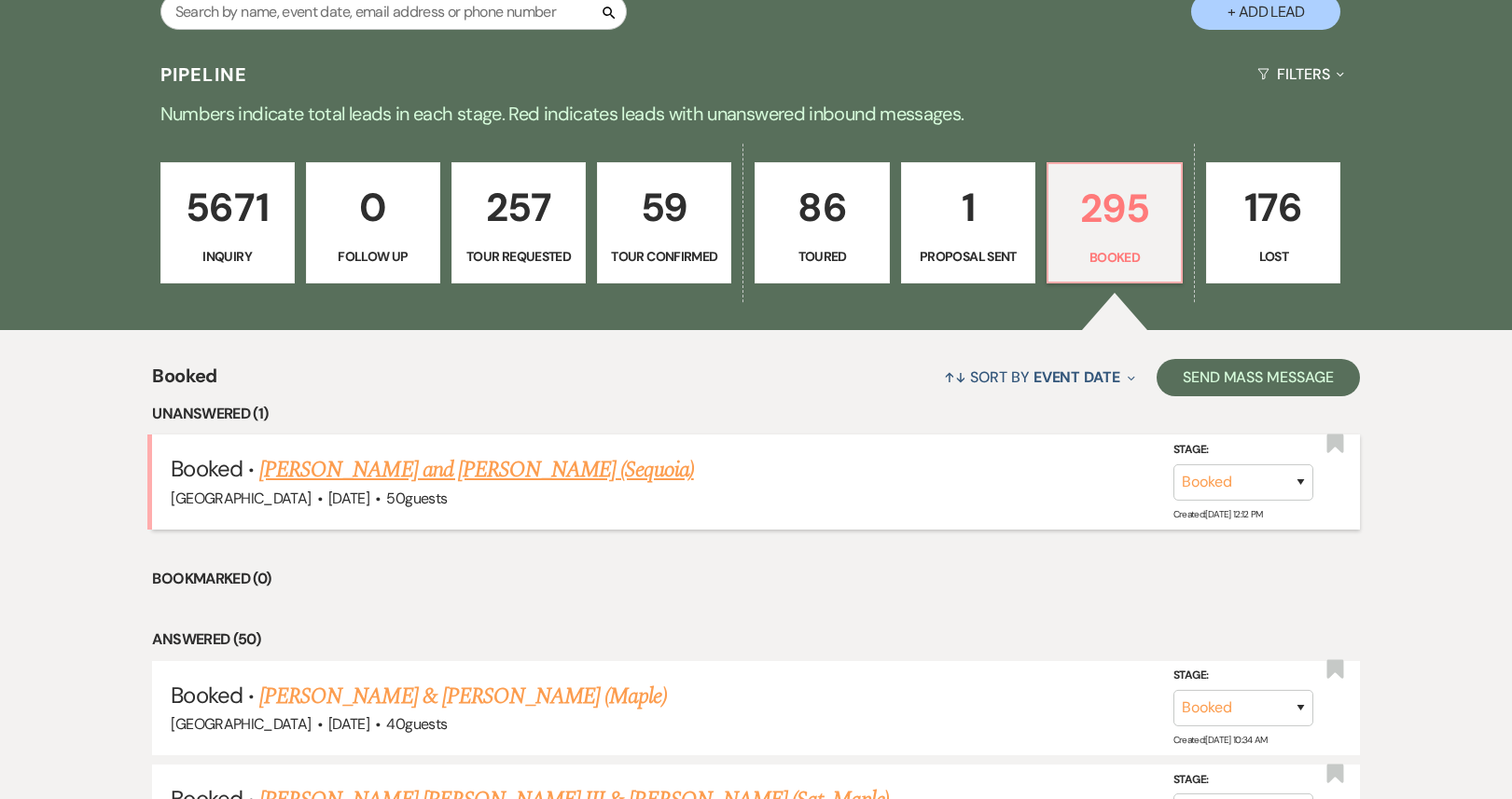
click at [468, 472] on link "[PERSON_NAME] and [PERSON_NAME] (Sequoia)" at bounding box center [477, 470] width 435 height 34
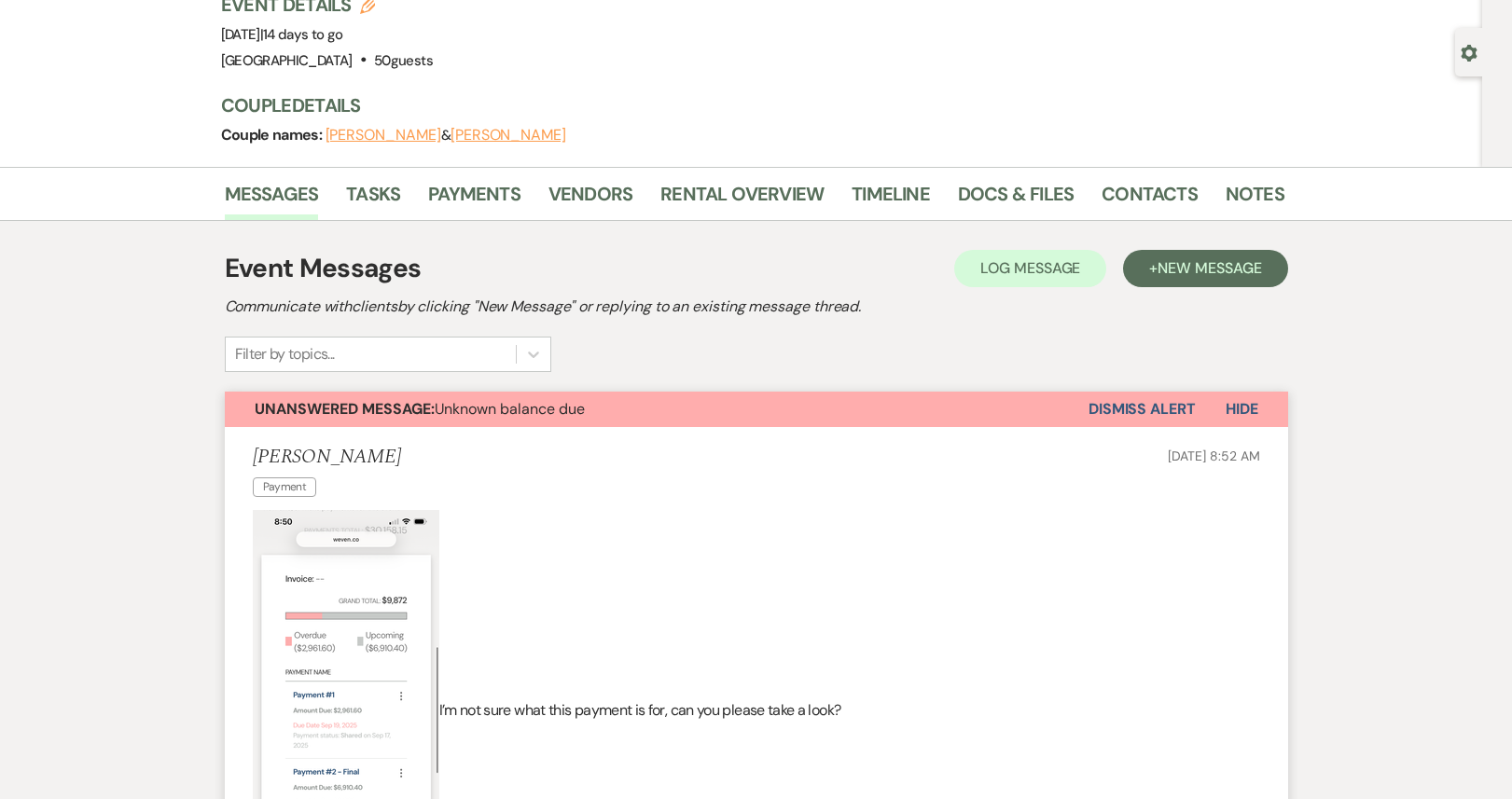
scroll to position [134, 0]
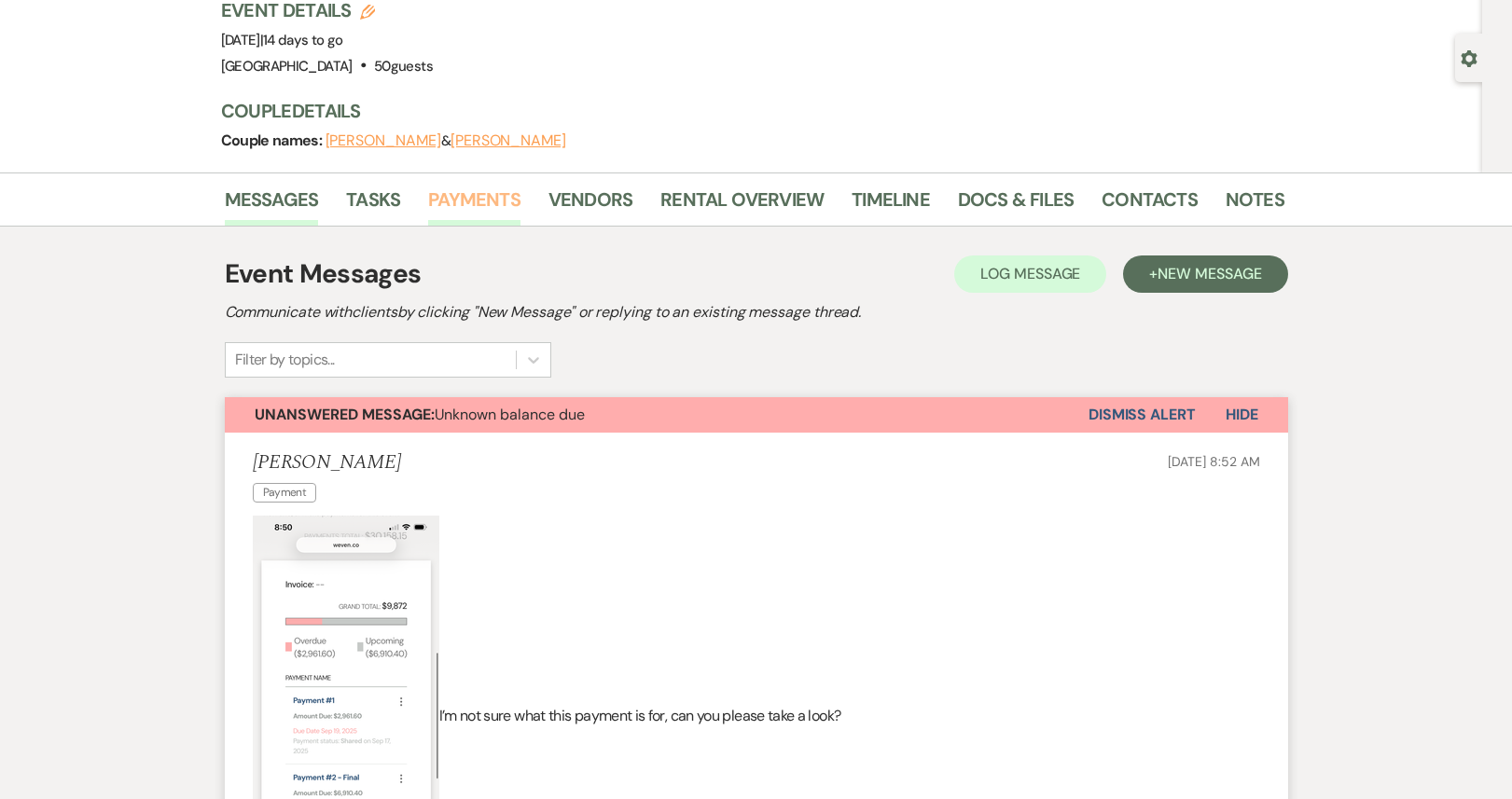
click at [489, 208] on link "Payments" at bounding box center [474, 205] width 92 height 41
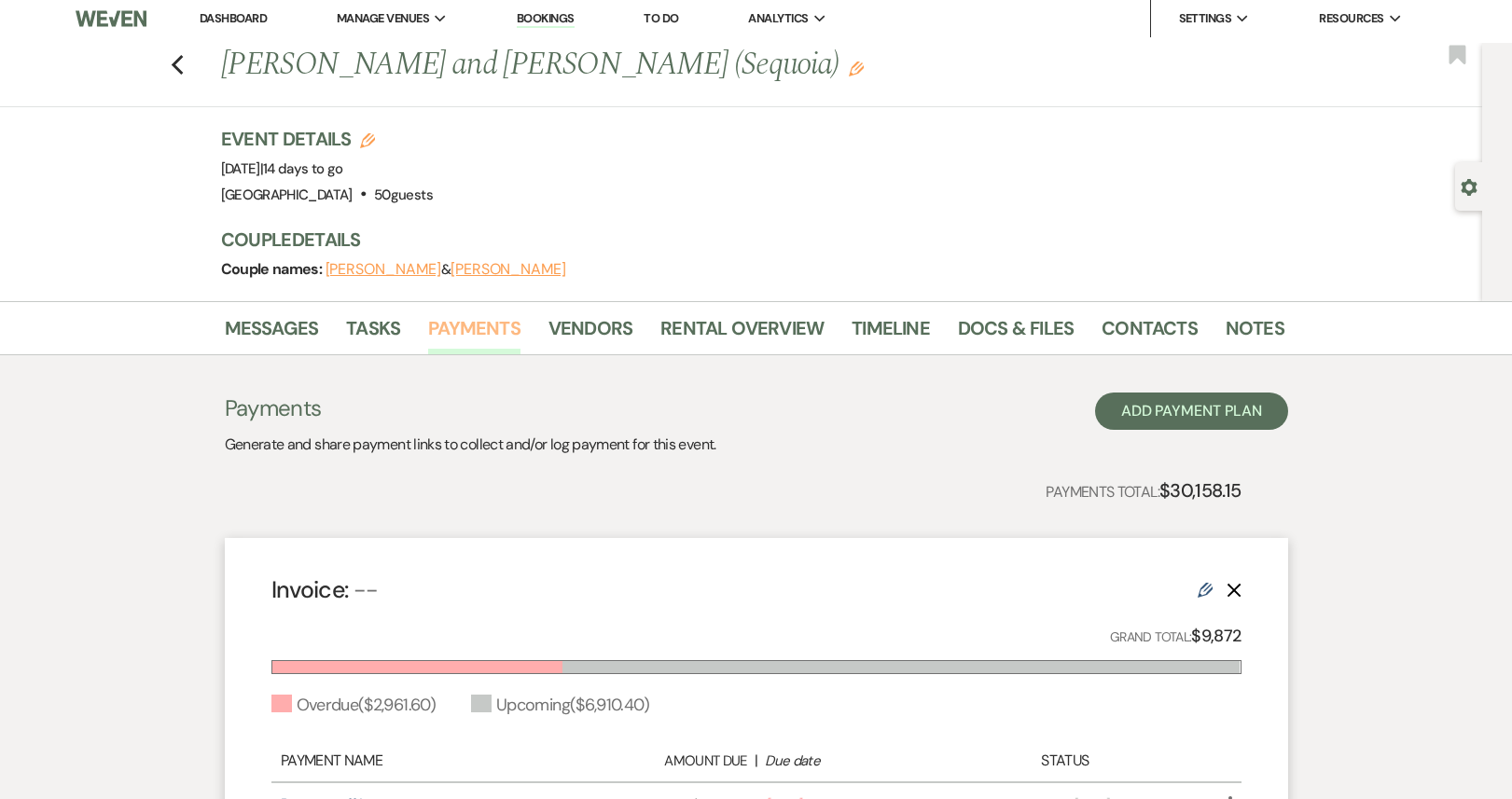
scroll to position [11, 0]
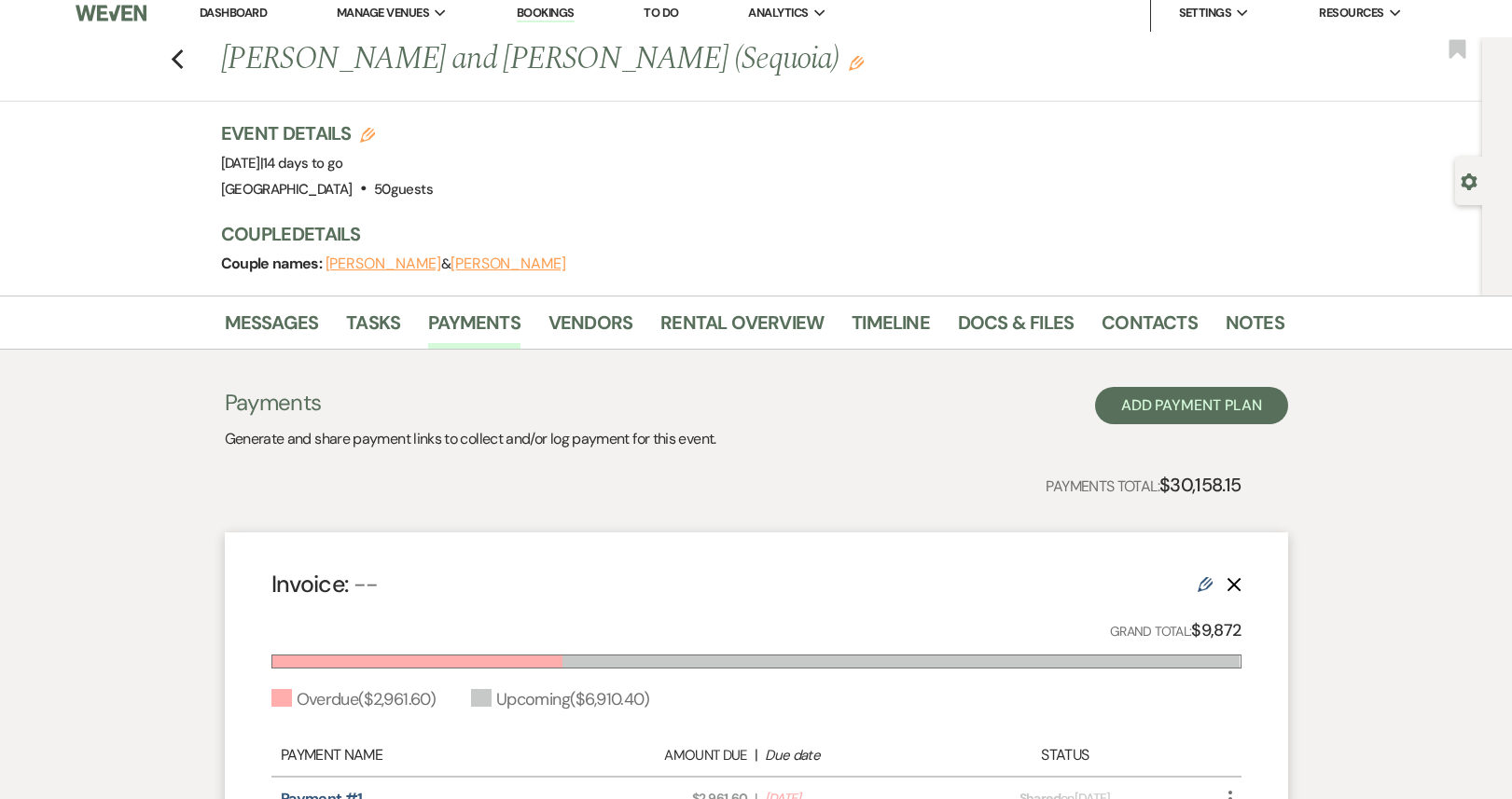
click at [230, 13] on link "Dashboard" at bounding box center [233, 12] width 67 height 16
